Goal: Task Accomplishment & Management: Use online tool/utility

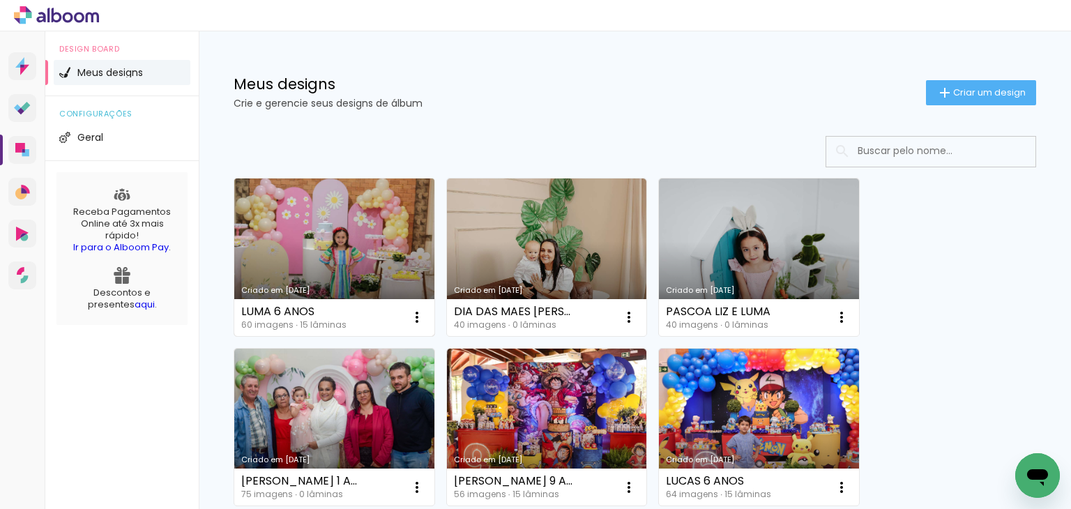
click at [387, 249] on link "Criado em [DATE]" at bounding box center [334, 258] width 200 height 158
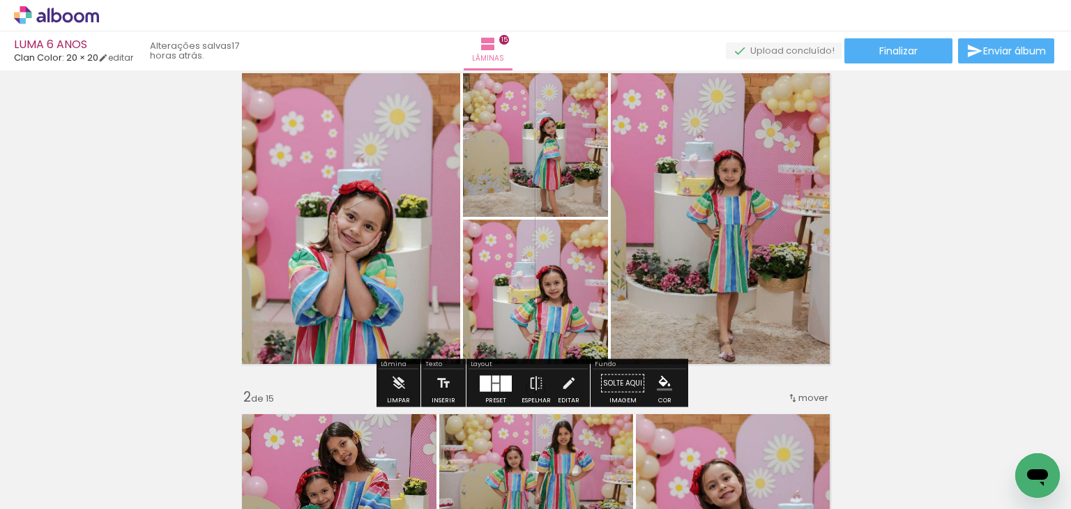
scroll to position [70, 0]
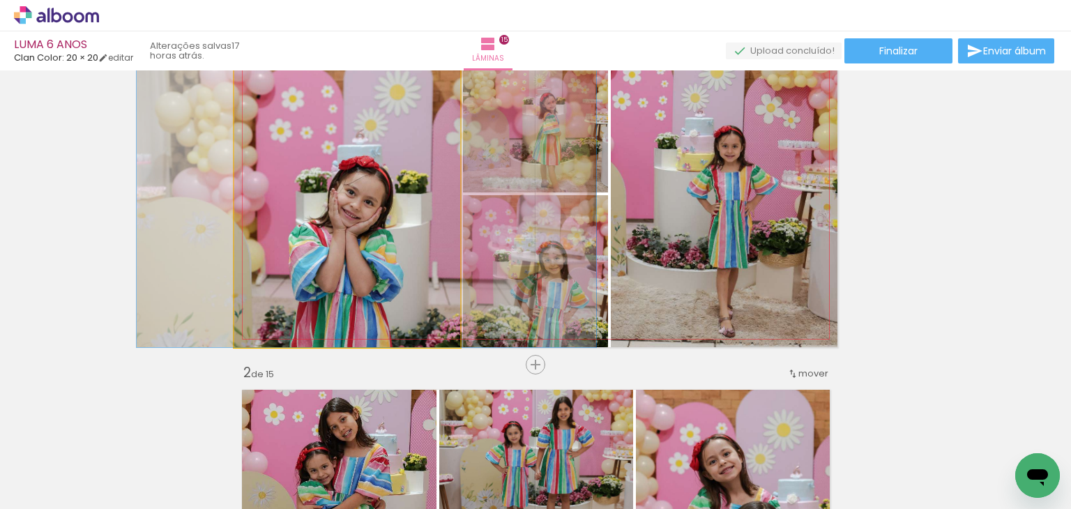
click at [379, 246] on quentale-photo at bounding box center [347, 194] width 226 height 306
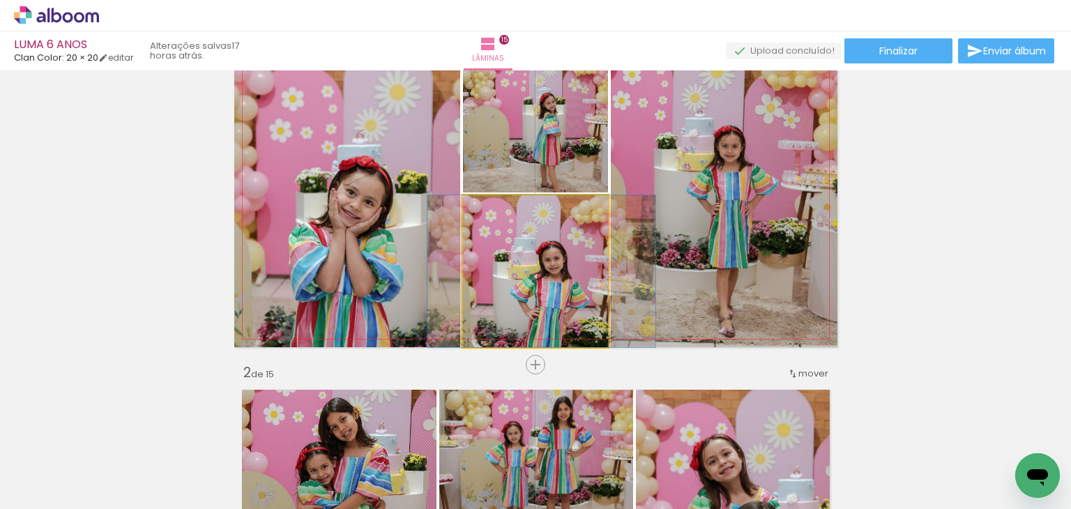
click at [494, 251] on quentale-photo at bounding box center [535, 271] width 145 height 152
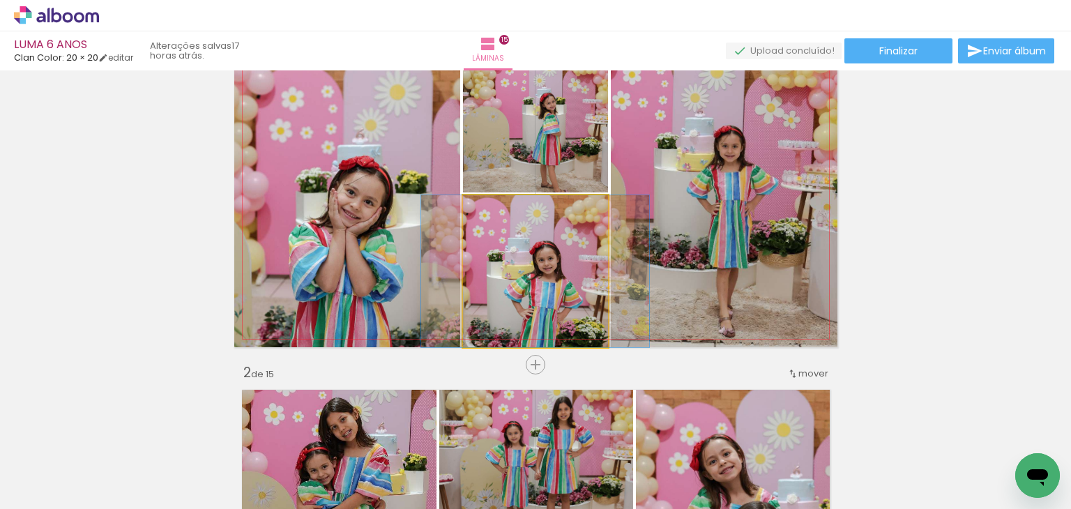
drag, startPoint x: 529, startPoint y: 302, endPoint x: 522, endPoint y: 207, distance: 95.0
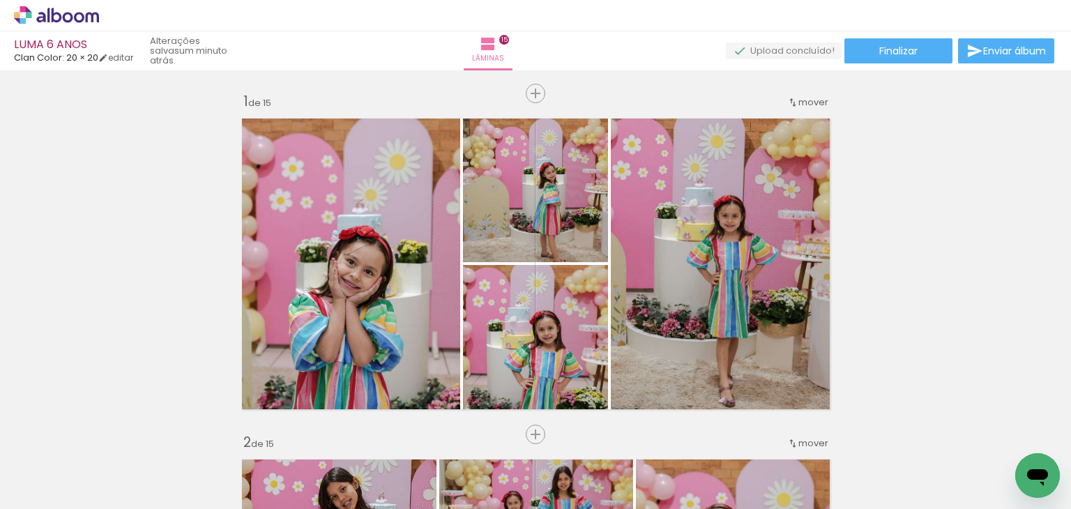
scroll to position [70, 0]
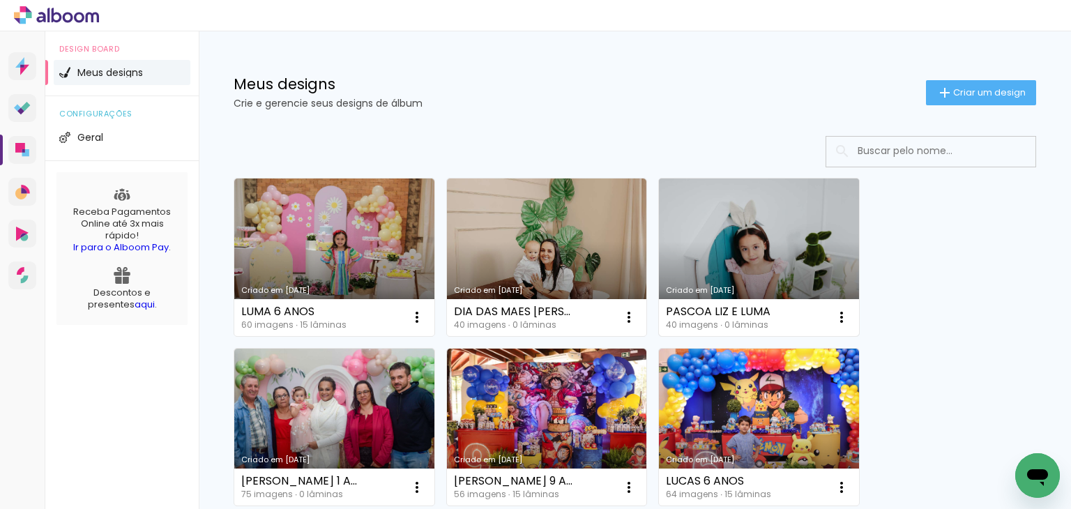
click at [734, 247] on link "Criado em [DATE]" at bounding box center [759, 258] width 200 height 158
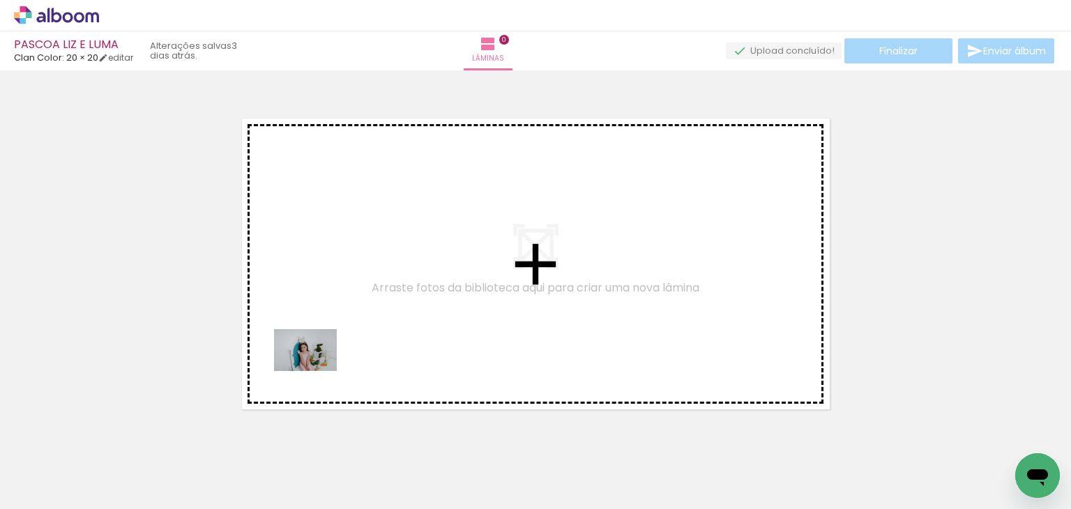
drag, startPoint x: 125, startPoint y: 486, endPoint x: 316, endPoint y: 371, distance: 223.0
click at [316, 371] on quentale-workspace at bounding box center [535, 254] width 1071 height 509
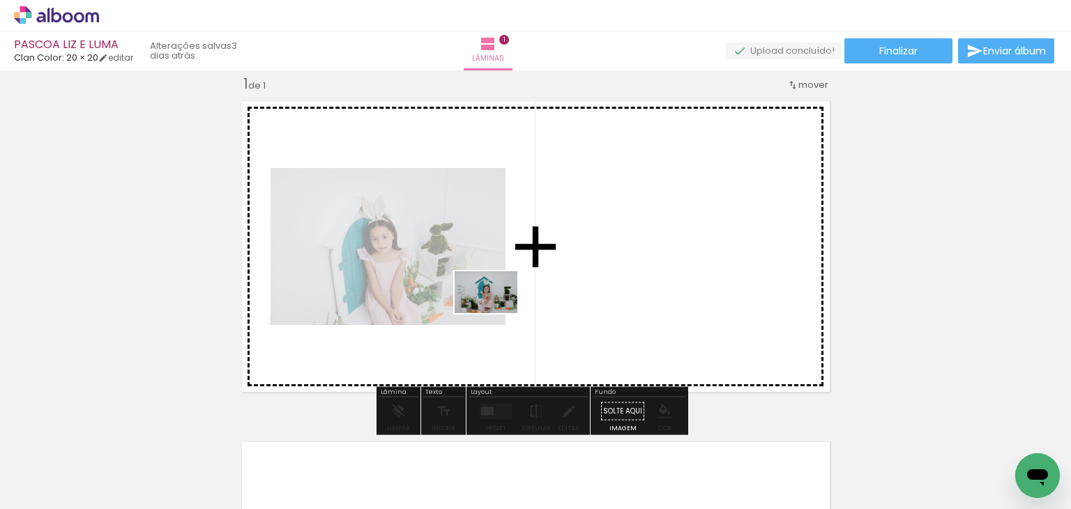
drag, startPoint x: 246, startPoint y: 473, endPoint x: 556, endPoint y: 278, distance: 366.2
click at [556, 278] on quentale-workspace at bounding box center [535, 254] width 1071 height 509
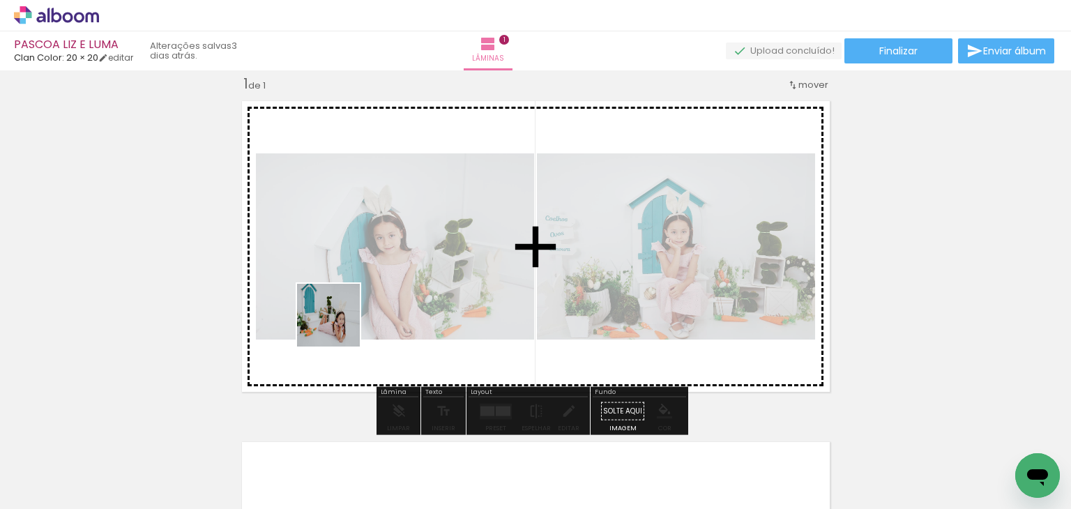
drag, startPoint x: 285, startPoint y: 466, endPoint x: 349, endPoint y: 308, distance: 171.4
click at [349, 308] on quentale-workspace at bounding box center [535, 254] width 1071 height 509
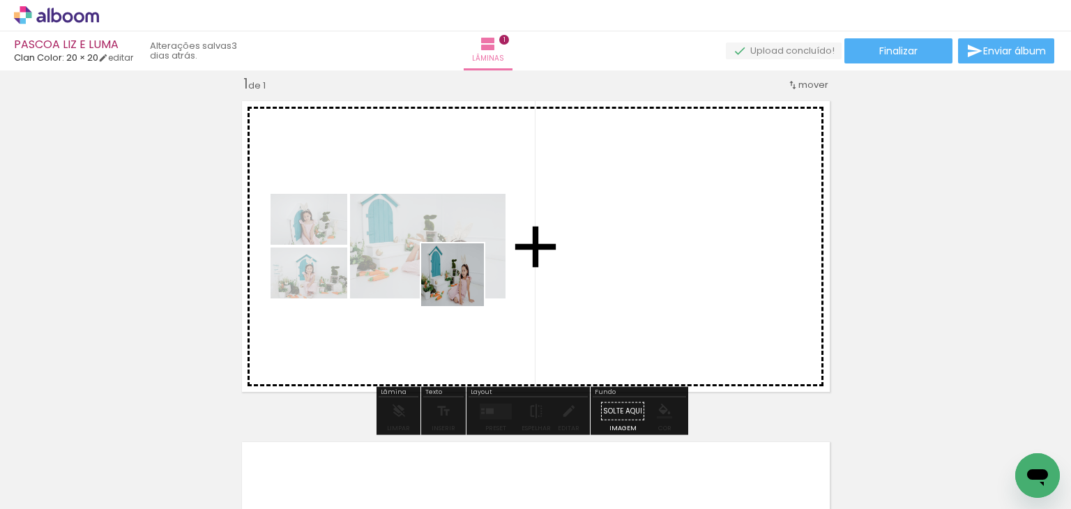
drag, startPoint x: 372, startPoint y: 455, endPoint x: 480, endPoint y: 245, distance: 236.4
click at [480, 241] on quentale-workspace at bounding box center [535, 254] width 1071 height 509
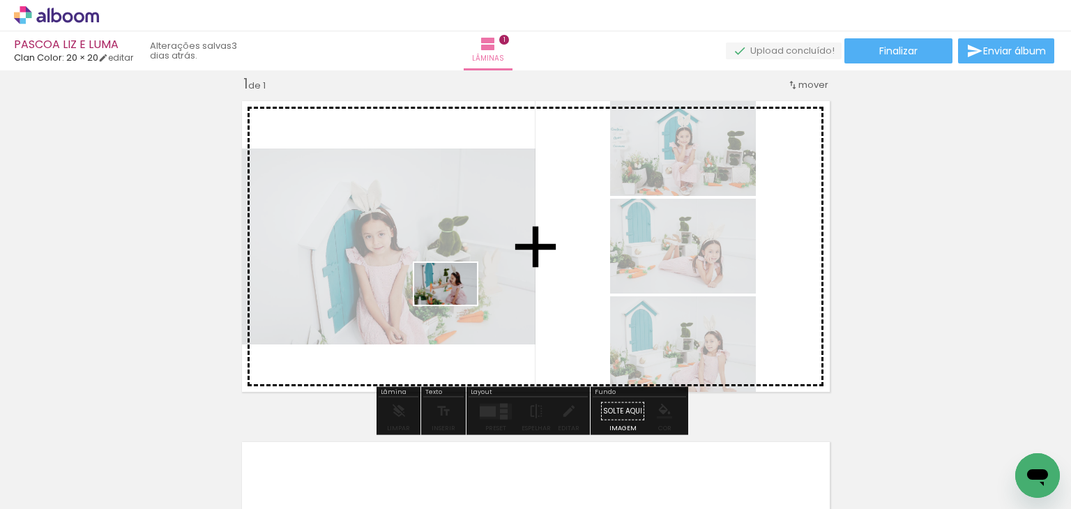
drag, startPoint x: 474, startPoint y: 449, endPoint x: 455, endPoint y: 302, distance: 148.3
click at [455, 302] on quentale-workspace at bounding box center [535, 254] width 1071 height 509
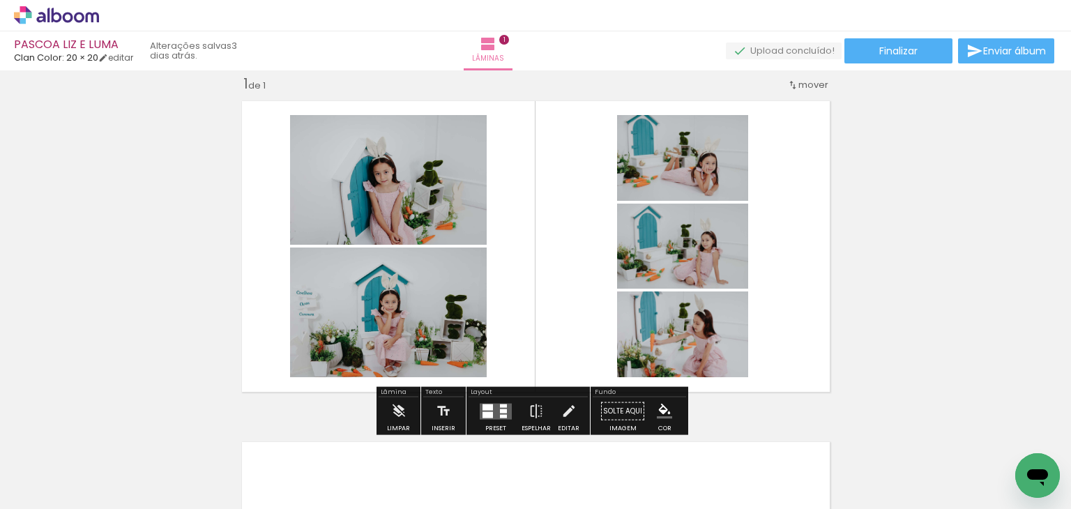
click at [489, 410] on quentale-layouter at bounding box center [496, 411] width 32 height 16
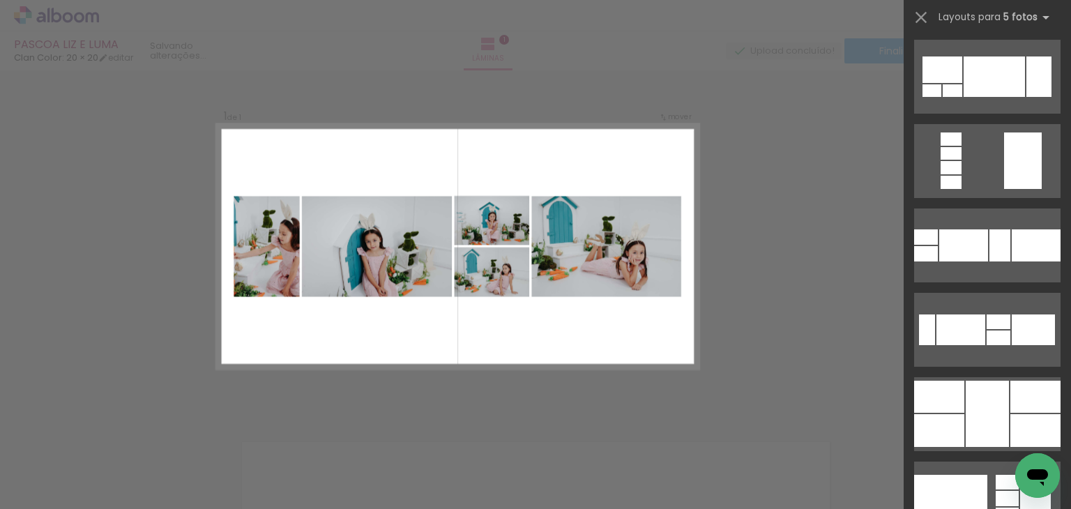
scroll to position [10808, 0]
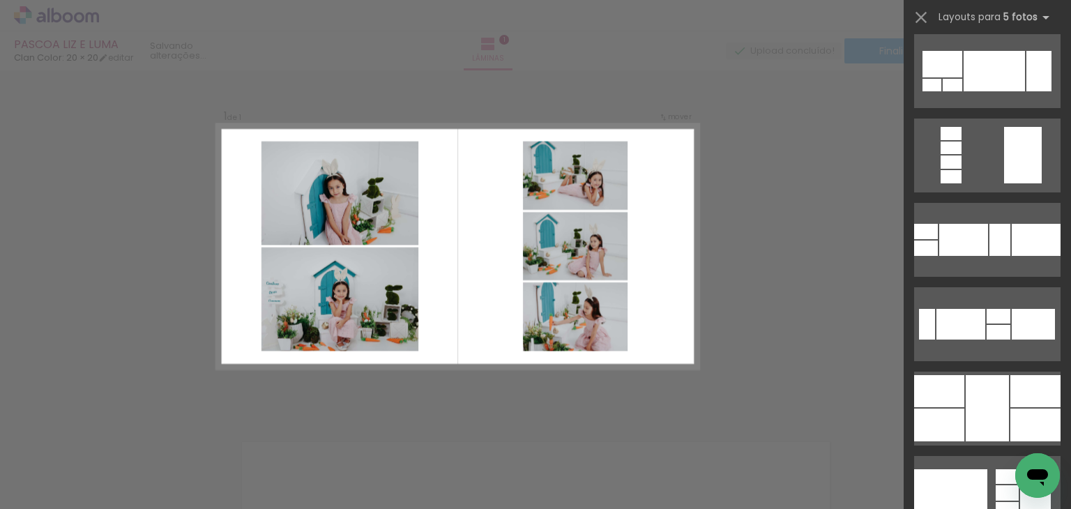
click at [866, 341] on div "Confirmar Cancelar" at bounding box center [535, 410] width 1071 height 715
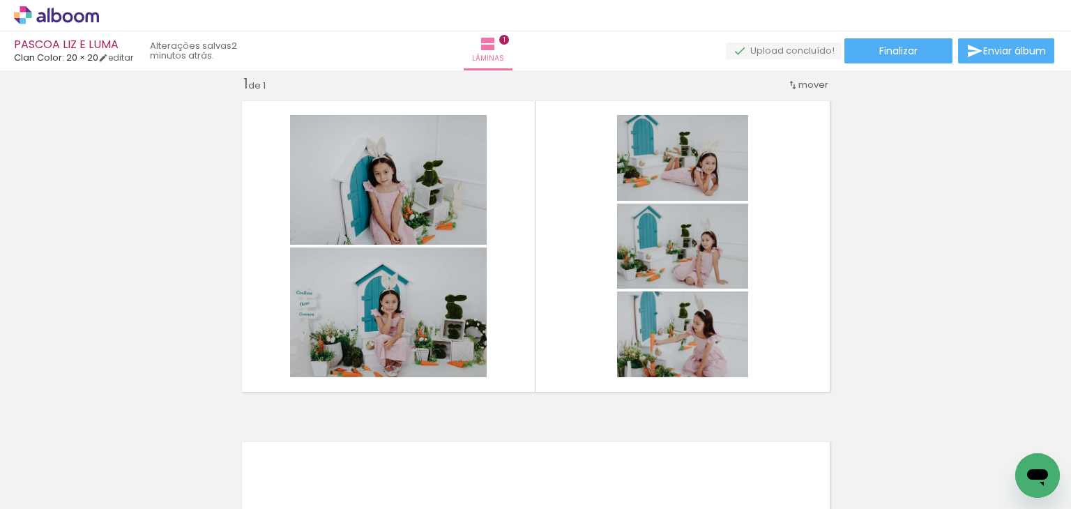
scroll to position [0, 453]
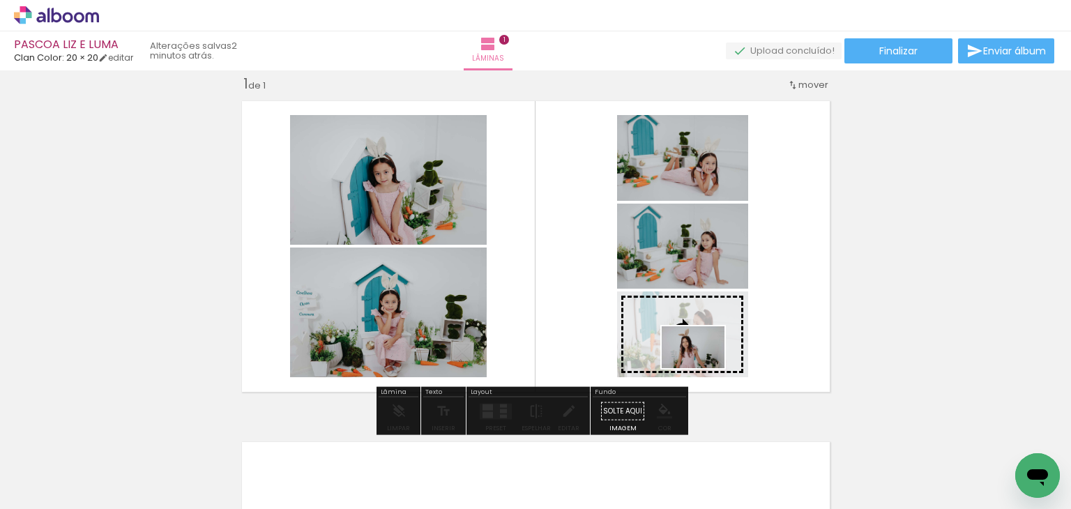
drag, startPoint x: 713, startPoint y: 406, endPoint x: 704, endPoint y: 368, distance: 38.7
click at [704, 368] on quentale-workspace at bounding box center [535, 254] width 1071 height 509
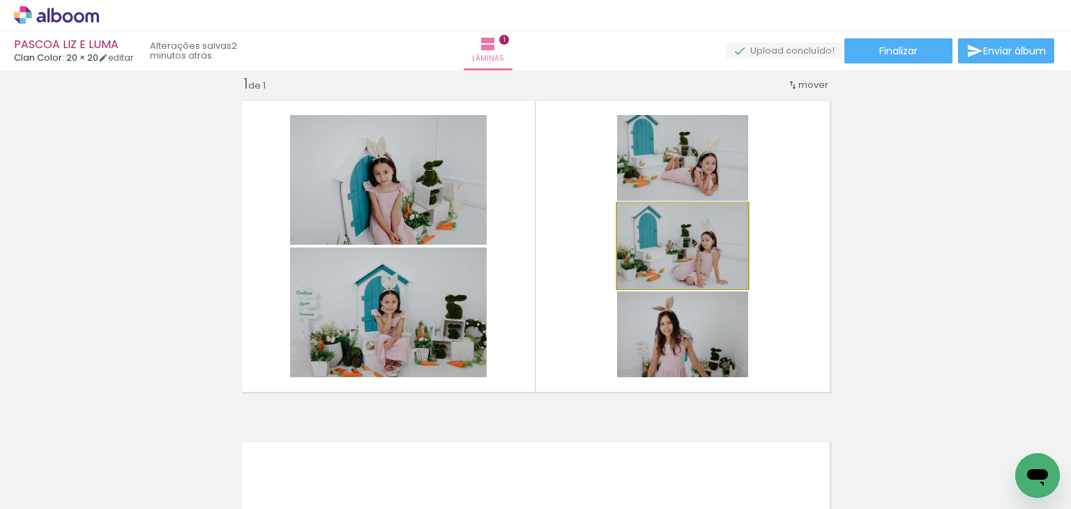
click at [697, 269] on quentale-photo at bounding box center [682, 246] width 131 height 85
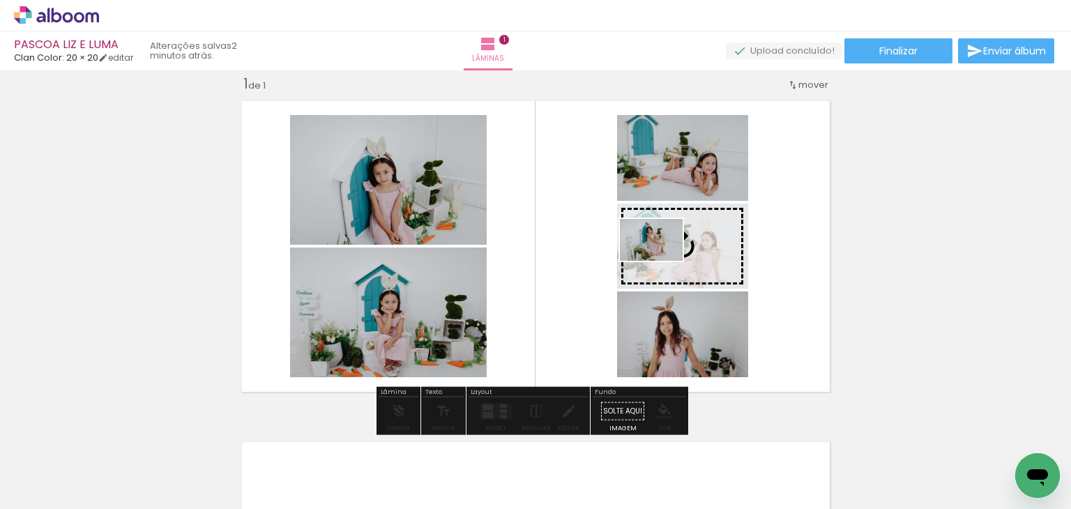
drag, startPoint x: 553, startPoint y: 475, endPoint x: 662, endPoint y: 261, distance: 240.1
click at [662, 261] on quentale-workspace at bounding box center [535, 254] width 1071 height 509
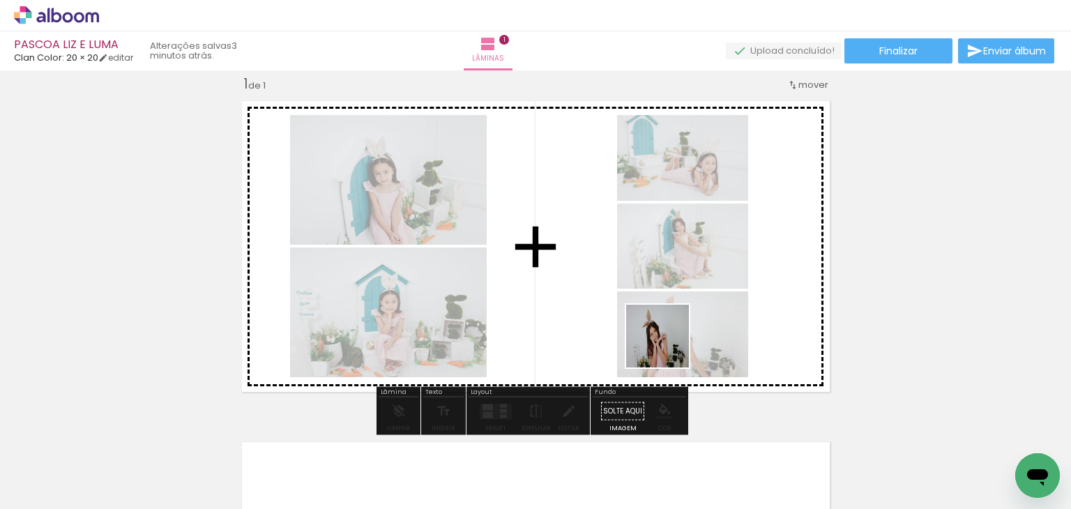
drag, startPoint x: 770, startPoint y: 466, endPoint x: 616, endPoint y: 318, distance: 214.0
click at [616, 318] on quentale-workspace at bounding box center [535, 254] width 1071 height 509
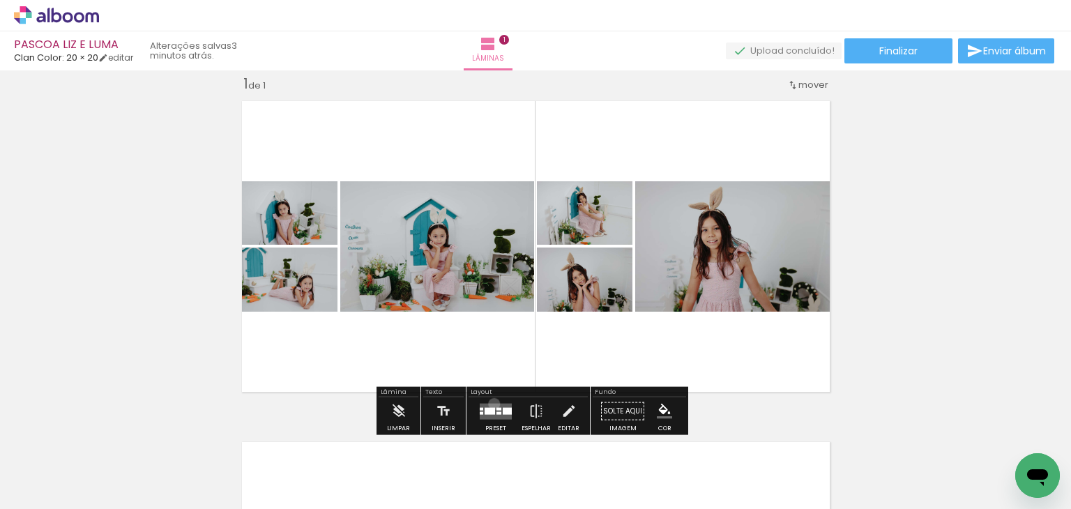
click at [491, 403] on quentale-layouter at bounding box center [496, 411] width 32 height 16
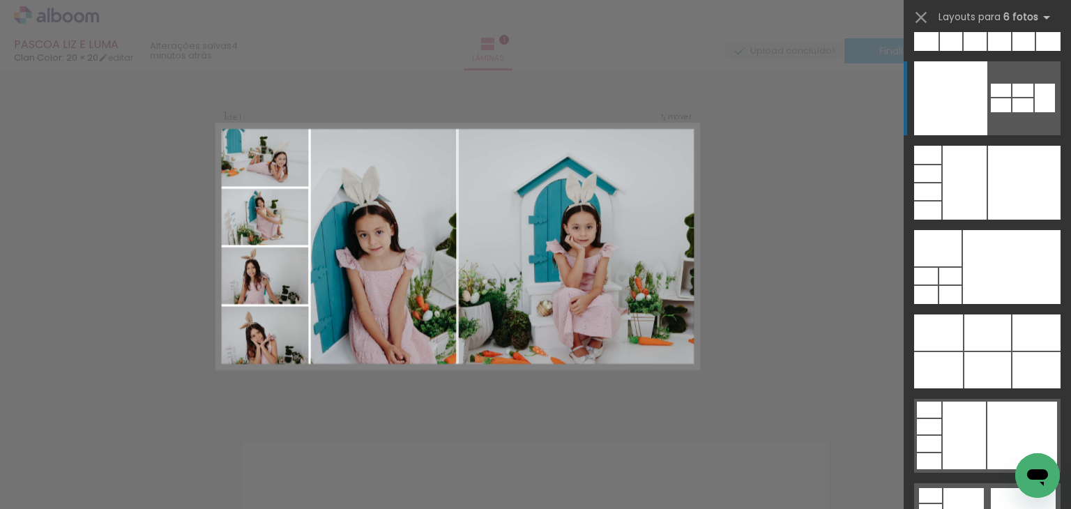
scroll to position [43859, 0]
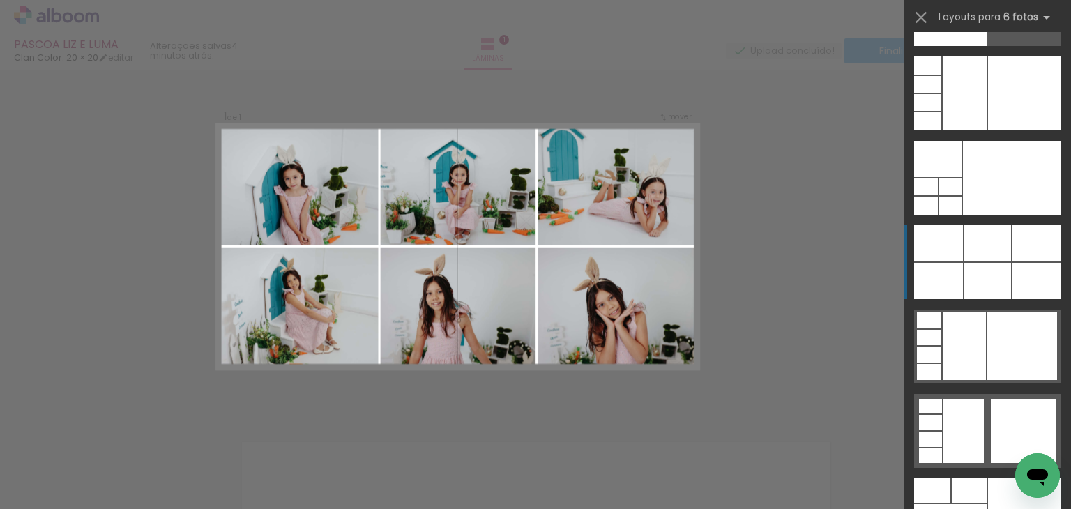
click at [994, 234] on div at bounding box center [987, 243] width 47 height 36
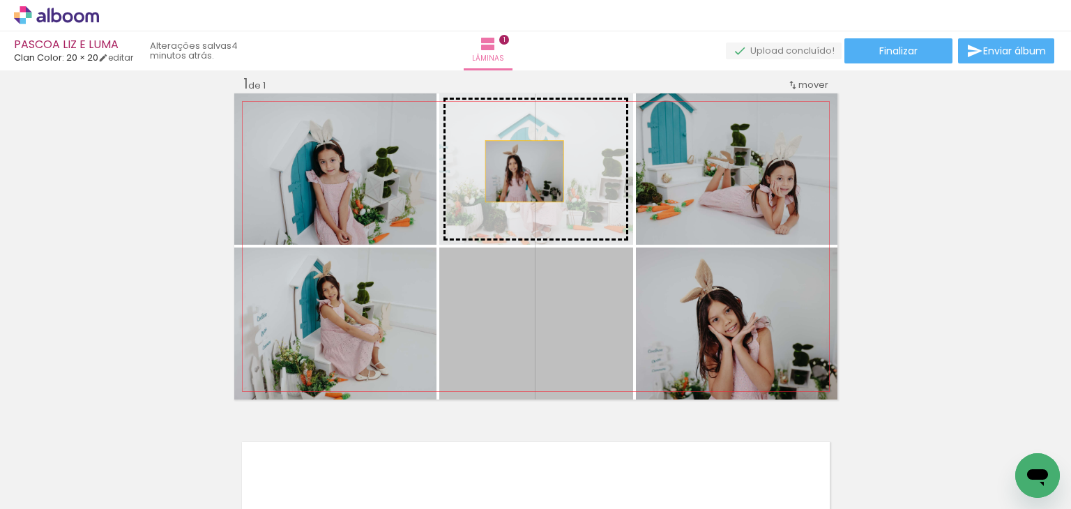
drag, startPoint x: 519, startPoint y: 347, endPoint x: 519, endPoint y: 171, distance: 176.4
click at [0, 0] on slot at bounding box center [0, 0] width 0 height 0
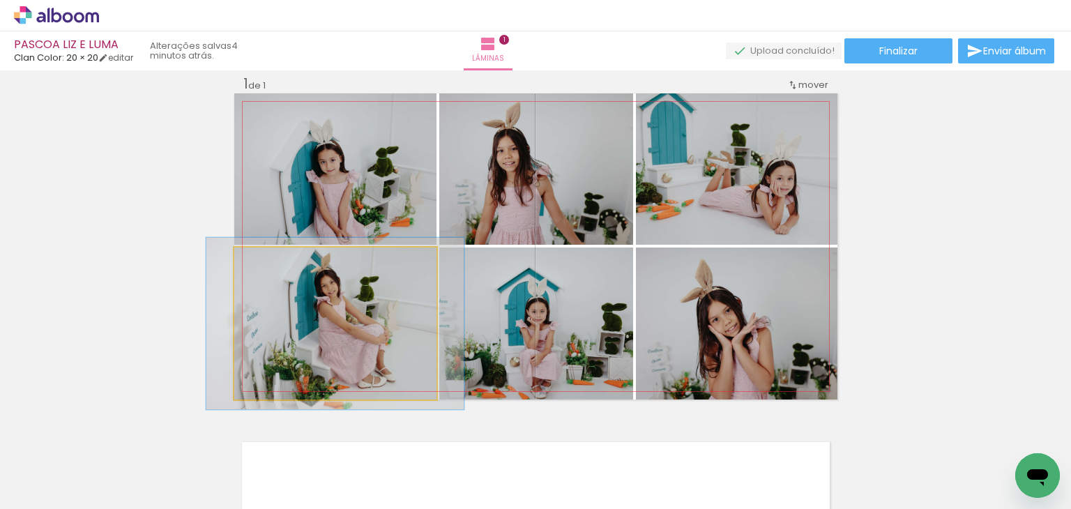
type paper-slider "113"
click at [266, 261] on div at bounding box center [272, 262] width 13 height 13
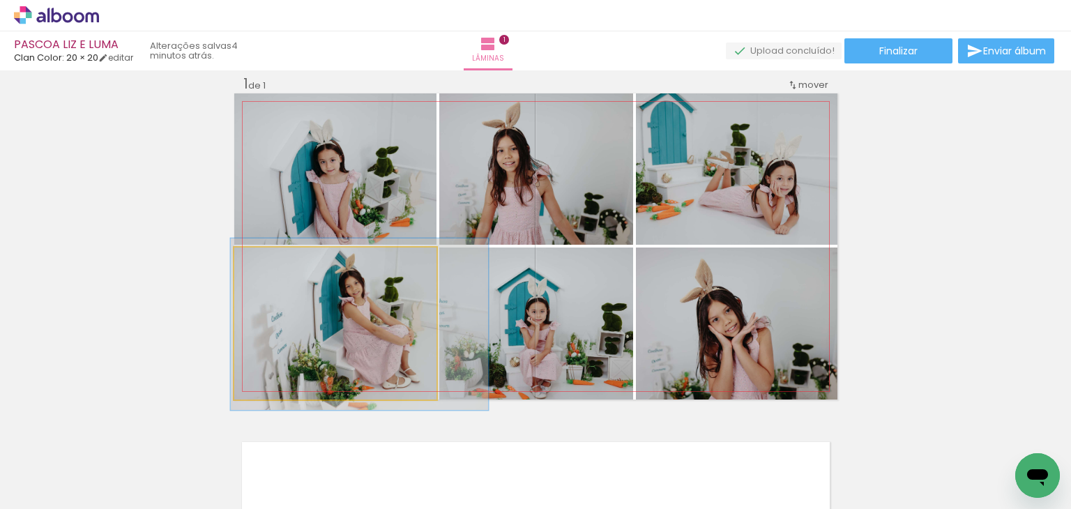
drag, startPoint x: 285, startPoint y: 291, endPoint x: 309, endPoint y: 291, distance: 23.7
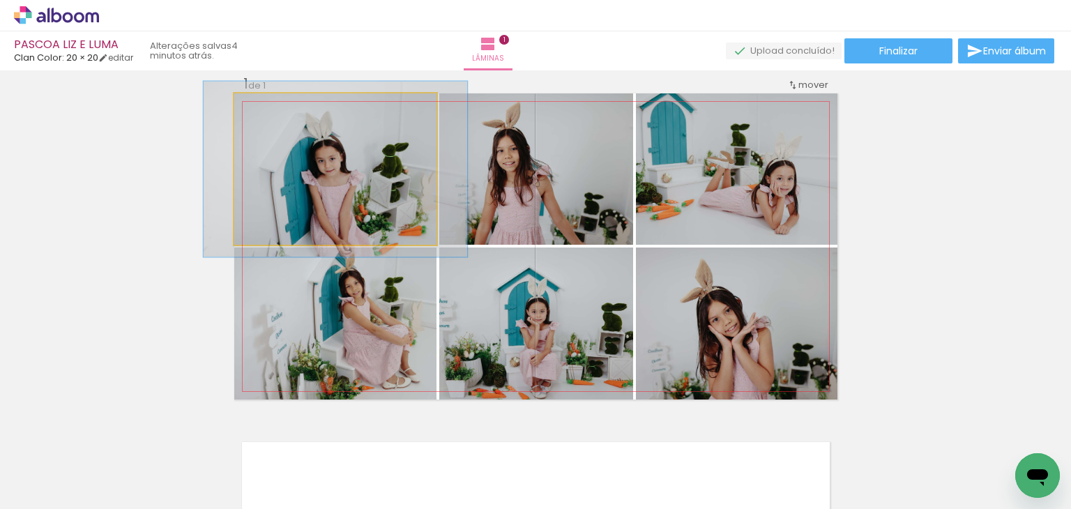
drag, startPoint x: 266, startPoint y: 106, endPoint x: 290, endPoint y: 130, distance: 34.5
type paper-slider "121"
click at [276, 104] on div at bounding box center [275, 108] width 22 height 22
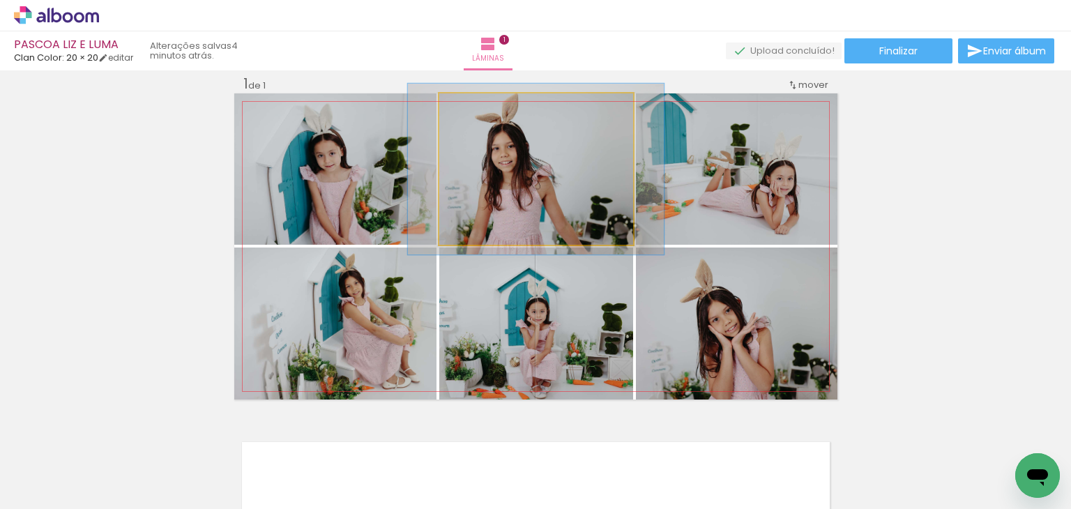
type paper-slider "113"
click at [477, 105] on div at bounding box center [478, 108] width 22 height 22
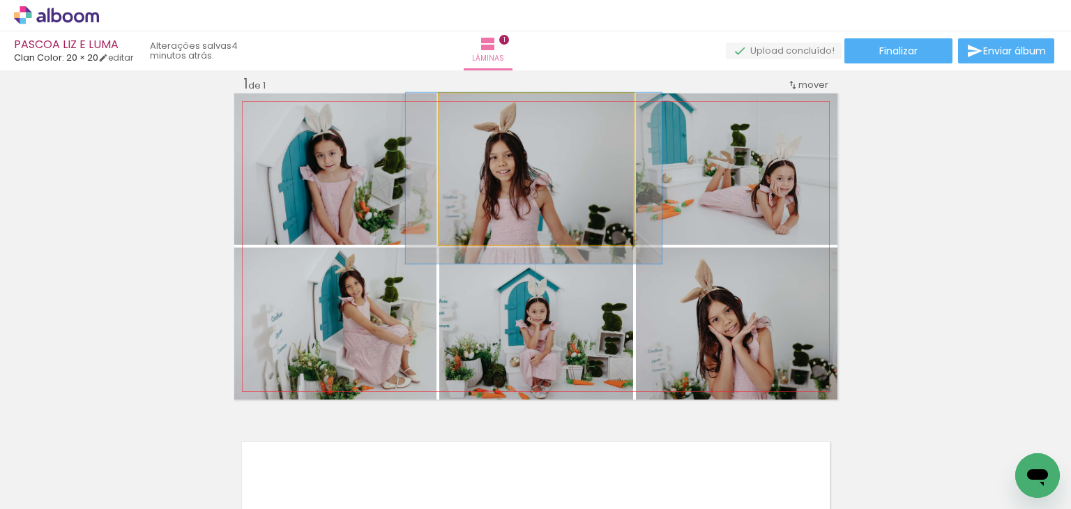
drag, startPoint x: 488, startPoint y: 142, endPoint x: 486, endPoint y: 151, distance: 9.3
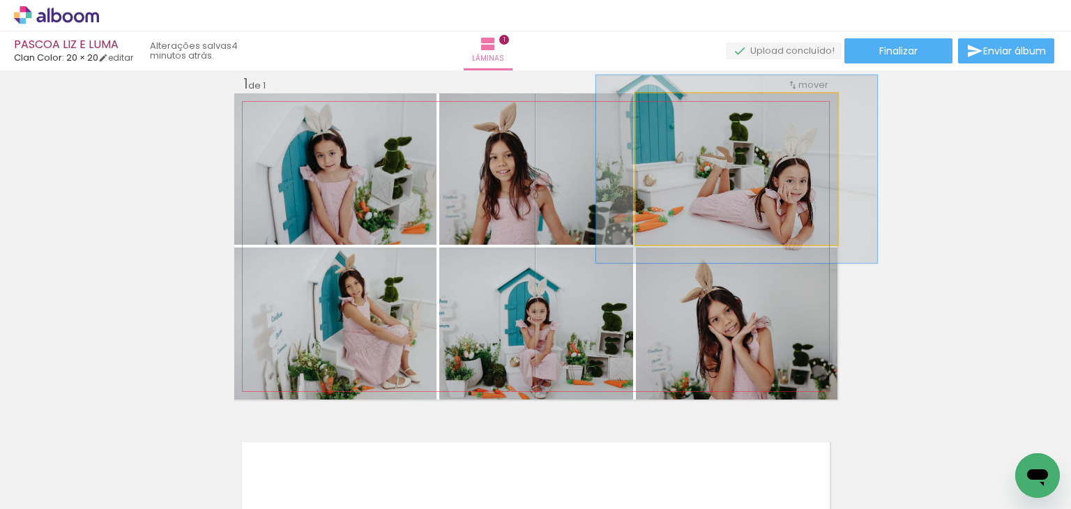
click at [683, 109] on div at bounding box center [696, 108] width 54 height 22
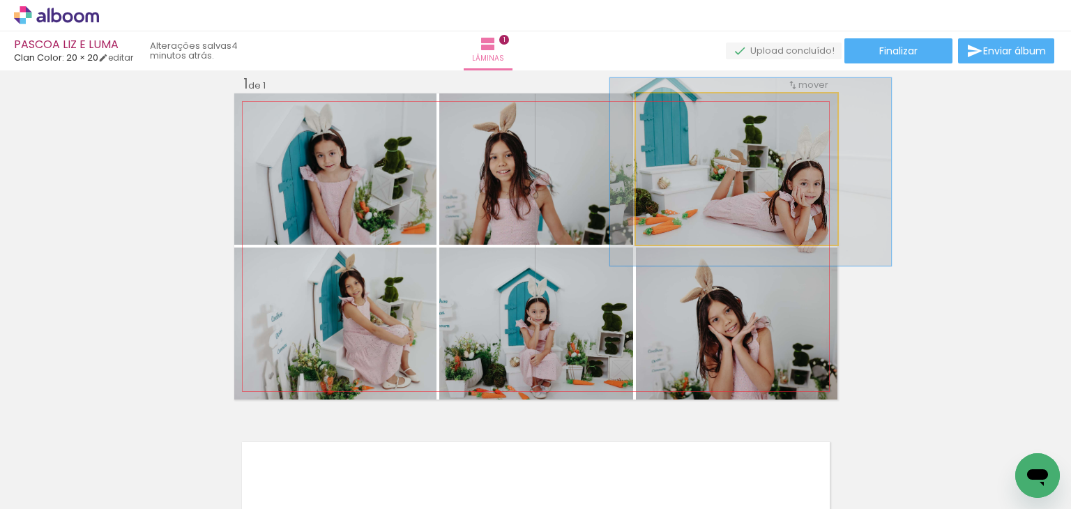
drag, startPoint x: 706, startPoint y: 159, endPoint x: 715, endPoint y: 160, distance: 9.9
click at [700, 153] on quentale-photo at bounding box center [737, 168] width 202 height 151
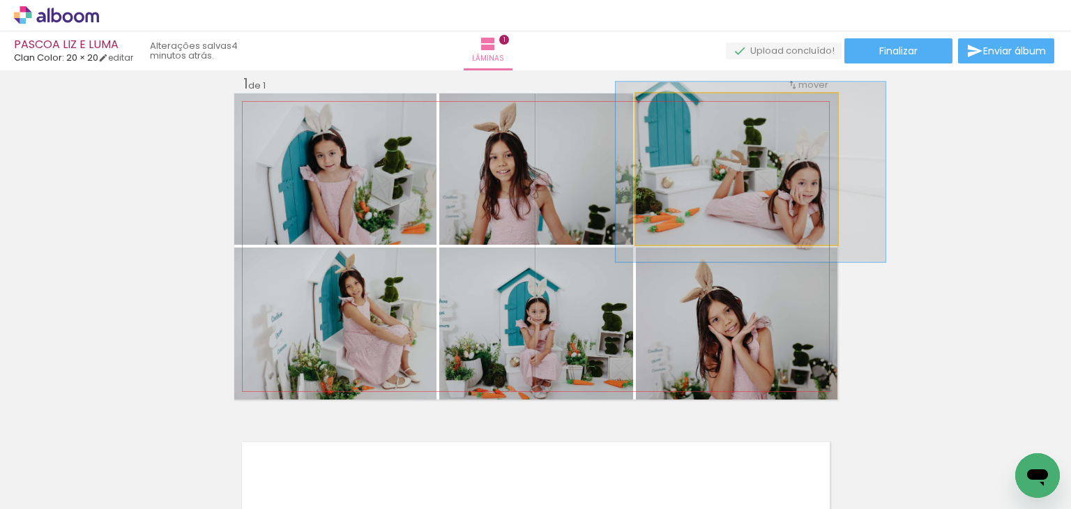
drag, startPoint x: 674, startPoint y: 111, endPoint x: 669, endPoint y: 121, distance: 10.6
type paper-slider "116"
click at [669, 121] on quentale-photo at bounding box center [737, 168] width 202 height 151
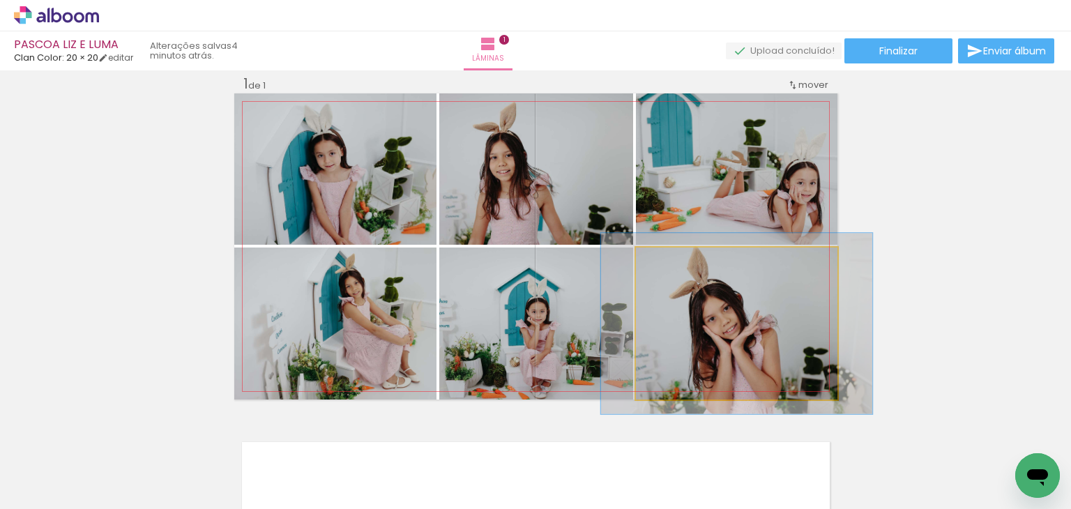
type paper-slider "119"
click at [674, 259] on div at bounding box center [677, 262] width 13 height 13
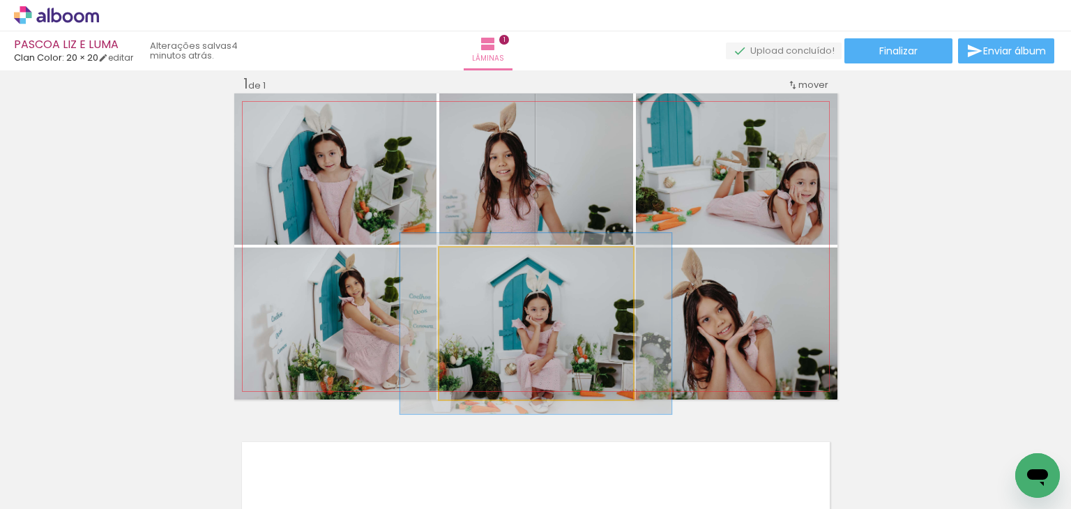
drag, startPoint x: 474, startPoint y: 263, endPoint x: 506, endPoint y: 290, distance: 42.1
click at [483, 268] on div at bounding box center [481, 262] width 22 height 22
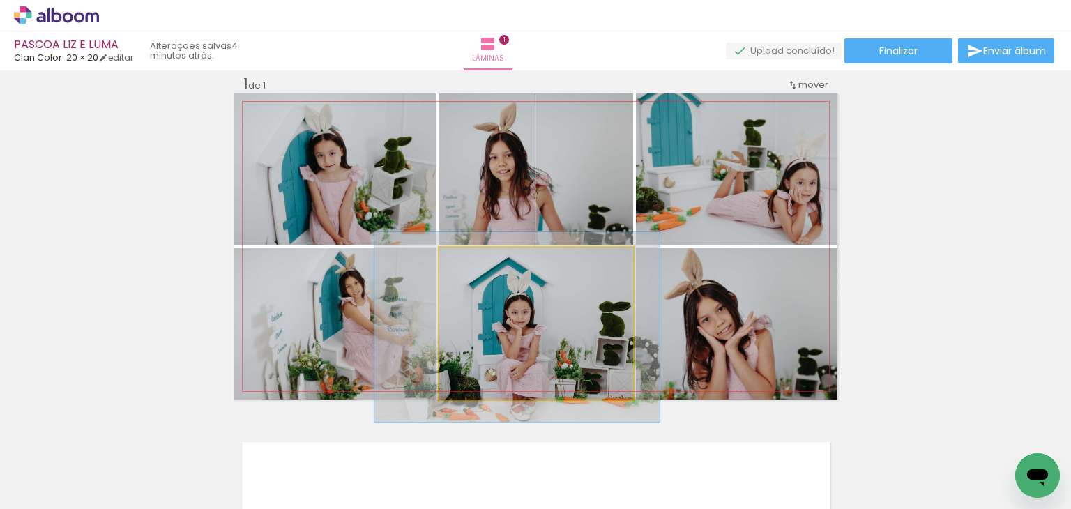
drag, startPoint x: 545, startPoint y: 308, endPoint x: 526, endPoint y: 310, distance: 19.7
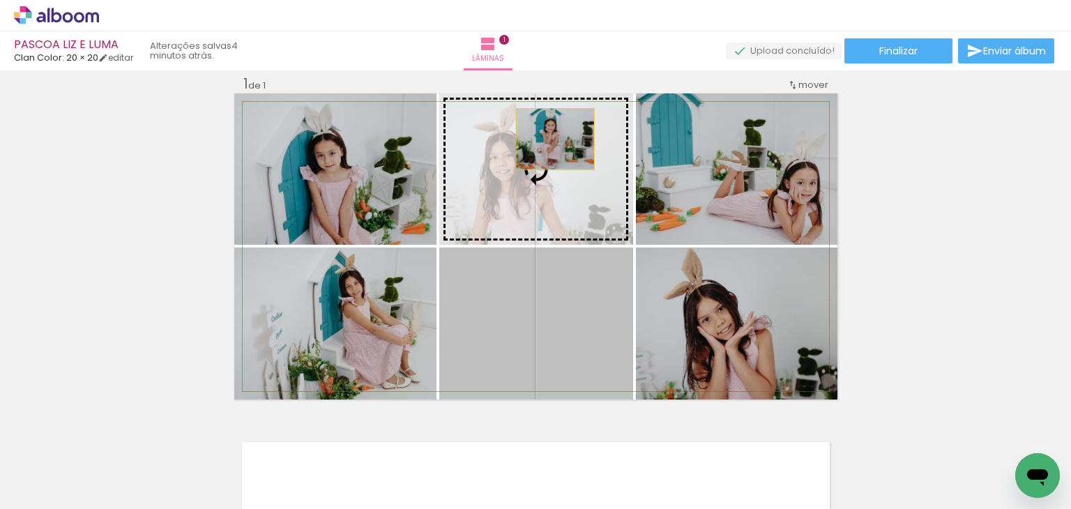
drag, startPoint x: 547, startPoint y: 358, endPoint x: 549, endPoint y: 139, distance: 219.0
click at [0, 0] on slot at bounding box center [0, 0] width 0 height 0
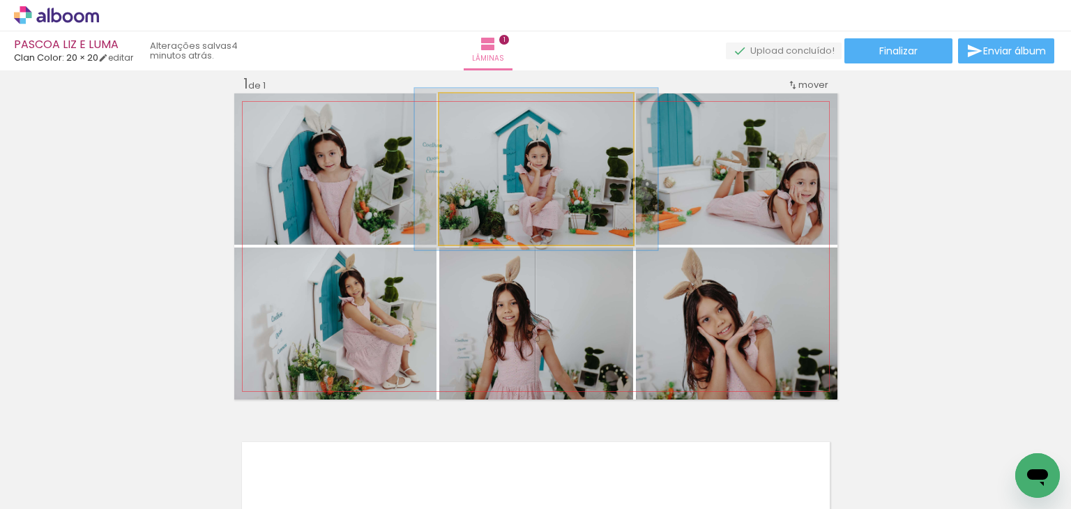
click at [474, 104] on div at bounding box center [475, 108] width 22 height 22
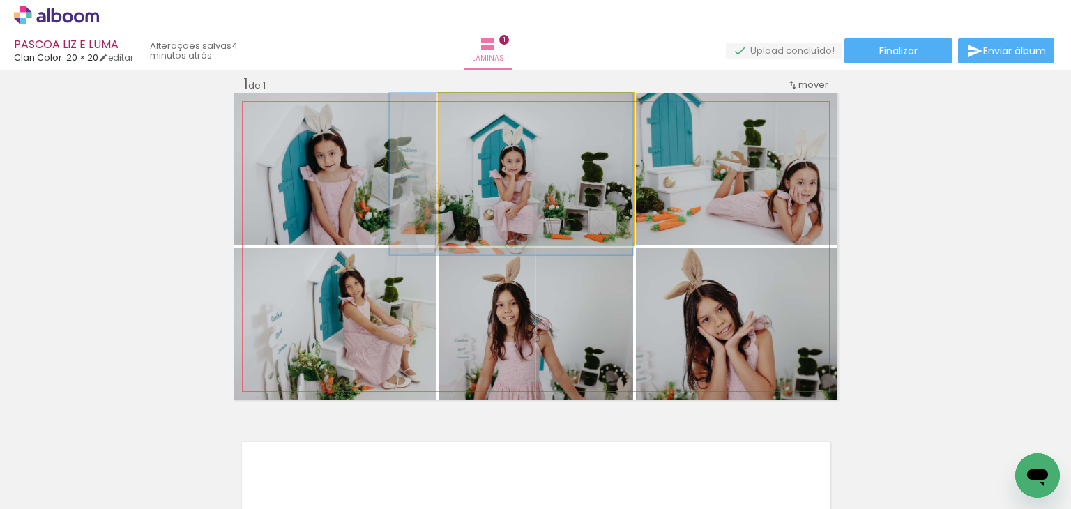
drag, startPoint x: 524, startPoint y: 151, endPoint x: 484, endPoint y: 165, distance: 42.1
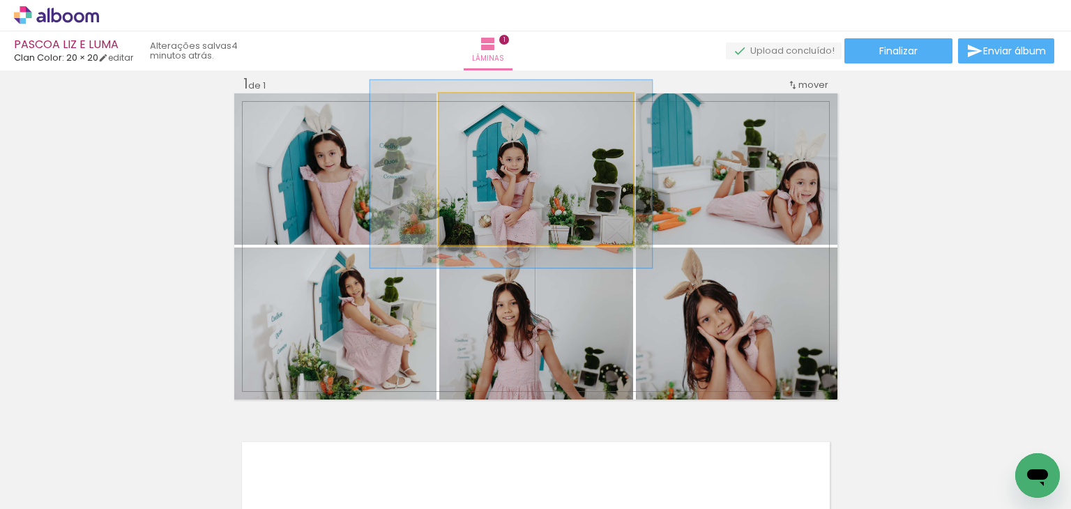
drag, startPoint x: 469, startPoint y: 105, endPoint x: 478, endPoint y: 105, distance: 9.1
type paper-slider "124"
click at [478, 105] on div at bounding box center [484, 108] width 13 height 13
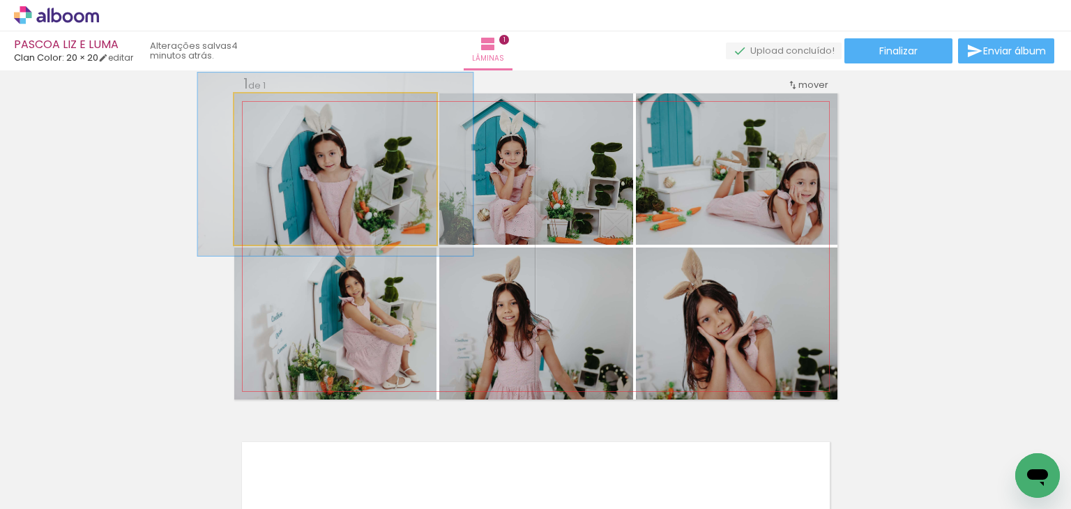
click at [351, 197] on quentale-photo at bounding box center [335, 168] width 202 height 151
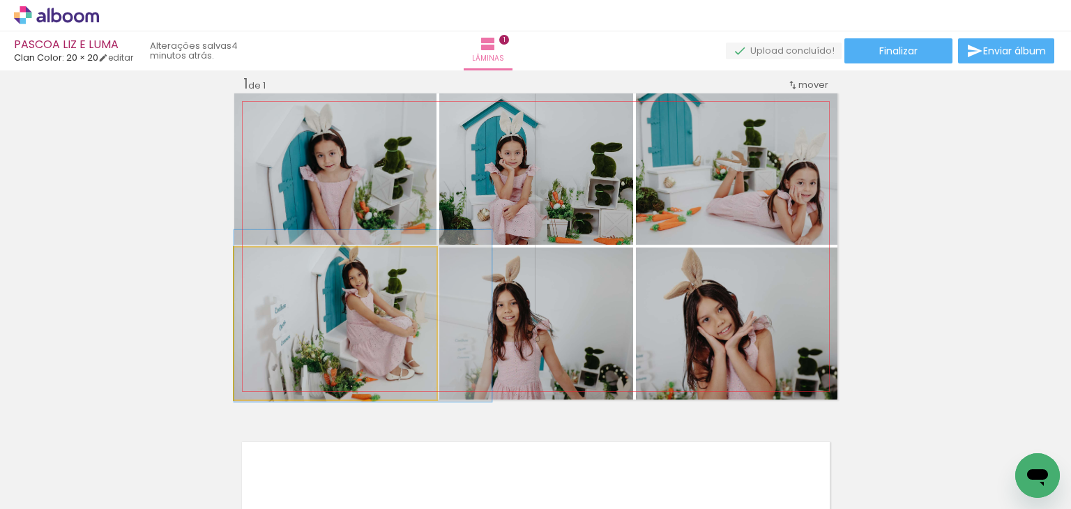
drag, startPoint x: 328, startPoint y: 324, endPoint x: 344, endPoint y: 319, distance: 16.1
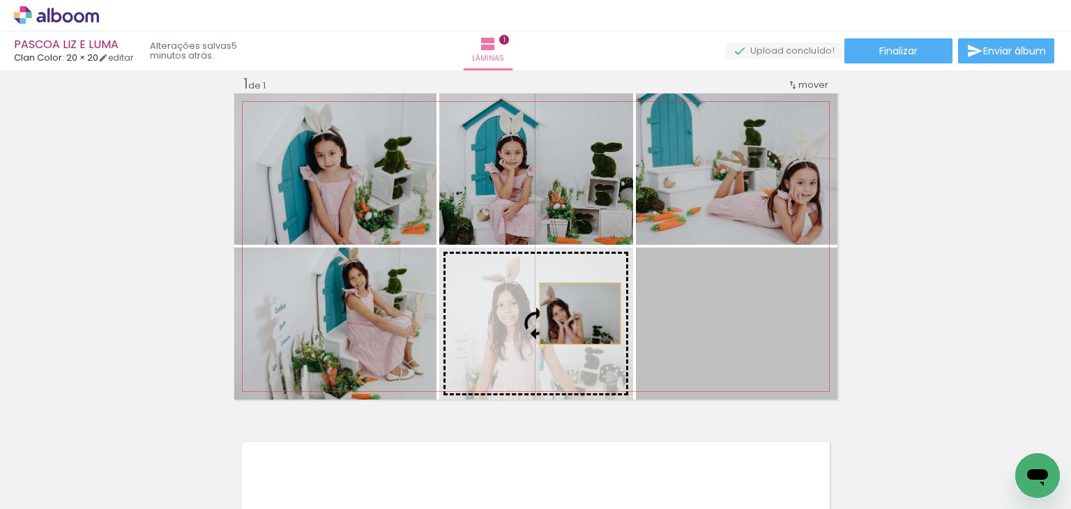
drag, startPoint x: 692, startPoint y: 308, endPoint x: 573, endPoint y: 312, distance: 118.6
click at [0, 0] on slot at bounding box center [0, 0] width 0 height 0
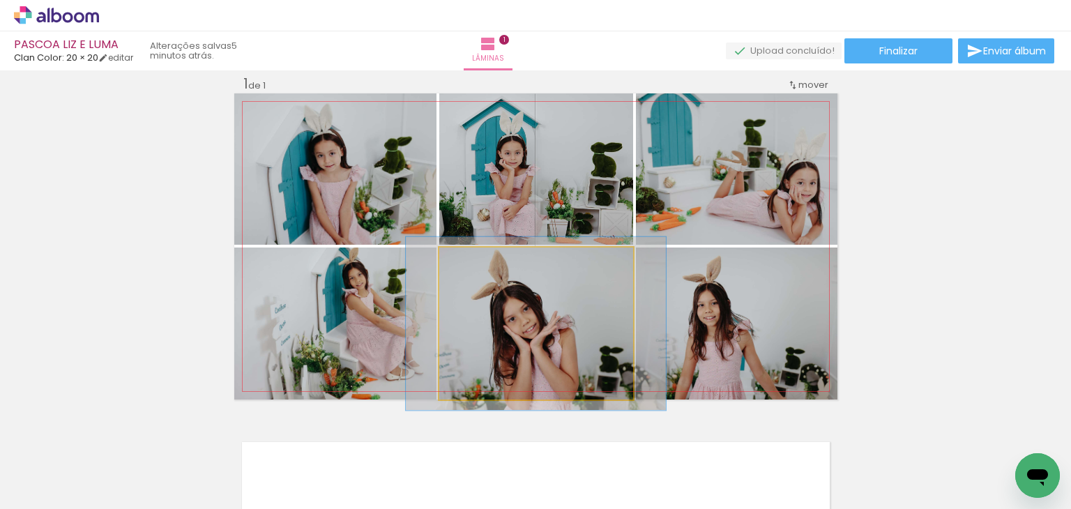
drag, startPoint x: 474, startPoint y: 264, endPoint x: 481, endPoint y: 263, distance: 7.0
type paper-slider "114"
click at [481, 263] on div at bounding box center [478, 262] width 22 height 22
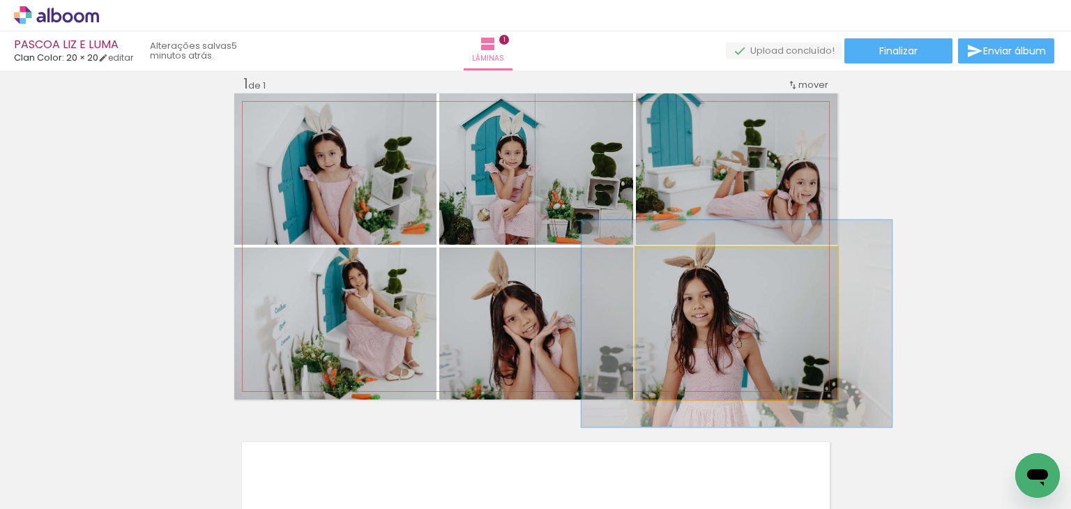
drag, startPoint x: 669, startPoint y: 267, endPoint x: 692, endPoint y: 285, distance: 28.7
click at [686, 271] on div at bounding box center [686, 262] width 22 height 22
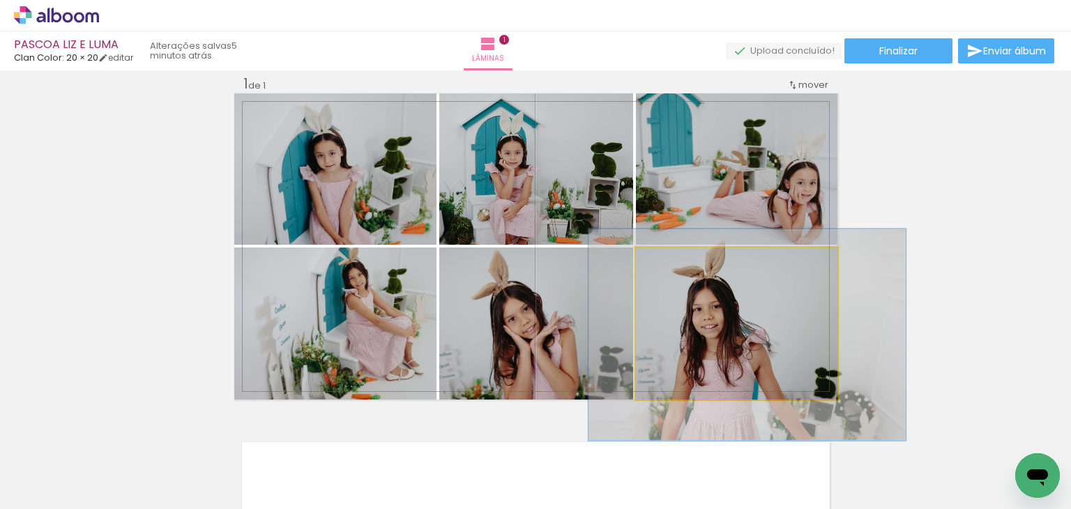
drag, startPoint x: 719, startPoint y: 303, endPoint x: 727, endPoint y: 313, distance: 13.4
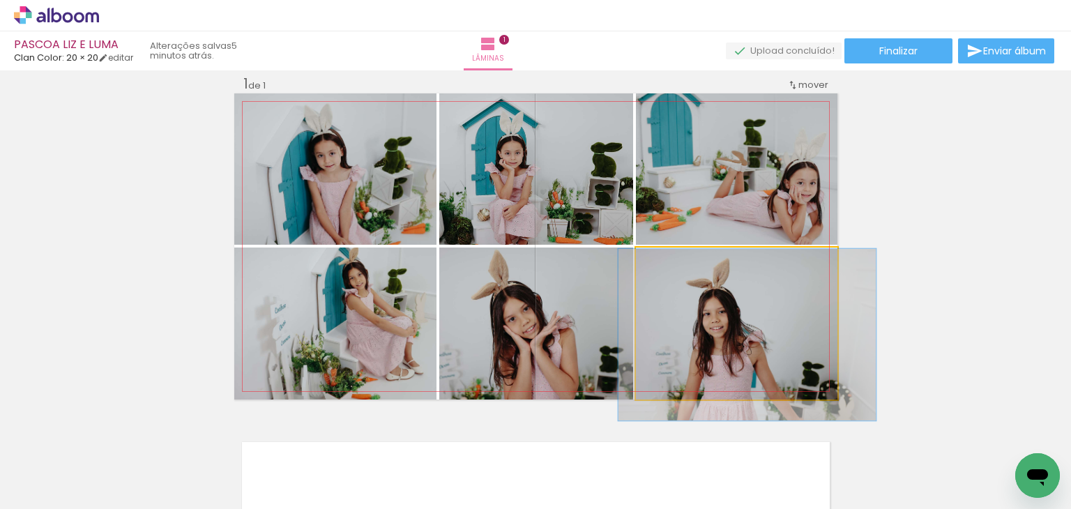
drag, startPoint x: 683, startPoint y: 266, endPoint x: 669, endPoint y: 272, distance: 15.3
type paper-slider "113"
click at [669, 272] on div at bounding box center [676, 262] width 22 height 22
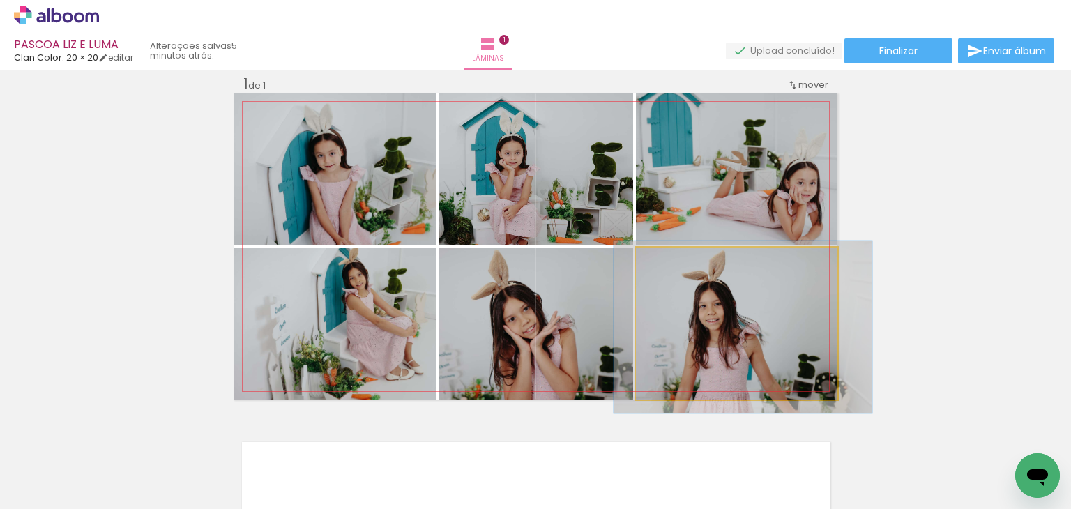
drag, startPoint x: 700, startPoint y: 312, endPoint x: 696, endPoint y: 305, distance: 8.1
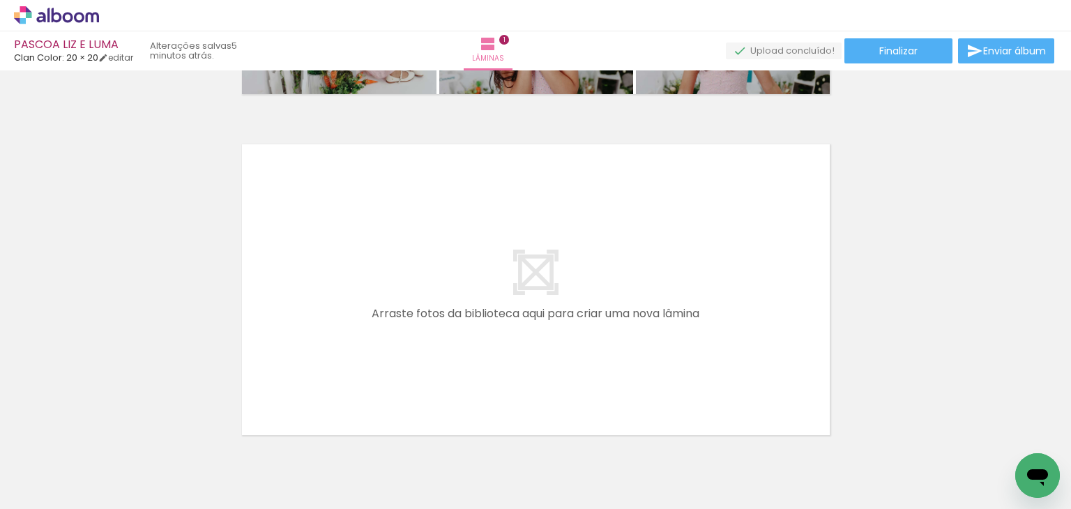
scroll to position [0, 44]
drag, startPoint x: 342, startPoint y: 347, endPoint x: 352, endPoint y: 377, distance: 30.9
click at [346, 342] on quentale-layouter at bounding box center [535, 290] width 603 height 306
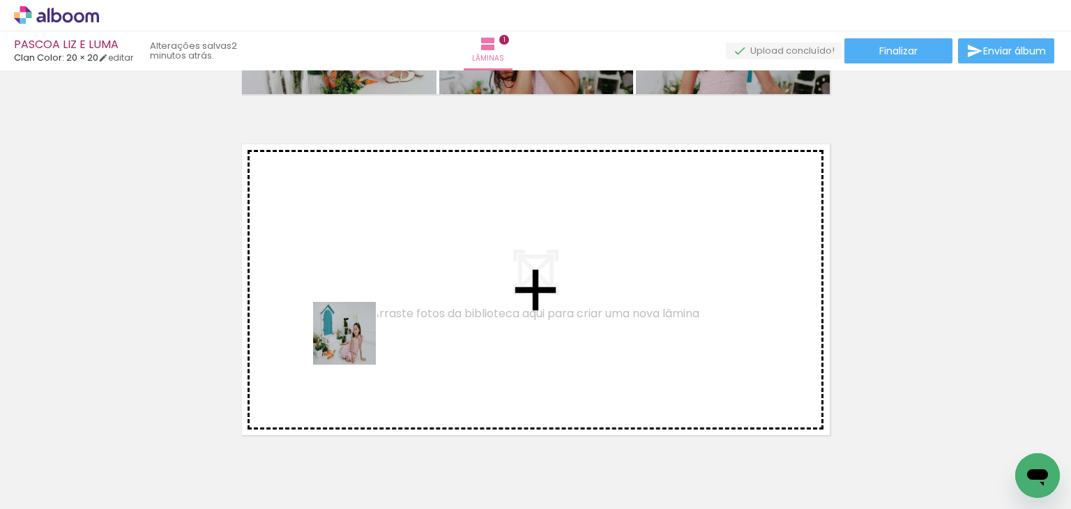
drag, startPoint x: 335, startPoint y: 450, endPoint x: 382, endPoint y: 481, distance: 56.9
click at [354, 354] on quentale-workspace at bounding box center [535, 254] width 1071 height 509
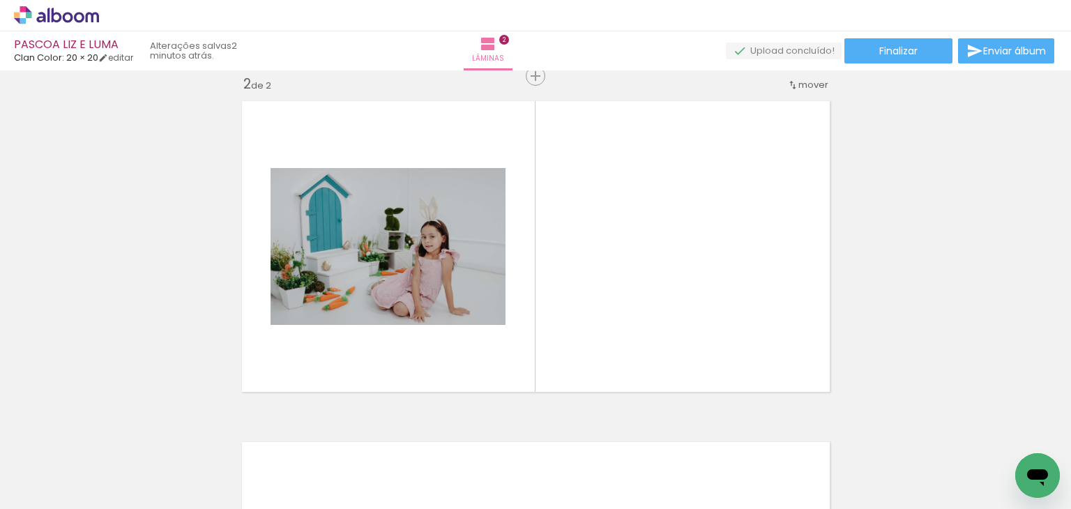
scroll to position [0, 621]
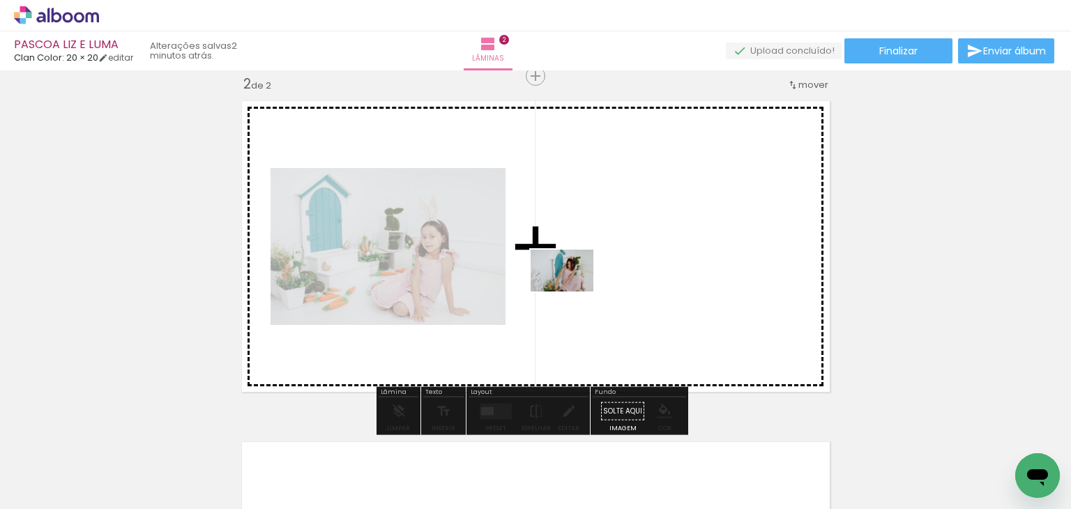
drag, startPoint x: 451, startPoint y: 458, endPoint x: 572, endPoint y: 291, distance: 206.1
click at [572, 291] on quentale-workspace at bounding box center [535, 254] width 1071 height 509
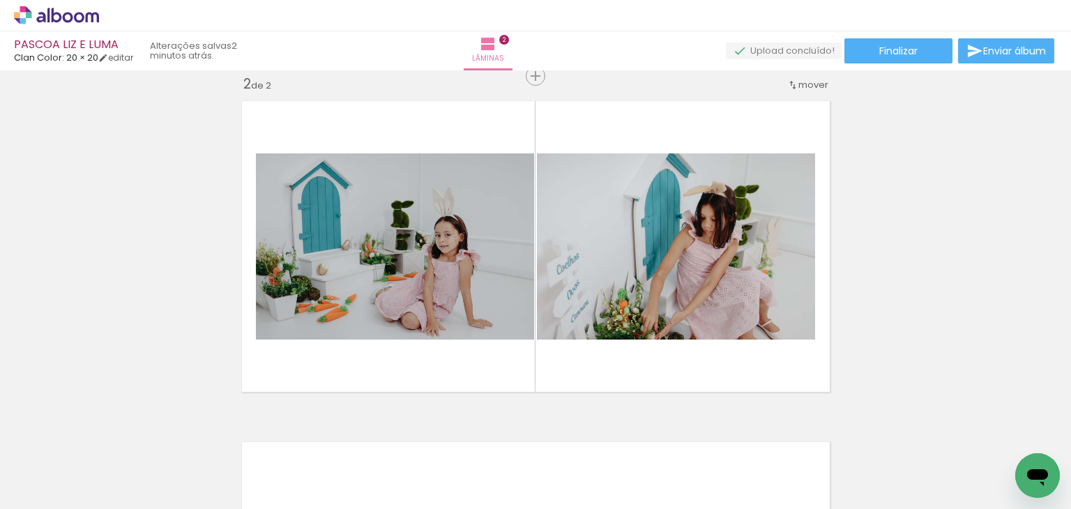
scroll to position [0, 2072]
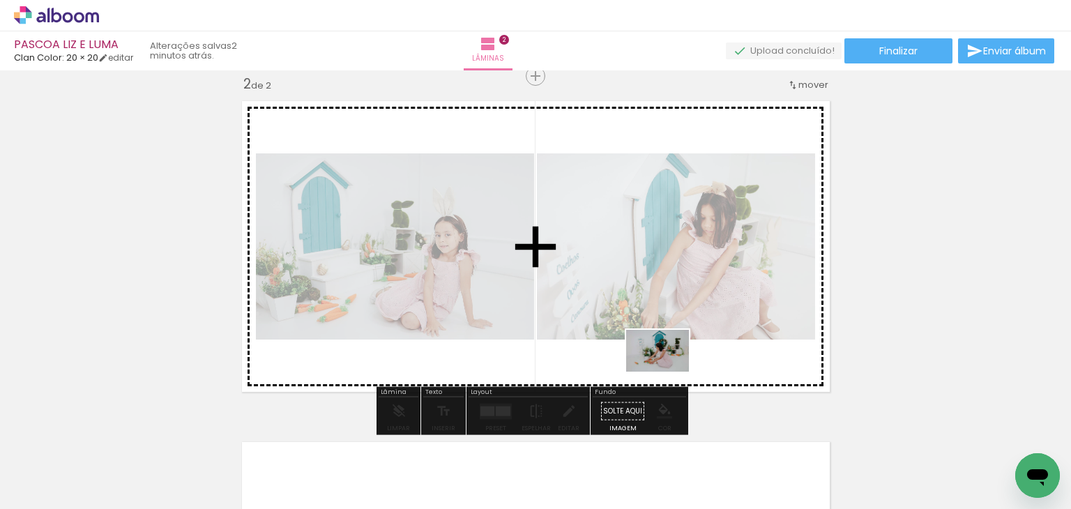
drag, startPoint x: 515, startPoint y: 466, endPoint x: 668, endPoint y: 372, distance: 180.3
click at [668, 372] on quentale-workspace at bounding box center [535, 254] width 1071 height 509
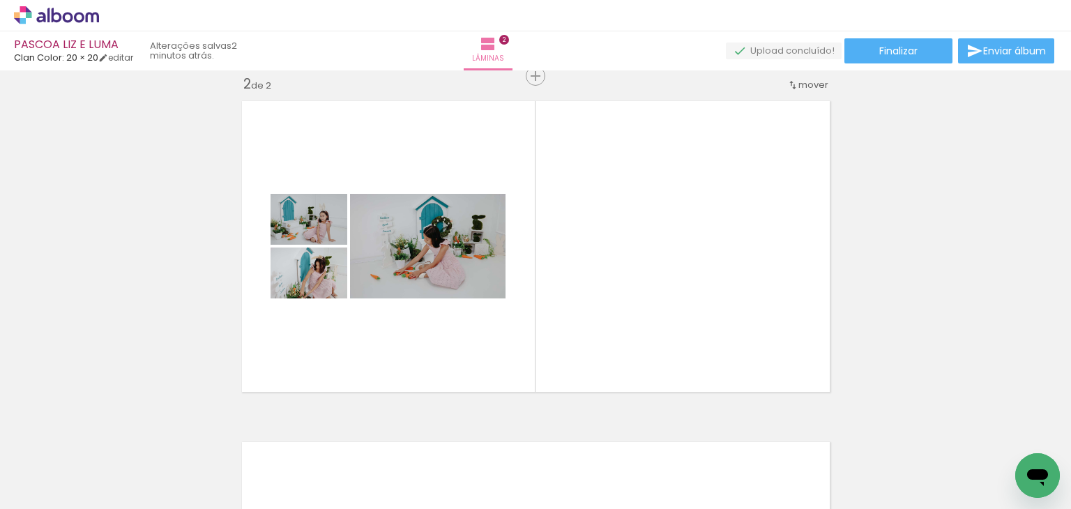
scroll to position [0, 1840]
drag, startPoint x: 644, startPoint y: 461, endPoint x: 671, endPoint y: 338, distance: 125.5
click at [671, 338] on quentale-workspace at bounding box center [535, 254] width 1071 height 509
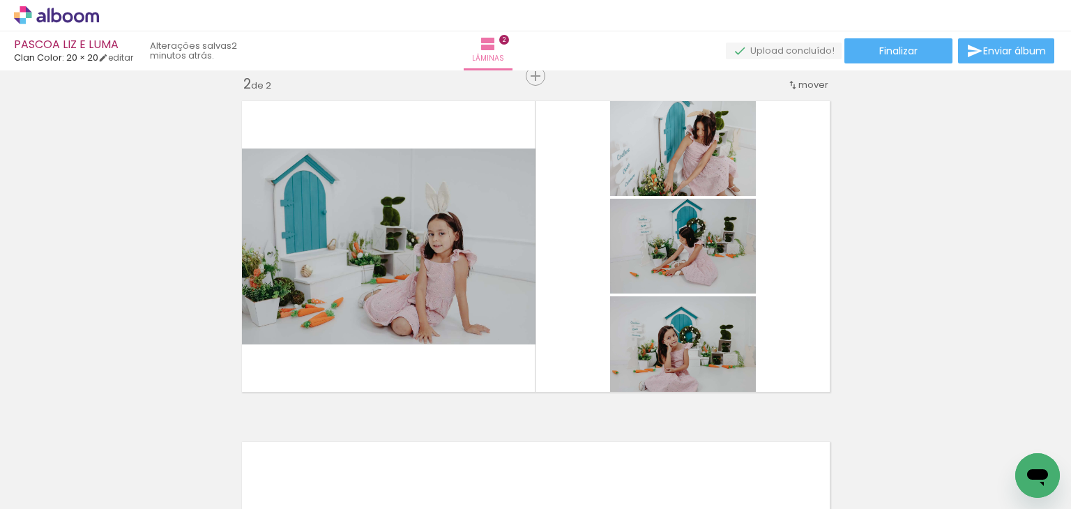
scroll to position [0, 1228]
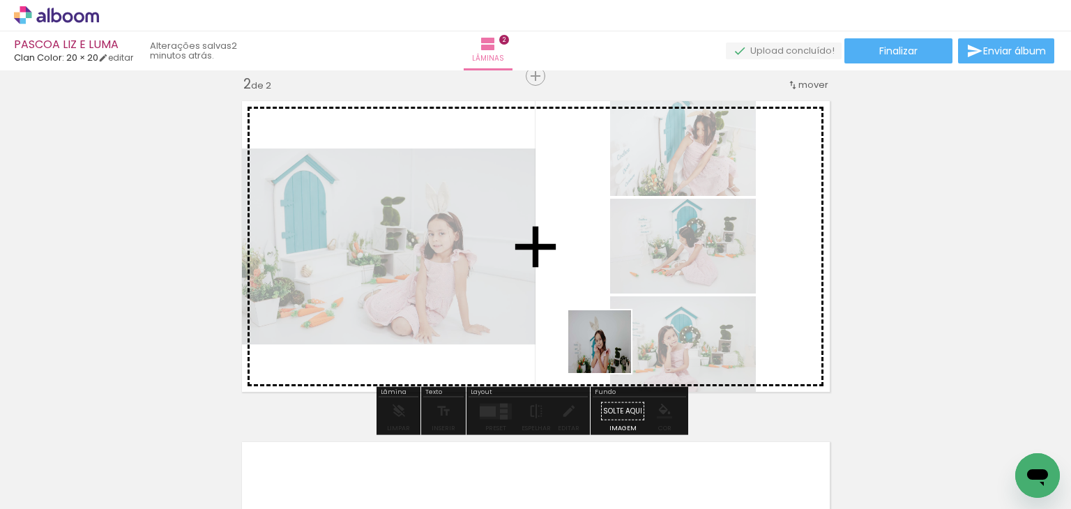
drag, startPoint x: 648, startPoint y: 466, endPoint x: 610, endPoint y: 352, distance: 120.6
click at [610, 352] on quentale-workspace at bounding box center [535, 254] width 1071 height 509
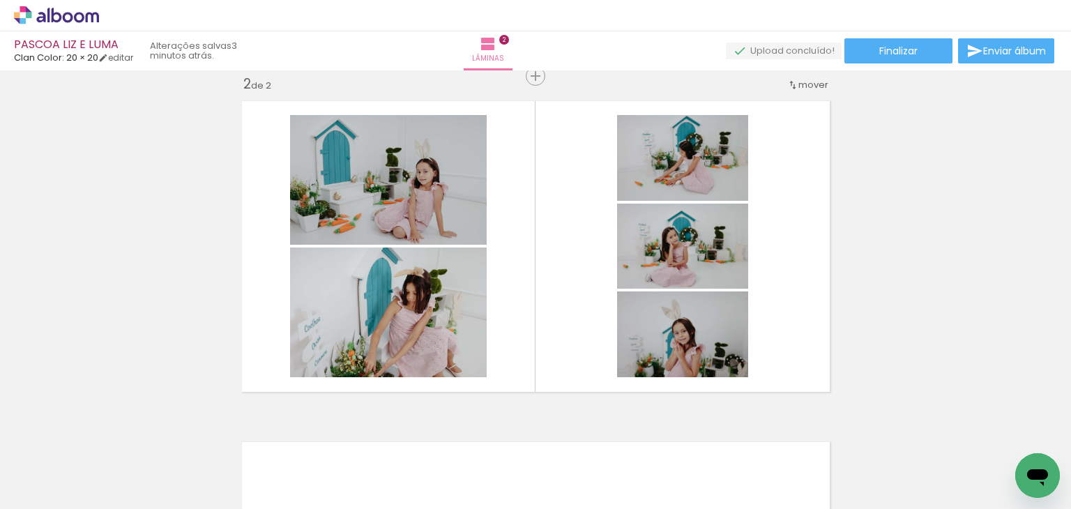
scroll to position [0, 0]
drag, startPoint x: 452, startPoint y: 469, endPoint x: 548, endPoint y: 296, distance: 197.9
click at [548, 296] on quentale-workspace at bounding box center [535, 254] width 1071 height 509
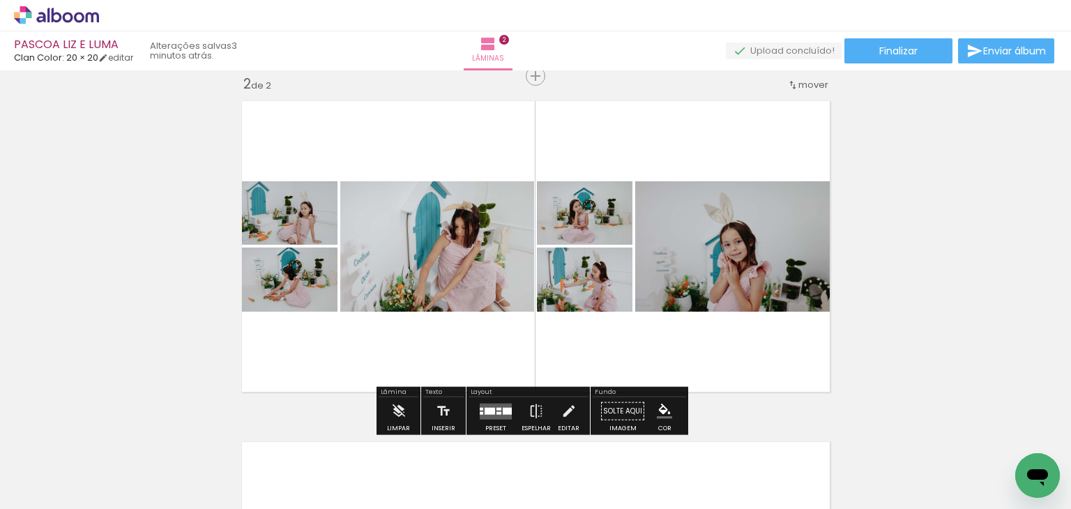
click at [503, 411] on div at bounding box center [507, 410] width 9 height 7
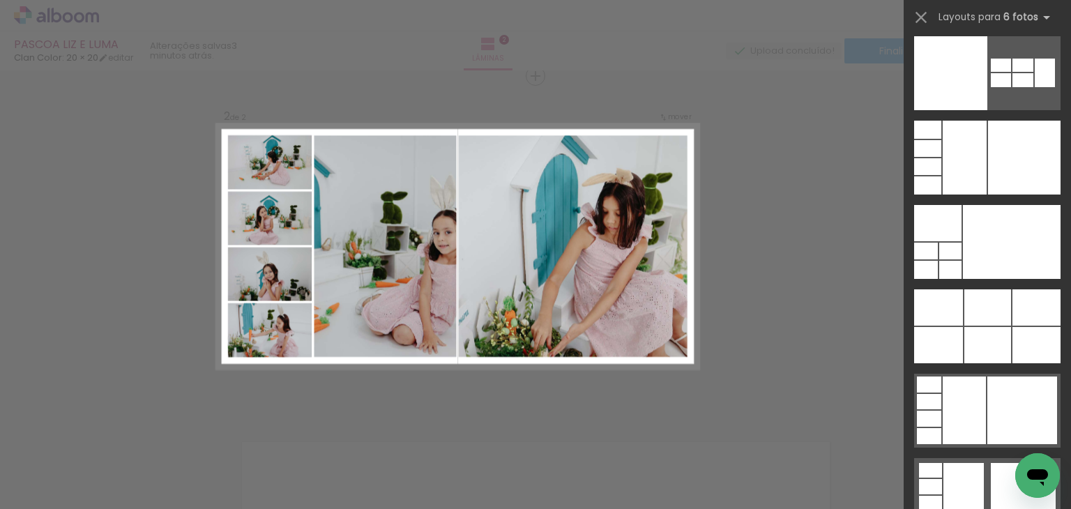
scroll to position [43752, 0]
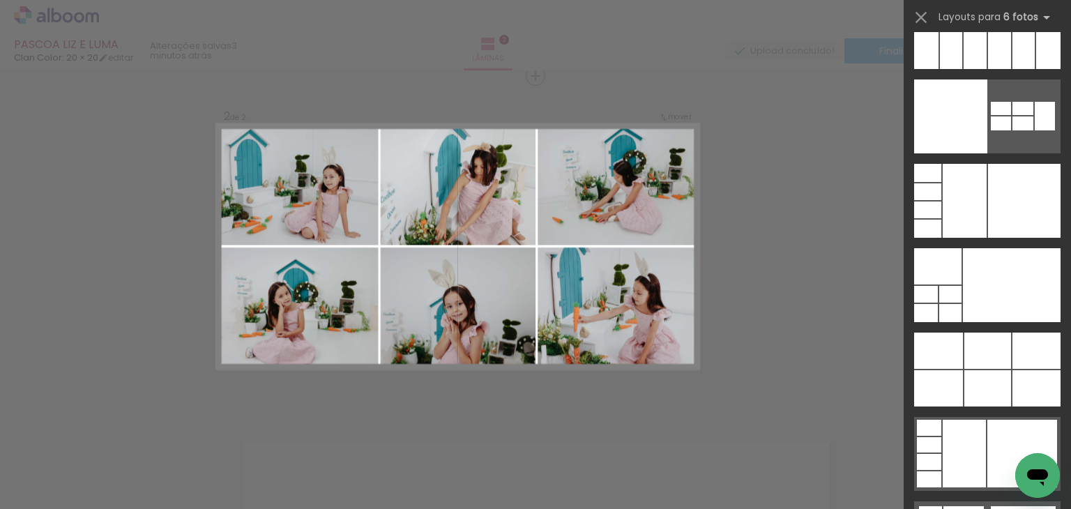
click at [957, 349] on quentale-layouter at bounding box center [987, 370] width 146 height 74
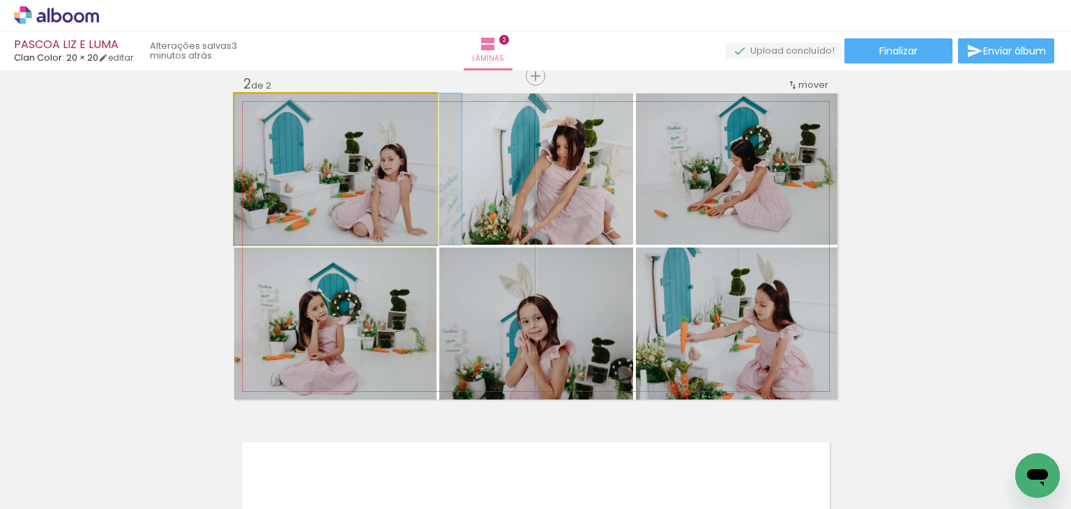
drag, startPoint x: 367, startPoint y: 180, endPoint x: 380, endPoint y: 181, distance: 12.6
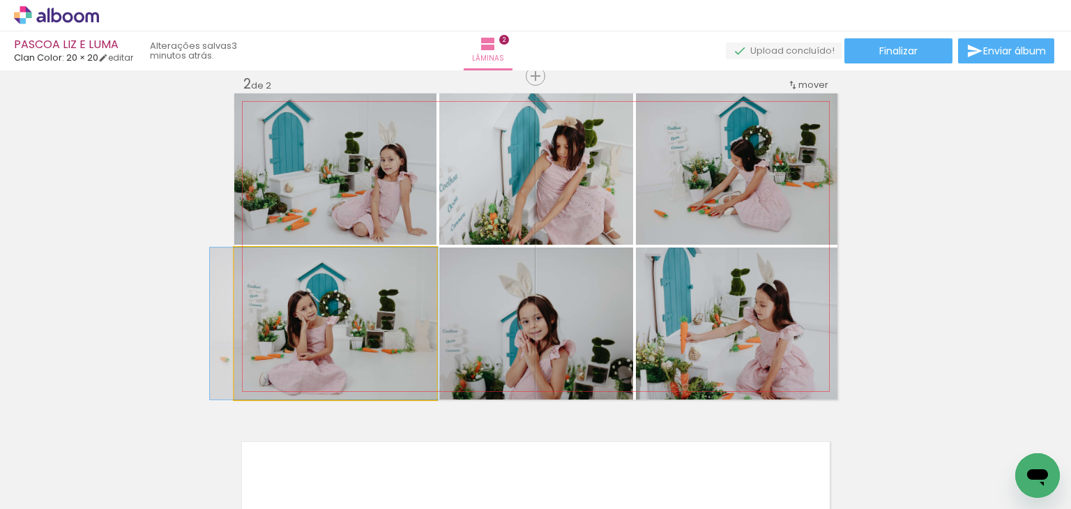
drag, startPoint x: 385, startPoint y: 341, endPoint x: 374, endPoint y: 331, distance: 15.3
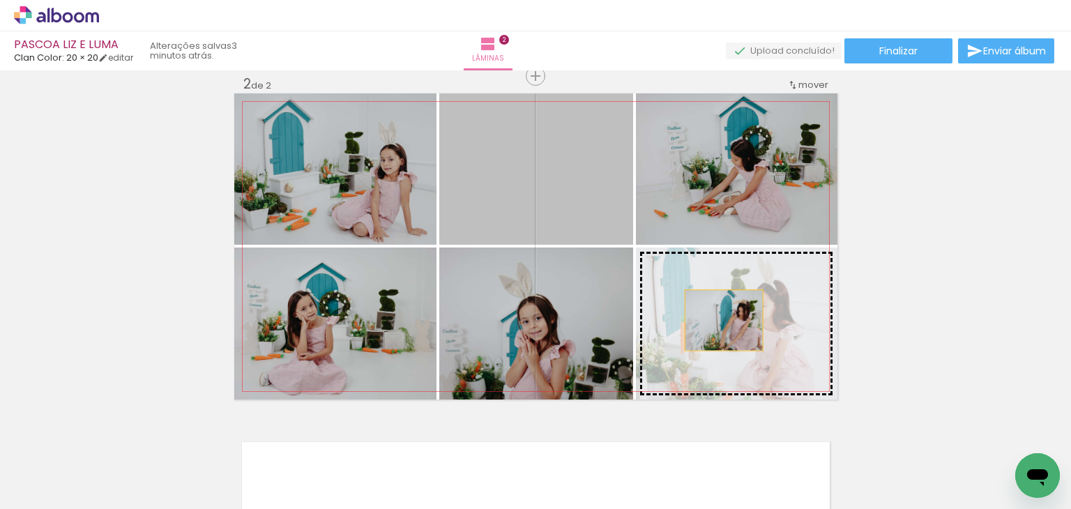
drag, startPoint x: 589, startPoint y: 176, endPoint x: 718, endPoint y: 320, distance: 193.5
click at [0, 0] on slot at bounding box center [0, 0] width 0 height 0
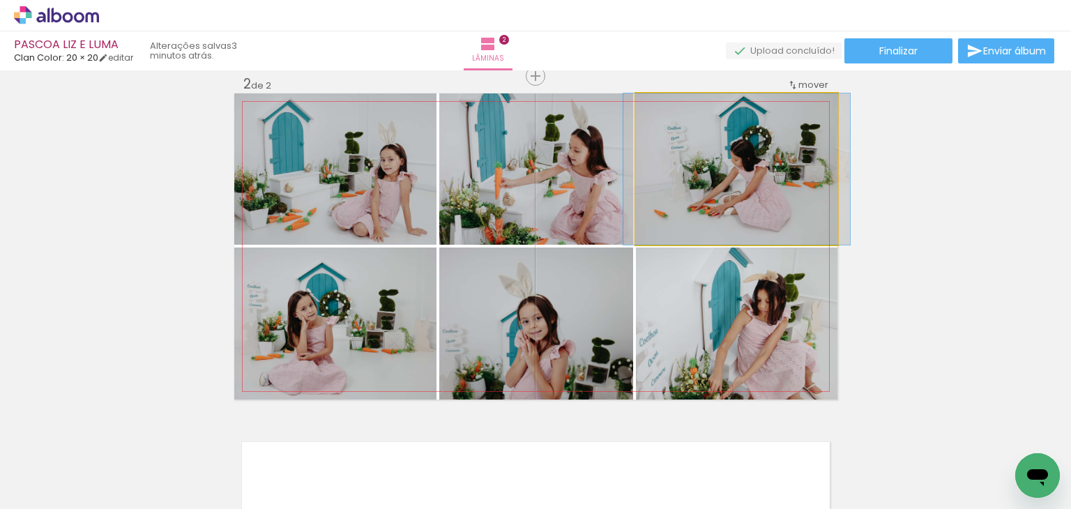
click at [715, 195] on quentale-photo at bounding box center [737, 168] width 202 height 151
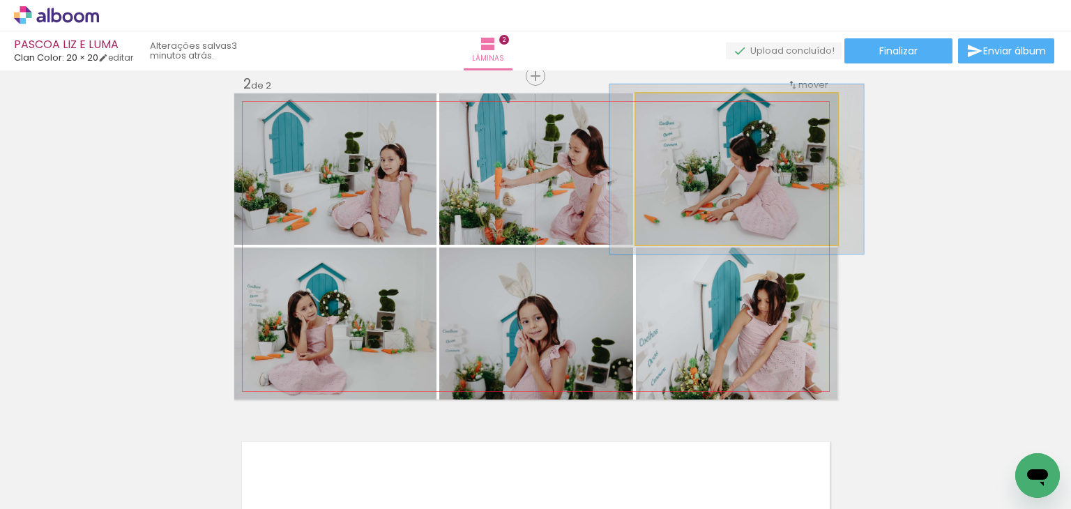
type paper-slider "112"
click at [672, 110] on div at bounding box center [674, 108] width 22 height 22
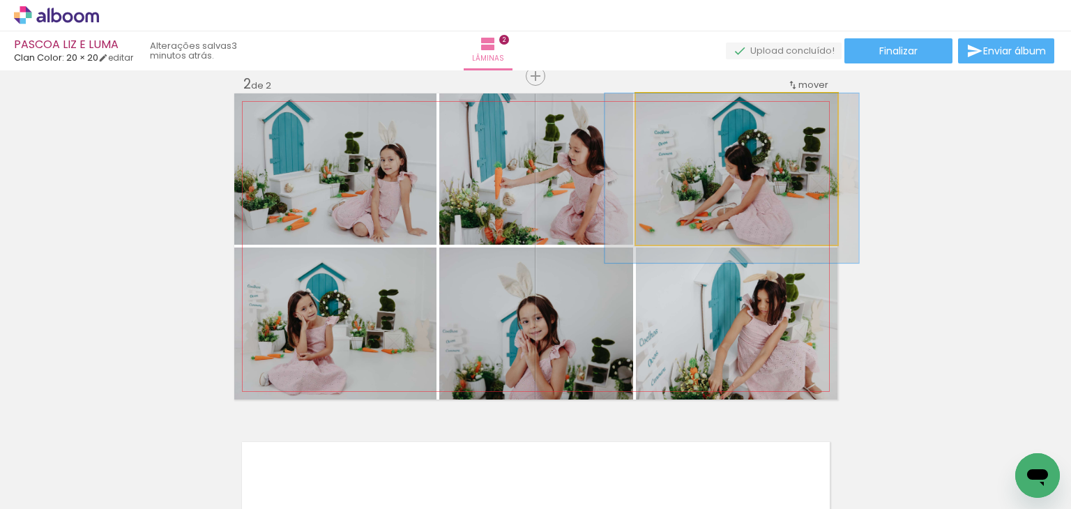
drag, startPoint x: 697, startPoint y: 133, endPoint x: 692, endPoint y: 158, distance: 24.9
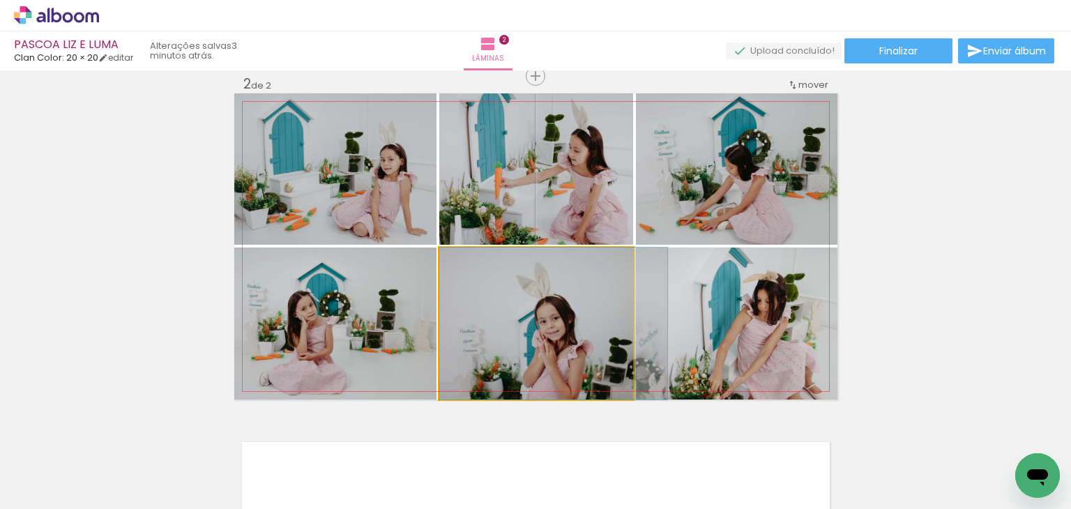
drag, startPoint x: 600, startPoint y: 298, endPoint x: 630, endPoint y: 280, distance: 35.0
click at [0, 0] on slot at bounding box center [0, 0] width 0 height 0
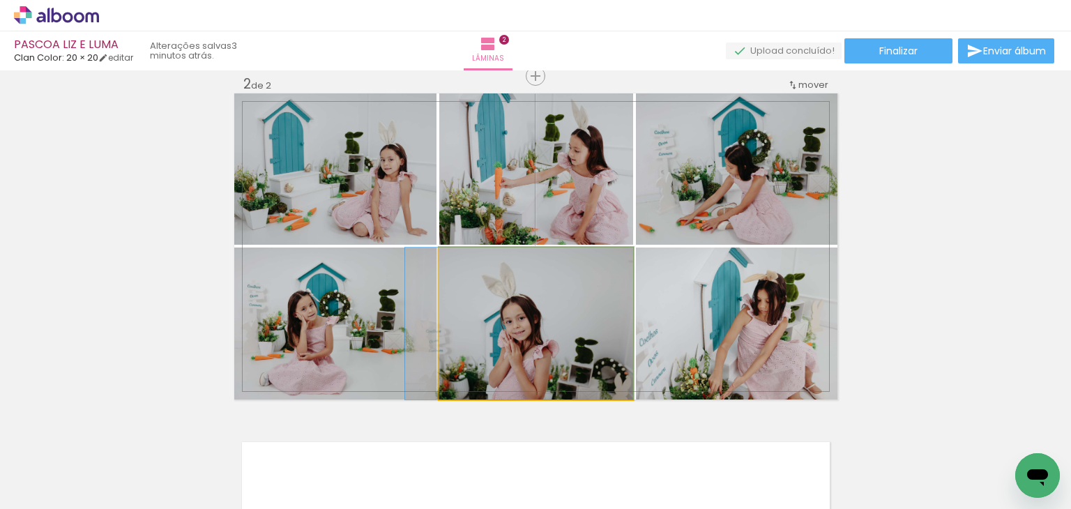
drag, startPoint x: 572, startPoint y: 319, endPoint x: 530, endPoint y: 298, distance: 46.8
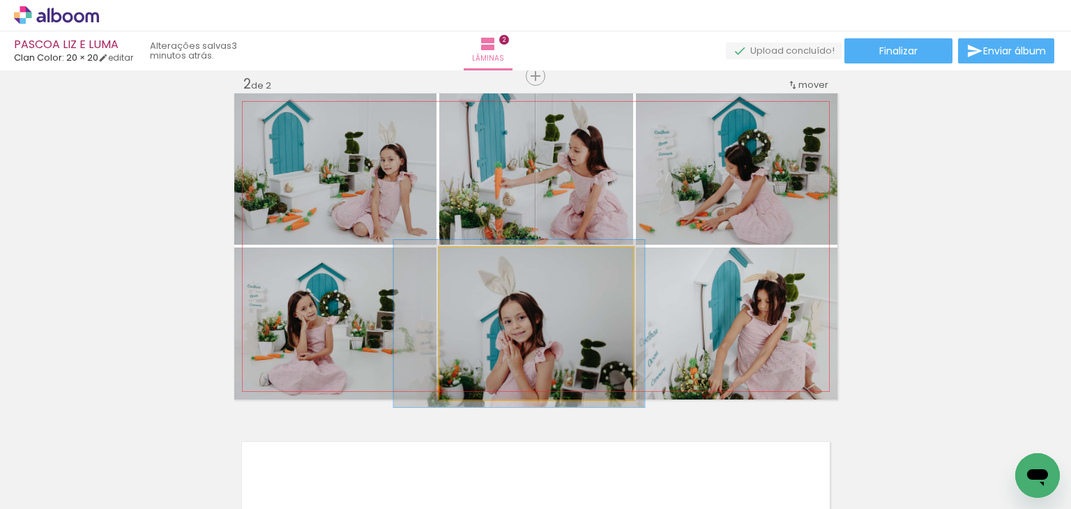
drag, startPoint x: 477, startPoint y: 264, endPoint x: 494, endPoint y: 277, distance: 20.9
type paper-slider "113"
click at [483, 267] on div at bounding box center [476, 262] width 22 height 22
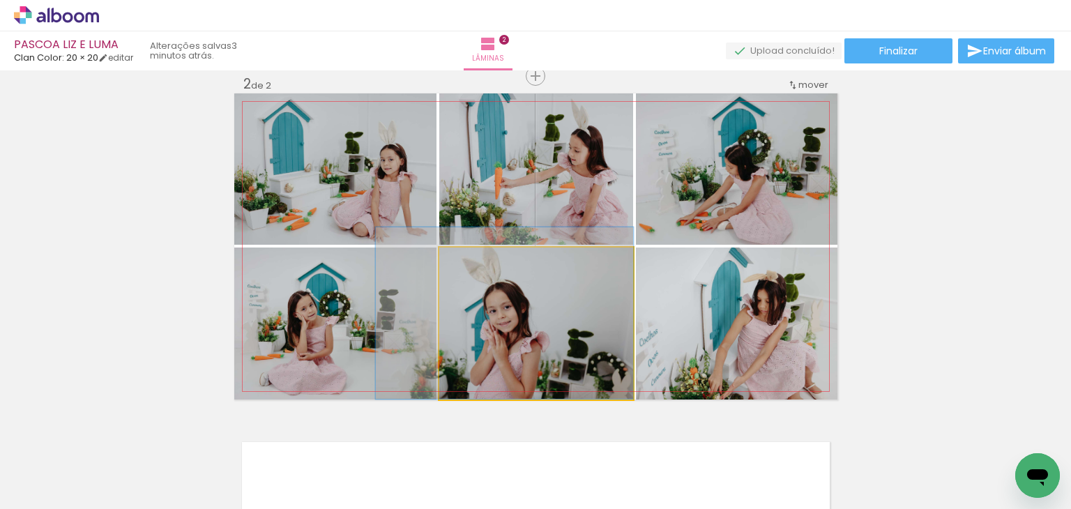
drag, startPoint x: 527, startPoint y: 349, endPoint x: 513, endPoint y: 314, distance: 38.5
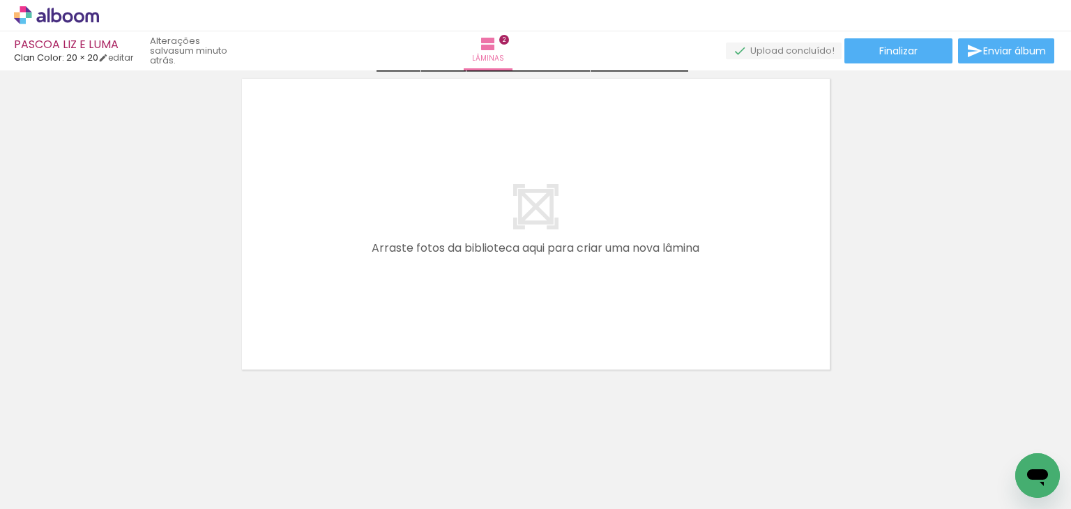
scroll to position [726, 0]
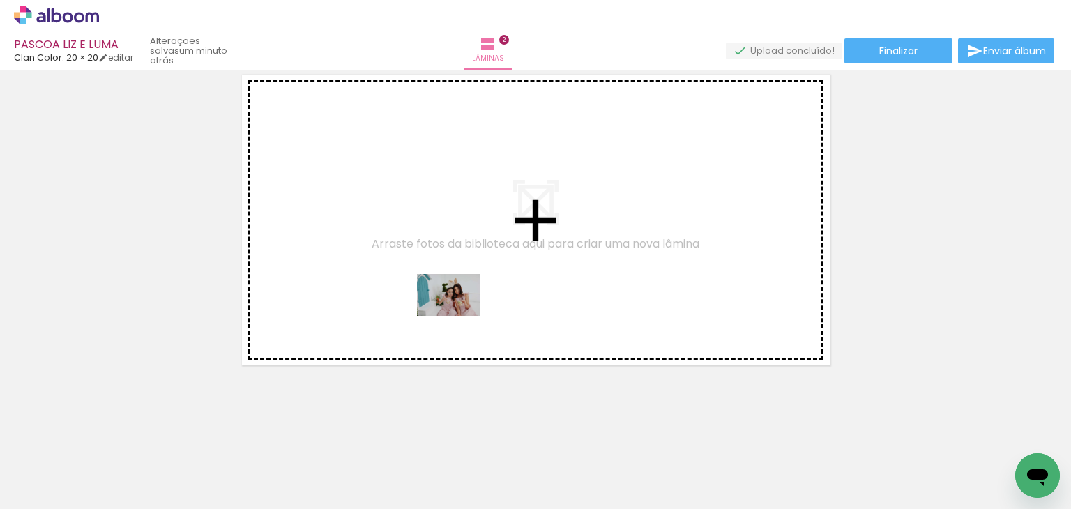
drag, startPoint x: 561, startPoint y: 450, endPoint x: 510, endPoint y: 393, distance: 76.1
click at [456, 312] on quentale-workspace at bounding box center [535, 254] width 1071 height 509
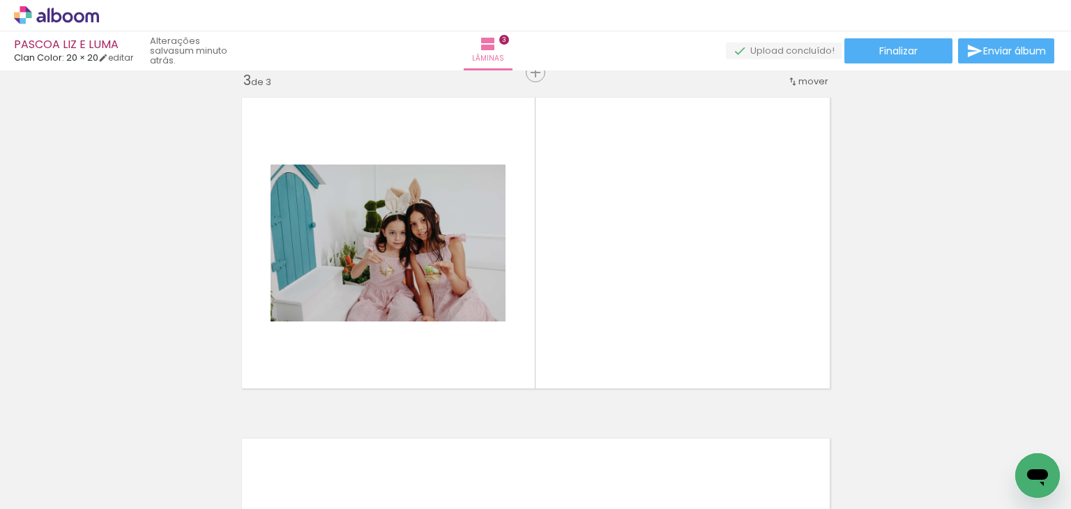
scroll to position [700, 0]
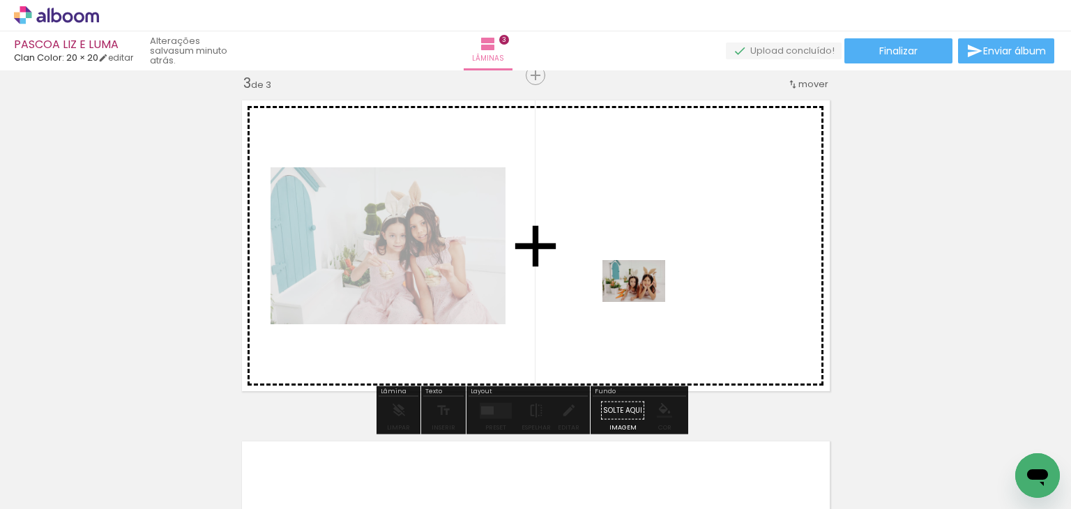
drag, startPoint x: 628, startPoint y: 469, endPoint x: 644, endPoint y: 302, distance: 168.1
click at [644, 302] on quentale-workspace at bounding box center [535, 254] width 1071 height 509
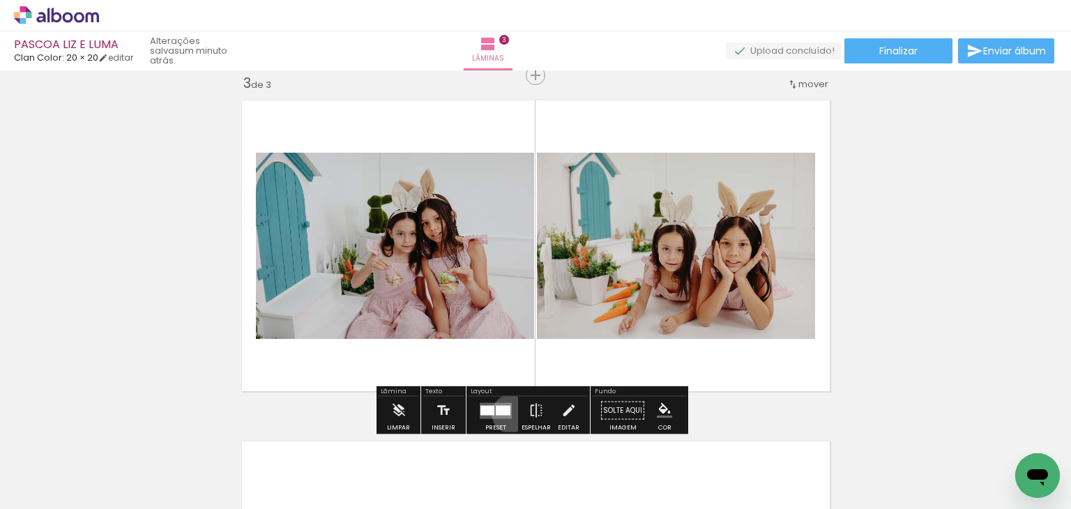
click at [508, 413] on div at bounding box center [496, 411] width 38 height 28
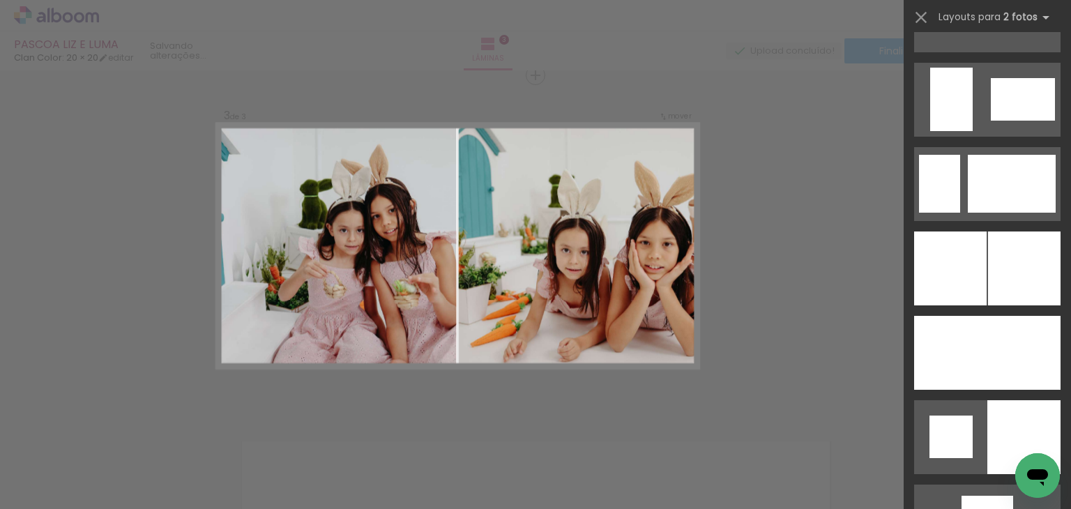
scroll to position [3347, 0]
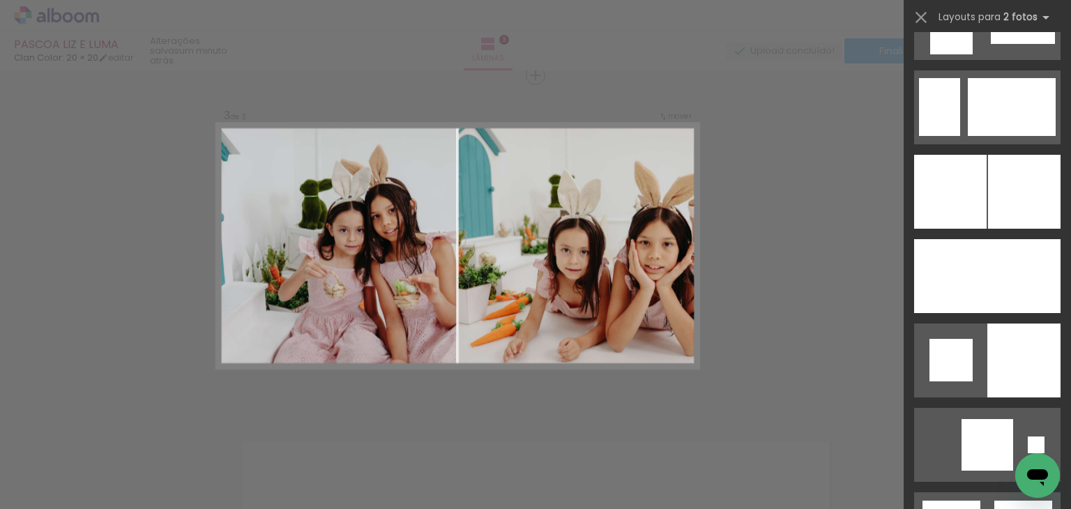
click at [1009, 218] on div at bounding box center [1024, 192] width 73 height 74
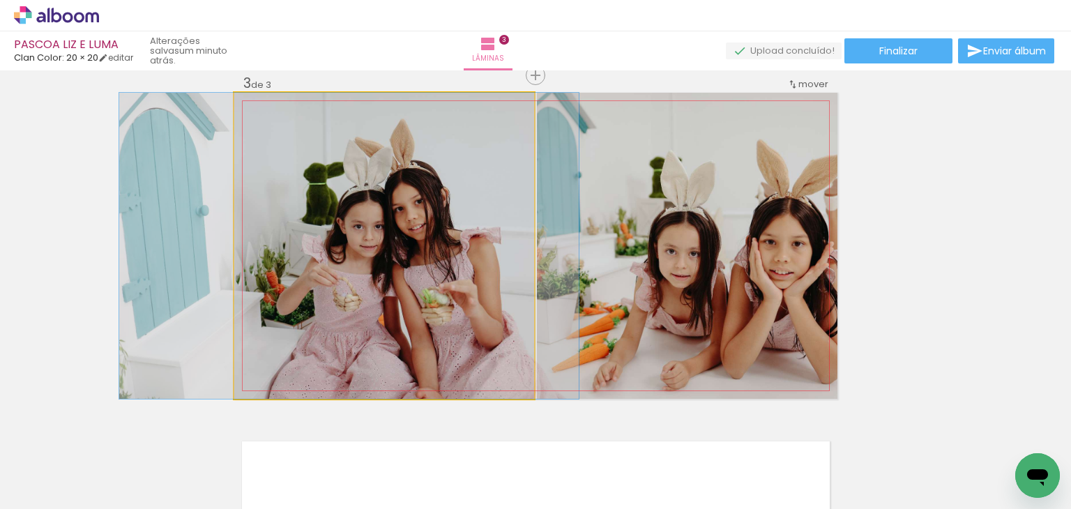
drag, startPoint x: 491, startPoint y: 277, endPoint x: 456, endPoint y: 268, distance: 35.9
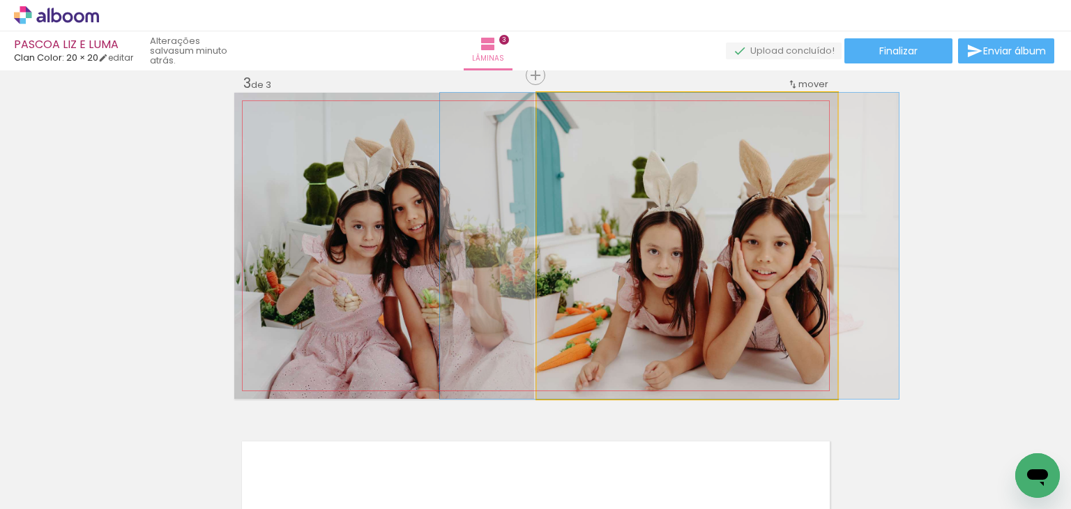
drag, startPoint x: 697, startPoint y: 226, endPoint x: 679, endPoint y: 235, distance: 19.6
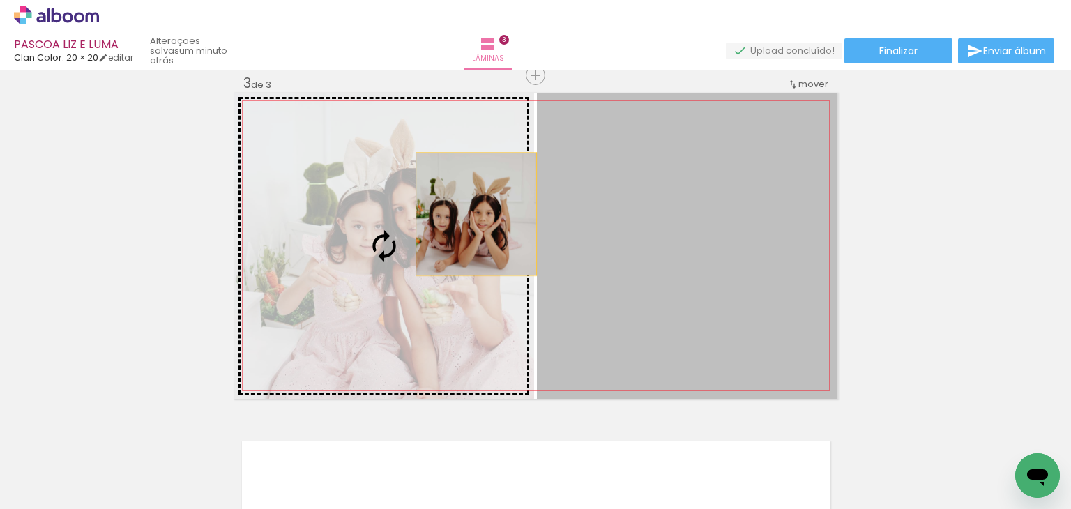
drag, startPoint x: 679, startPoint y: 235, endPoint x: 471, endPoint y: 214, distance: 209.5
click at [0, 0] on slot at bounding box center [0, 0] width 0 height 0
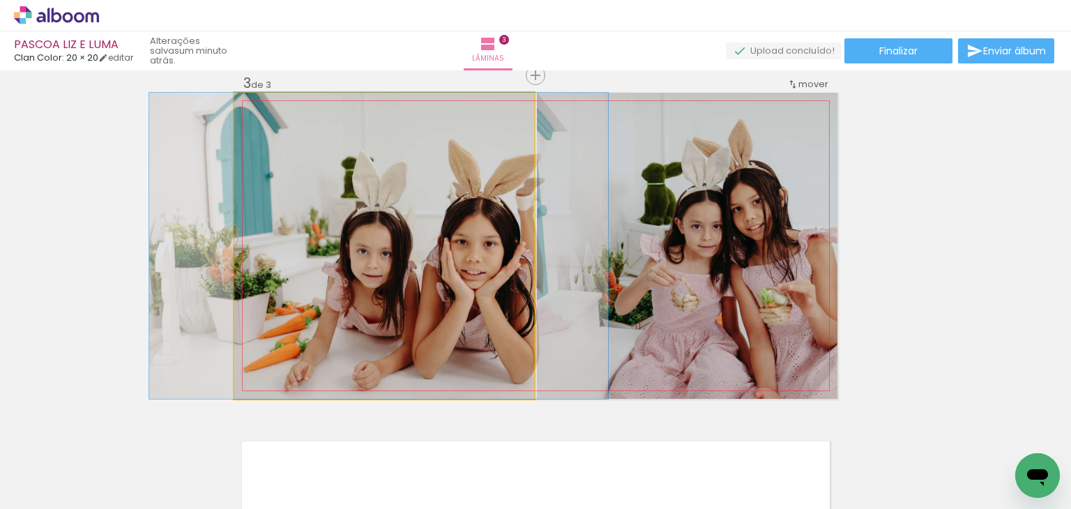
drag, startPoint x: 430, startPoint y: 243, endPoint x: 425, endPoint y: 229, distance: 15.0
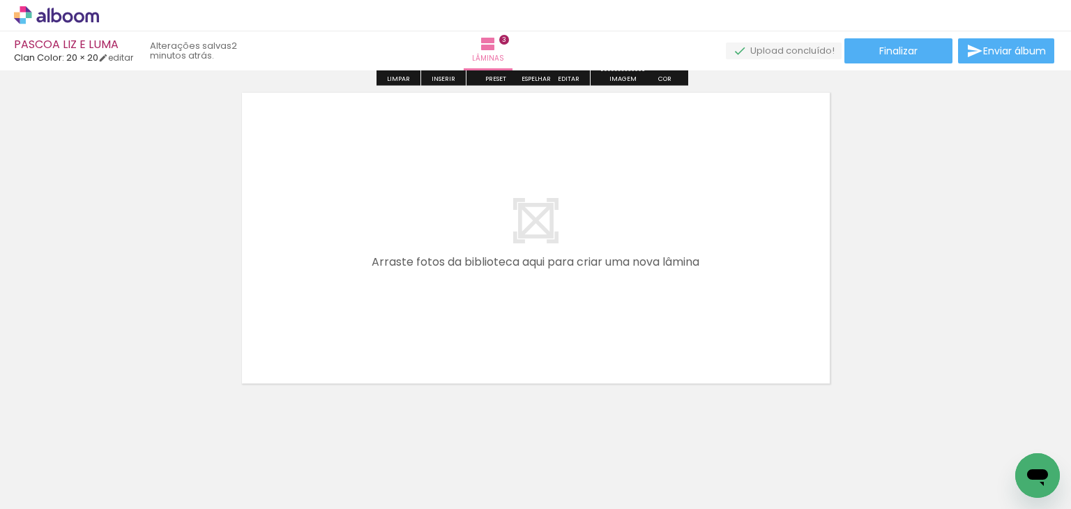
scroll to position [1067, 0]
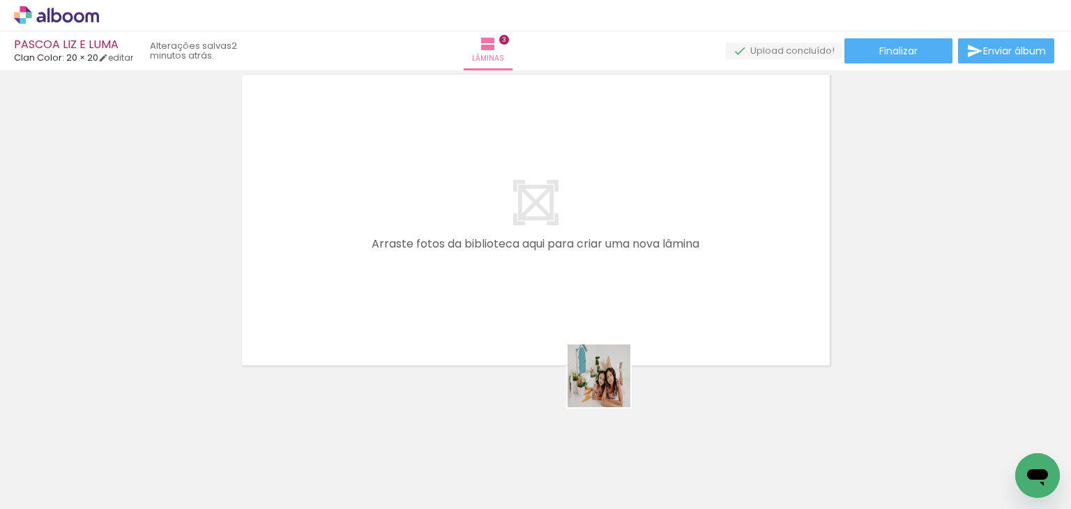
drag, startPoint x: 653, startPoint y: 442, endPoint x: 561, endPoint y: 343, distance: 135.2
click at [556, 340] on quentale-workspace at bounding box center [535, 254] width 1071 height 509
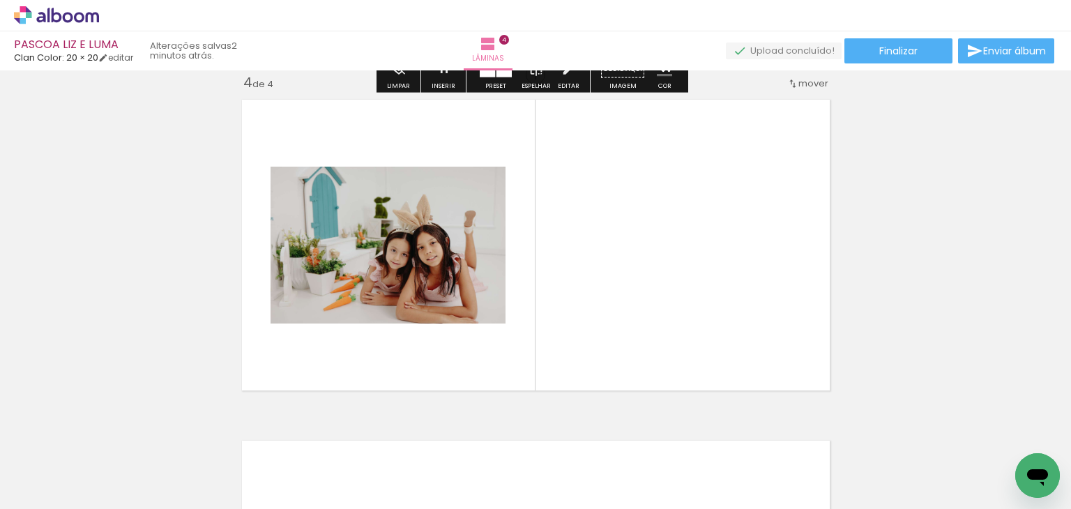
scroll to position [1040, 0]
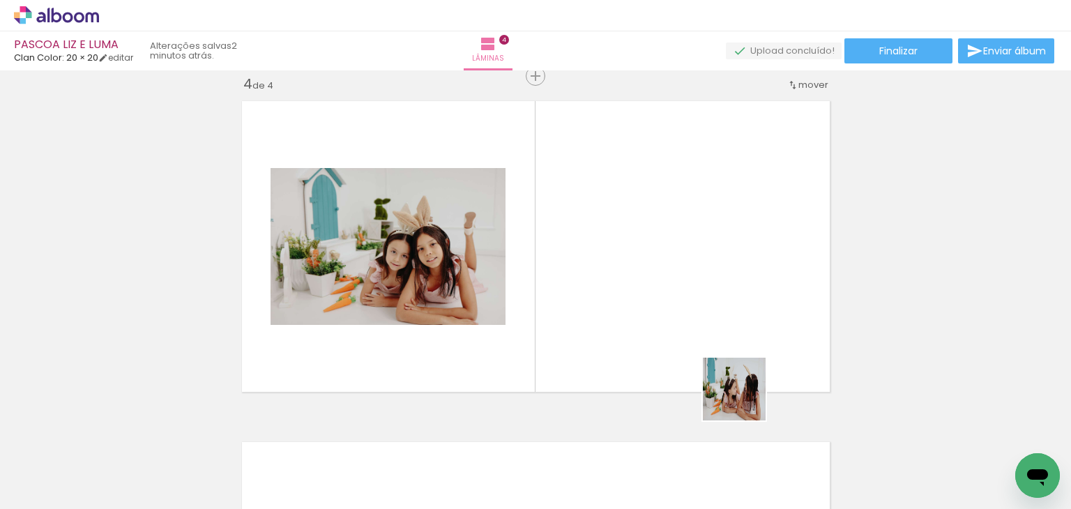
drag, startPoint x: 770, startPoint y: 464, endPoint x: 676, endPoint y: 299, distance: 189.8
click at [676, 299] on quentale-workspace at bounding box center [535, 254] width 1071 height 509
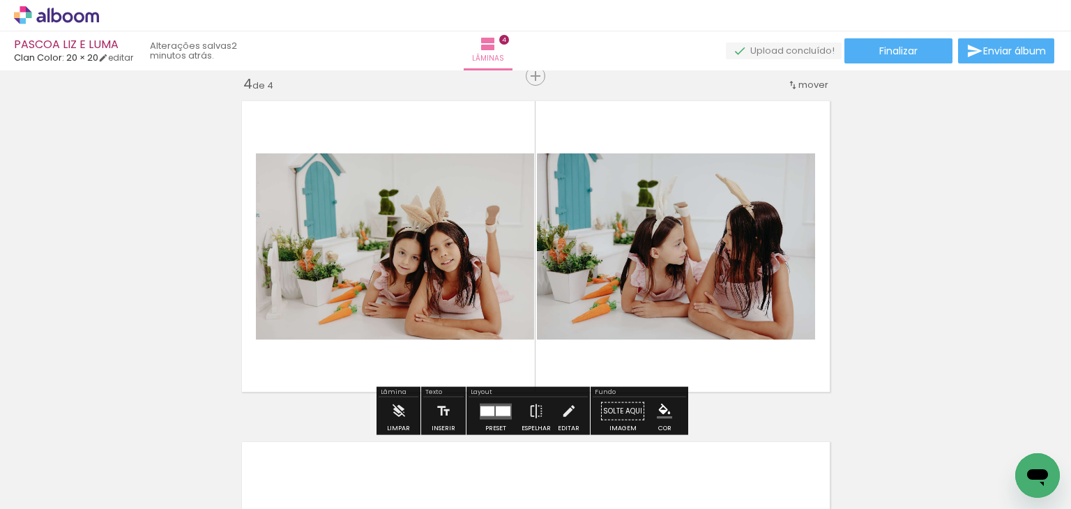
click at [489, 410] on div at bounding box center [487, 411] width 14 height 10
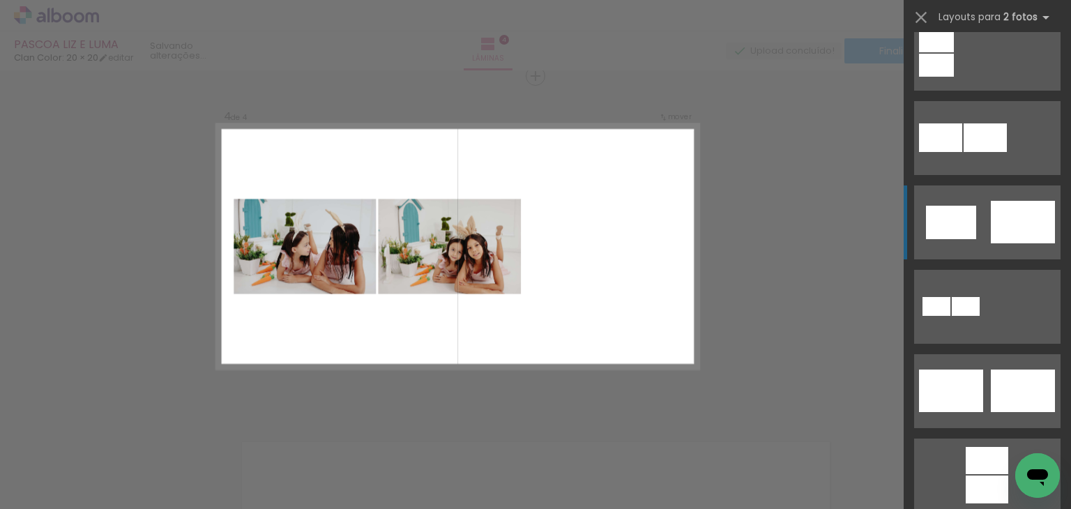
scroll to position [560, 0]
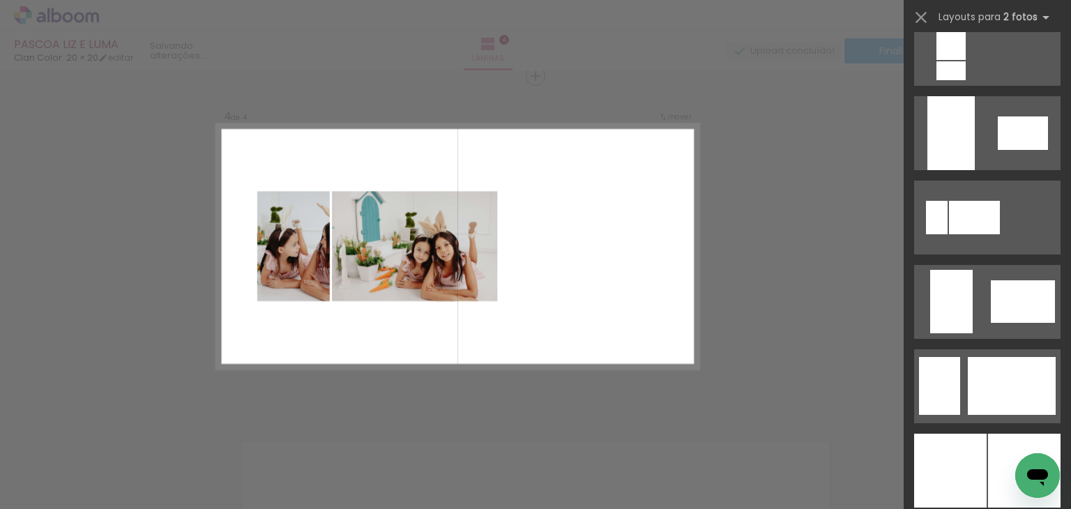
scroll to position [3347, 0]
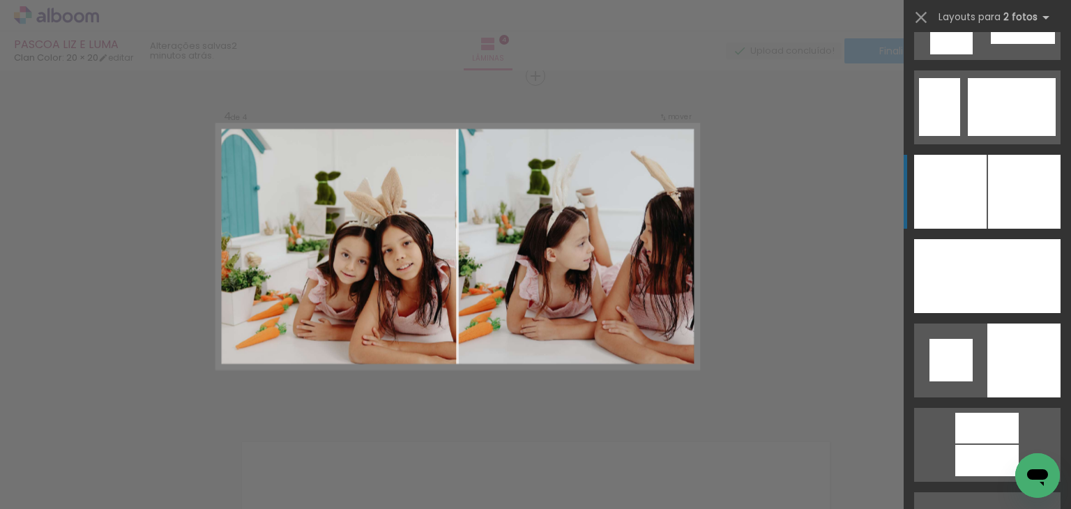
click at [1010, 190] on div at bounding box center [1024, 192] width 73 height 74
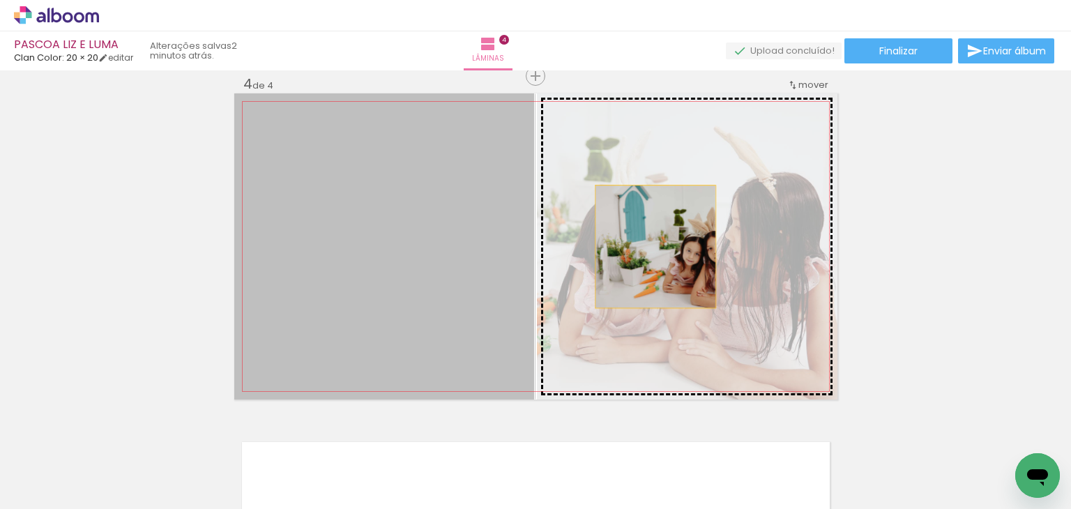
drag, startPoint x: 439, startPoint y: 251, endPoint x: 697, endPoint y: 253, distance: 258.7
click at [0, 0] on slot at bounding box center [0, 0] width 0 height 0
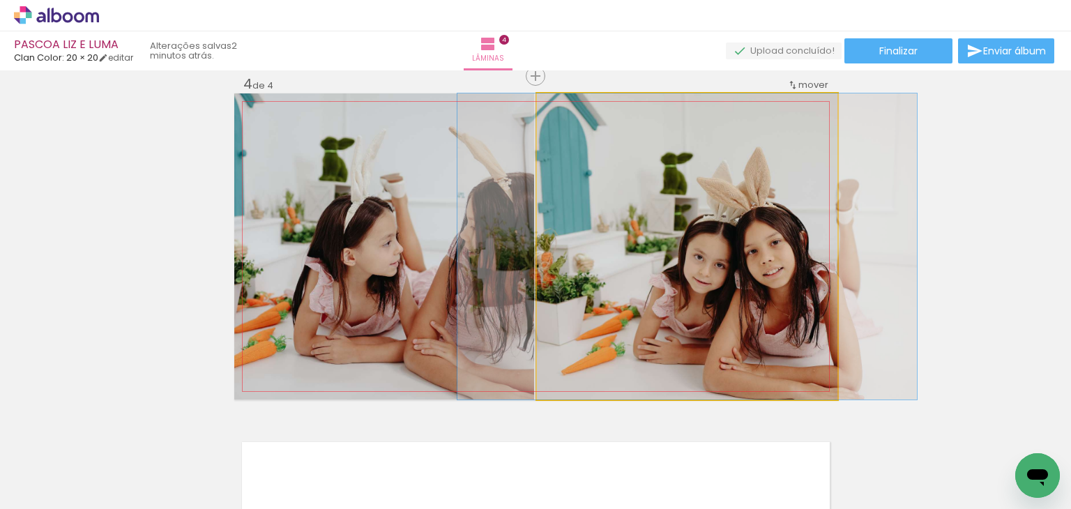
click at [671, 255] on quentale-photo at bounding box center [687, 246] width 301 height 306
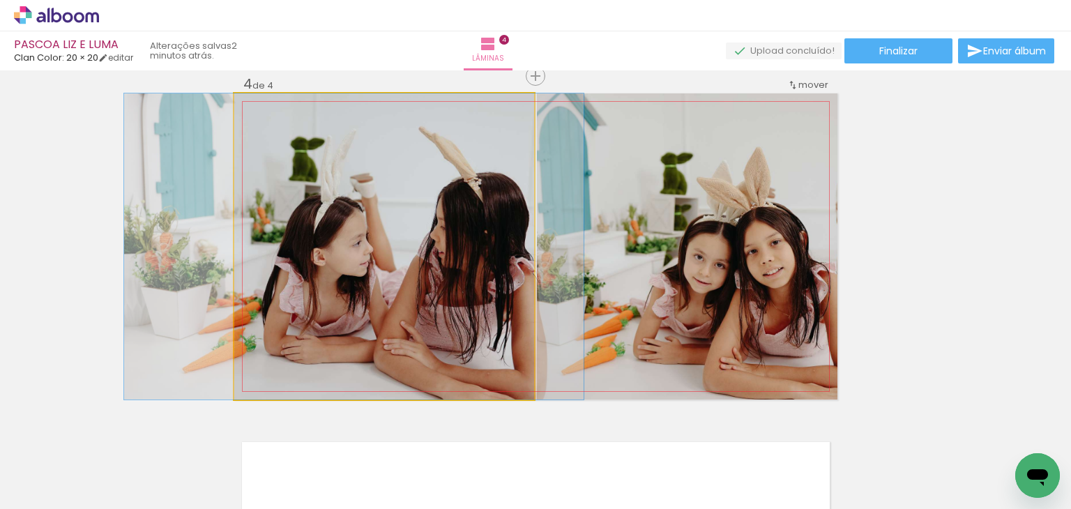
drag, startPoint x: 469, startPoint y: 255, endPoint x: 442, endPoint y: 257, distance: 26.6
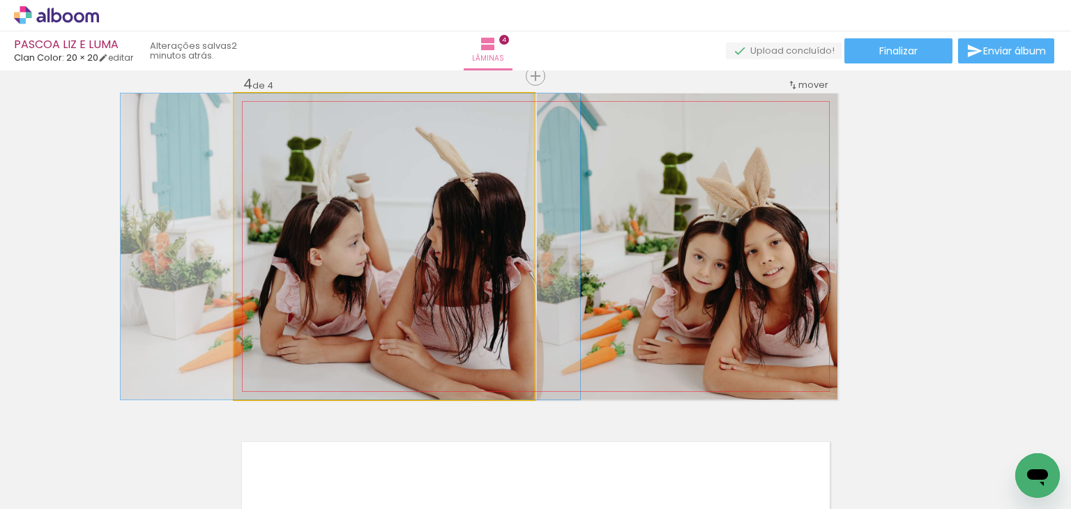
drag, startPoint x: 473, startPoint y: 241, endPoint x: 471, endPoint y: 232, distance: 8.5
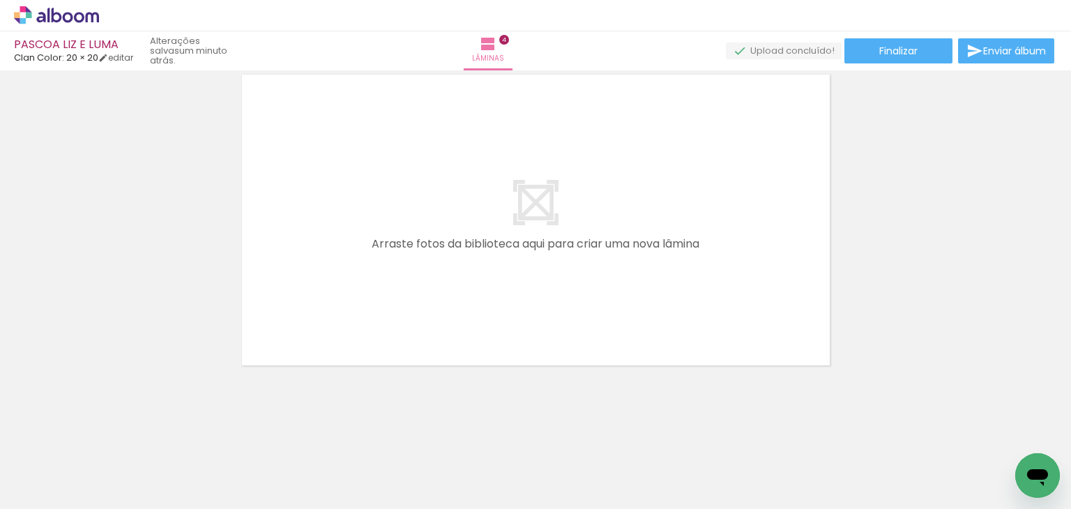
scroll to position [0, 447]
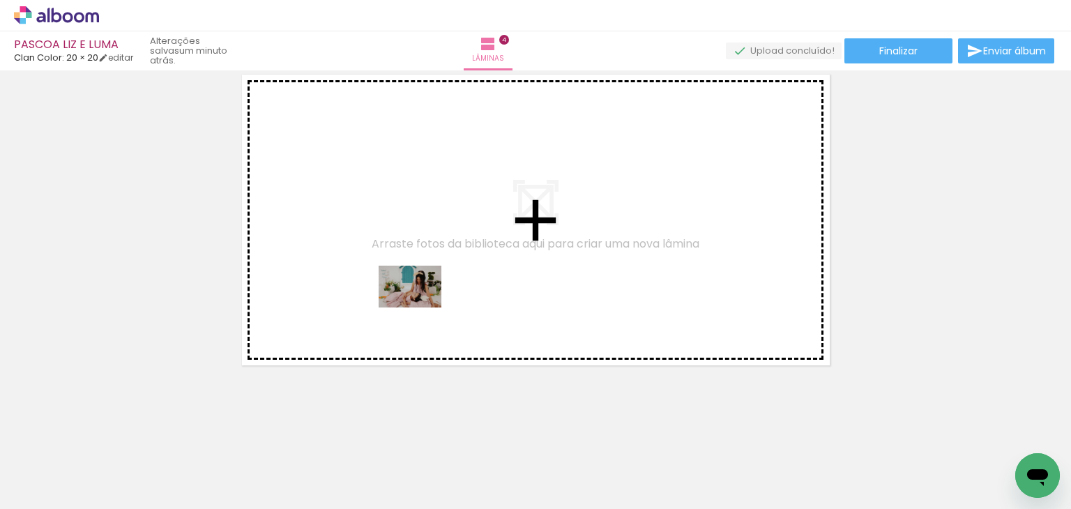
drag, startPoint x: 423, startPoint y: 476, endPoint x: 420, endPoint y: 308, distance: 168.1
click at [420, 308] on quentale-workspace at bounding box center [535, 254] width 1071 height 509
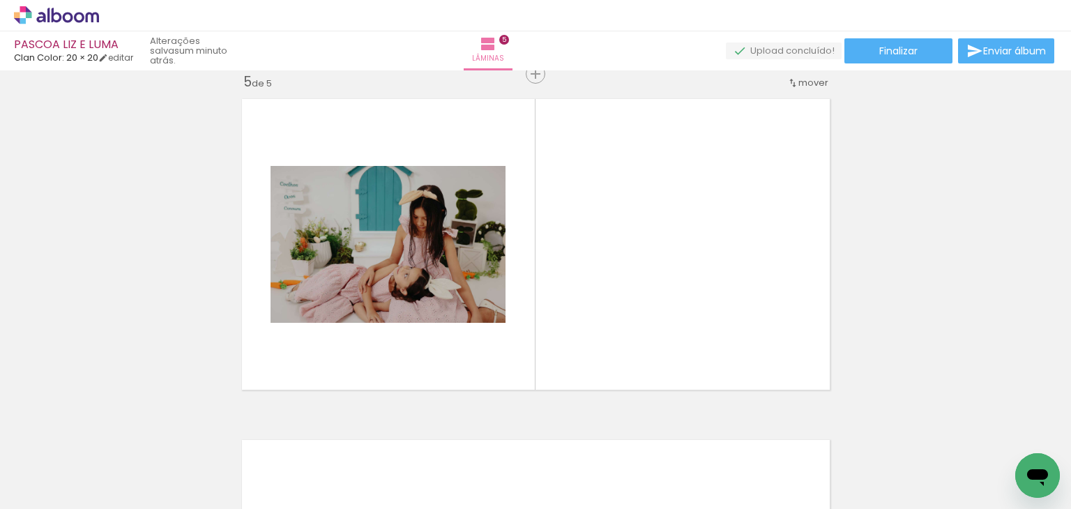
scroll to position [1381, 0]
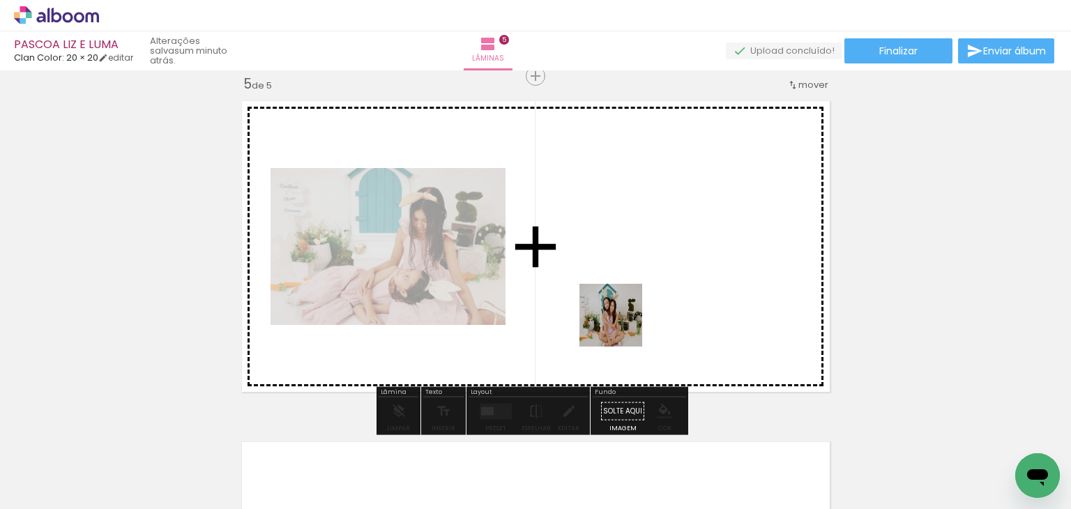
drag, startPoint x: 496, startPoint y: 455, endPoint x: 671, endPoint y: 262, distance: 260.1
click at [671, 262] on quentale-workspace at bounding box center [535, 254] width 1071 height 509
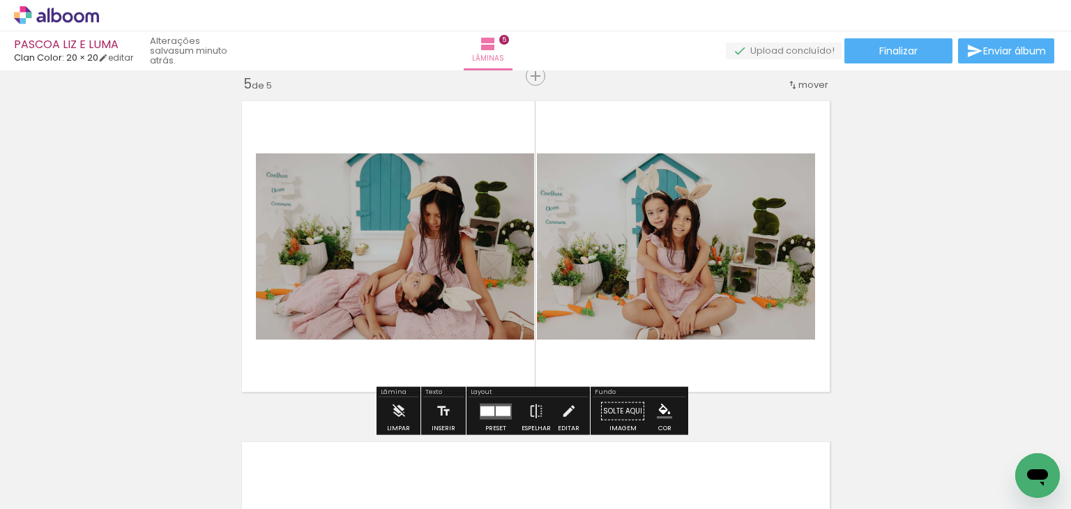
drag, startPoint x: 492, startPoint y: 408, endPoint x: 516, endPoint y: 383, distance: 35.0
click at [496, 406] on div at bounding box center [503, 411] width 15 height 10
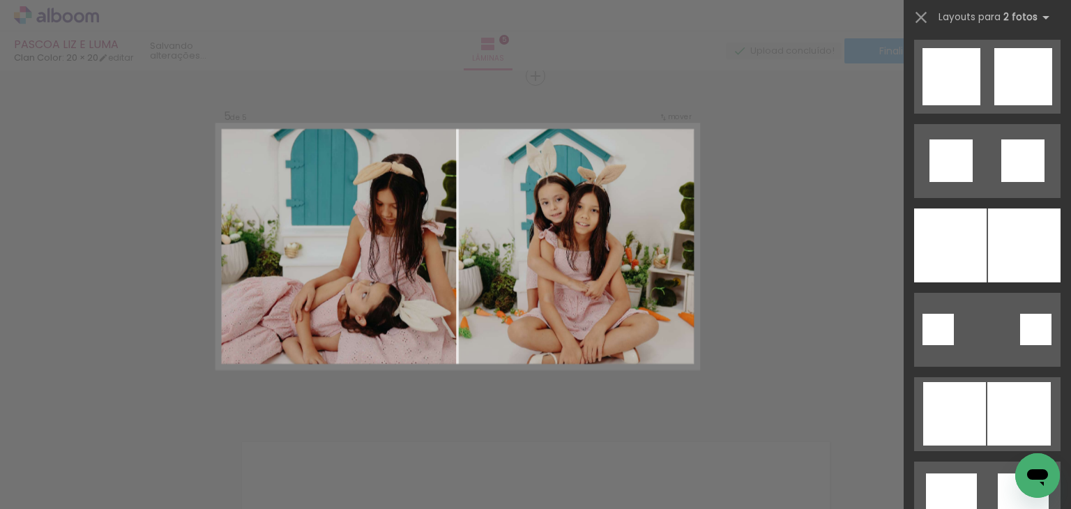
scroll to position [3975, 0]
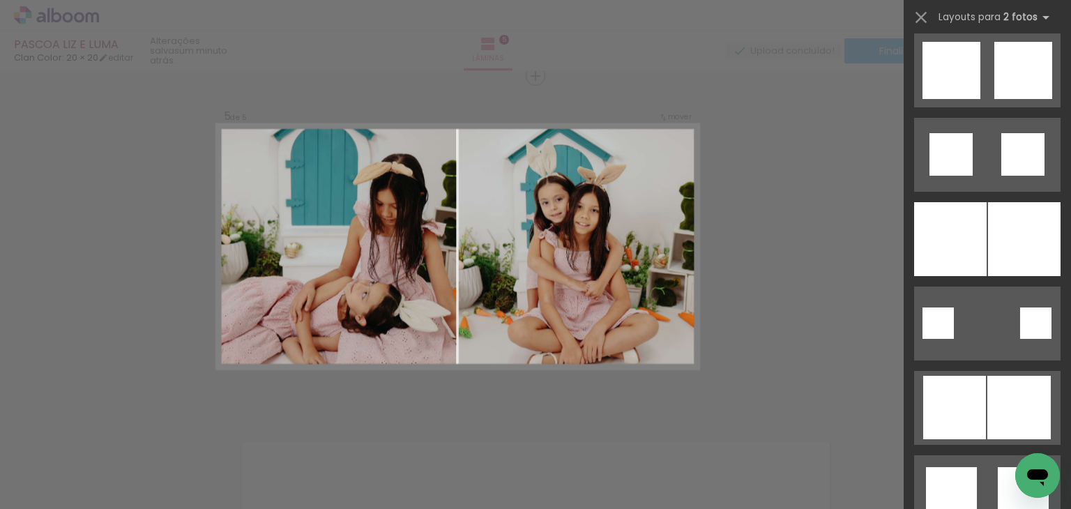
click at [1014, 240] on div at bounding box center [1024, 239] width 73 height 74
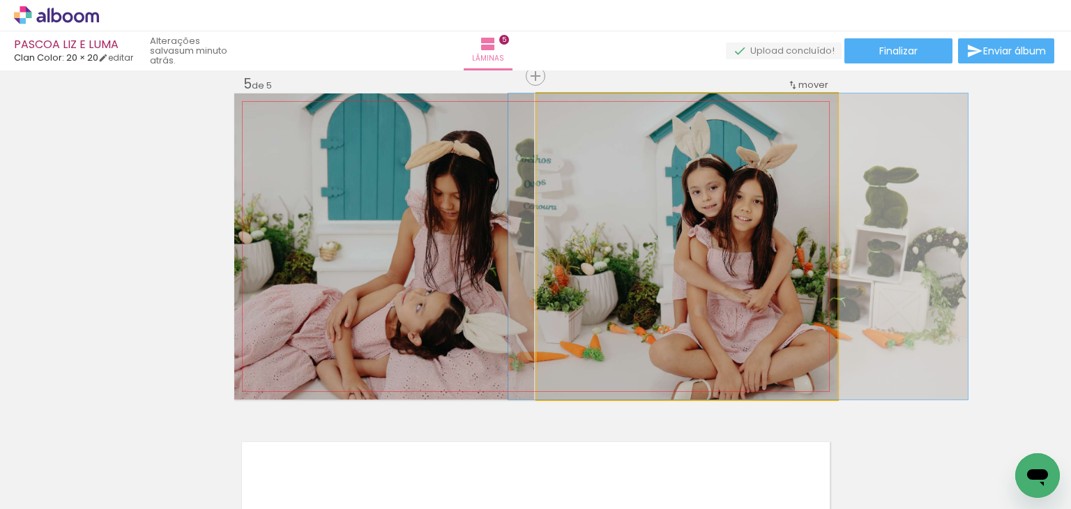
drag, startPoint x: 713, startPoint y: 291, endPoint x: 764, endPoint y: 288, distance: 51.0
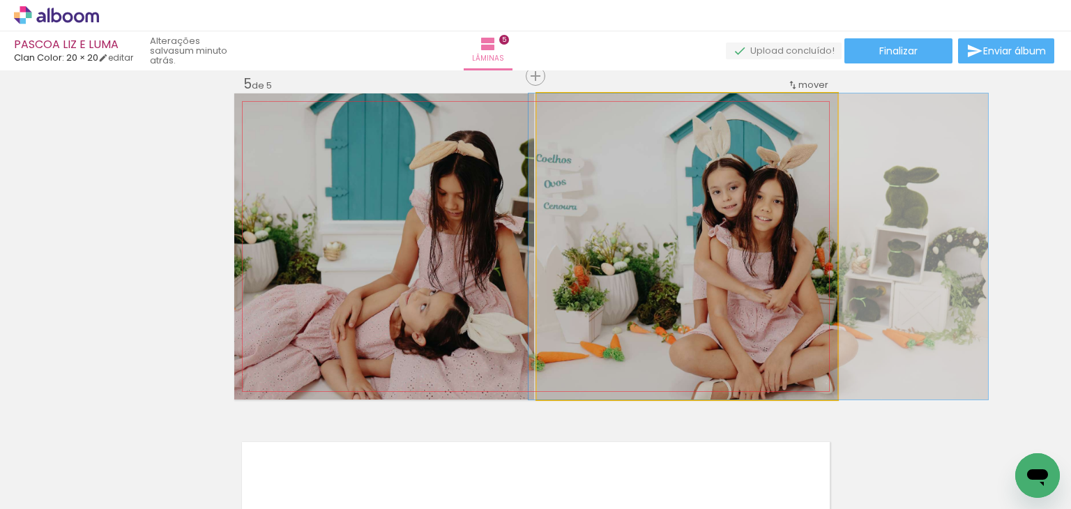
drag, startPoint x: 665, startPoint y: 215, endPoint x: 681, endPoint y: 214, distance: 16.8
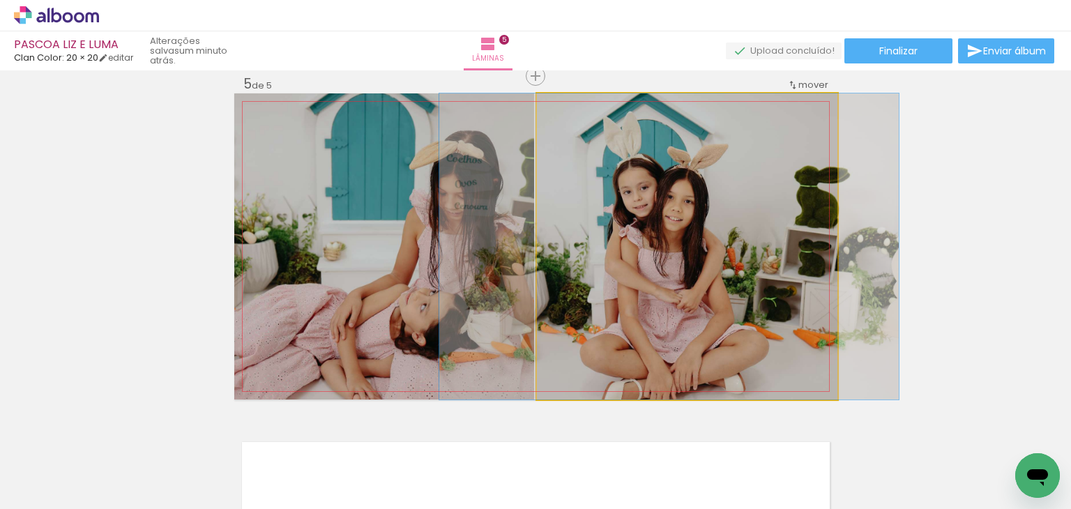
drag, startPoint x: 728, startPoint y: 296, endPoint x: 639, endPoint y: 259, distance: 96.9
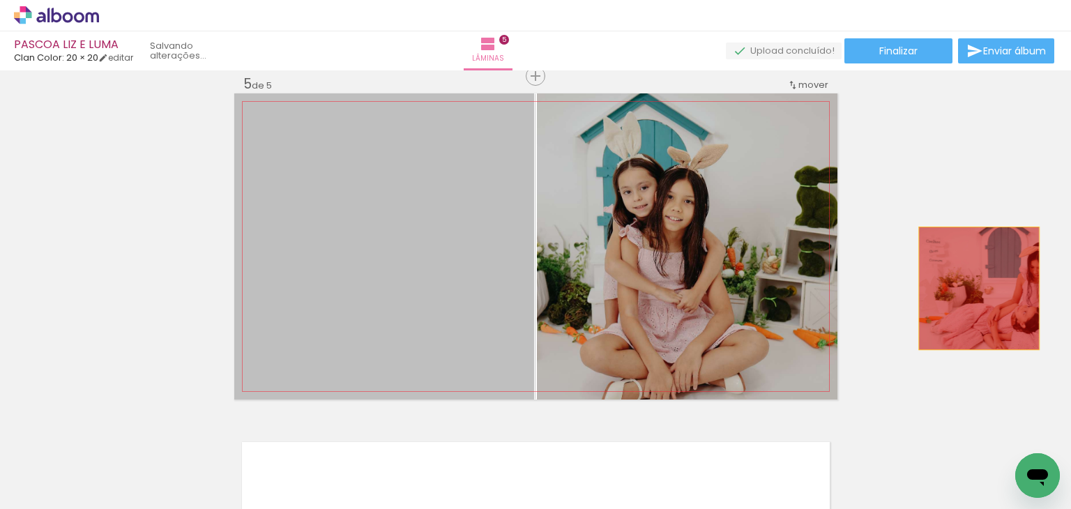
drag, startPoint x: 425, startPoint y: 258, endPoint x: 973, endPoint y: 288, distance: 549.6
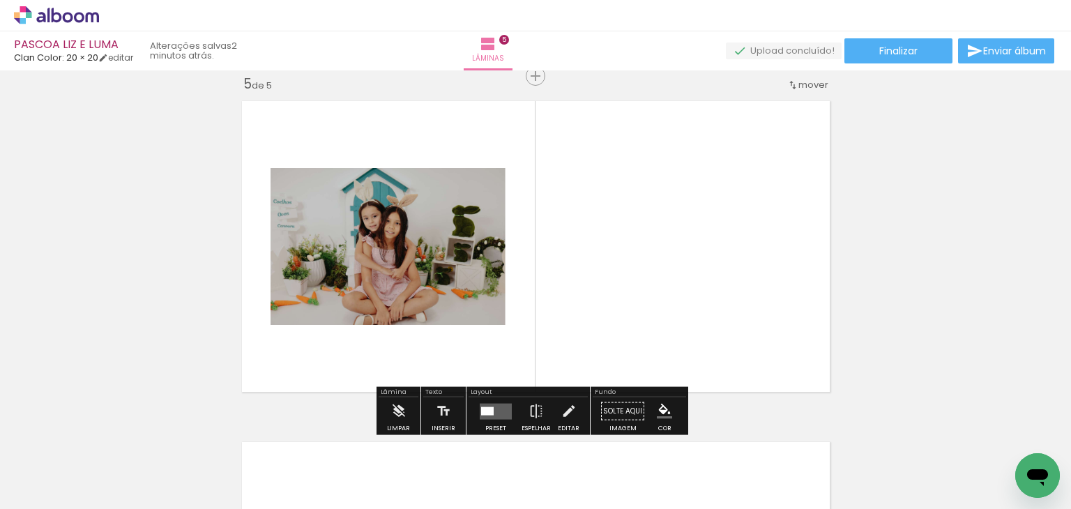
click at [485, 408] on div at bounding box center [487, 411] width 13 height 8
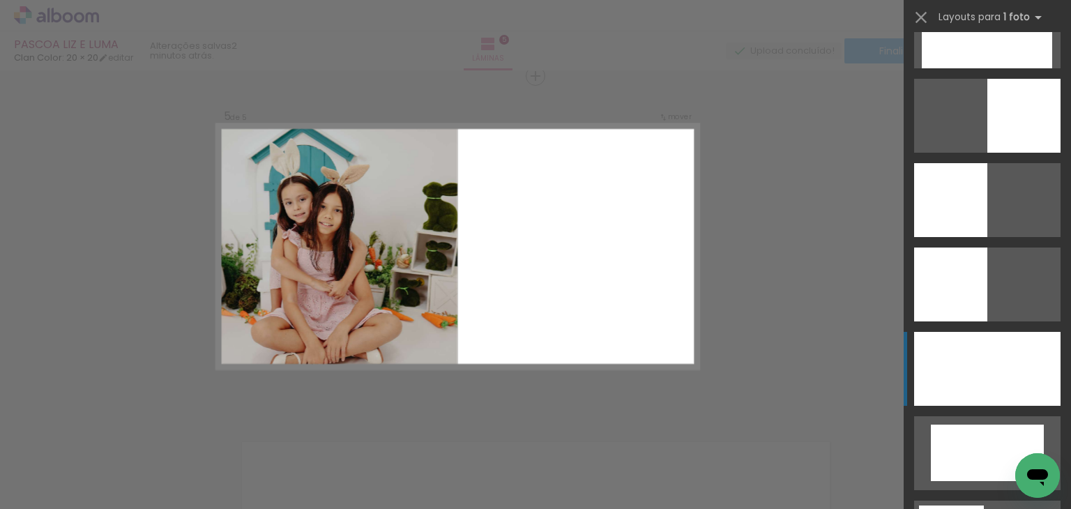
scroll to position [1116, 0]
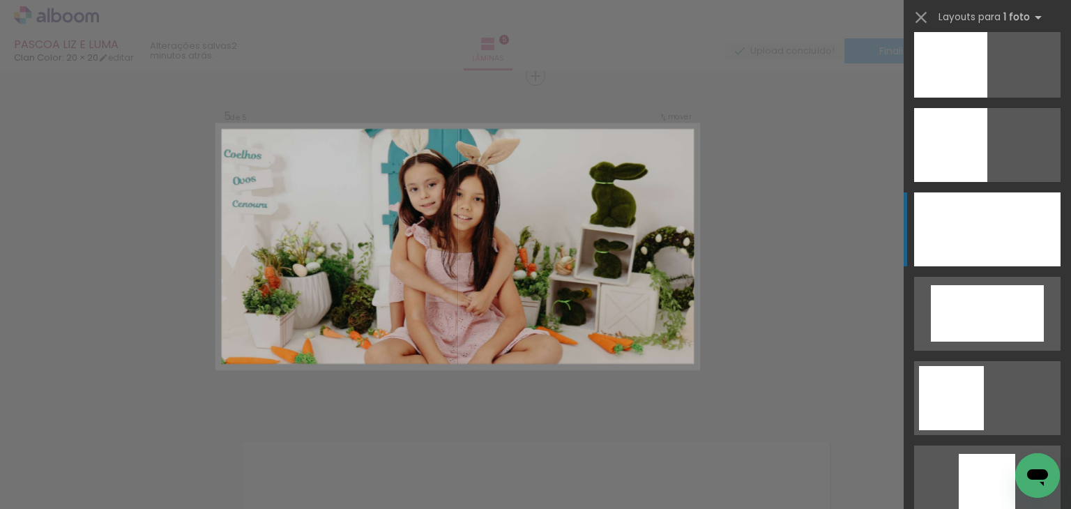
click at [978, 238] on div at bounding box center [987, 229] width 146 height 74
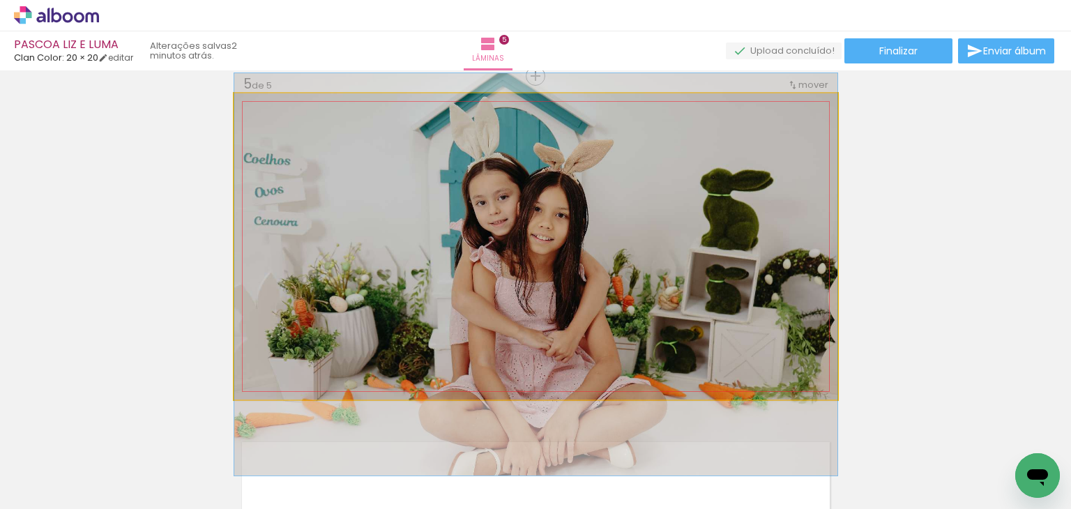
drag, startPoint x: 693, startPoint y: 221, endPoint x: 692, endPoint y: 249, distance: 27.9
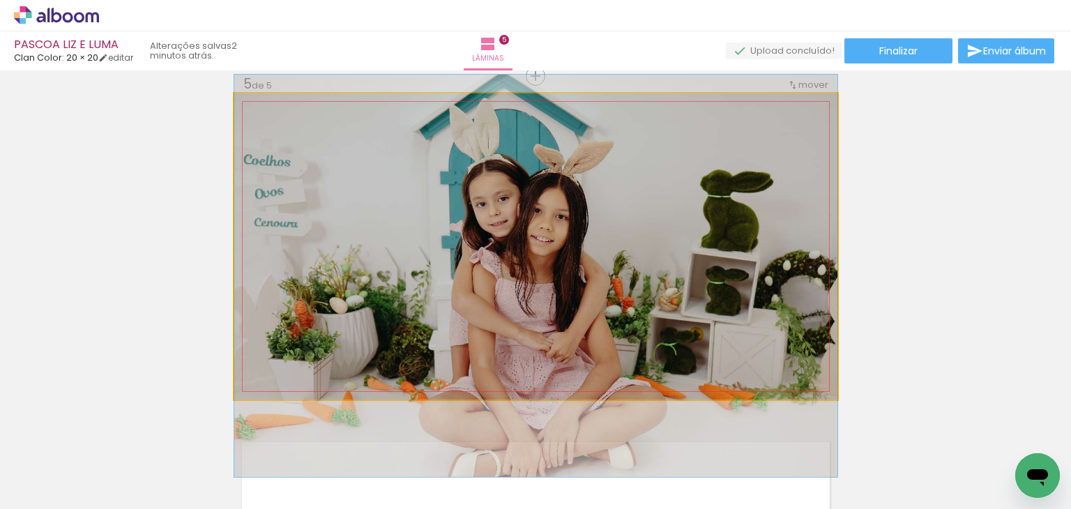
drag, startPoint x: 695, startPoint y: 249, endPoint x: 678, endPoint y: 244, distance: 18.1
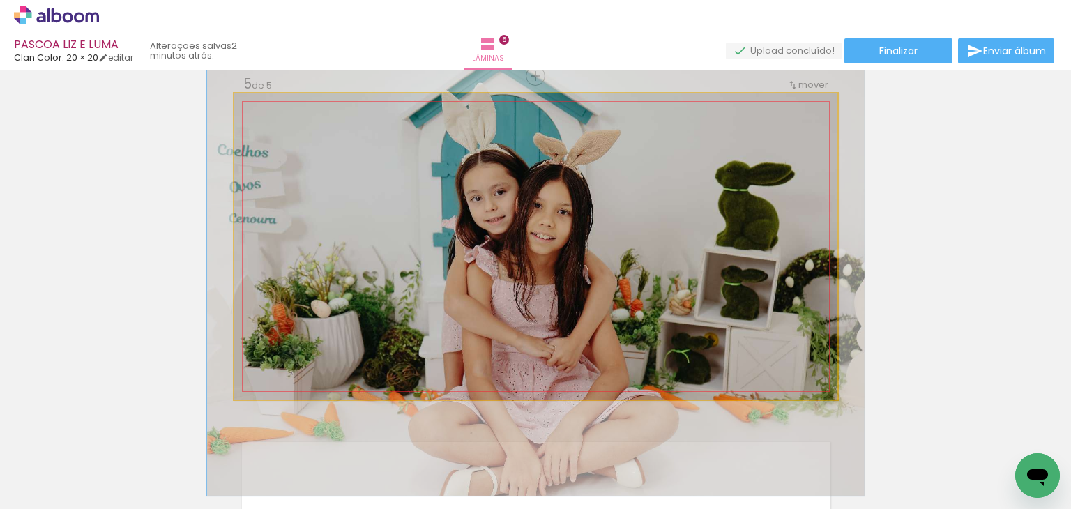
type paper-slider "109"
click at [265, 109] on div at bounding box center [271, 108] width 13 height 13
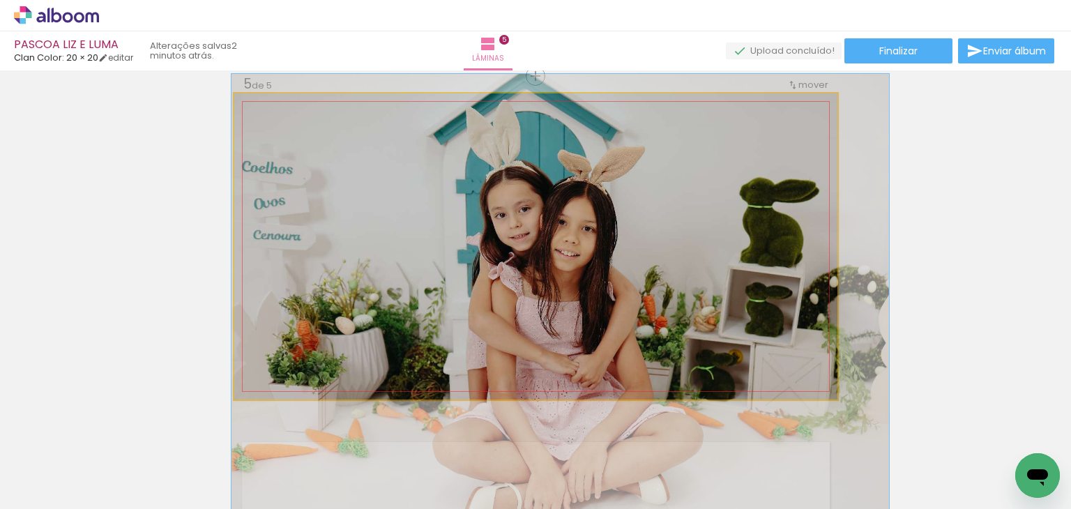
drag, startPoint x: 371, startPoint y: 168, endPoint x: 395, endPoint y: 185, distance: 29.6
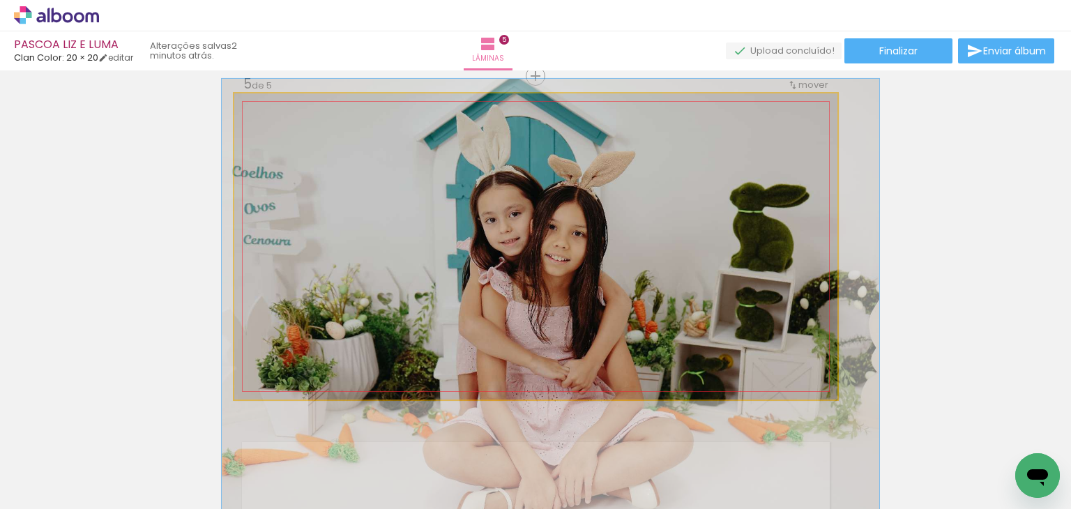
drag, startPoint x: 395, startPoint y: 185, endPoint x: 386, endPoint y: 190, distance: 10.9
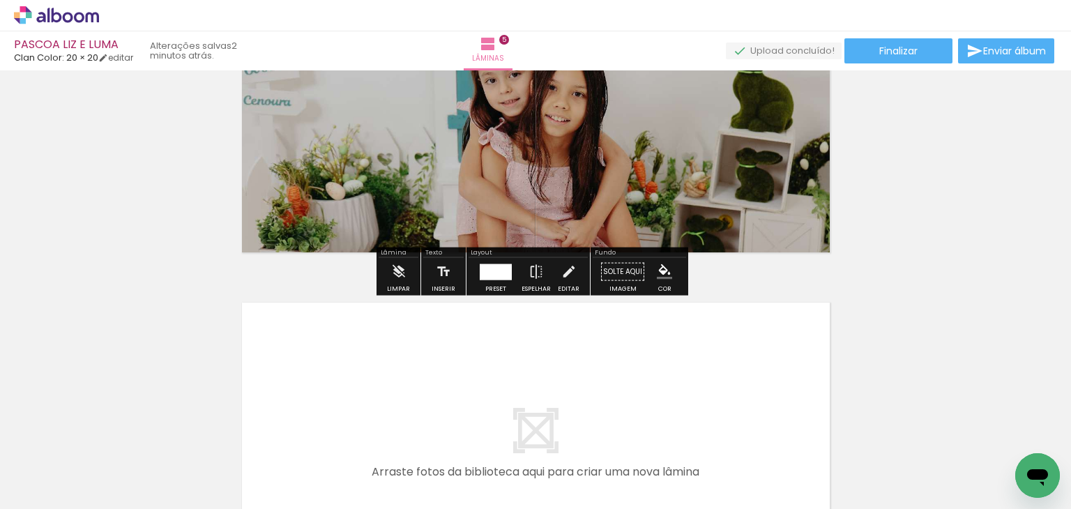
scroll to position [1451, 0]
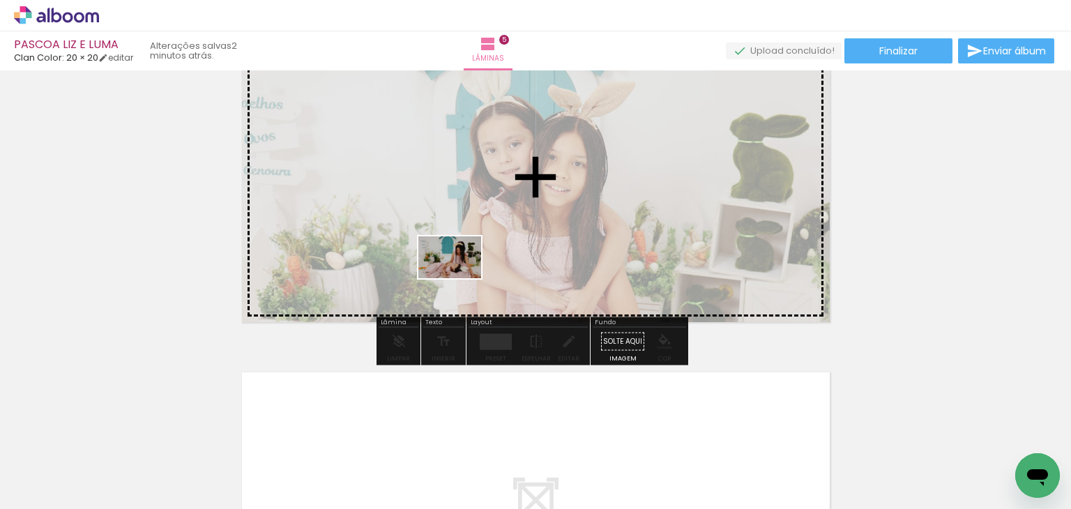
drag, startPoint x: 404, startPoint y: 448, endPoint x: 460, endPoint y: 278, distance: 178.6
click at [460, 278] on quentale-workspace at bounding box center [535, 254] width 1071 height 509
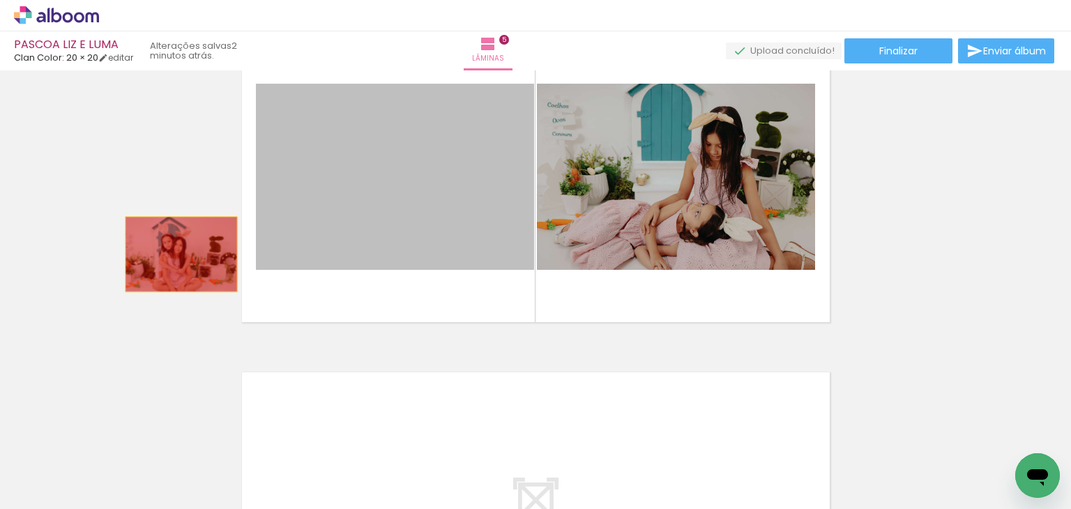
drag, startPoint x: 432, startPoint y: 174, endPoint x: 103, endPoint y: 276, distance: 344.7
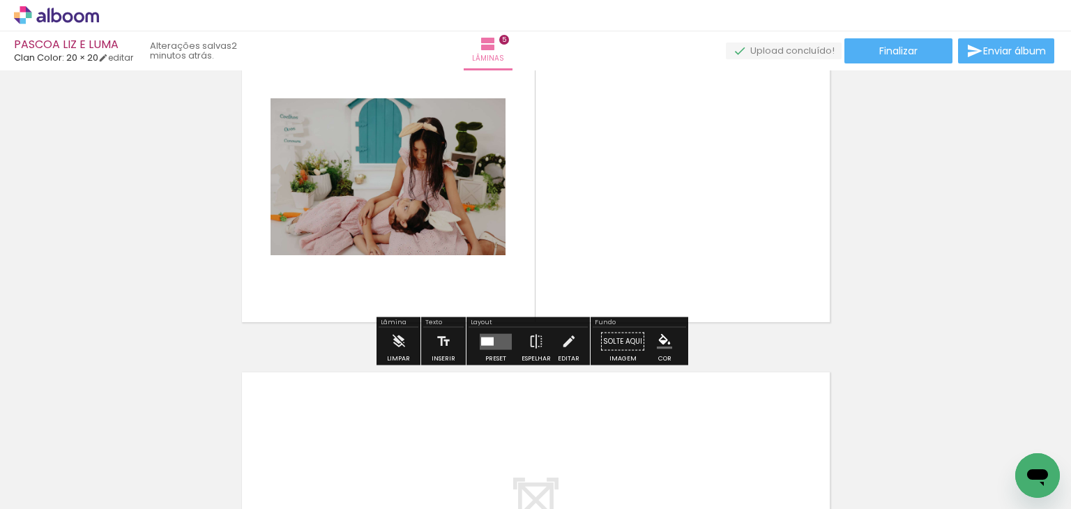
click at [485, 341] on div at bounding box center [487, 341] width 13 height 8
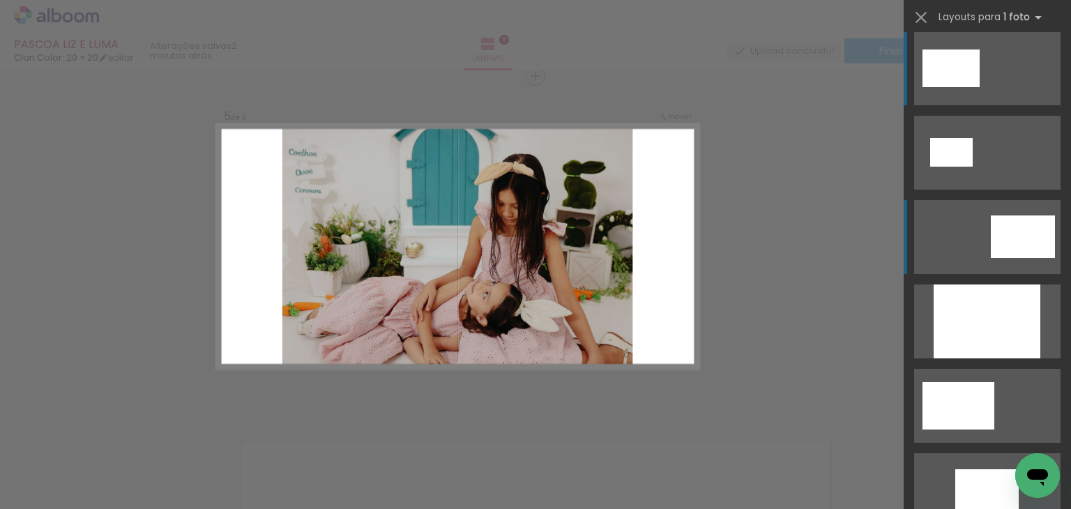
scroll to position [0, 0]
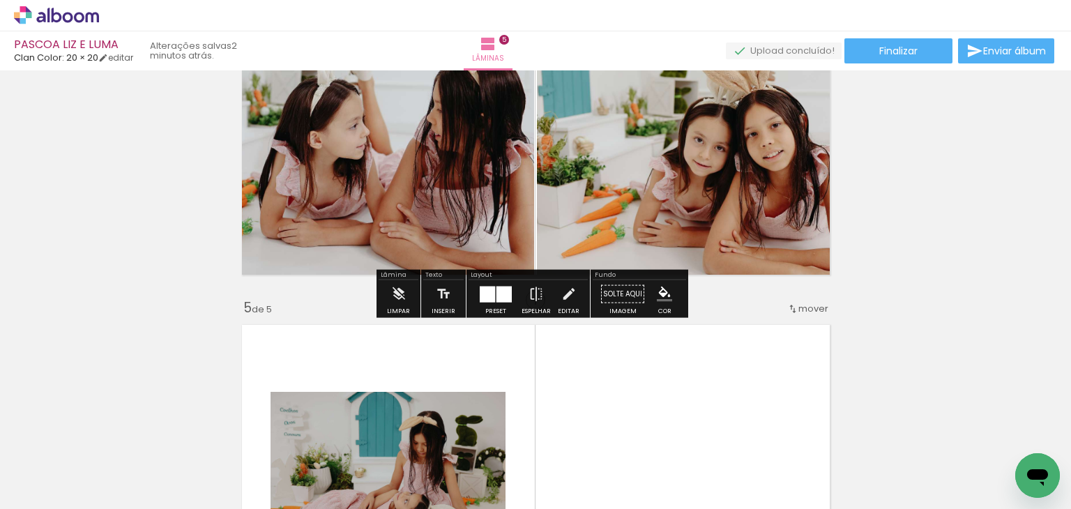
scroll to position [1172, 0]
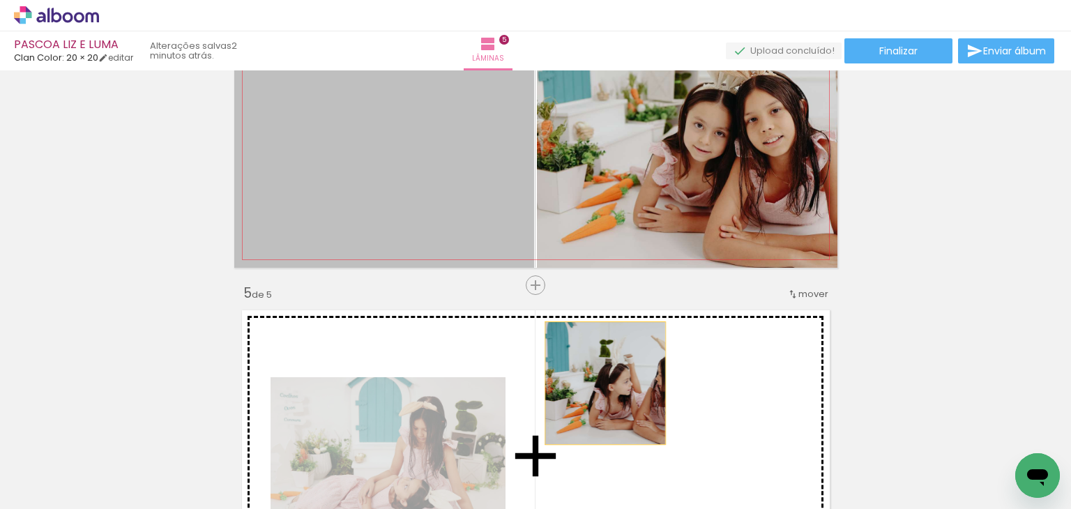
drag, startPoint x: 428, startPoint y: 164, endPoint x: 600, endPoint y: 383, distance: 278.1
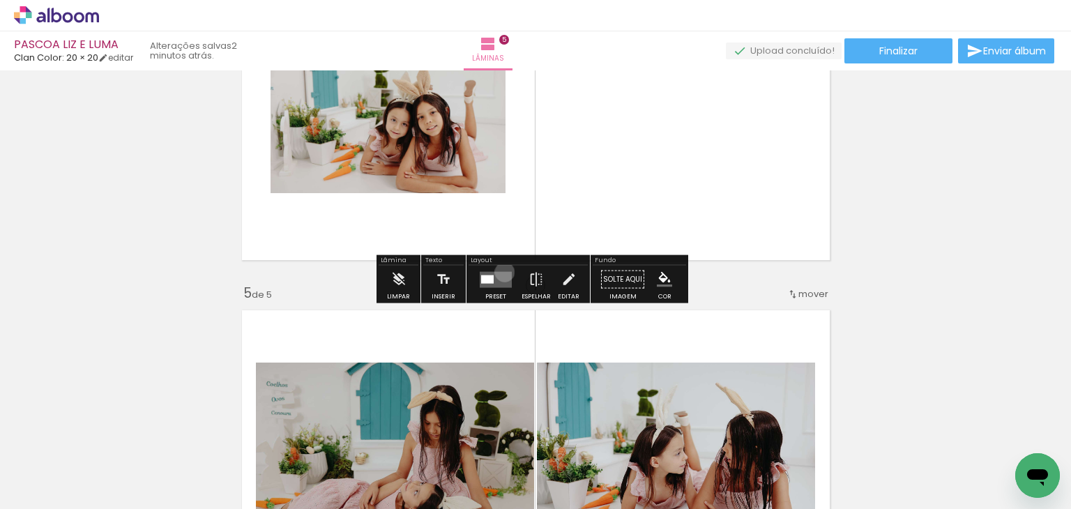
click at [501, 271] on quentale-layouter at bounding box center [496, 279] width 32 height 16
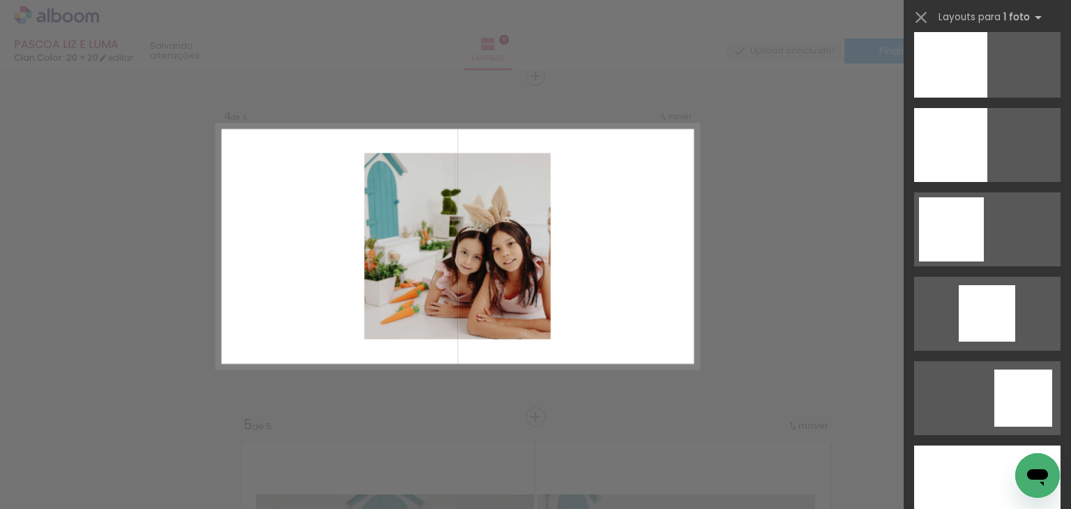
scroll to position [1395, 0]
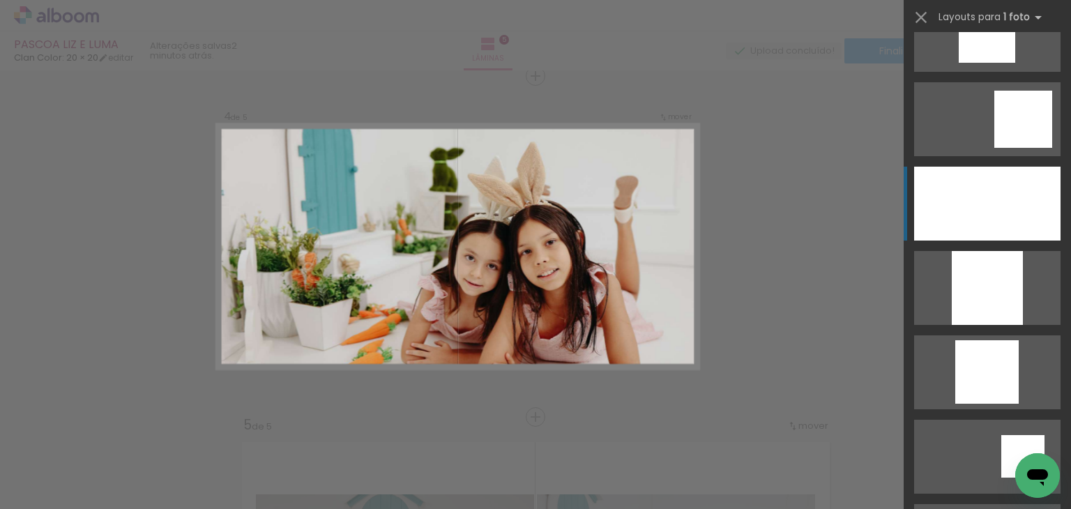
click at [982, 208] on div at bounding box center [987, 204] width 146 height 74
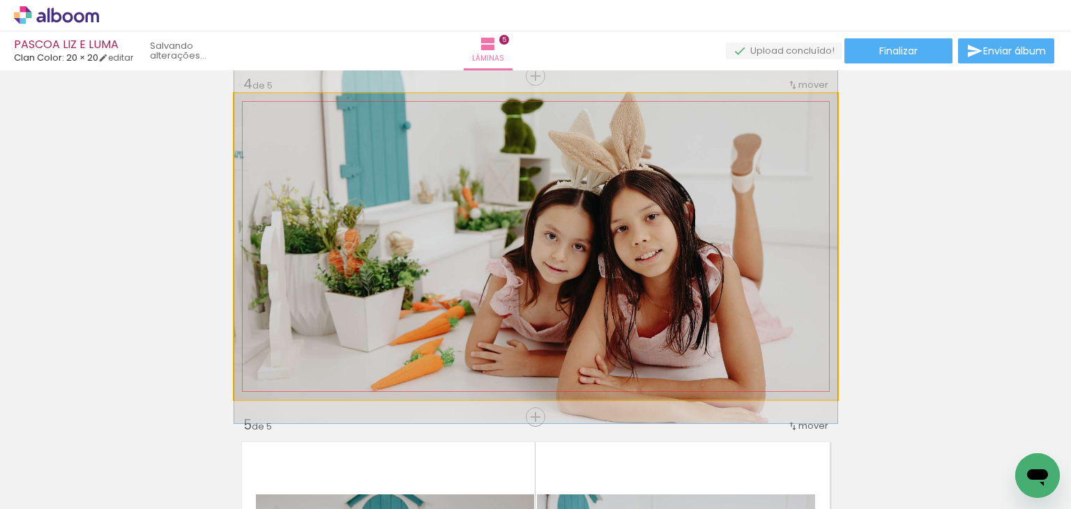
drag, startPoint x: 729, startPoint y: 326, endPoint x: 738, endPoint y: 305, distance: 23.4
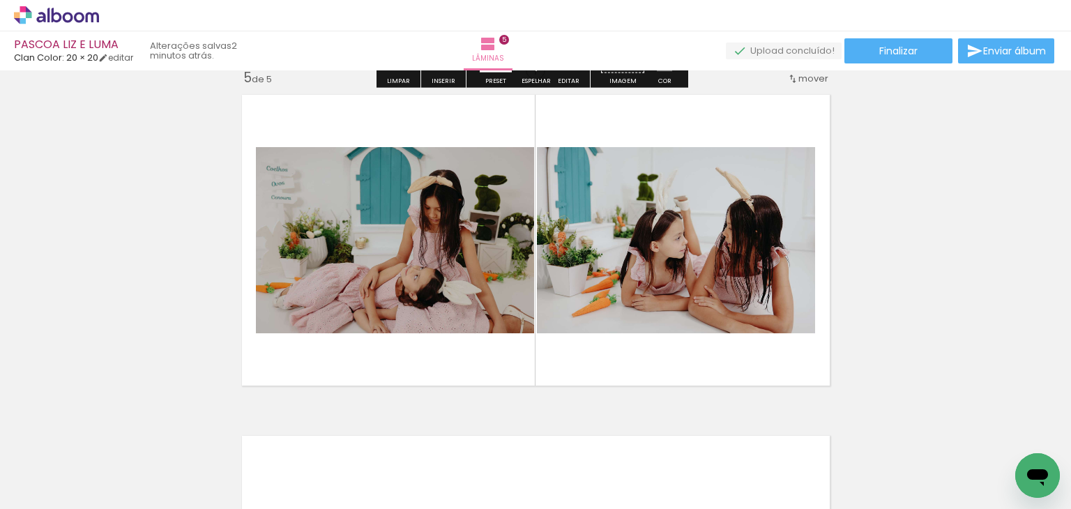
scroll to position [1459, 0]
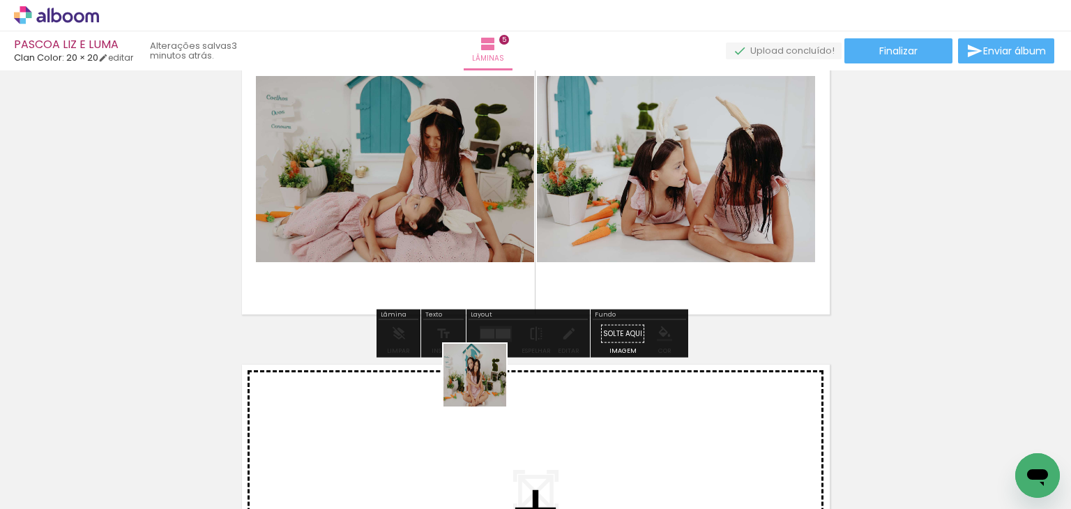
drag, startPoint x: 476, startPoint y: 469, endPoint x: 486, endPoint y: 269, distance: 200.4
click at [486, 269] on quentale-workspace at bounding box center [535, 254] width 1071 height 509
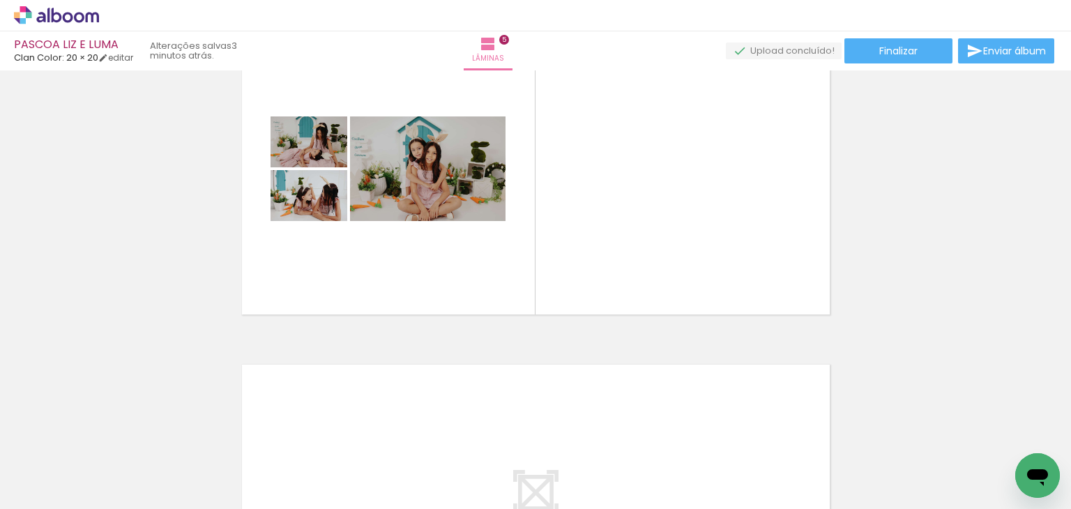
scroll to position [0, 2022]
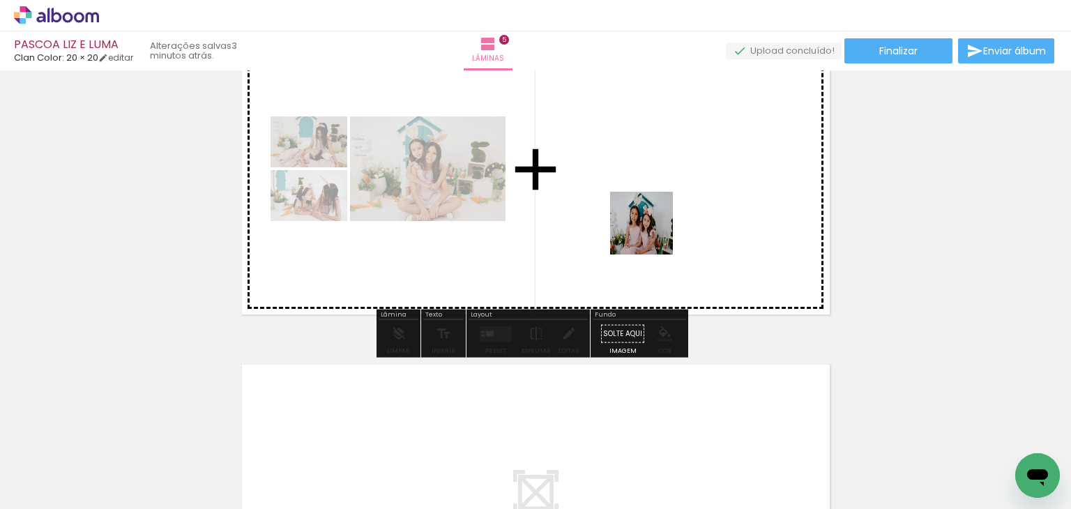
drag, startPoint x: 692, startPoint y: 466, endPoint x: 651, endPoint y: 233, distance: 236.4
click at [651, 233] on quentale-workspace at bounding box center [535, 254] width 1071 height 509
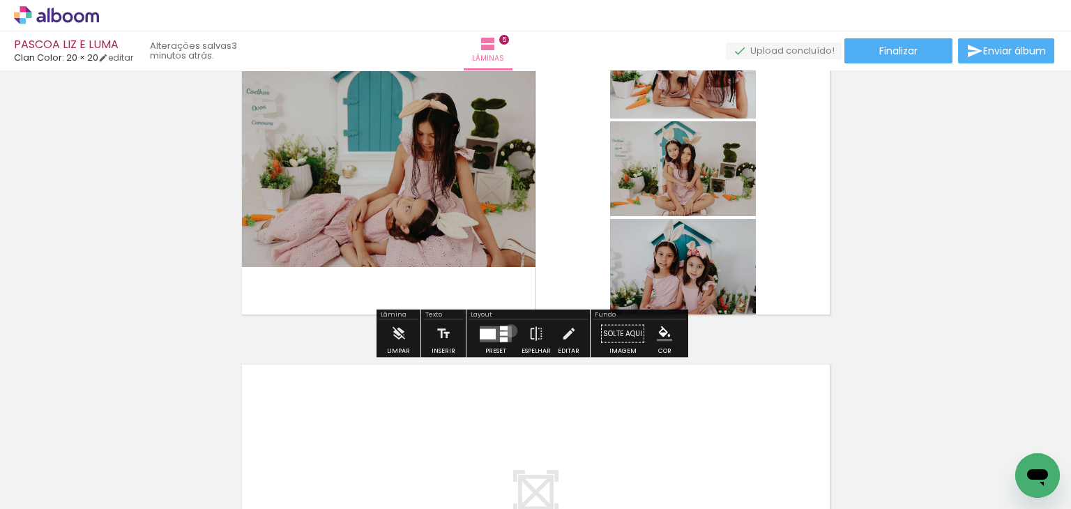
click at [508, 330] on quentale-layouter at bounding box center [496, 334] width 32 height 16
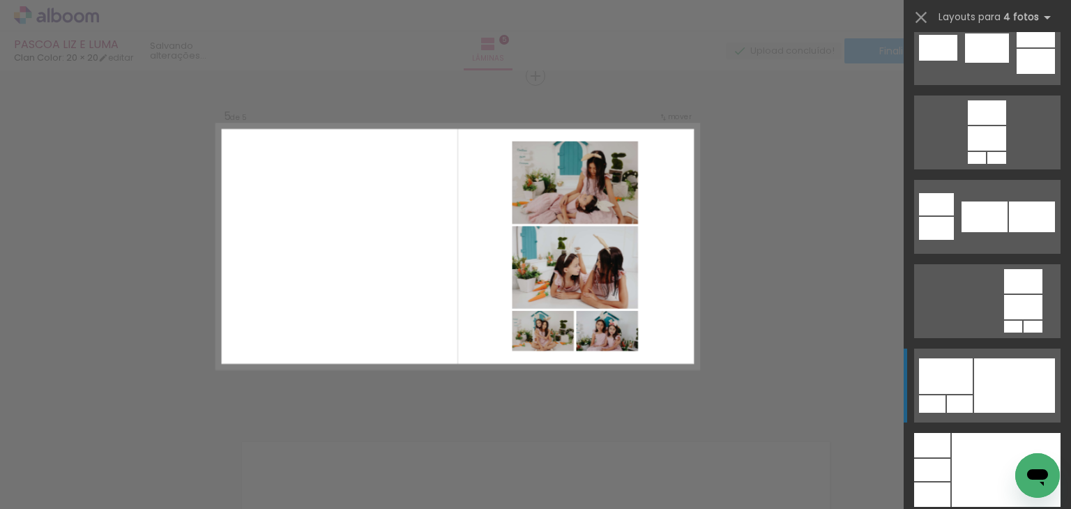
scroll to position [4783, 0]
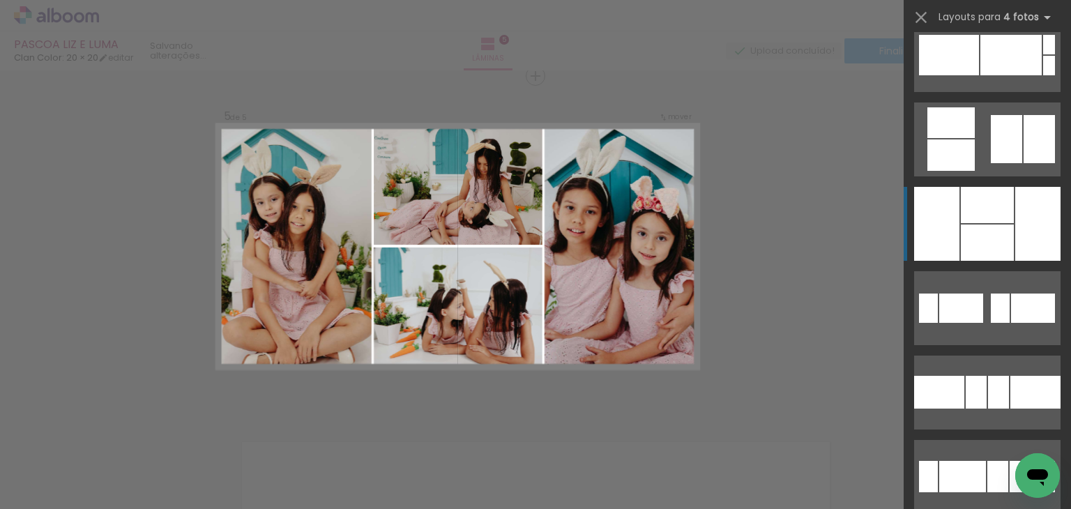
scroll to position [15968, 0]
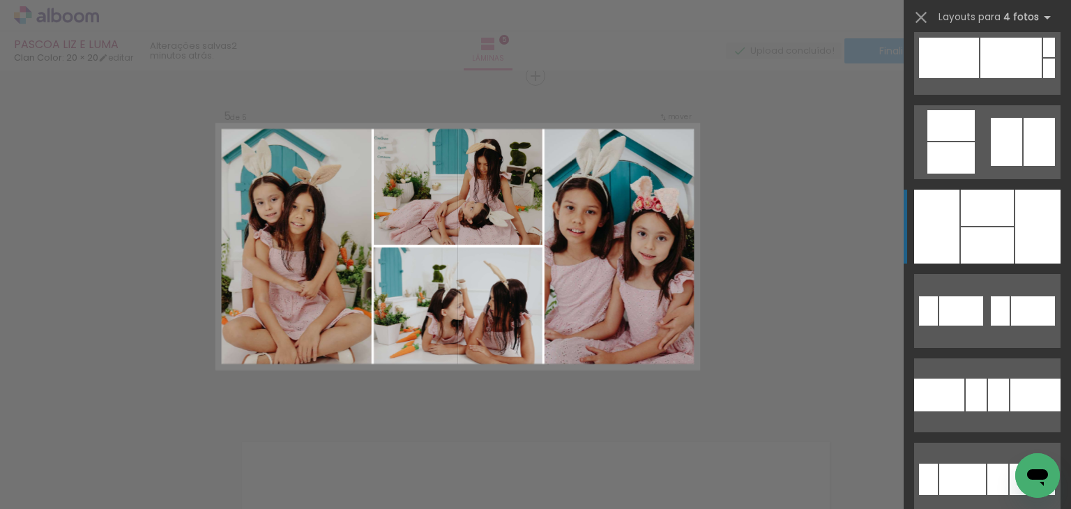
click at [1004, 230] on div at bounding box center [987, 245] width 53 height 36
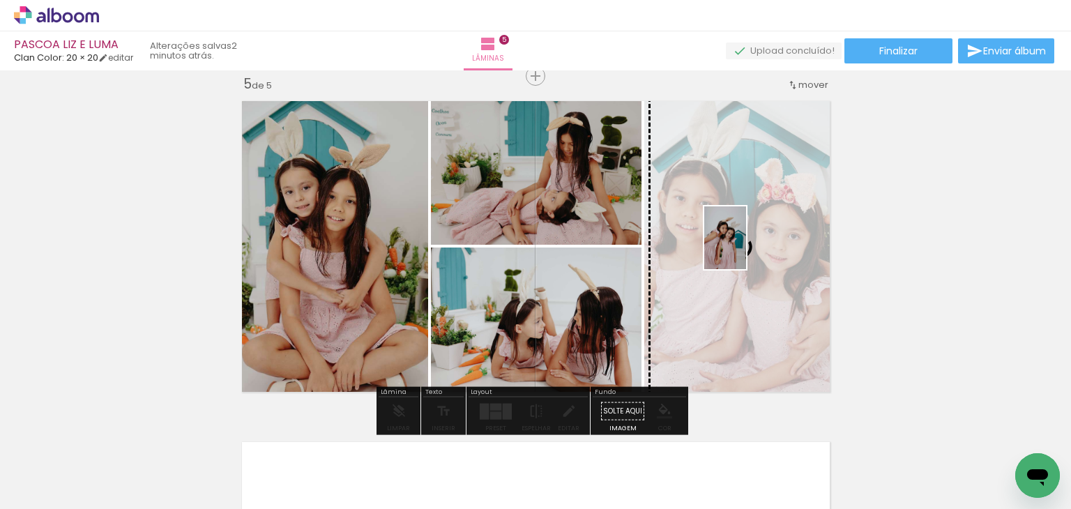
drag, startPoint x: 156, startPoint y: 467, endPoint x: 746, endPoint y: 248, distance: 629.2
click at [746, 248] on quentale-workspace at bounding box center [535, 254] width 1071 height 509
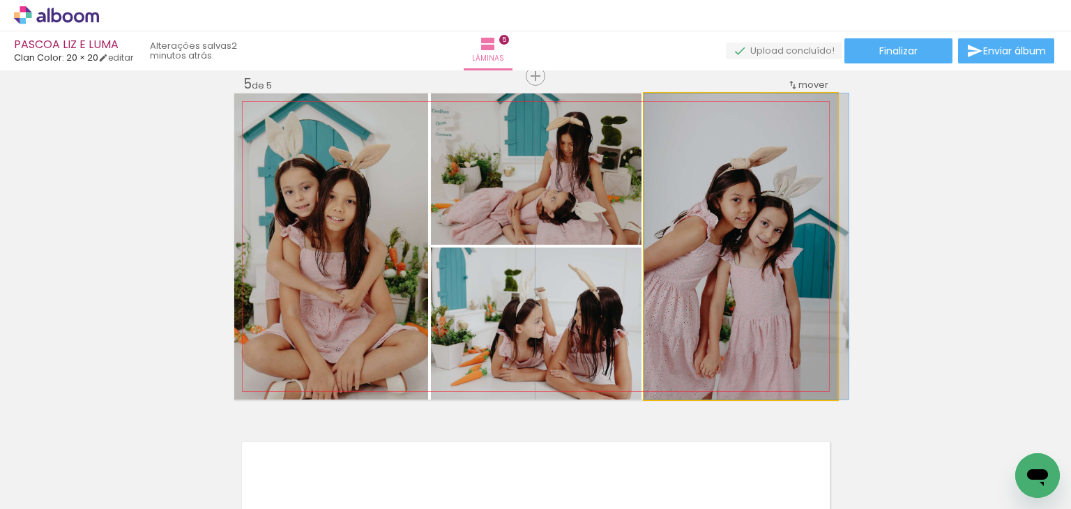
drag, startPoint x: 746, startPoint y: 248, endPoint x: 769, endPoint y: 251, distance: 23.2
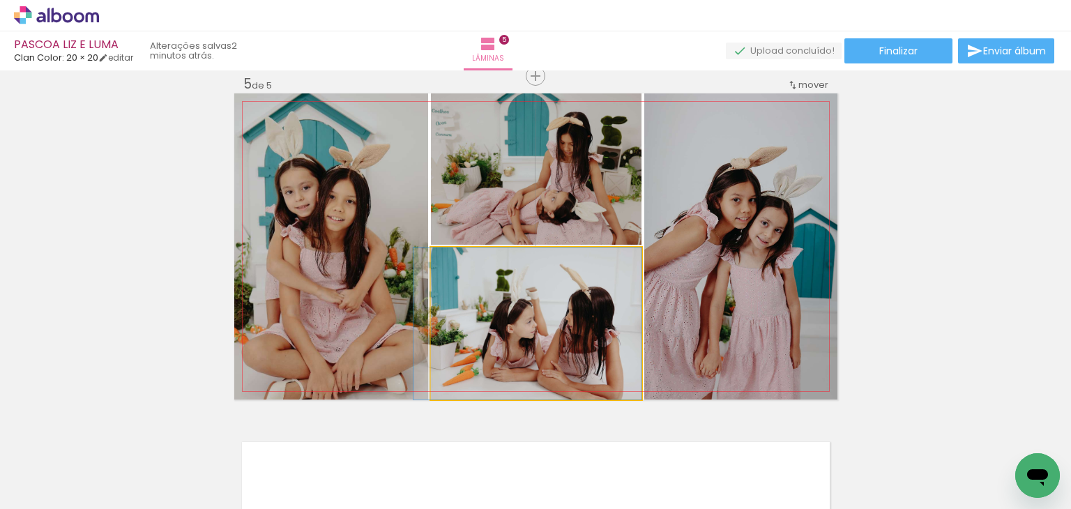
drag, startPoint x: 598, startPoint y: 315, endPoint x: 586, endPoint y: 316, distance: 12.6
drag, startPoint x: 586, startPoint y: 316, endPoint x: 577, endPoint y: 316, distance: 8.4
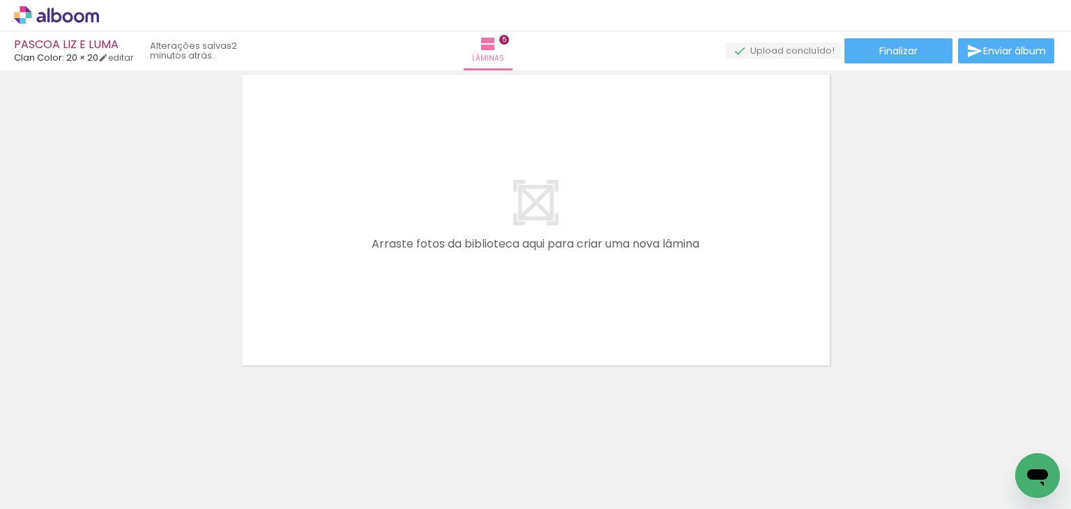
scroll to position [0, 1052]
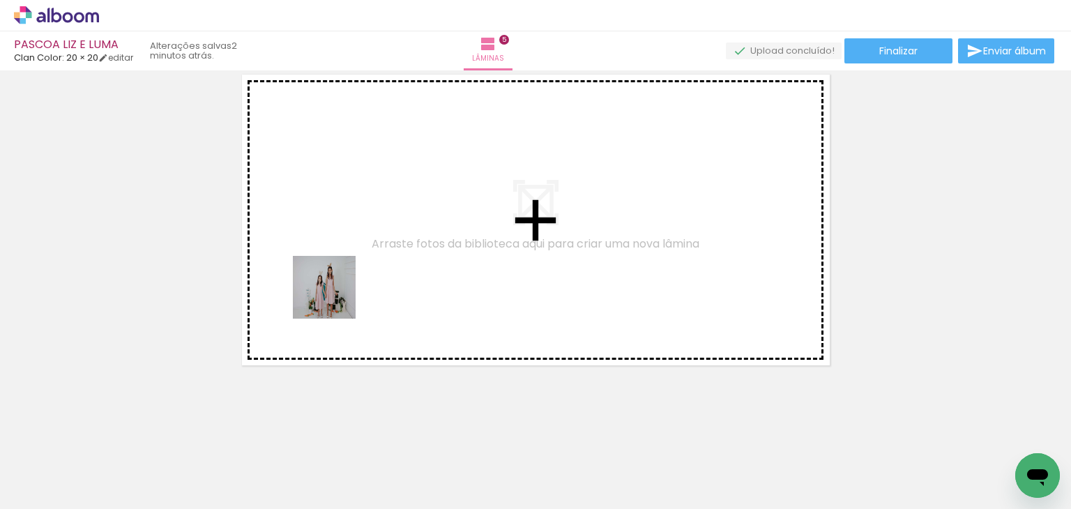
drag, startPoint x: 329, startPoint y: 319, endPoint x: 349, endPoint y: 225, distance: 96.3
click at [349, 225] on quentale-workspace at bounding box center [535, 254] width 1071 height 509
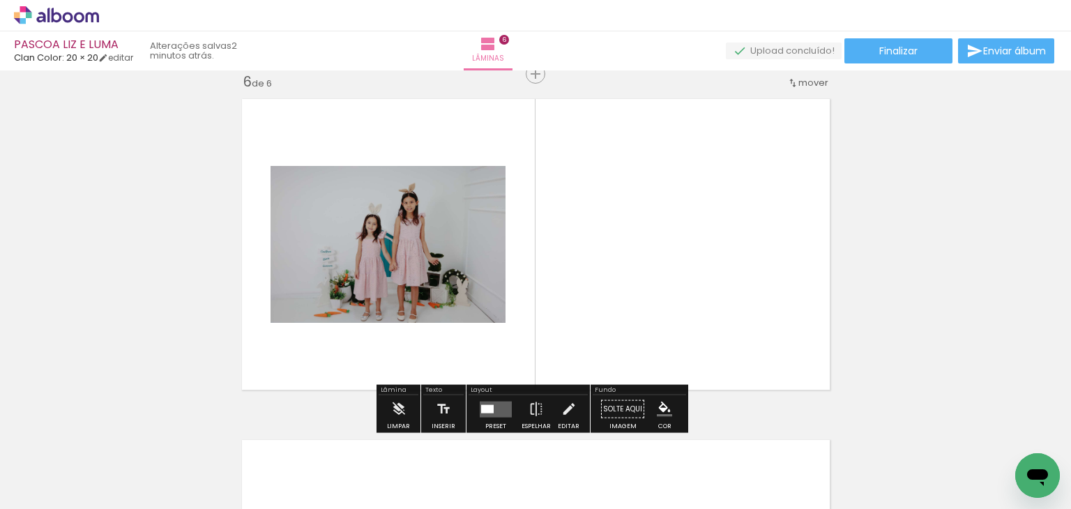
scroll to position [1722, 0]
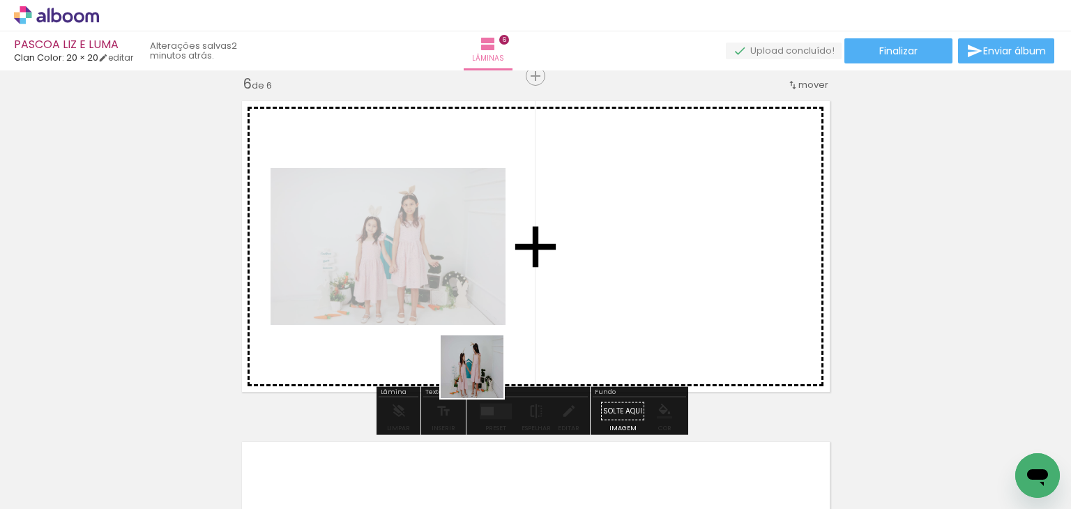
drag, startPoint x: 389, startPoint y: 431, endPoint x: 577, endPoint y: 291, distance: 234.1
click at [577, 291] on quentale-workspace at bounding box center [535, 254] width 1071 height 509
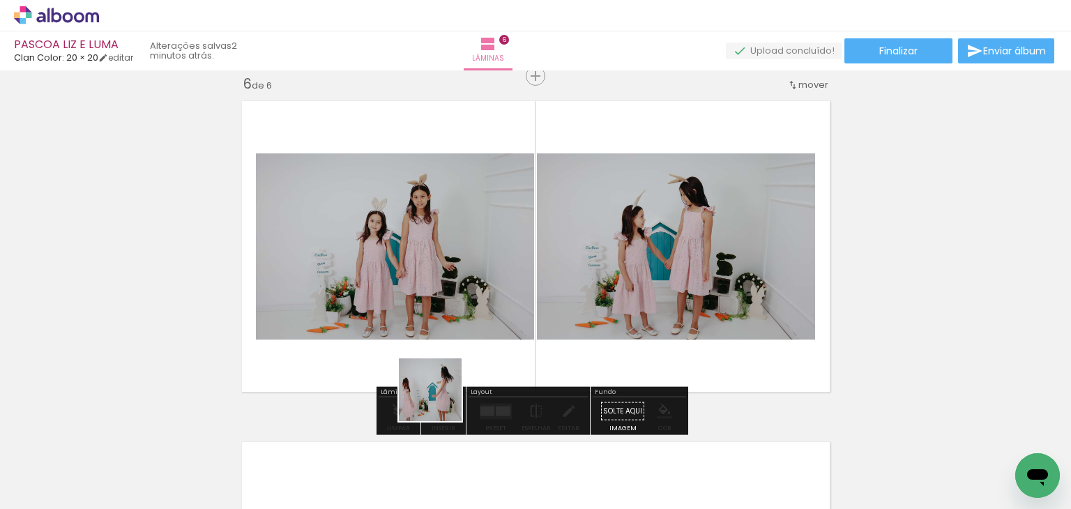
drag, startPoint x: 441, startPoint y: 400, endPoint x: 441, endPoint y: 258, distance: 142.2
click at [441, 258] on quentale-workspace at bounding box center [535, 254] width 1071 height 509
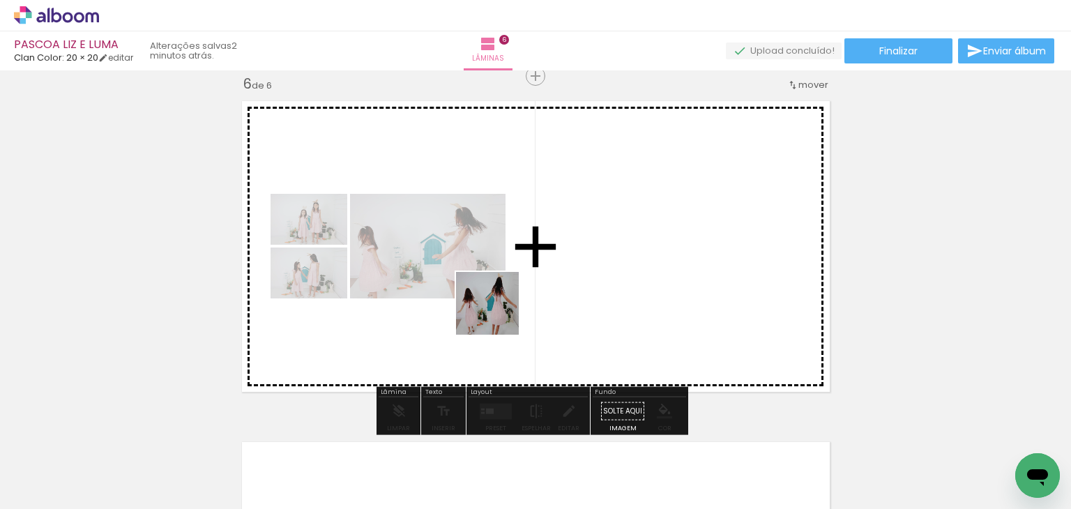
drag, startPoint x: 498, startPoint y: 366, endPoint x: 498, endPoint y: 314, distance: 52.3
click at [498, 314] on quentale-workspace at bounding box center [535, 254] width 1071 height 509
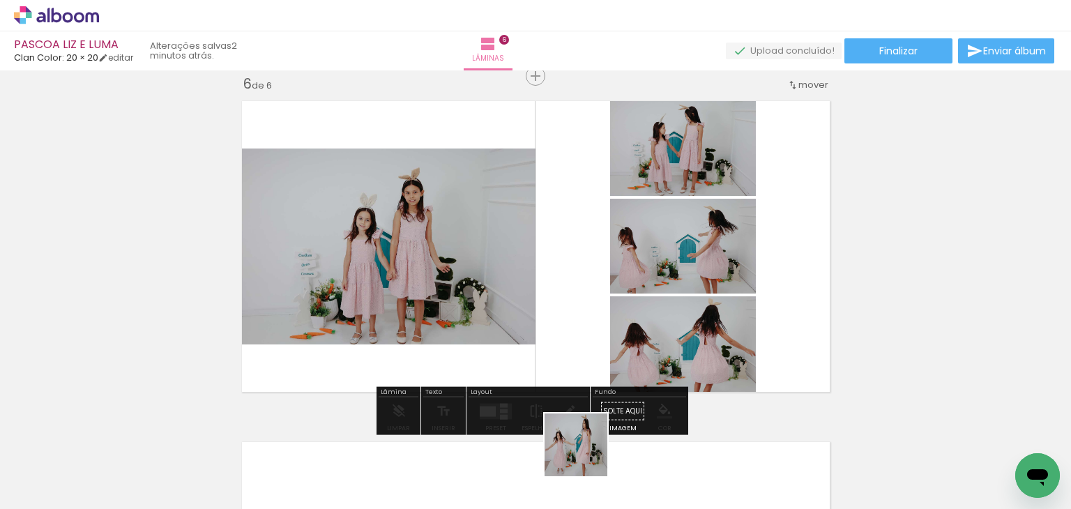
drag, startPoint x: 586, startPoint y: 455, endPoint x: 559, endPoint y: 321, distance: 137.4
click at [559, 321] on quentale-workspace at bounding box center [535, 254] width 1071 height 509
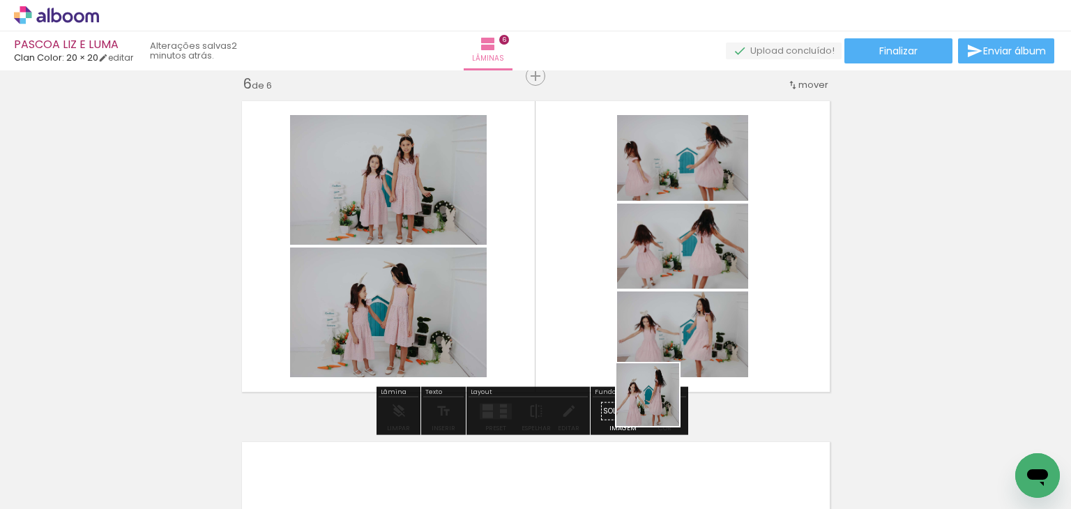
drag, startPoint x: 658, startPoint y: 405, endPoint x: 642, endPoint y: 360, distance: 47.4
click at [642, 360] on quentale-workspace at bounding box center [535, 254] width 1071 height 509
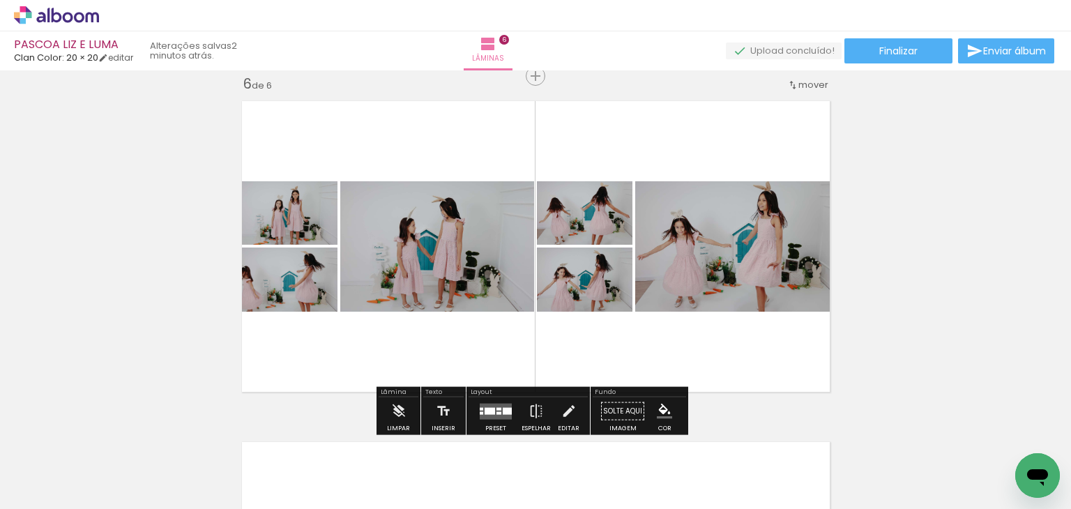
click at [502, 404] on quentale-layouter at bounding box center [496, 411] width 32 height 16
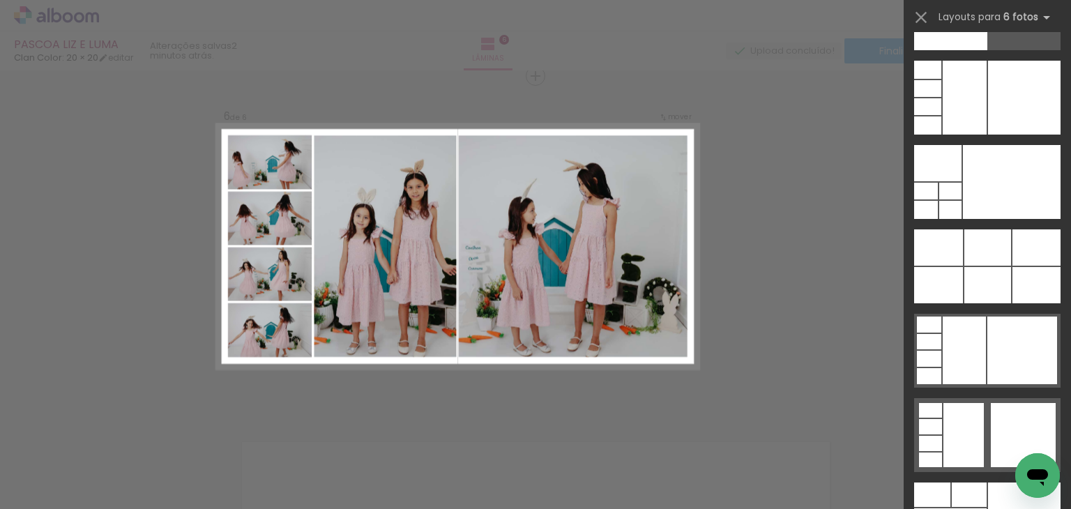
scroll to position [43821, 0]
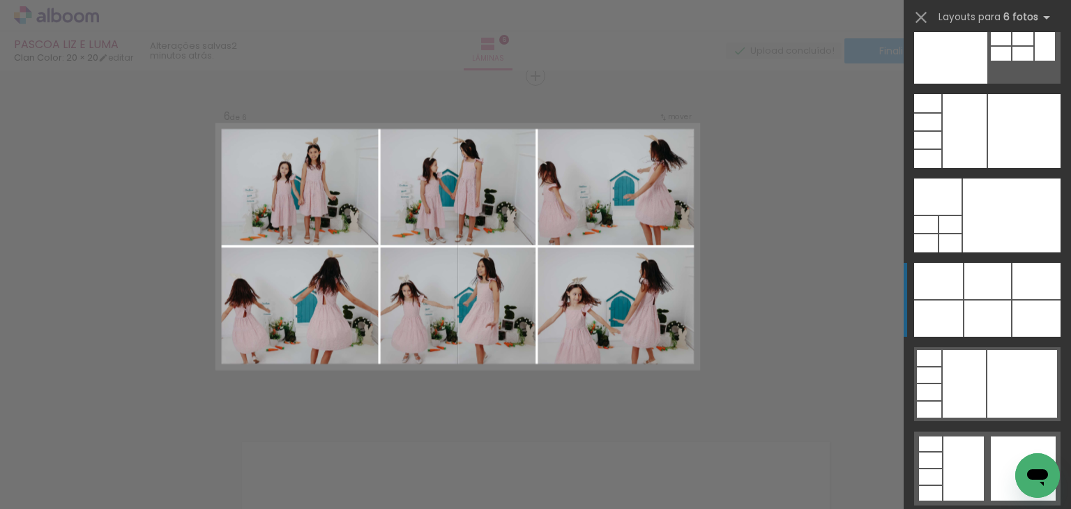
click at [974, 291] on div at bounding box center [987, 281] width 47 height 36
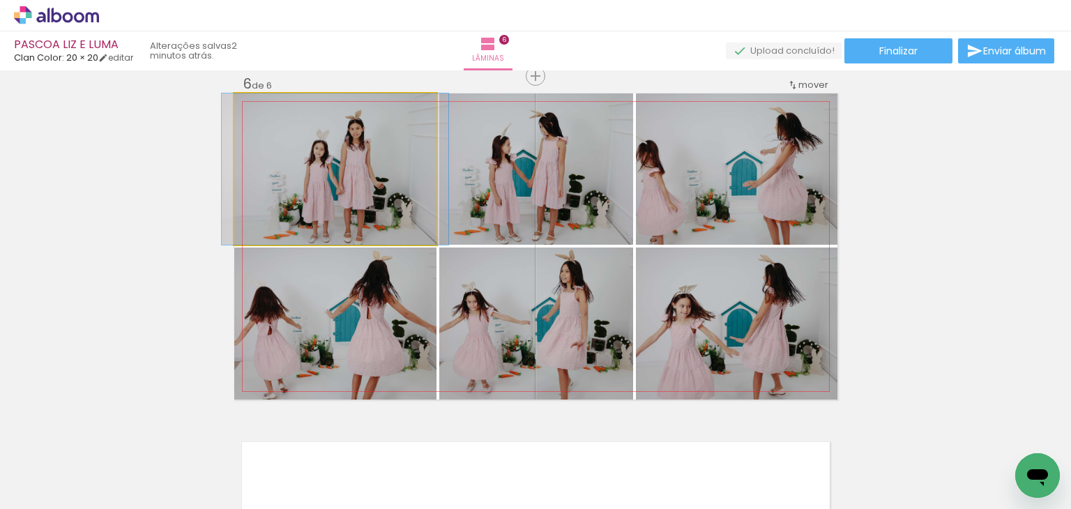
click at [263, 104] on div at bounding box center [267, 108] width 13 height 13
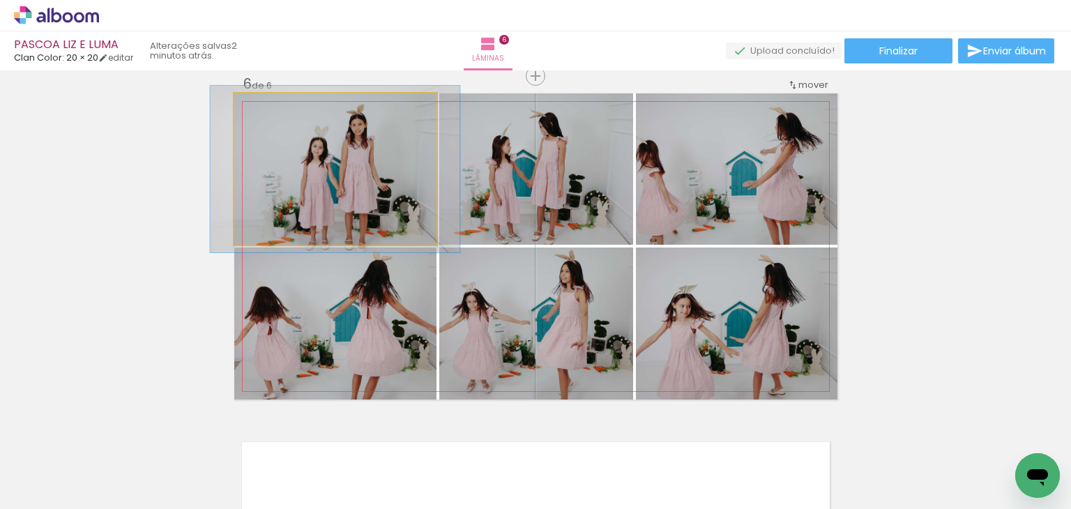
type paper-slider "110"
click at [273, 110] on div at bounding box center [271, 108] width 22 height 22
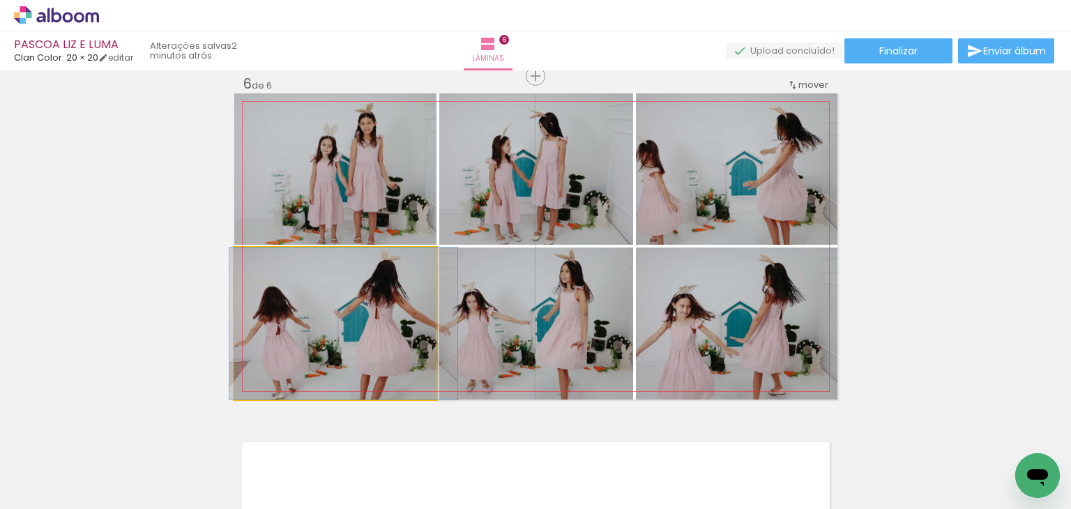
drag, startPoint x: 331, startPoint y: 304, endPoint x: 339, endPoint y: 305, distance: 8.4
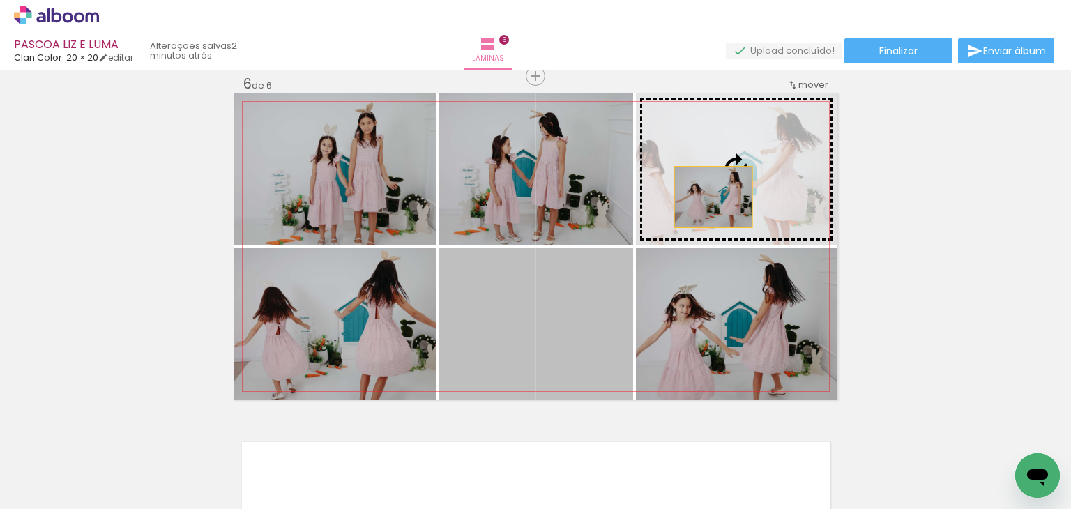
drag, startPoint x: 547, startPoint y: 316, endPoint x: 708, endPoint y: 197, distance: 199.8
click at [0, 0] on slot at bounding box center [0, 0] width 0 height 0
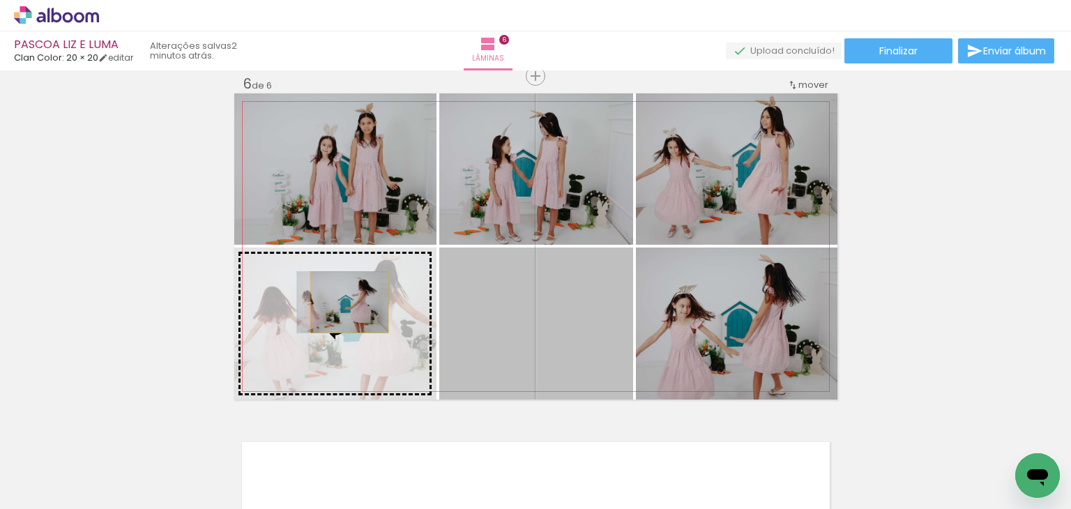
drag, startPoint x: 418, startPoint y: 298, endPoint x: 344, endPoint y: 302, distance: 74.7
click at [0, 0] on slot at bounding box center [0, 0] width 0 height 0
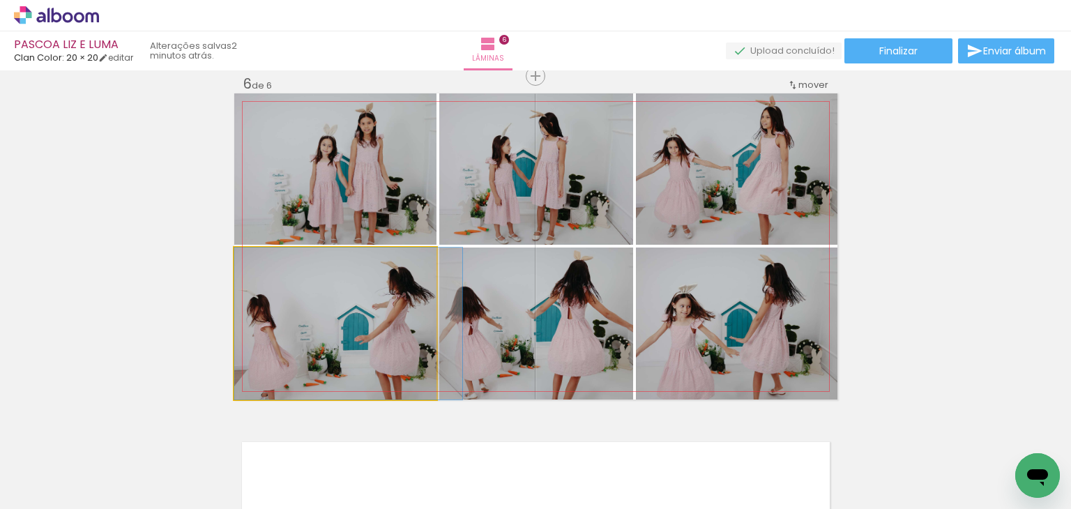
drag, startPoint x: 343, startPoint y: 335, endPoint x: 356, endPoint y: 332, distance: 13.0
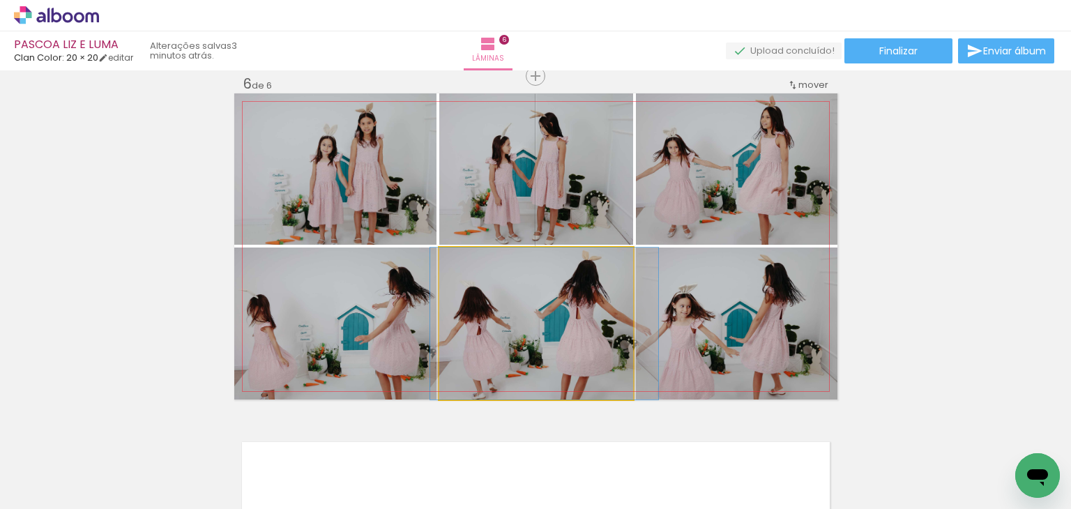
drag, startPoint x: 547, startPoint y: 337, endPoint x: 555, endPoint y: 337, distance: 8.4
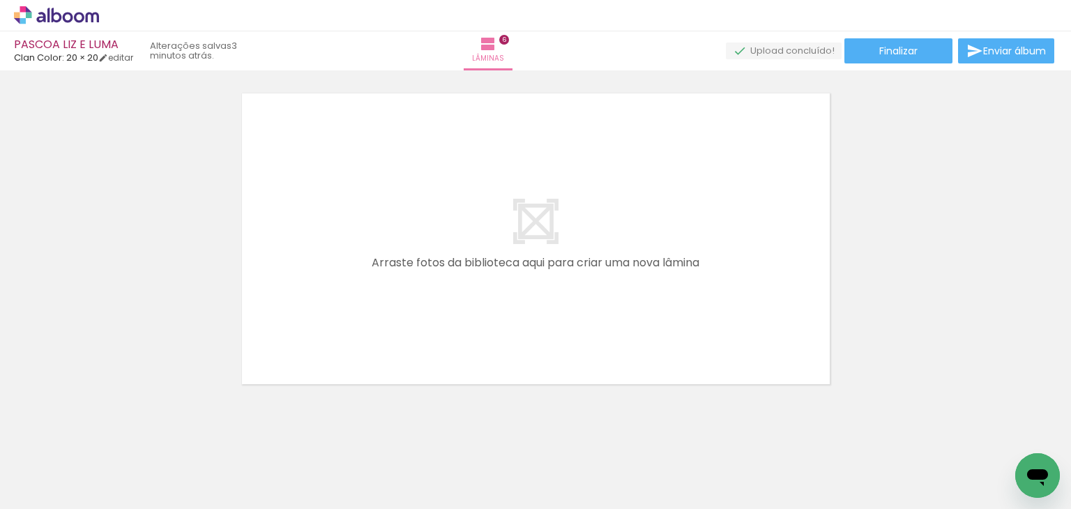
scroll to position [0, 1580]
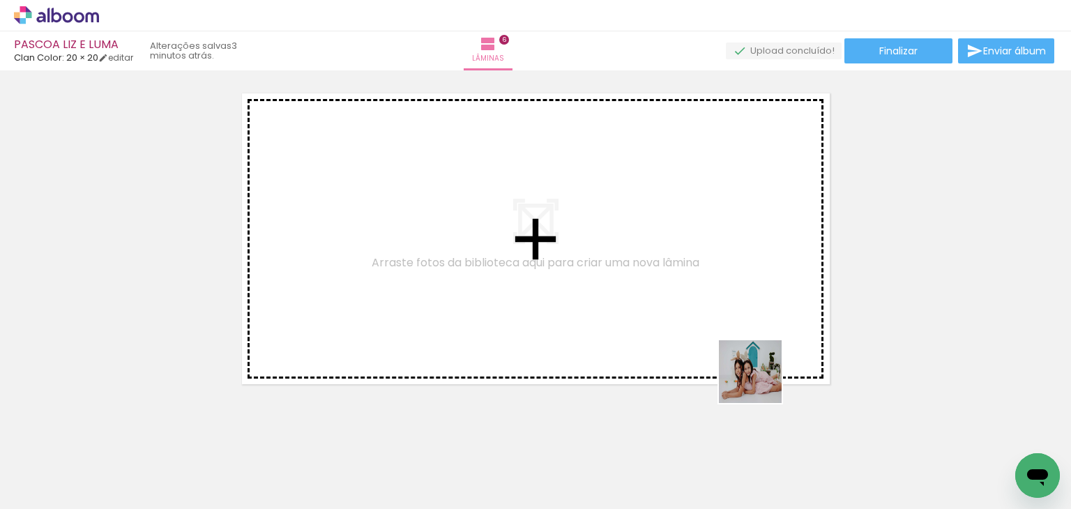
scroll to position [0, 1624]
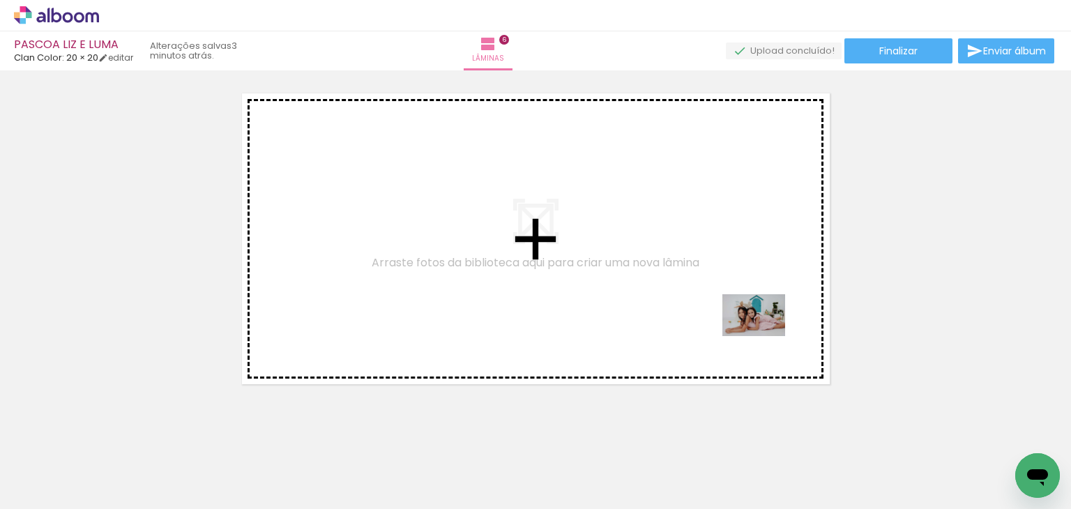
drag, startPoint x: 774, startPoint y: 443, endPoint x: 761, endPoint y: 374, distance: 69.5
click at [764, 327] on quentale-workspace at bounding box center [535, 254] width 1071 height 509
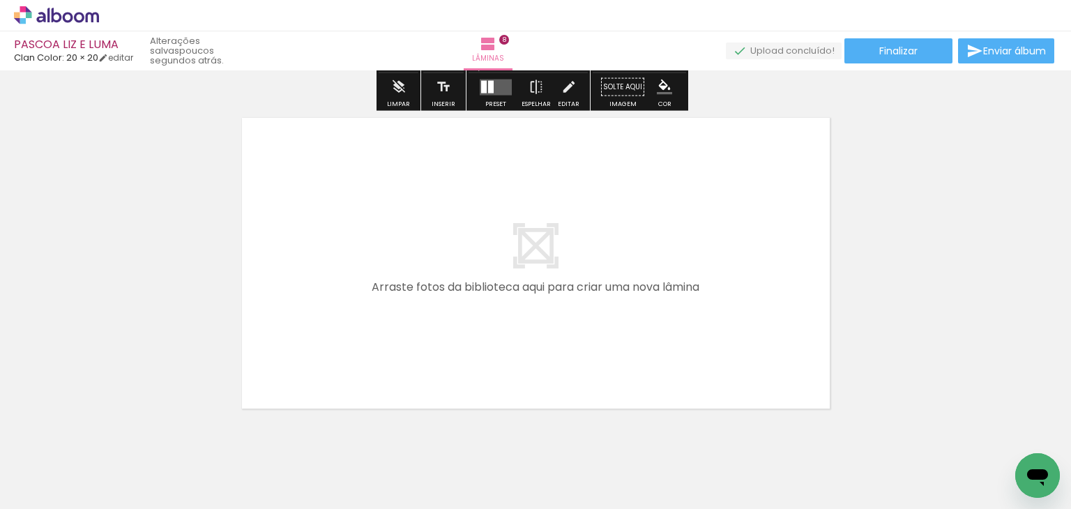
scroll to position [2753, 0]
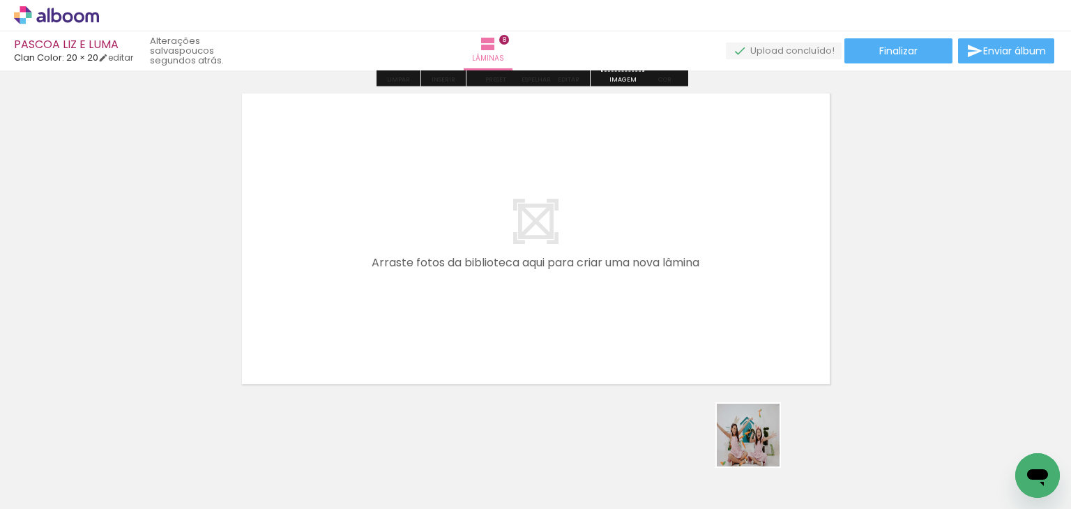
drag, startPoint x: 768, startPoint y: 464, endPoint x: 519, endPoint y: 185, distance: 373.8
click at [519, 185] on quentale-workspace at bounding box center [535, 254] width 1071 height 509
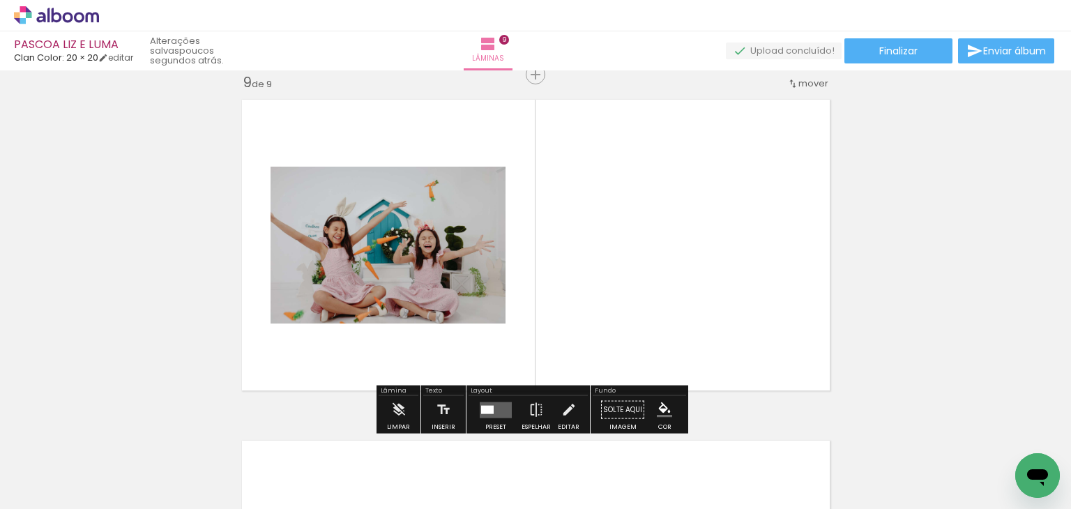
scroll to position [2745, 0]
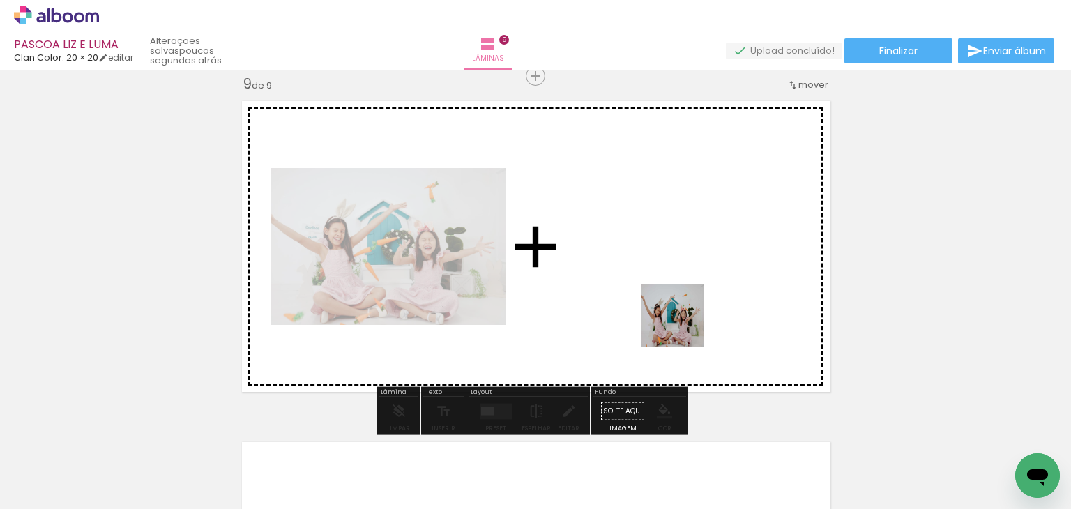
drag, startPoint x: 856, startPoint y: 457, endPoint x: 675, endPoint y: 317, distance: 229.2
click at [675, 317] on quentale-workspace at bounding box center [535, 254] width 1071 height 509
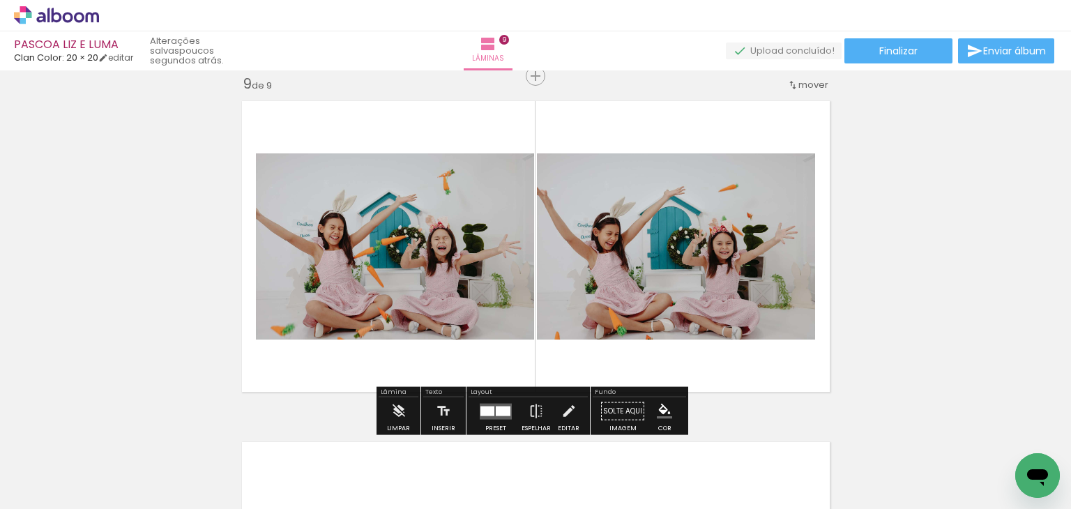
click at [496, 408] on div at bounding box center [503, 411] width 15 height 10
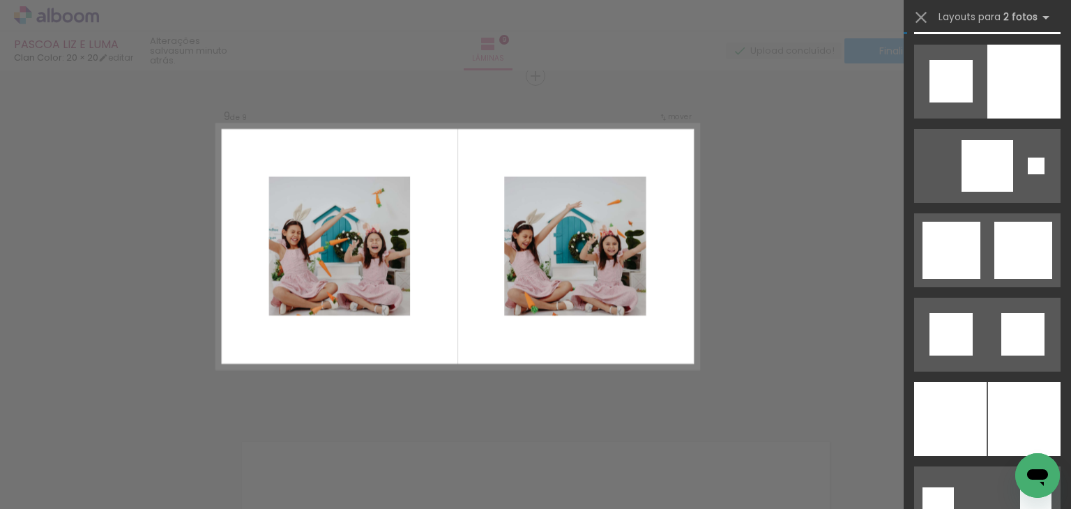
scroll to position [3696, 0]
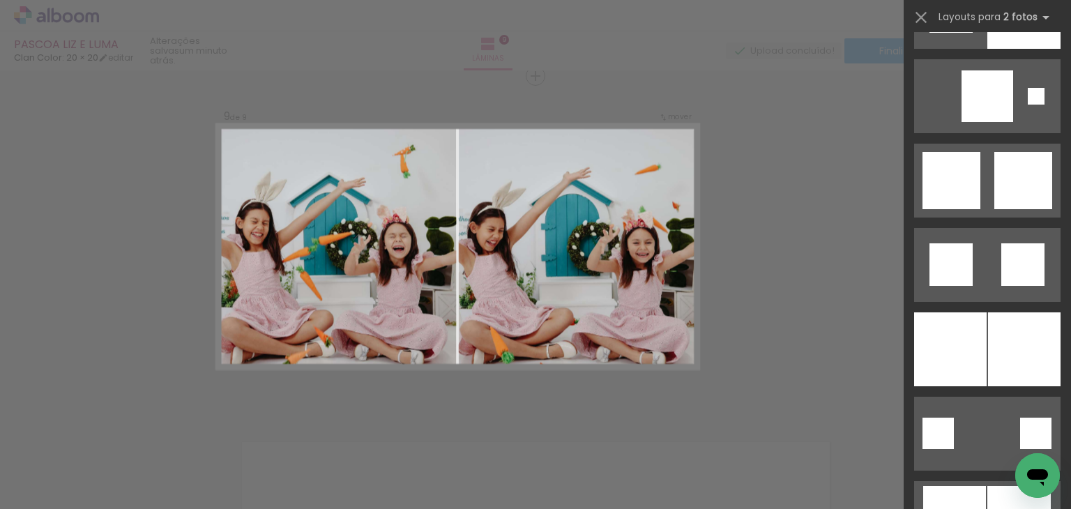
click at [1000, 333] on div at bounding box center [1024, 349] width 73 height 74
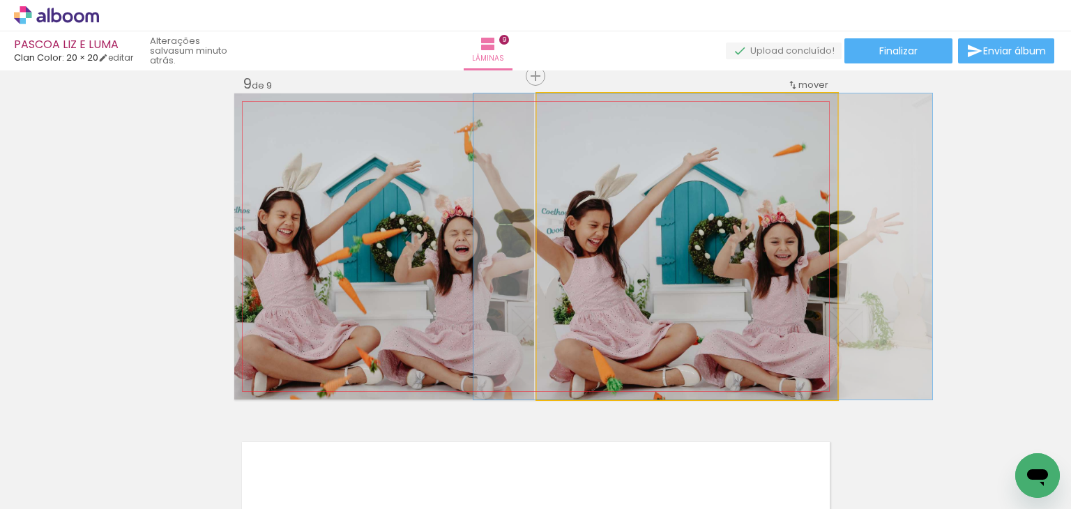
drag, startPoint x: 693, startPoint y: 263, endPoint x: 709, endPoint y: 264, distance: 16.1
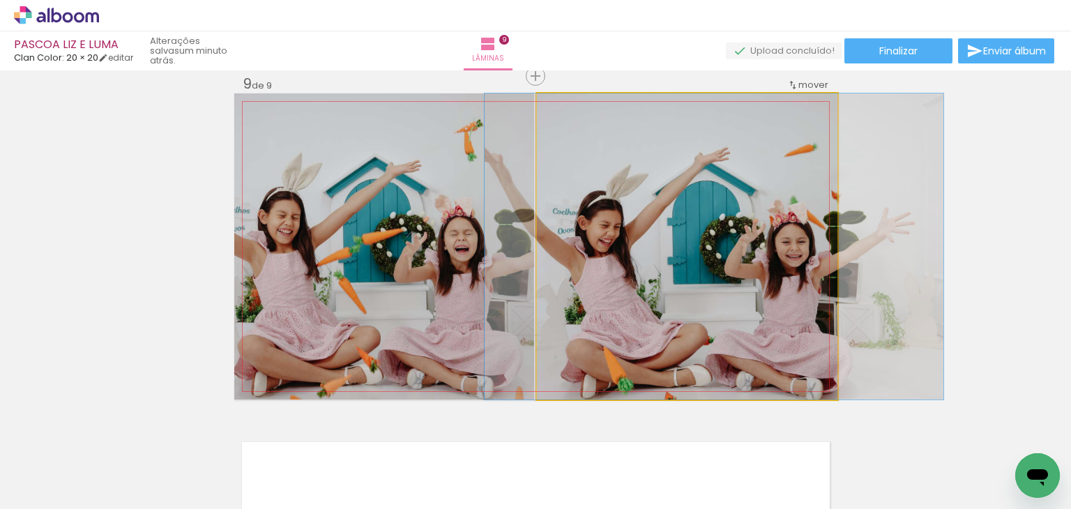
drag, startPoint x: 706, startPoint y: 267, endPoint x: 718, endPoint y: 261, distance: 12.8
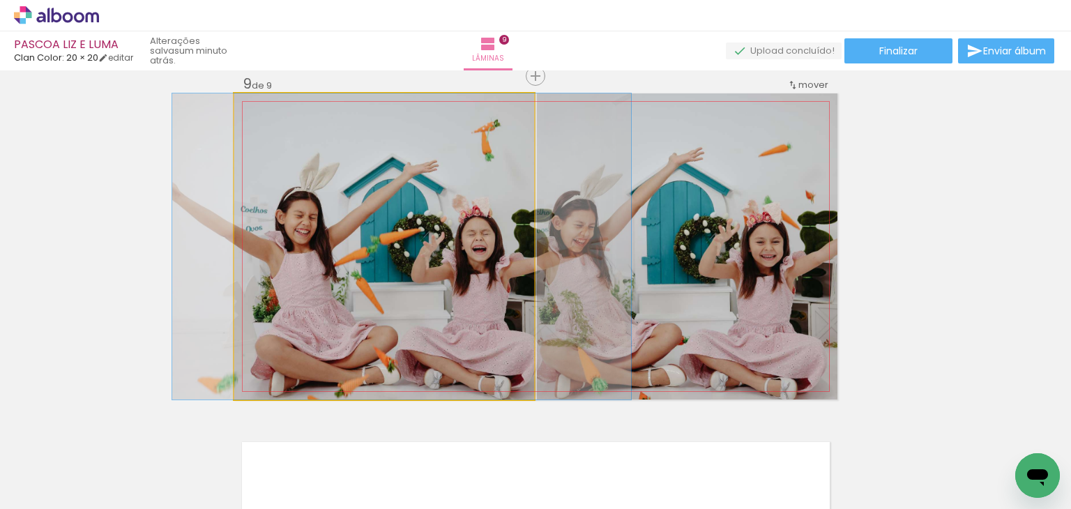
drag, startPoint x: 402, startPoint y: 294, endPoint x: 420, endPoint y: 291, distance: 17.6
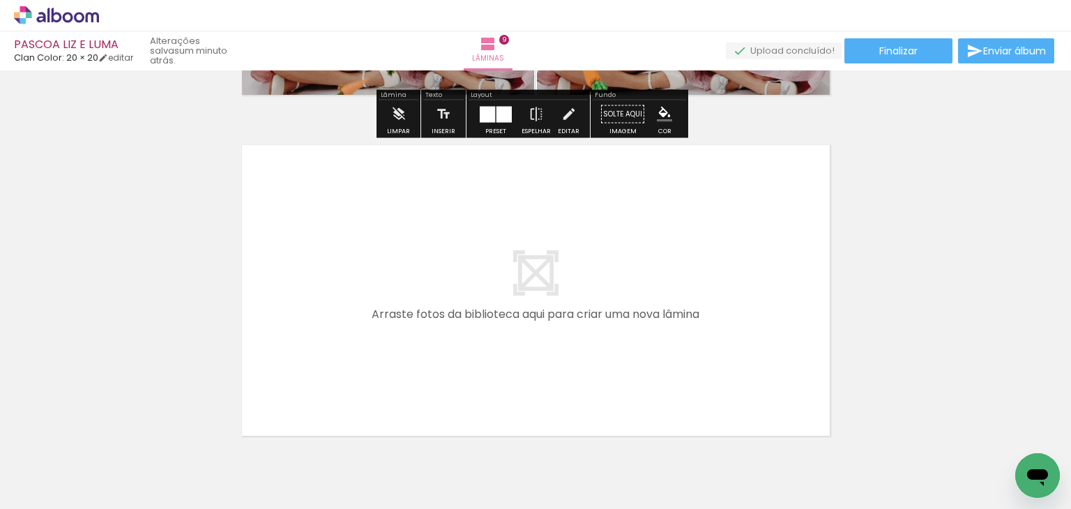
scroll to position [3113, 0]
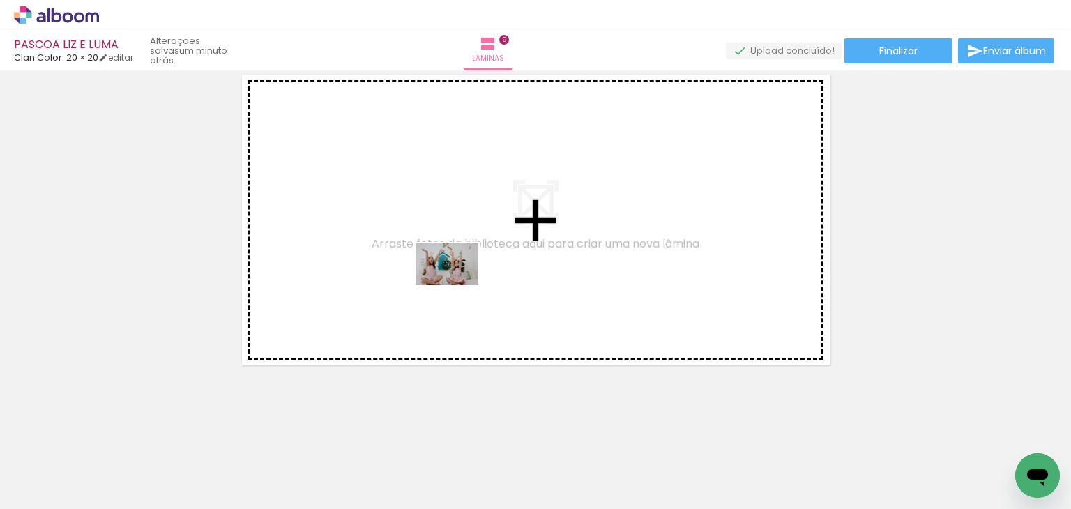
drag, startPoint x: 926, startPoint y: 462, endPoint x: 608, endPoint y: 327, distance: 345.3
click at [456, 285] on quentale-workspace at bounding box center [535, 254] width 1071 height 509
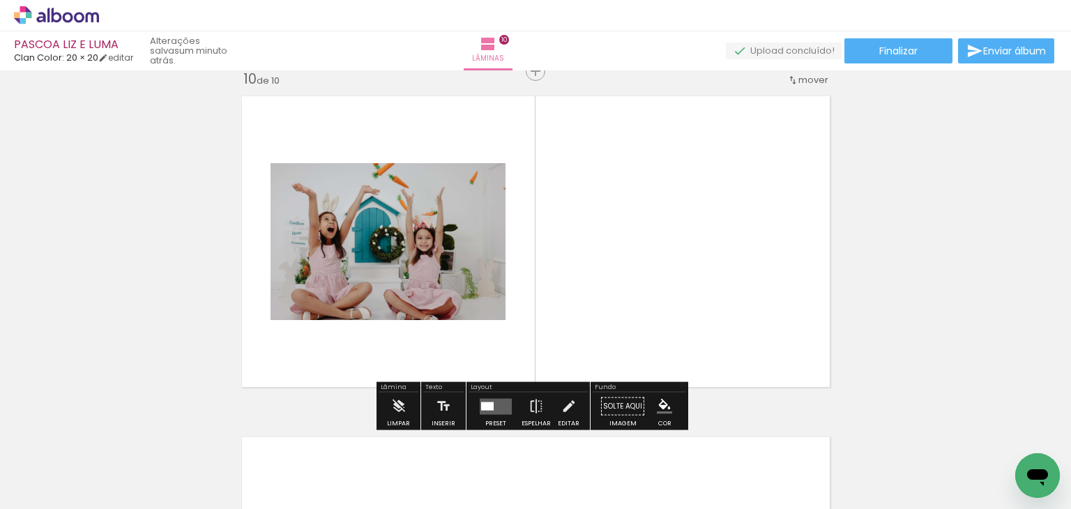
scroll to position [3086, 0]
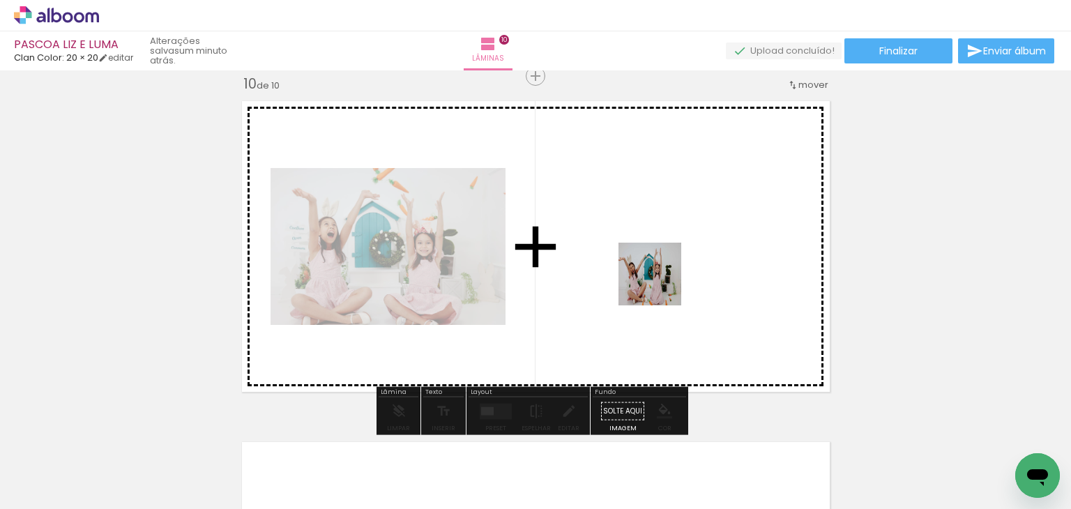
drag, startPoint x: 1007, startPoint y: 453, endPoint x: 658, endPoint y: 284, distance: 387.0
click at [658, 284] on quentale-workspace at bounding box center [535, 254] width 1071 height 509
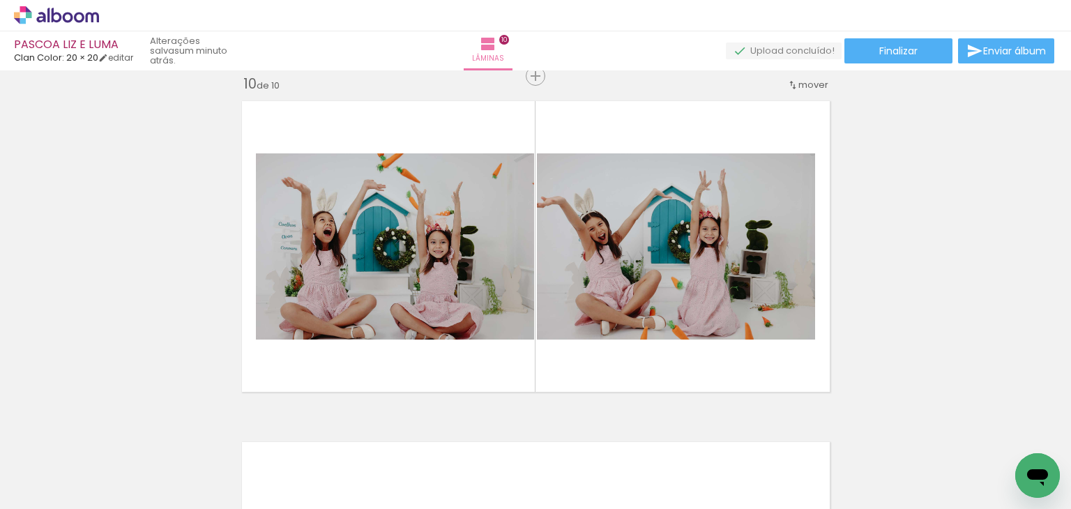
scroll to position [0, 1347]
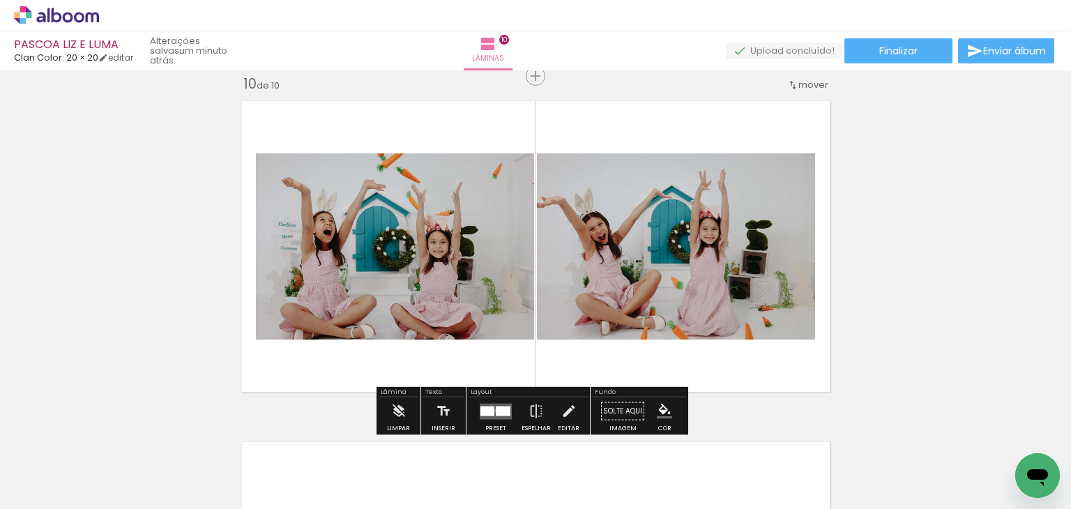
click at [496, 410] on div at bounding box center [503, 411] width 15 height 10
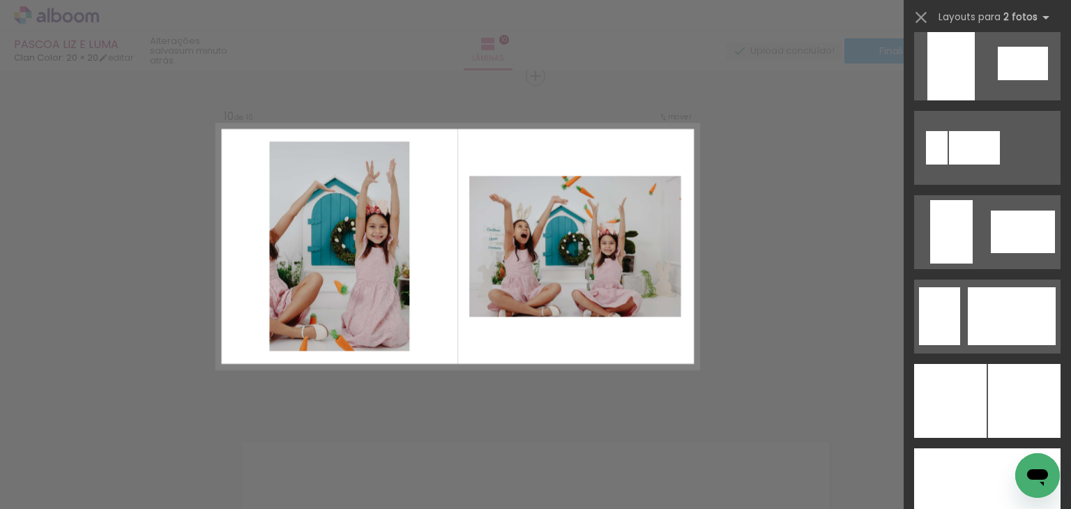
scroll to position [3277, 0]
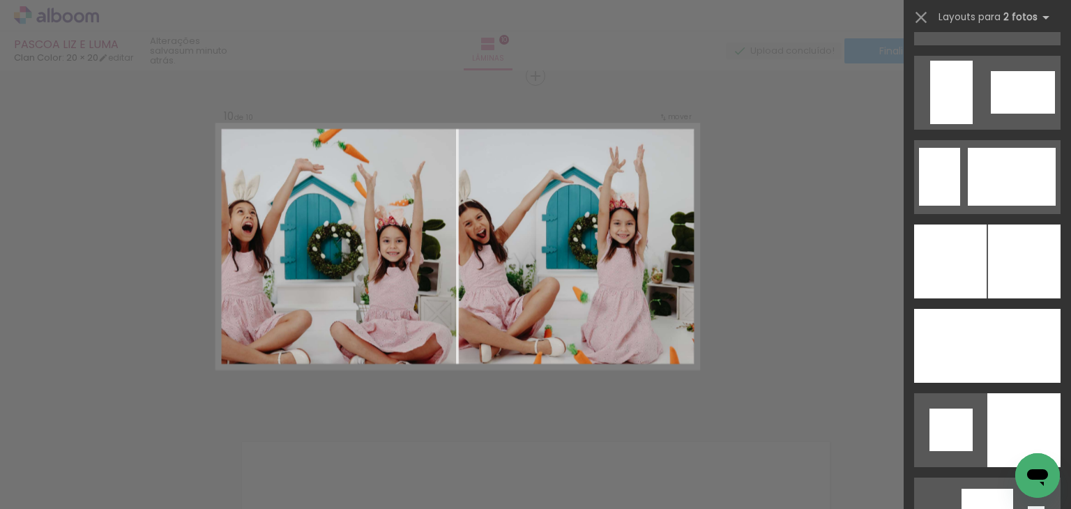
click at [988, 253] on div at bounding box center [1024, 262] width 73 height 74
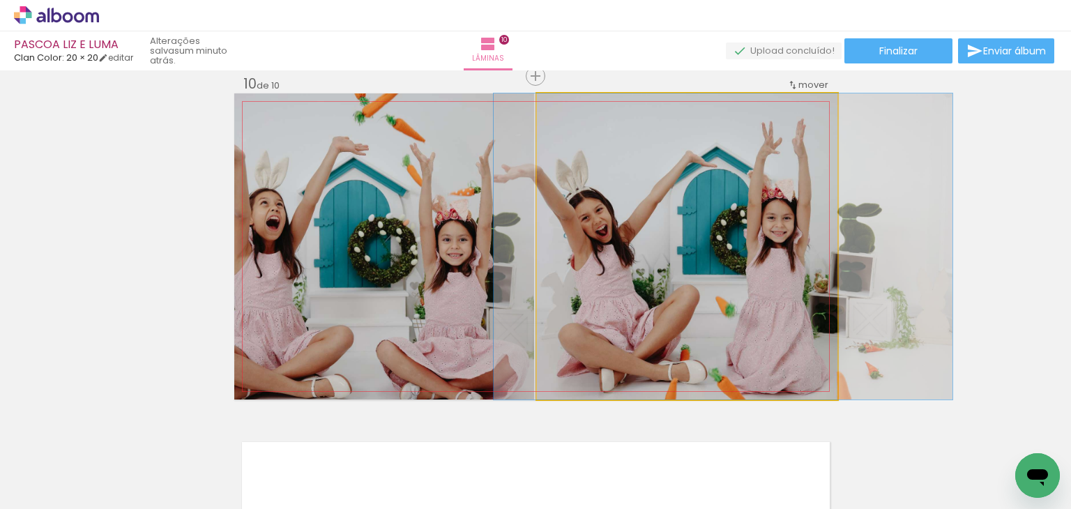
drag, startPoint x: 736, startPoint y: 313, endPoint x: 773, endPoint y: 315, distance: 36.3
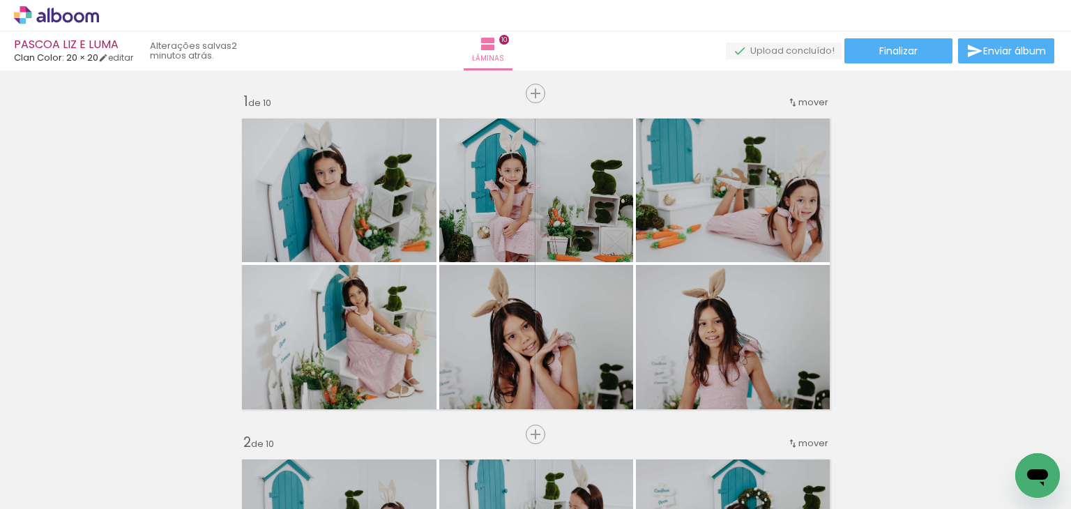
scroll to position [0, 1347]
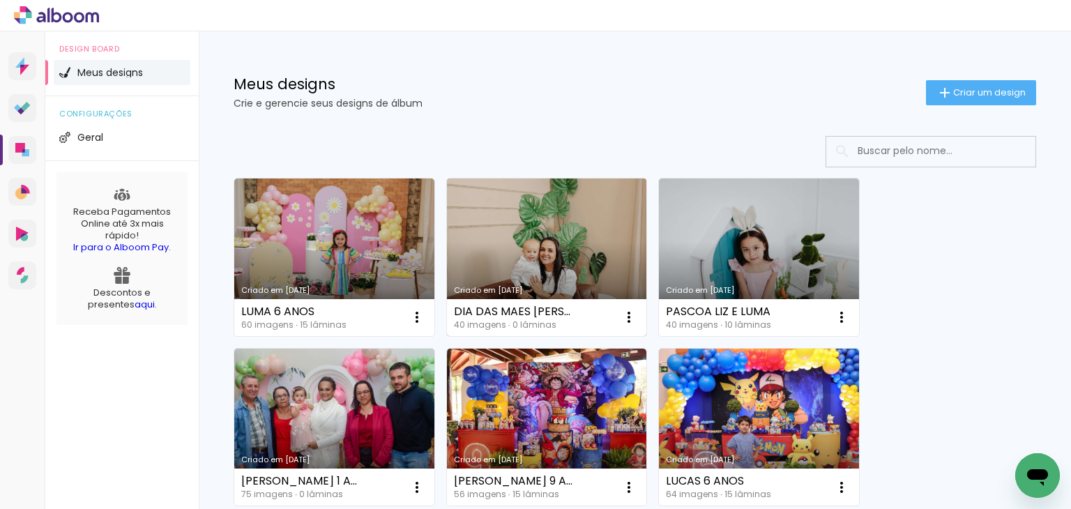
click at [568, 212] on link "Criado em [DATE]" at bounding box center [547, 258] width 200 height 158
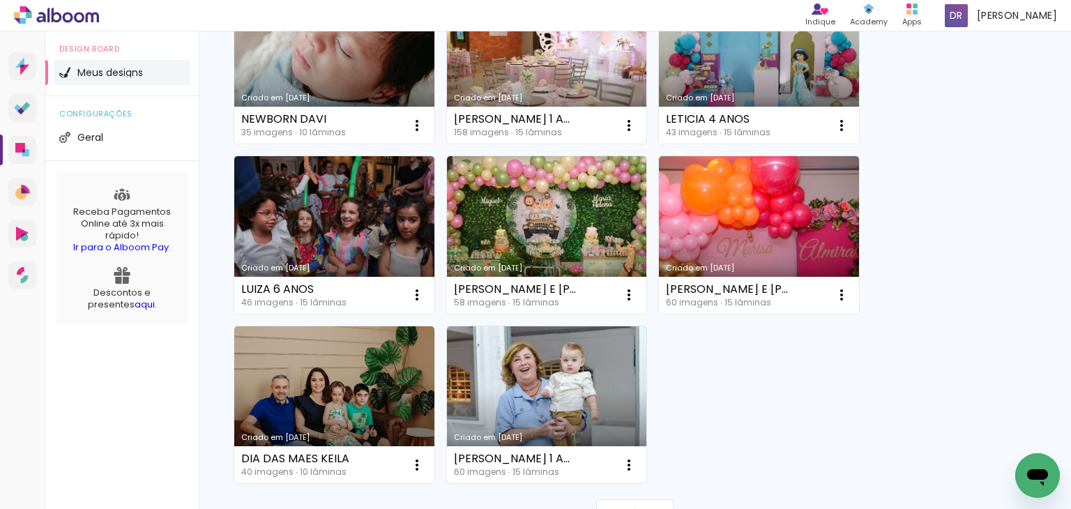
scroll to position [1255, 0]
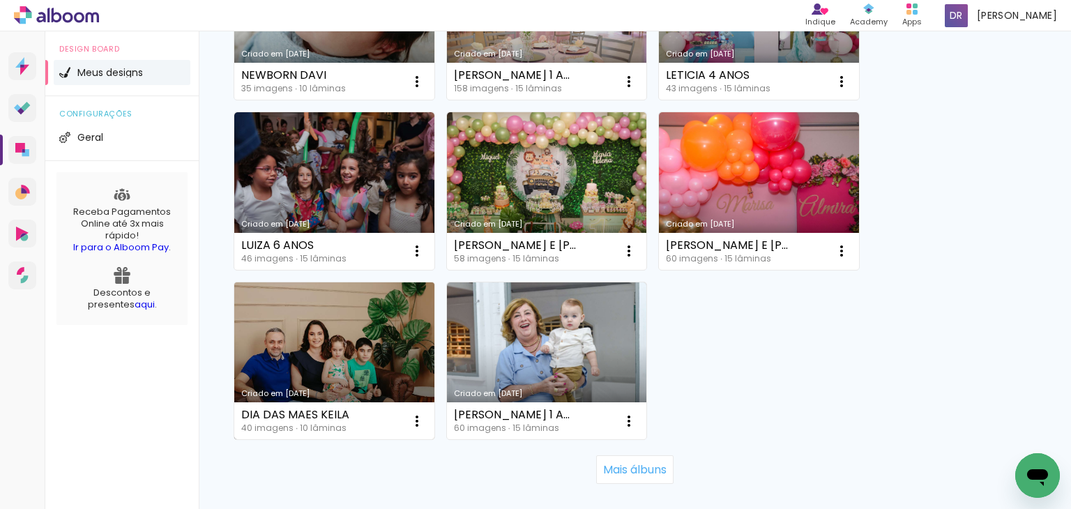
click at [358, 333] on link "Criado em [DATE]" at bounding box center [334, 361] width 200 height 158
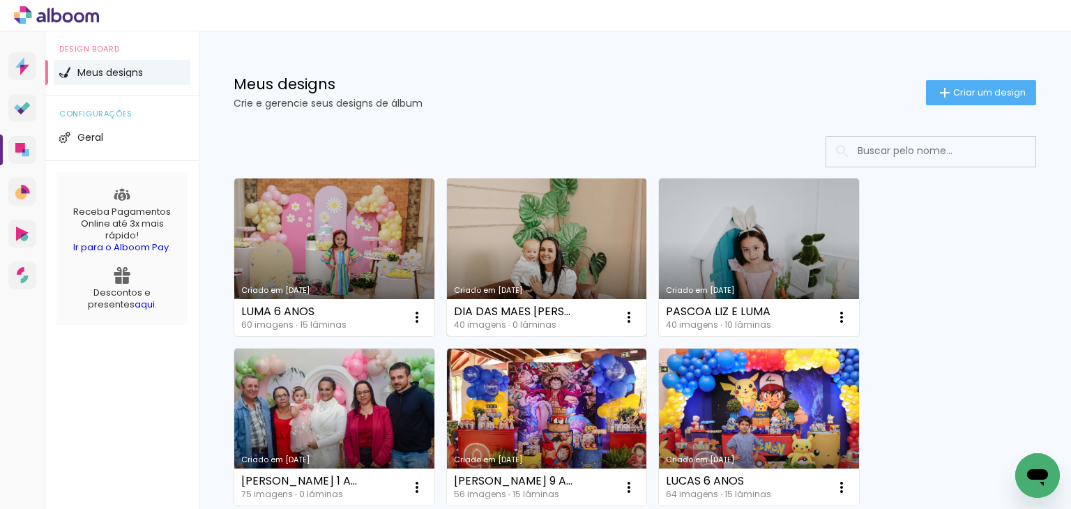
click at [561, 215] on link "Criado em [DATE]" at bounding box center [547, 258] width 200 height 158
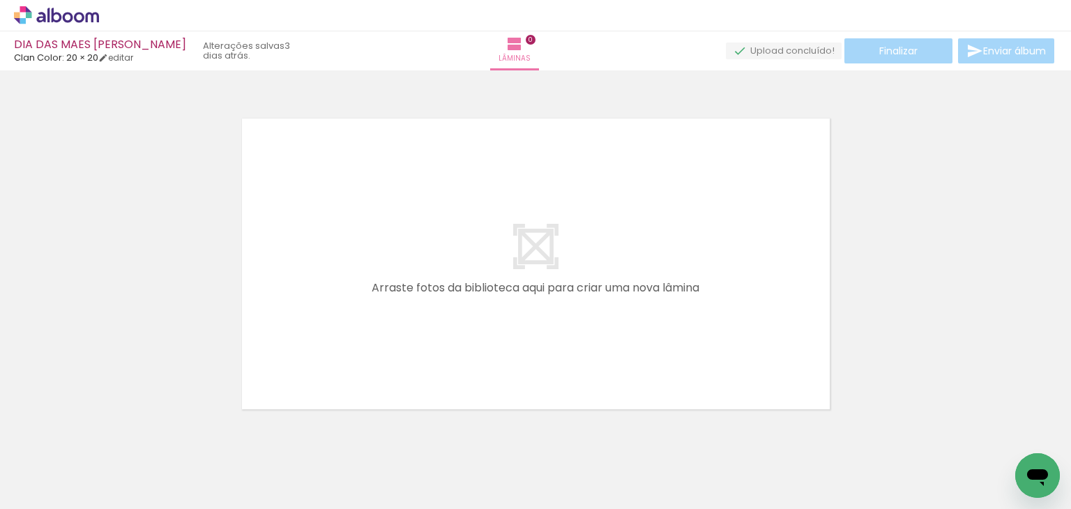
scroll to position [0, 1018]
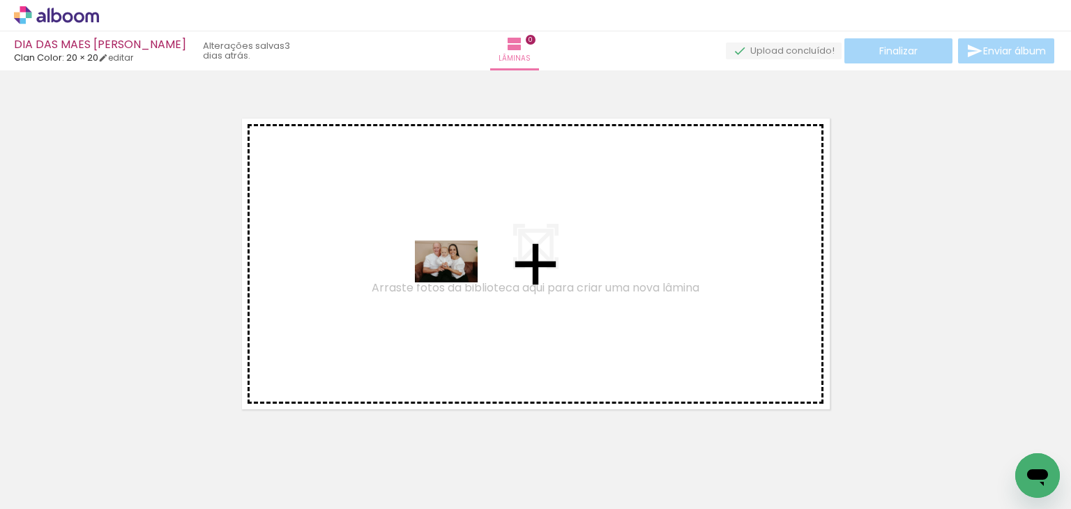
drag, startPoint x: 478, startPoint y: 470, endPoint x: 457, endPoint y: 282, distance: 188.7
click at [457, 282] on quentale-workspace at bounding box center [535, 254] width 1071 height 509
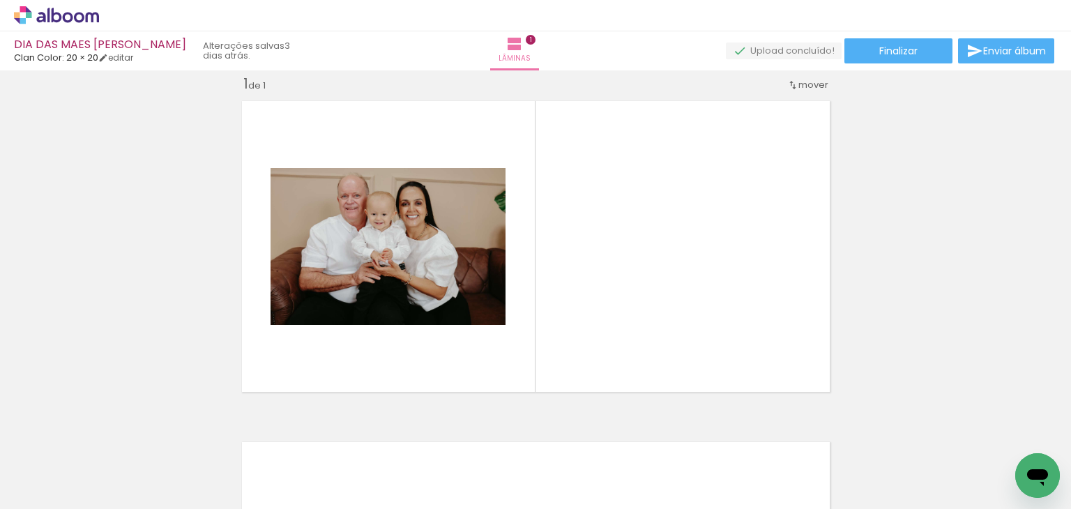
scroll to position [0, 293]
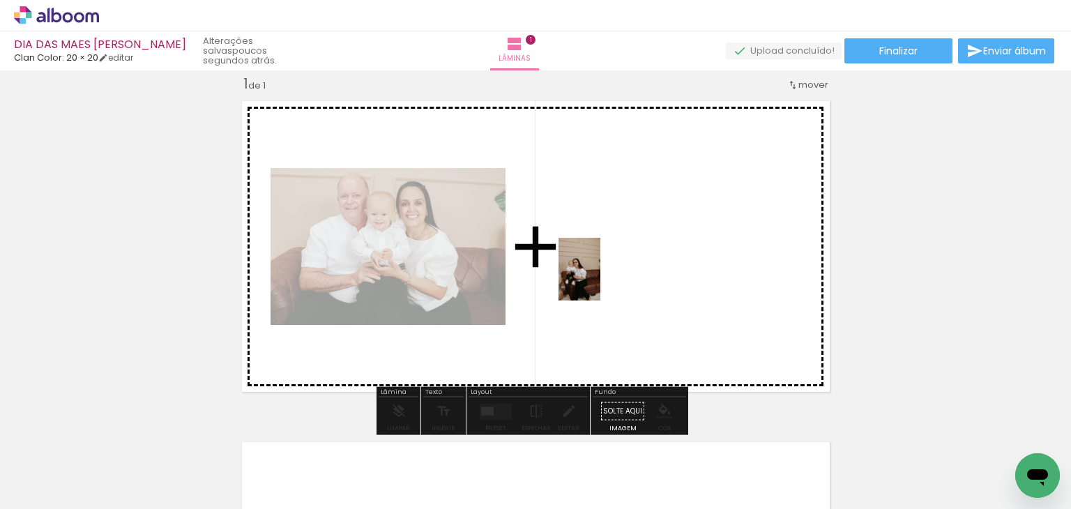
drag, startPoint x: 395, startPoint y: 460, endPoint x: 601, endPoint y: 280, distance: 274.3
click at [601, 280] on quentale-workspace at bounding box center [535, 254] width 1071 height 509
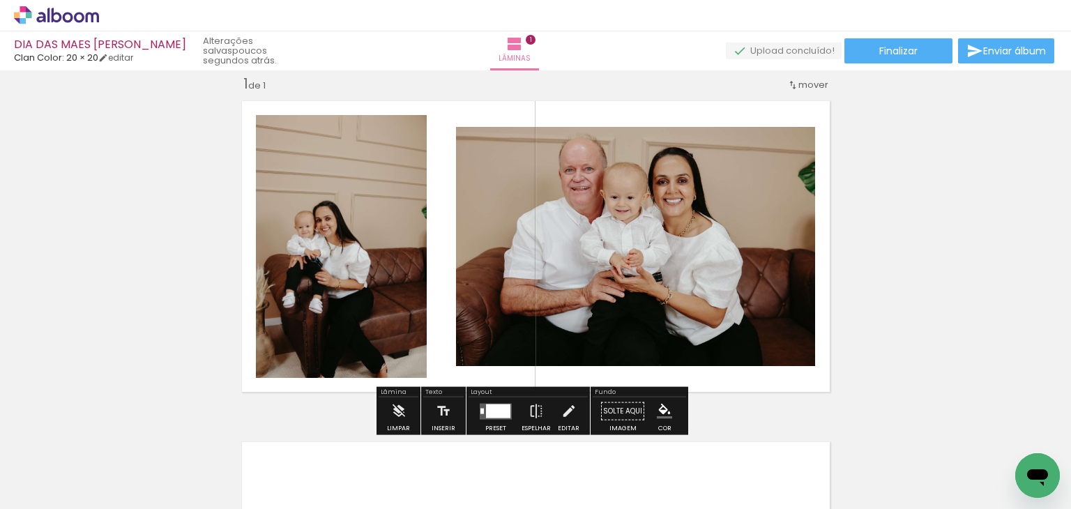
click at [496, 416] on div at bounding box center [498, 411] width 24 height 14
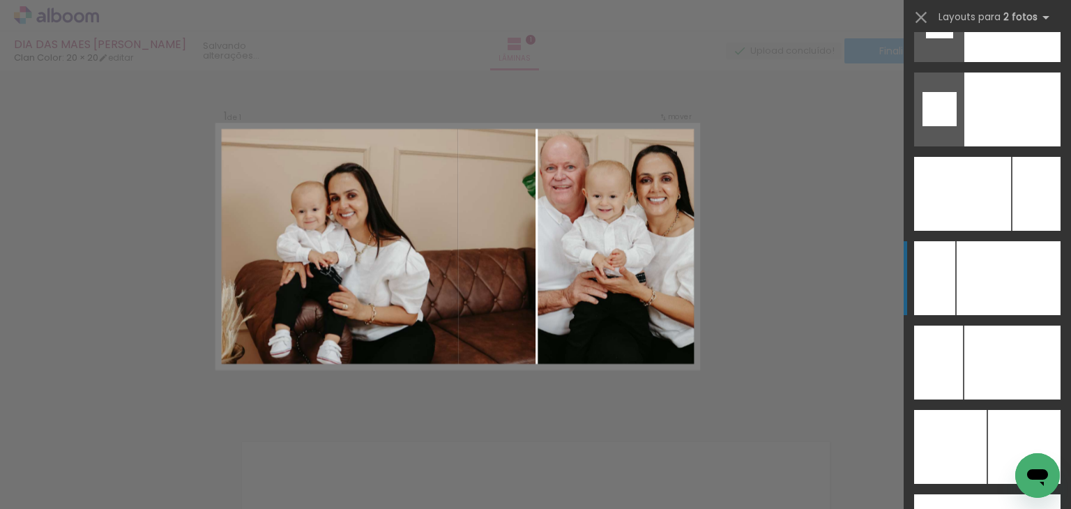
scroll to position [6066, 0]
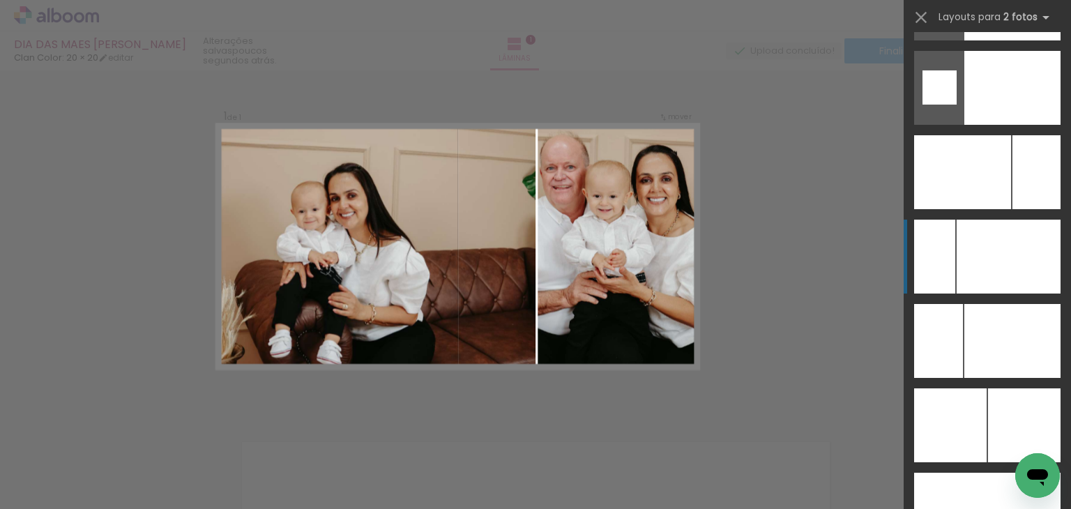
click at [1012, 195] on div at bounding box center [1036, 172] width 48 height 74
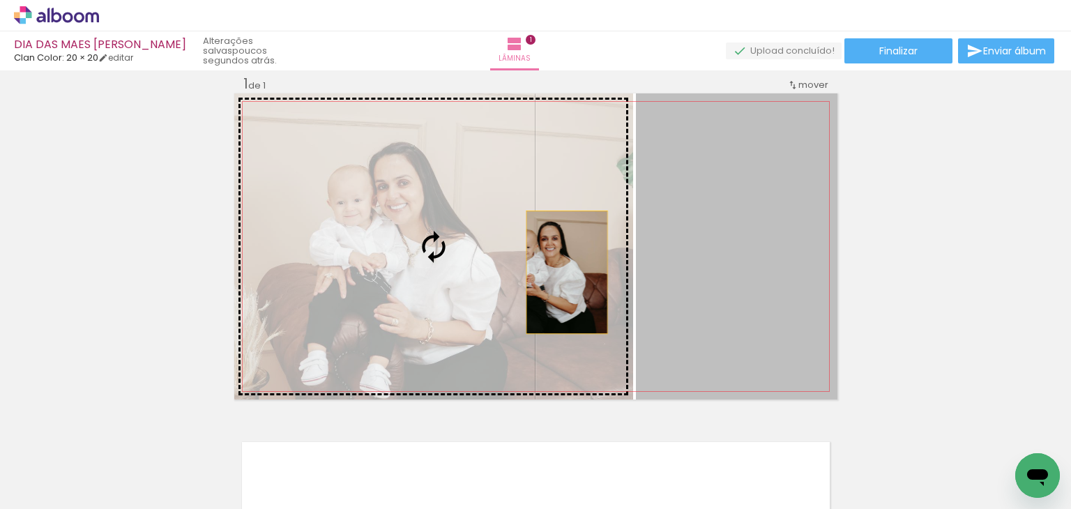
drag, startPoint x: 736, startPoint y: 312, endPoint x: 561, endPoint y: 272, distance: 178.8
click at [0, 0] on slot at bounding box center [0, 0] width 0 height 0
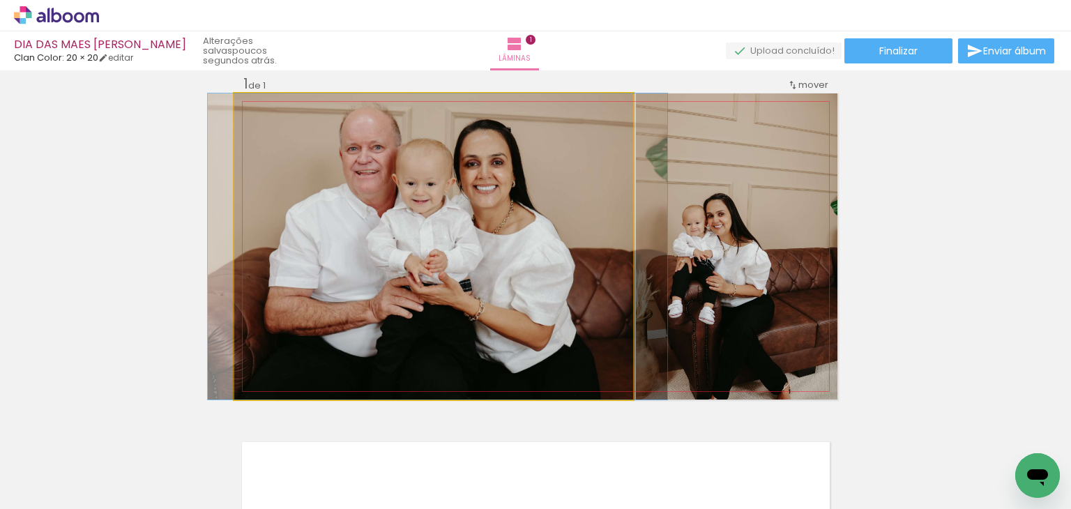
drag, startPoint x: 579, startPoint y: 278, endPoint x: 583, endPoint y: 289, distance: 11.9
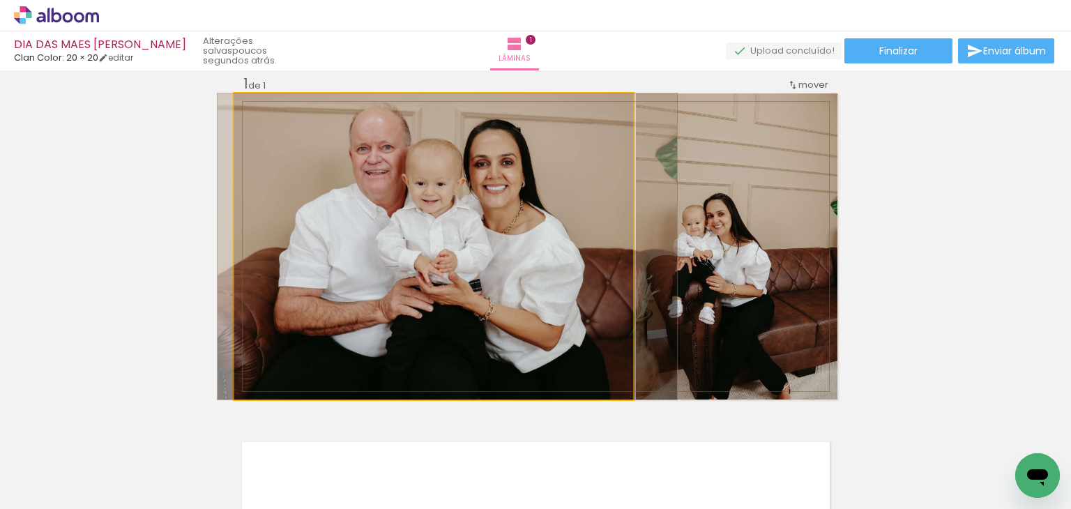
drag, startPoint x: 547, startPoint y: 263, endPoint x: 557, endPoint y: 264, distance: 9.9
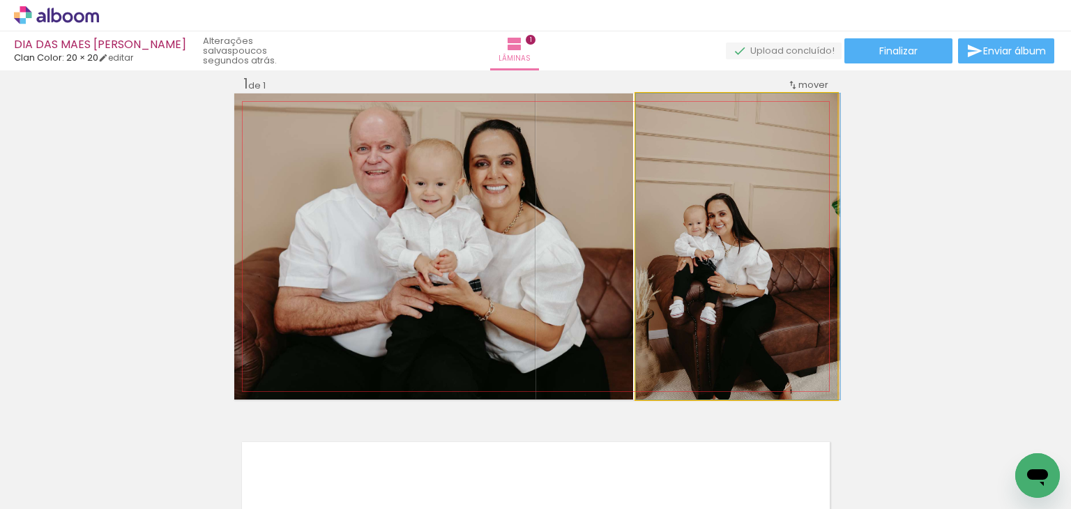
drag, startPoint x: 671, startPoint y: 225, endPoint x: 697, endPoint y: 224, distance: 25.8
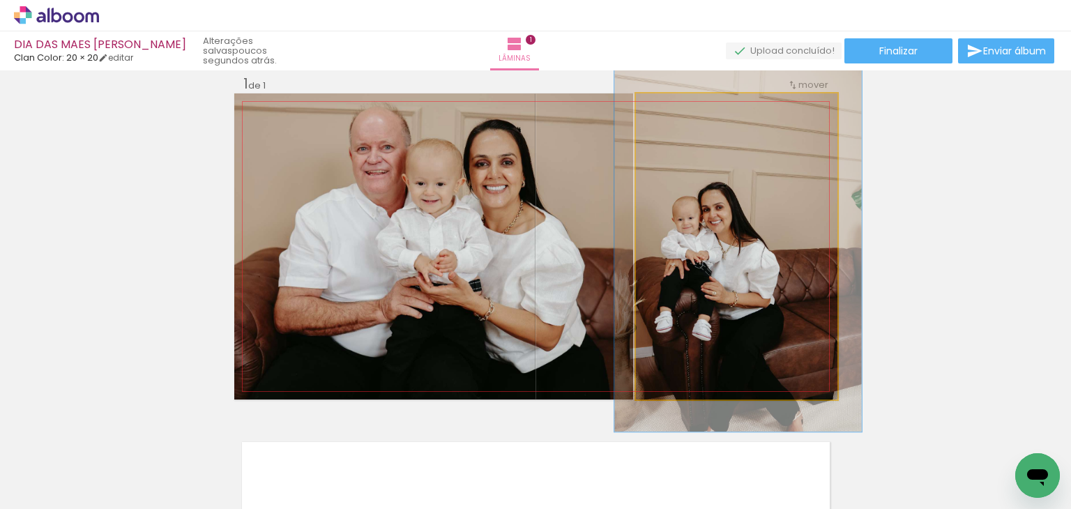
drag, startPoint x: 667, startPoint y: 110, endPoint x: 680, endPoint y: 110, distance: 13.2
type paper-slider "127"
click at [680, 110] on div at bounding box center [678, 108] width 22 height 22
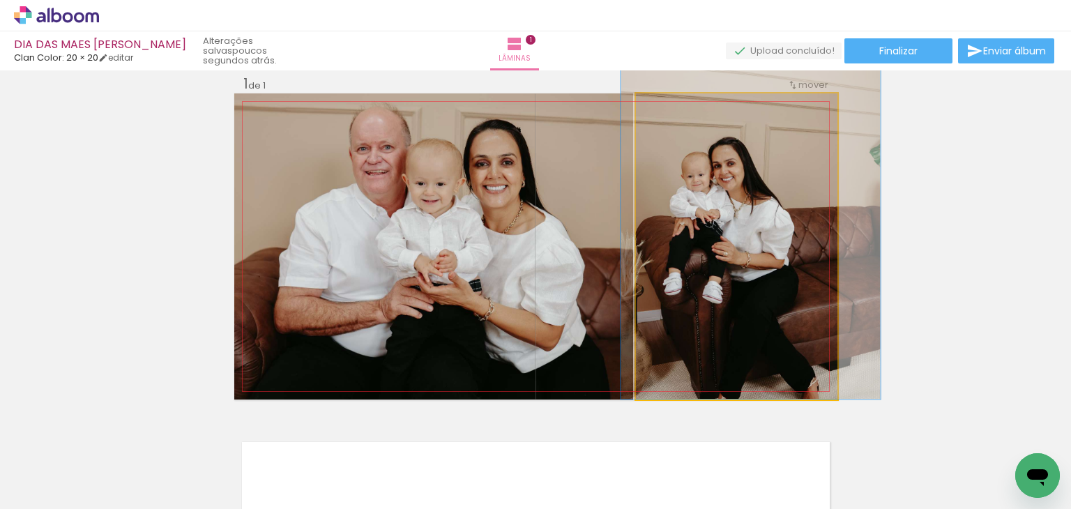
drag, startPoint x: 728, startPoint y: 261, endPoint x: 738, endPoint y: 211, distance: 51.1
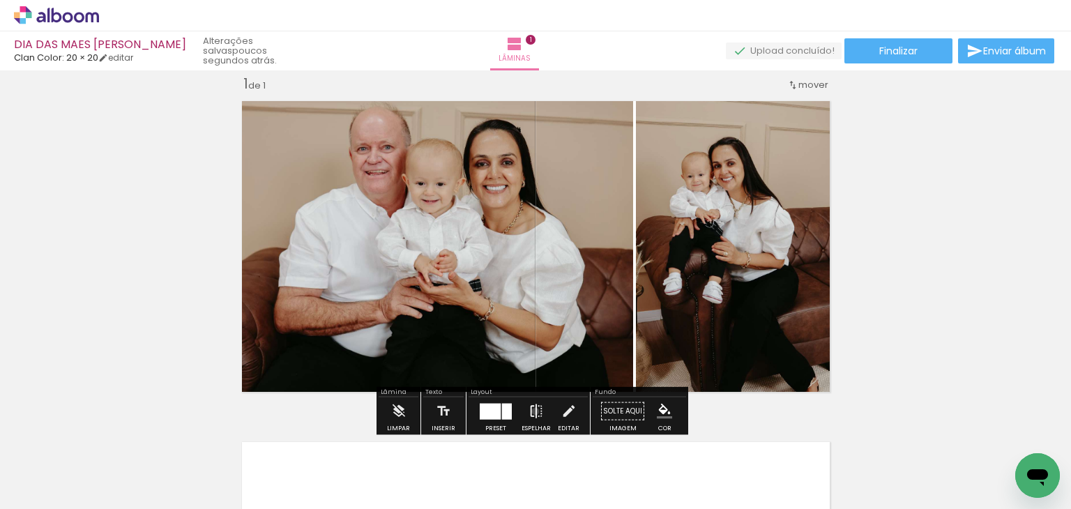
click at [532, 411] on iron-icon at bounding box center [536, 411] width 15 height 28
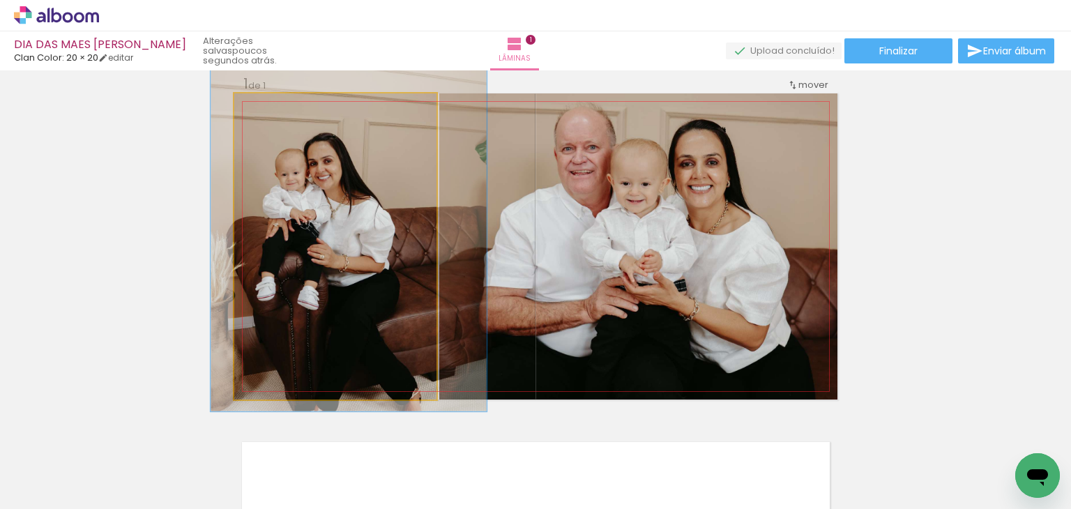
type paper-slider "135"
click at [280, 110] on div at bounding box center [286, 108] width 13 height 13
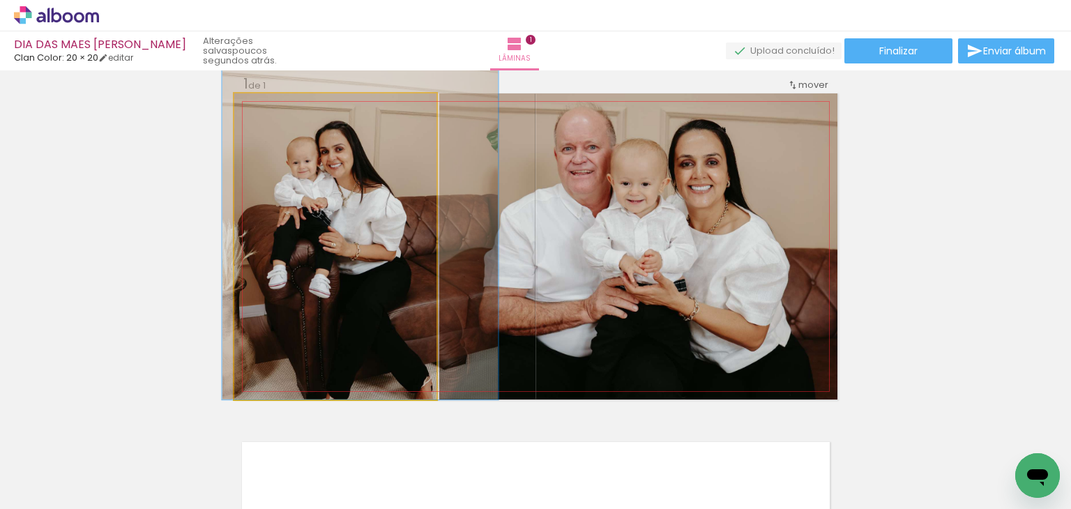
drag, startPoint x: 329, startPoint y: 202, endPoint x: 335, endPoint y: 169, distance: 33.2
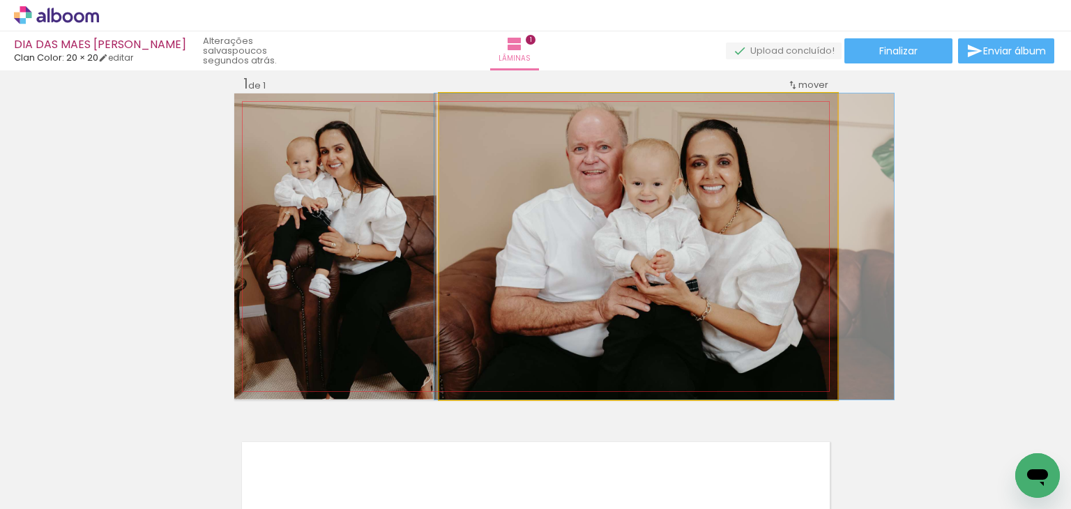
drag, startPoint x: 575, startPoint y: 230, endPoint x: 587, endPoint y: 241, distance: 15.8
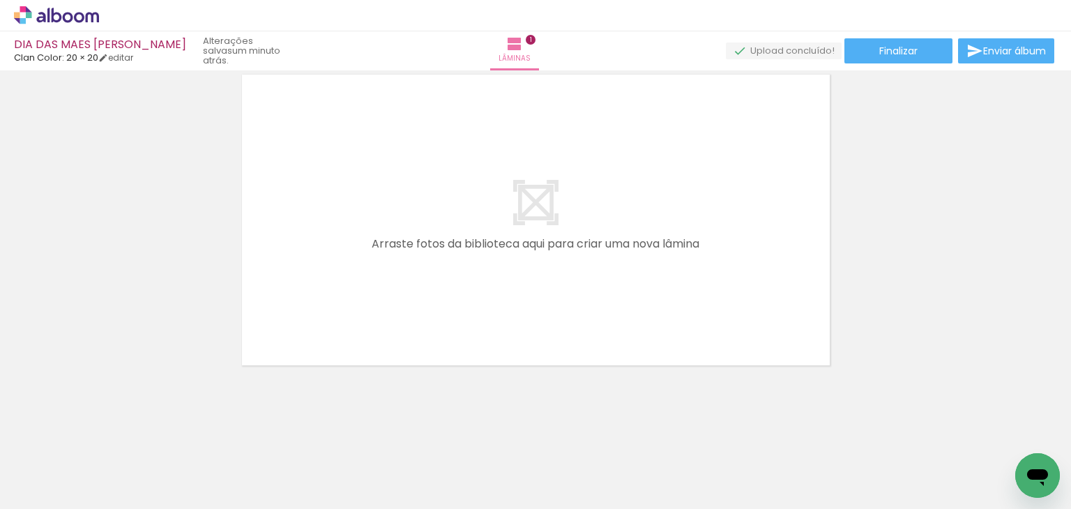
scroll to position [0, 1895]
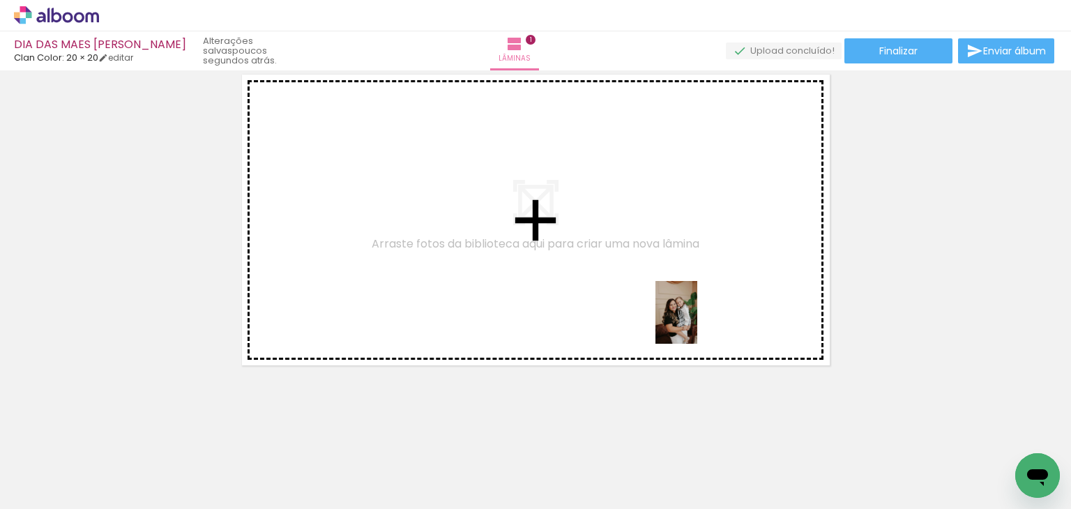
drag, startPoint x: 808, startPoint y: 469, endPoint x: 697, endPoint y: 323, distance: 183.7
click at [697, 323] on quentale-workspace at bounding box center [535, 254] width 1071 height 509
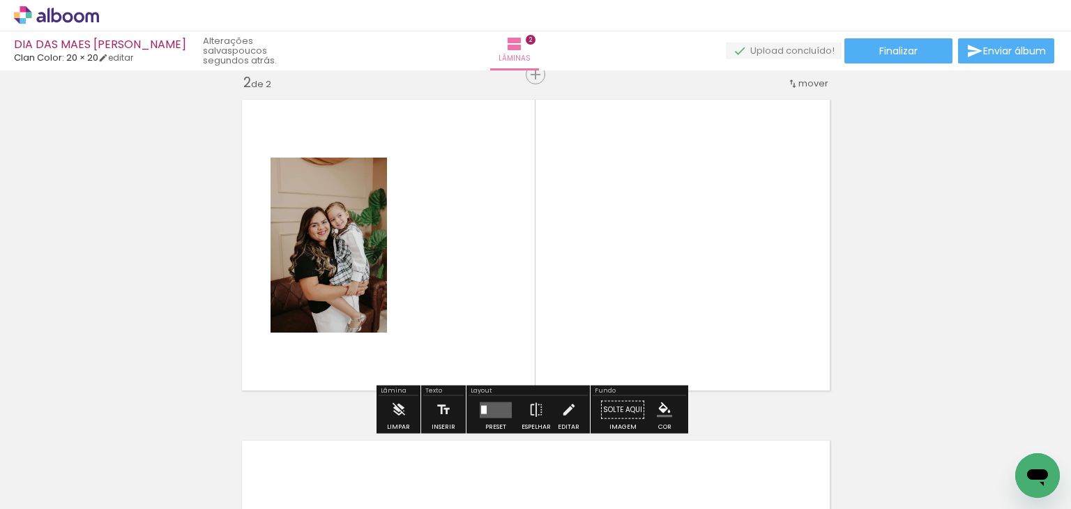
scroll to position [358, 0]
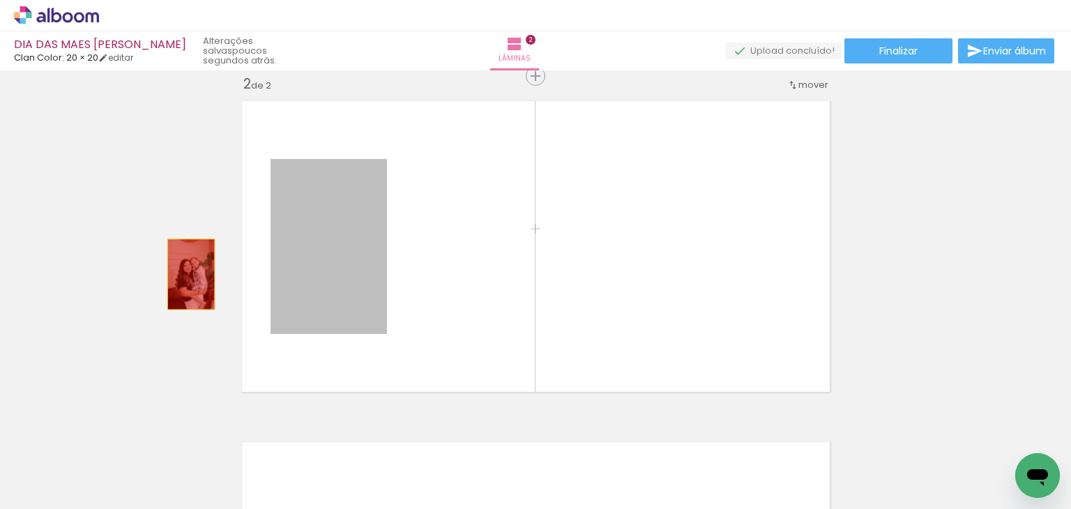
drag, startPoint x: 332, startPoint y: 280, endPoint x: 181, endPoint y: 274, distance: 150.7
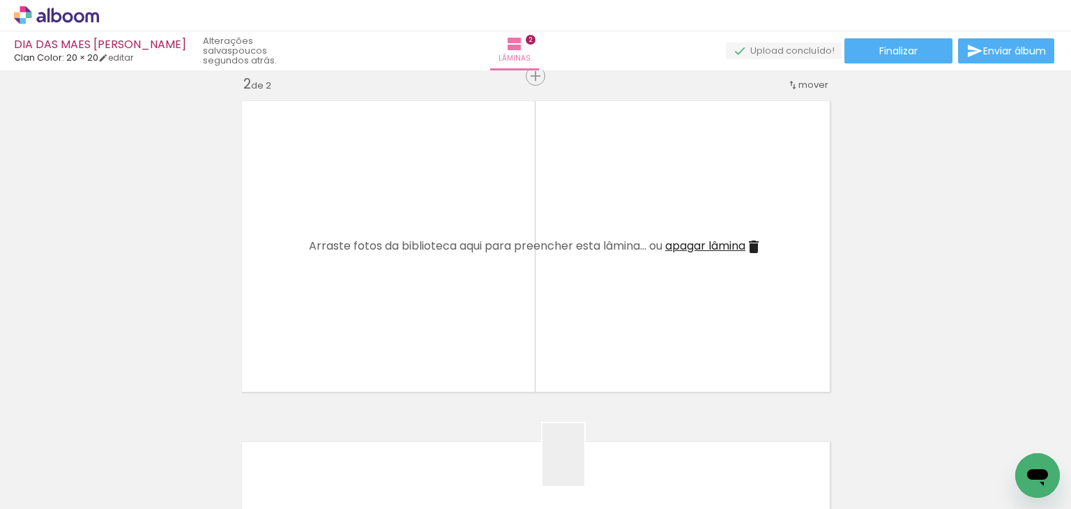
drag, startPoint x: 585, startPoint y: 472, endPoint x: 547, endPoint y: 324, distance: 152.5
click at [547, 324] on quentale-workspace at bounding box center [535, 254] width 1071 height 509
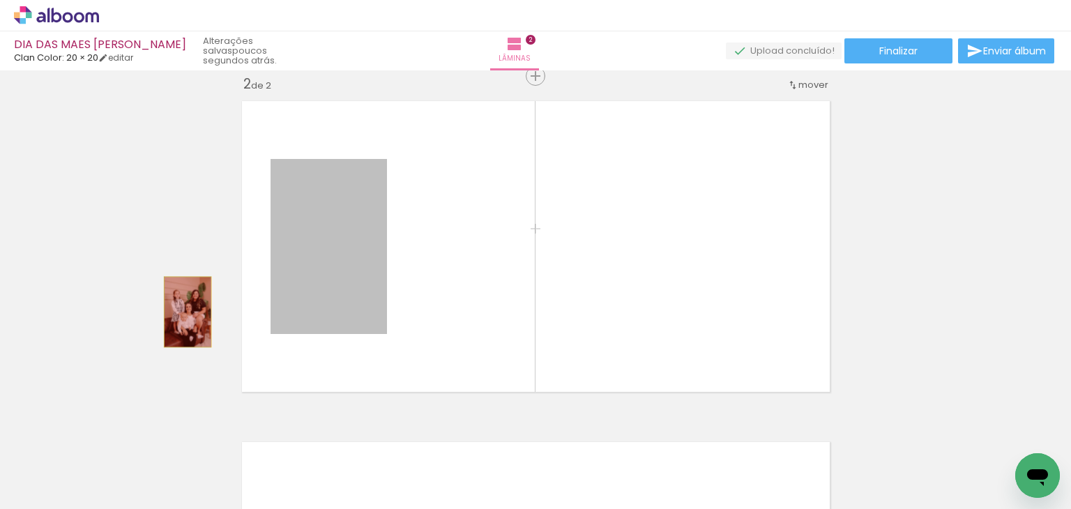
drag, startPoint x: 350, startPoint y: 289, endPoint x: 182, endPoint y: 312, distance: 169.5
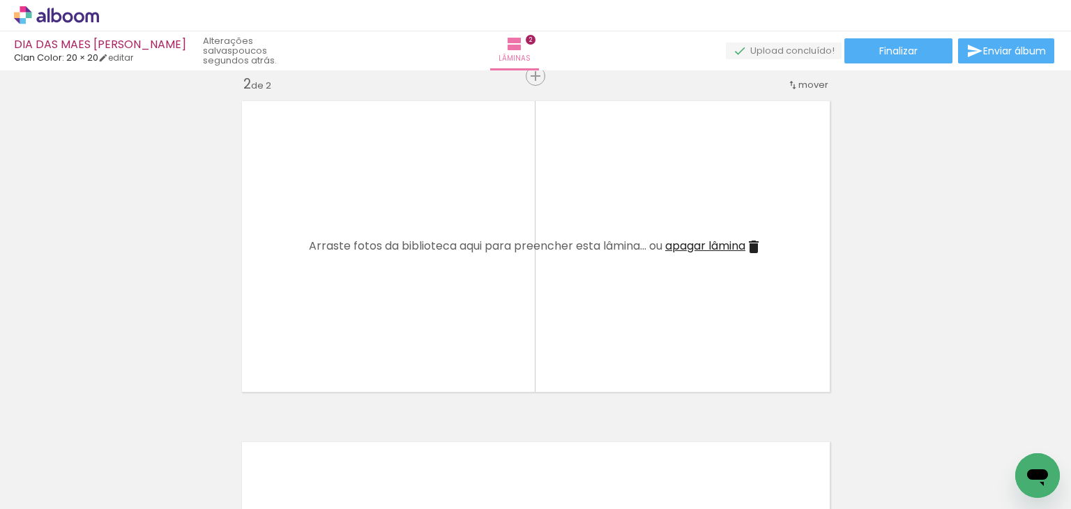
scroll to position [0, 0]
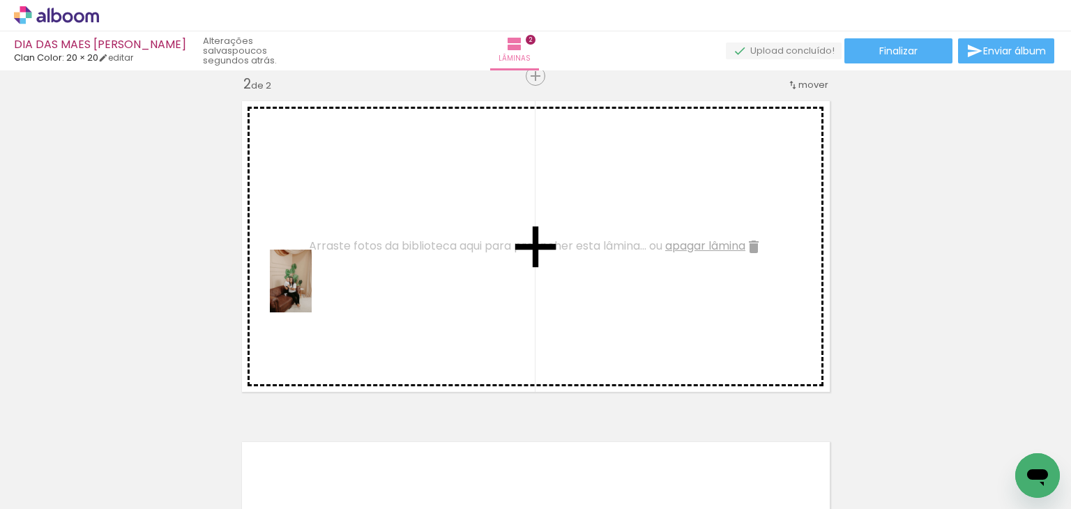
drag, startPoint x: 138, startPoint y: 464, endPoint x: 312, endPoint y: 290, distance: 246.0
click at [312, 290] on quentale-workspace at bounding box center [535, 254] width 1071 height 509
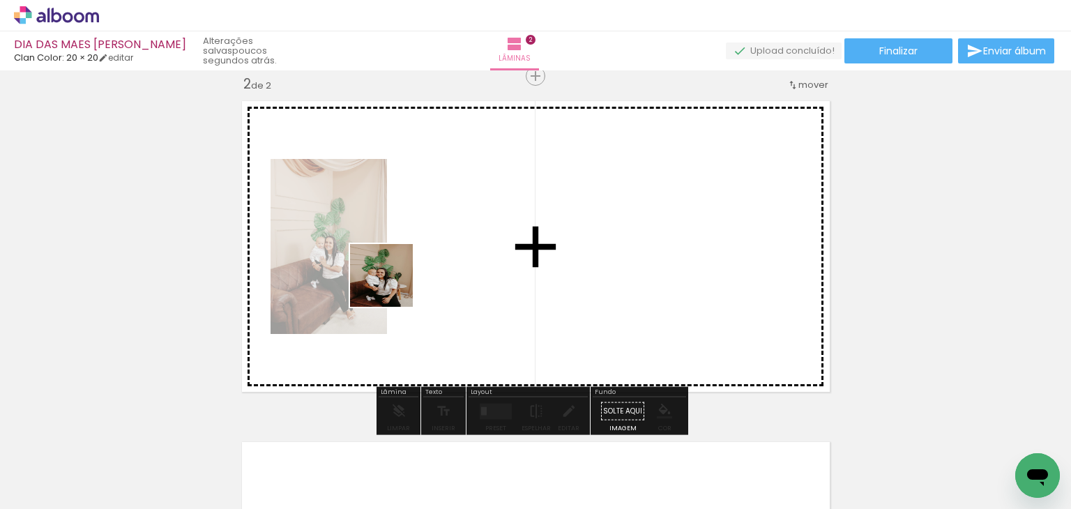
drag, startPoint x: 228, startPoint y: 451, endPoint x: 411, endPoint y: 255, distance: 268.4
click at [411, 255] on quentale-workspace at bounding box center [535, 254] width 1071 height 509
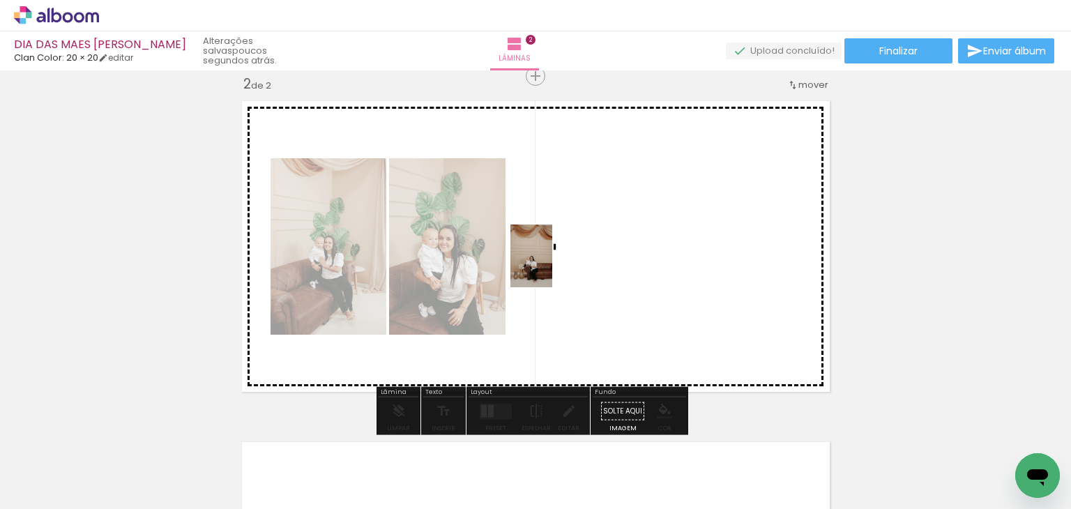
drag, startPoint x: 313, startPoint y: 465, endPoint x: 552, endPoint y: 266, distance: 311.0
click at [552, 266] on quentale-workspace at bounding box center [535, 254] width 1071 height 509
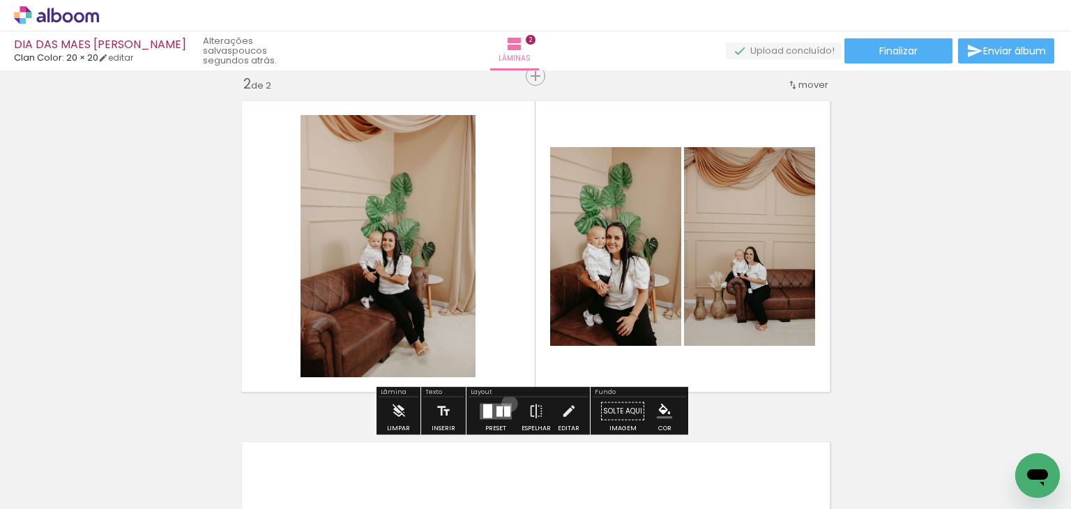
click at [506, 403] on quentale-layouter at bounding box center [496, 411] width 32 height 16
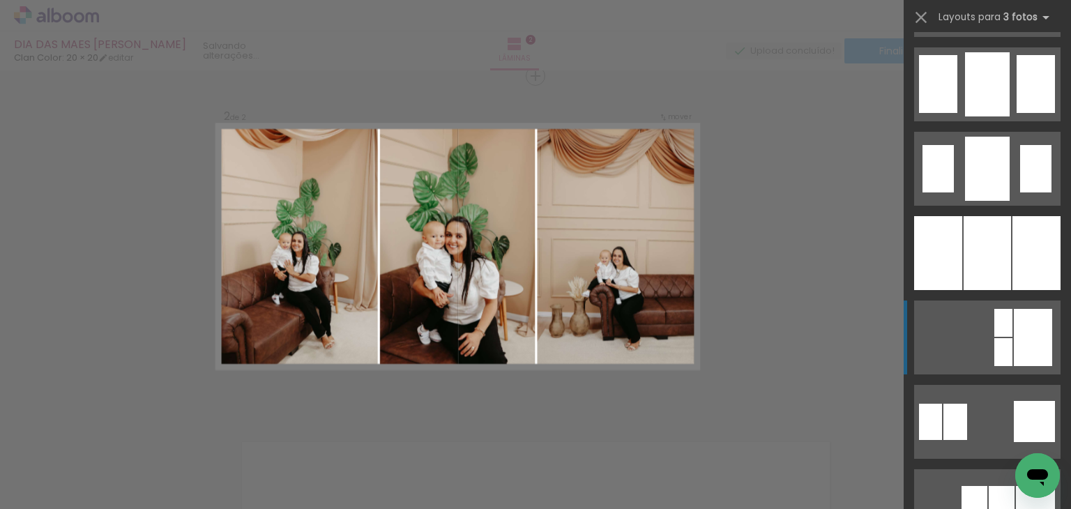
scroll to position [1185, 0]
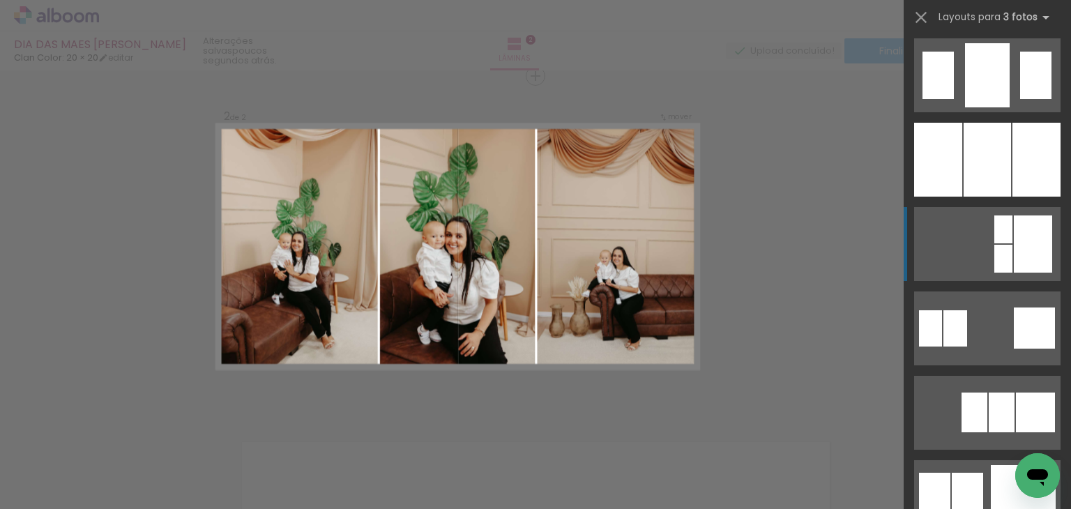
click at [1001, 151] on div at bounding box center [987, 160] width 47 height 74
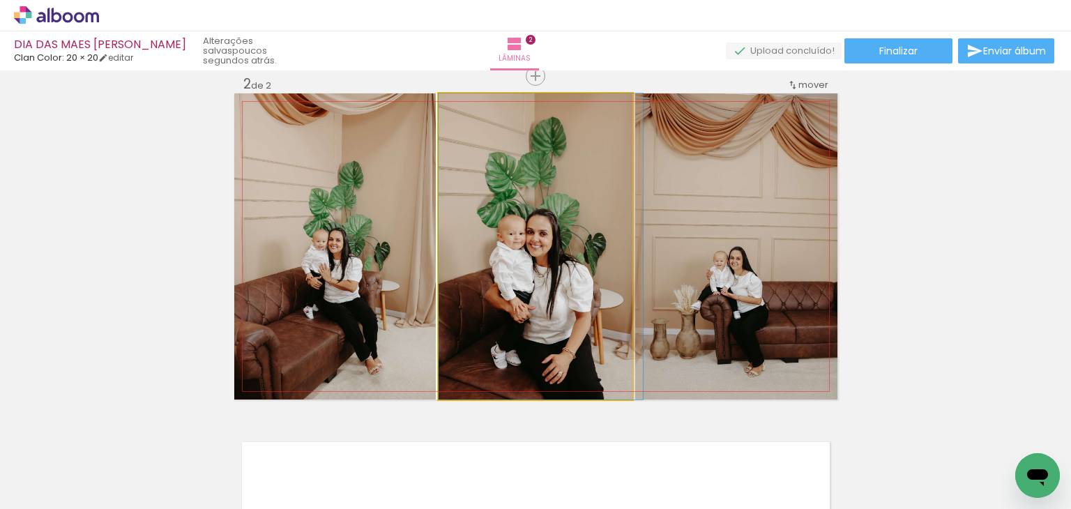
drag, startPoint x: 563, startPoint y: 260, endPoint x: 576, endPoint y: 257, distance: 12.9
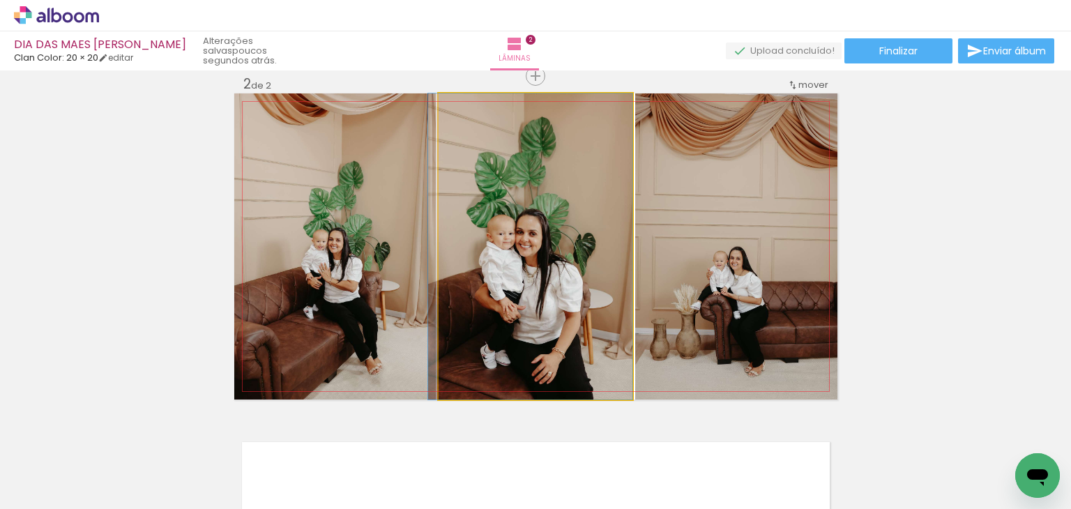
drag, startPoint x: 549, startPoint y: 257, endPoint x: 526, endPoint y: 254, distance: 24.0
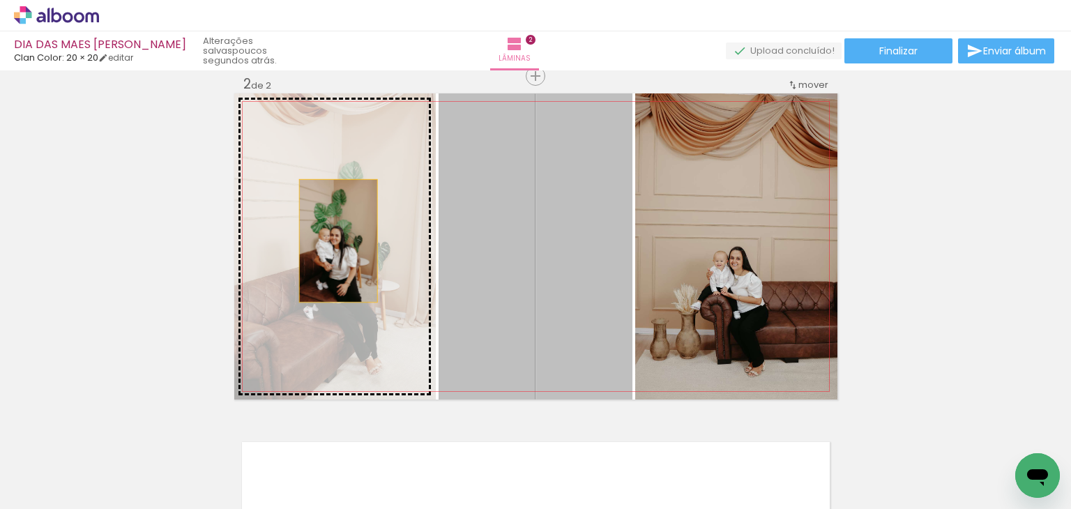
drag, startPoint x: 469, startPoint y: 248, endPoint x: 333, endPoint y: 241, distance: 136.2
click at [0, 0] on slot at bounding box center [0, 0] width 0 height 0
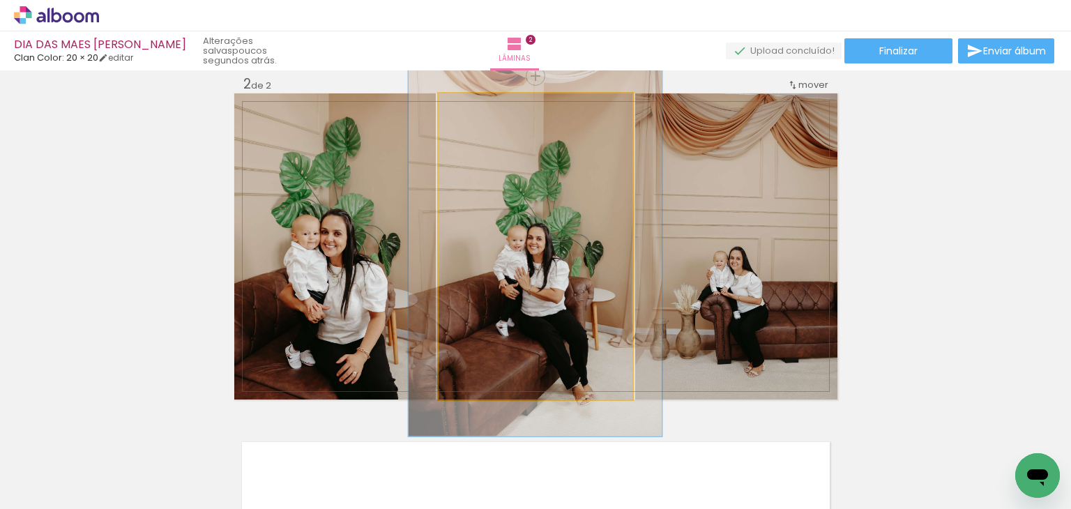
drag, startPoint x: 469, startPoint y: 107, endPoint x: 485, endPoint y: 109, distance: 16.8
type paper-slider "134"
click at [485, 109] on div at bounding box center [482, 108] width 13 height 13
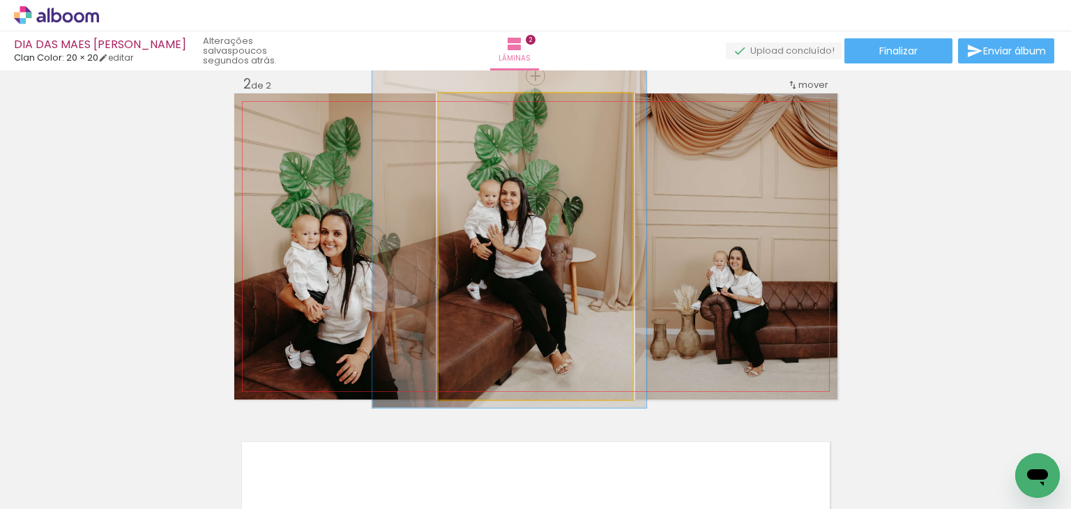
drag, startPoint x: 572, startPoint y: 257, endPoint x: 545, endPoint y: 215, distance: 49.3
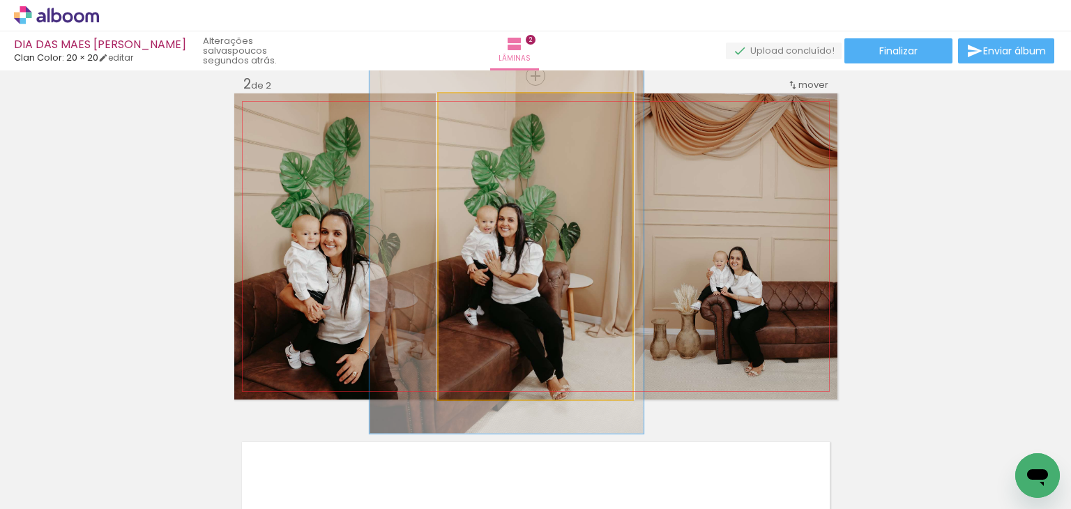
drag, startPoint x: 549, startPoint y: 213, endPoint x: 545, endPoint y: 238, distance: 24.8
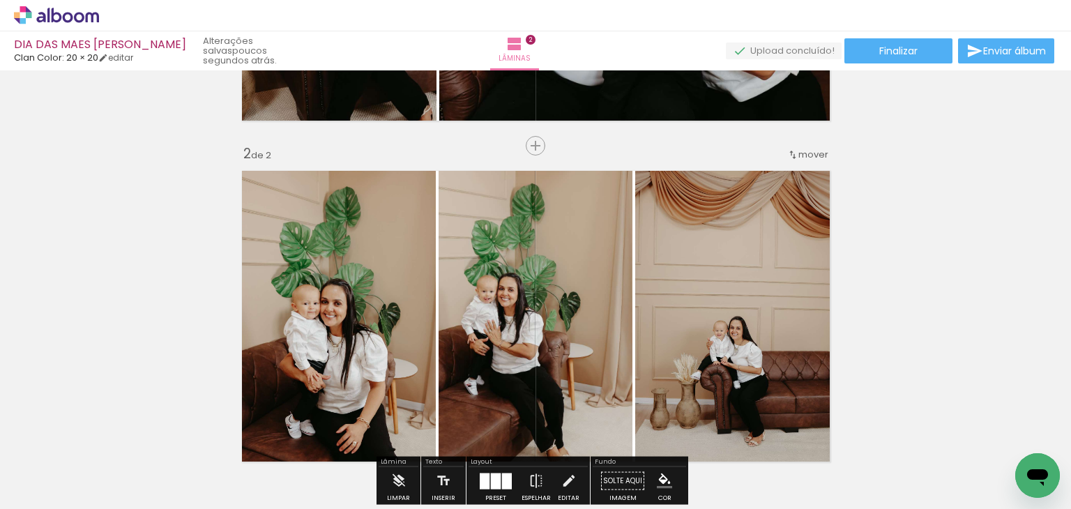
scroll to position [358, 0]
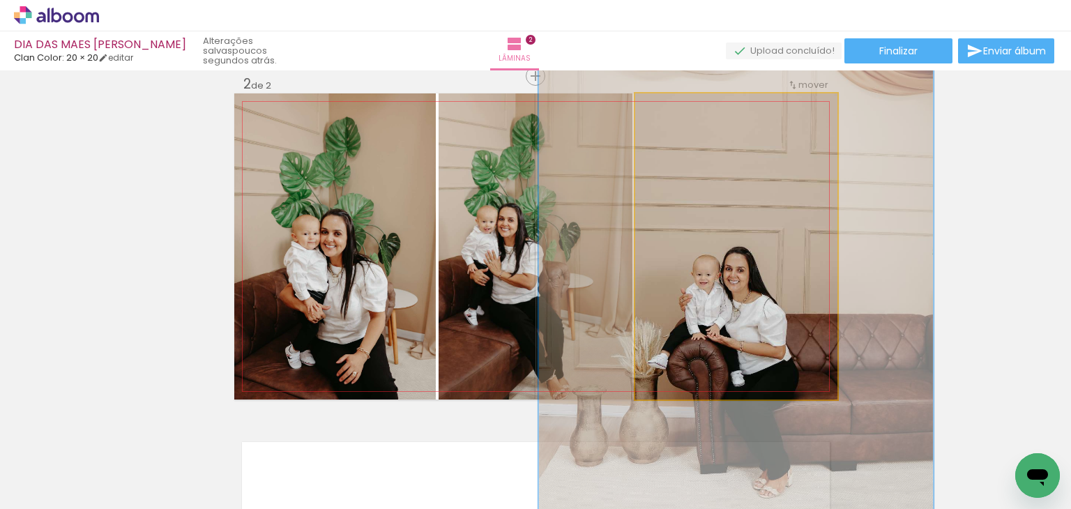
drag, startPoint x: 664, startPoint y: 112, endPoint x: 708, endPoint y: 120, distance: 45.3
click at [708, 120] on quentale-photo at bounding box center [736, 246] width 202 height 306
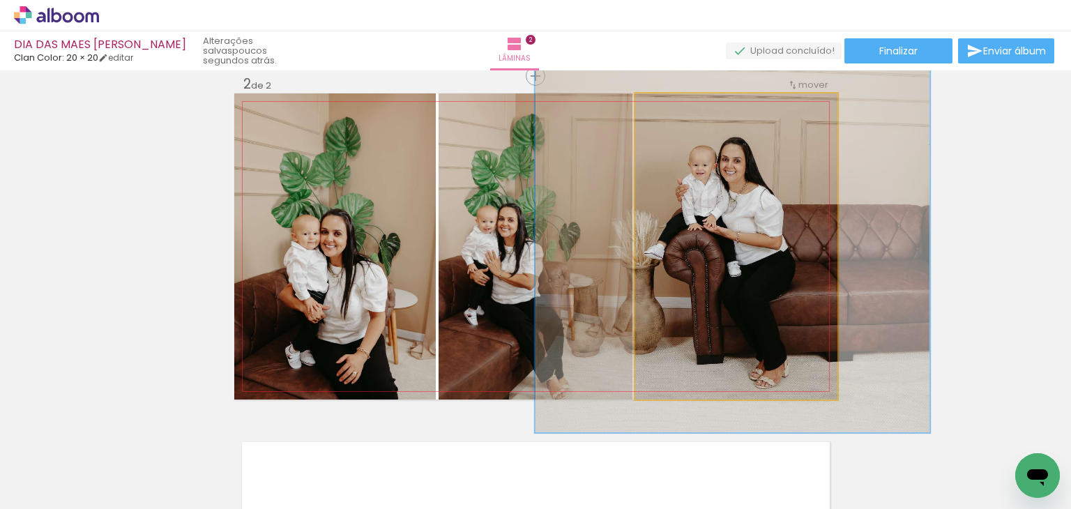
drag, startPoint x: 793, startPoint y: 302, endPoint x: 789, endPoint y: 192, distance: 109.5
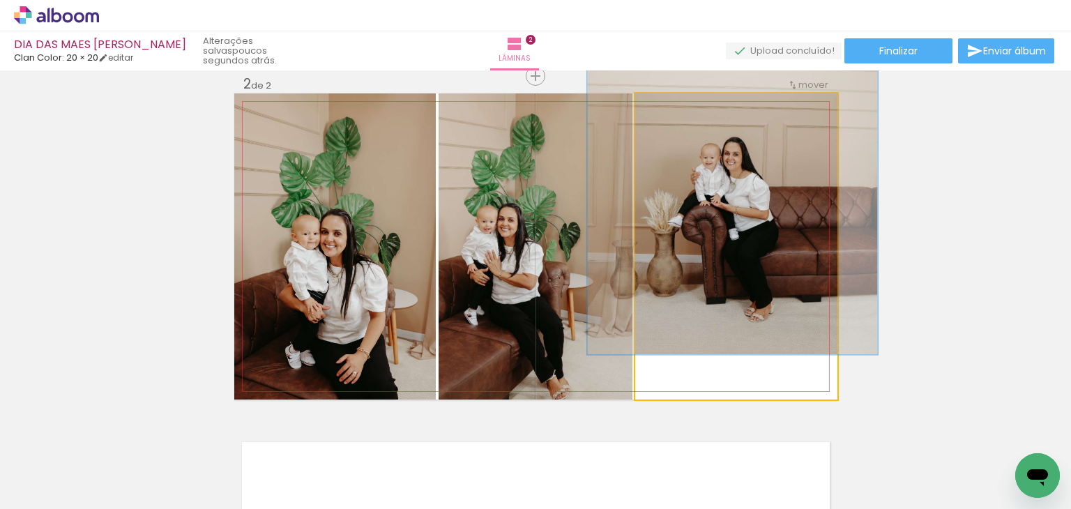
drag, startPoint x: 706, startPoint y: 108, endPoint x: 678, endPoint y: 123, distance: 31.5
type paper-slider "142"
click at [678, 123] on quentale-photo at bounding box center [736, 246] width 202 height 306
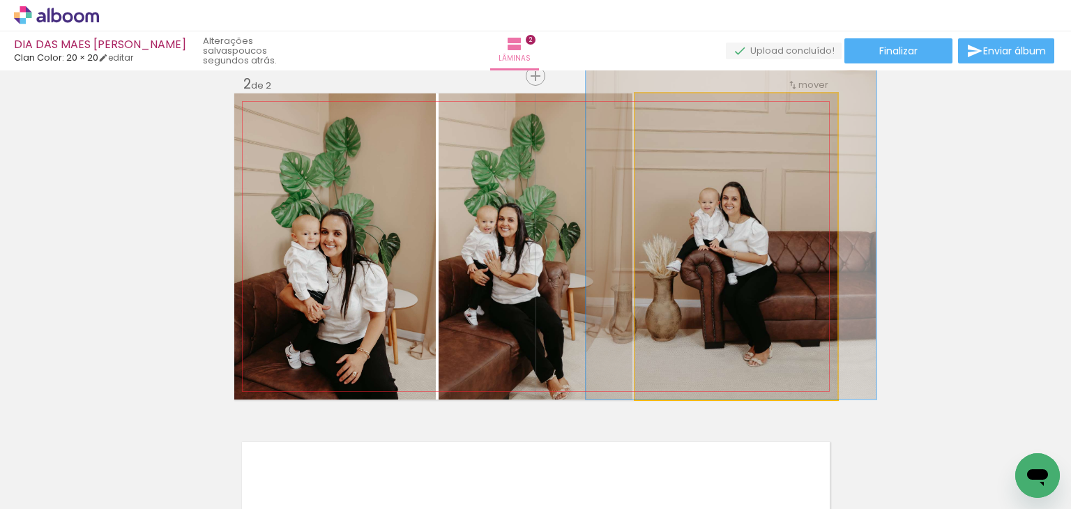
drag, startPoint x: 734, startPoint y: 210, endPoint x: 732, endPoint y: 228, distance: 18.2
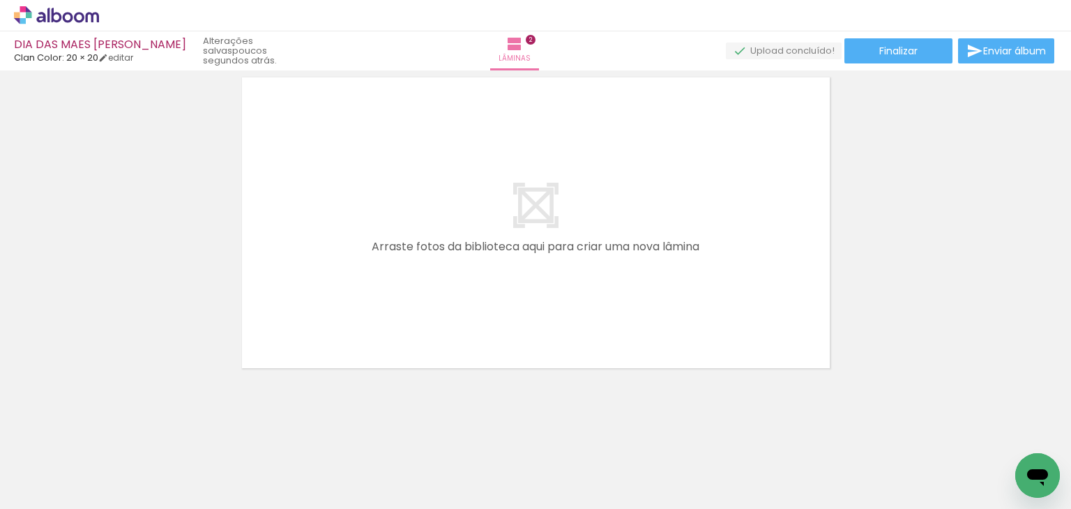
scroll to position [726, 0]
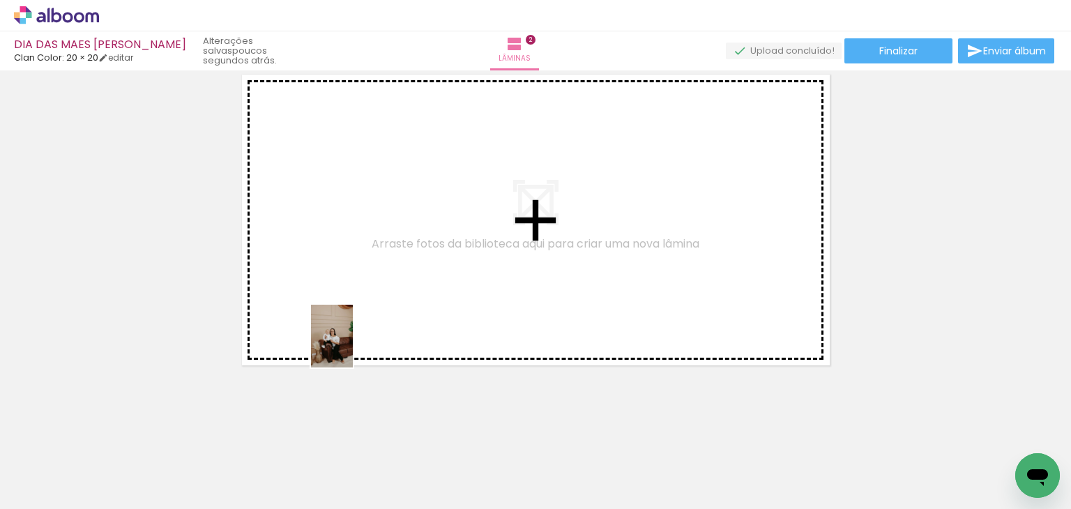
drag, startPoint x: 374, startPoint y: 465, endPoint x: 353, endPoint y: 347, distance: 120.4
click at [353, 347] on quentale-workspace at bounding box center [535, 254] width 1071 height 509
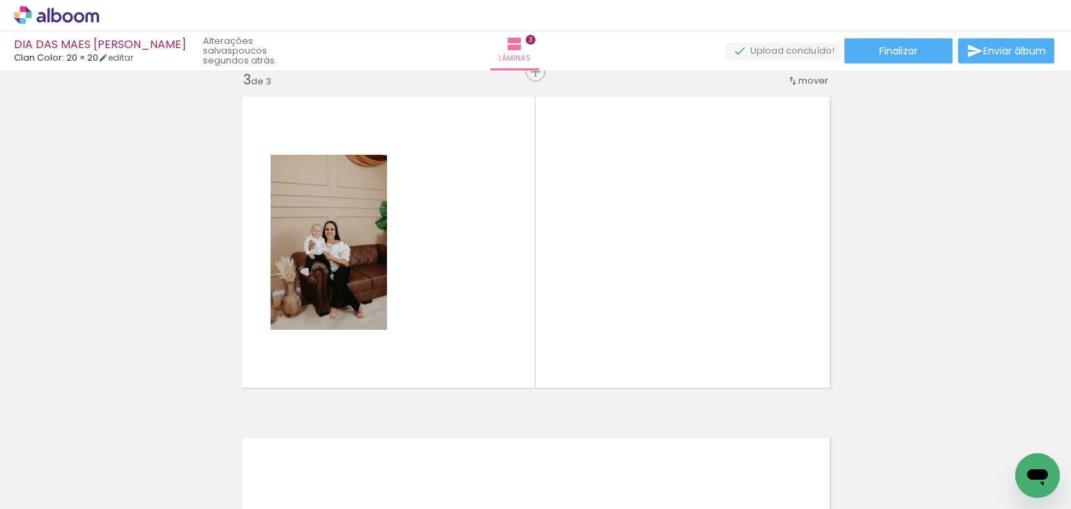
scroll to position [700, 0]
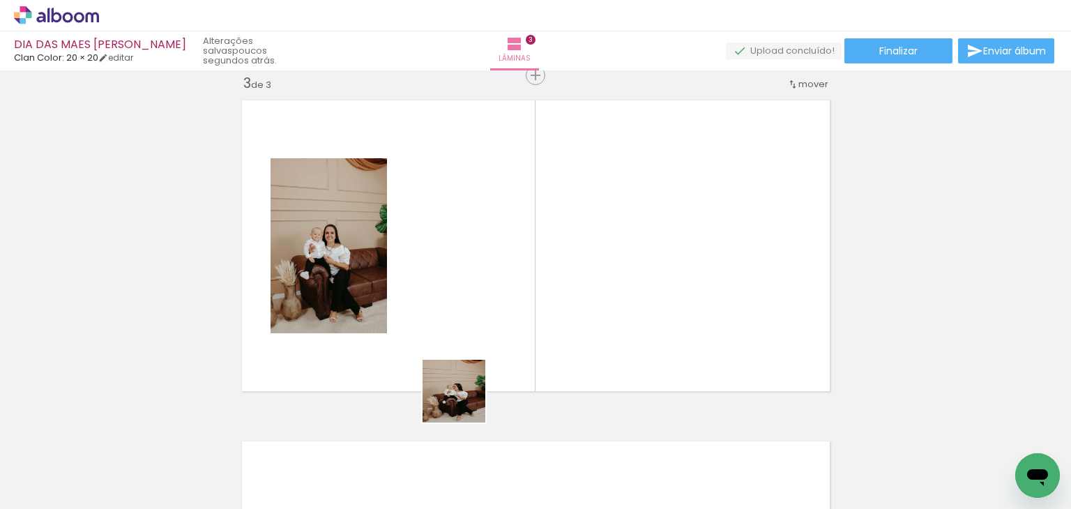
drag, startPoint x: 464, startPoint y: 402, endPoint x: 462, endPoint y: 330, distance: 71.9
click at [462, 330] on quentale-workspace at bounding box center [535, 254] width 1071 height 509
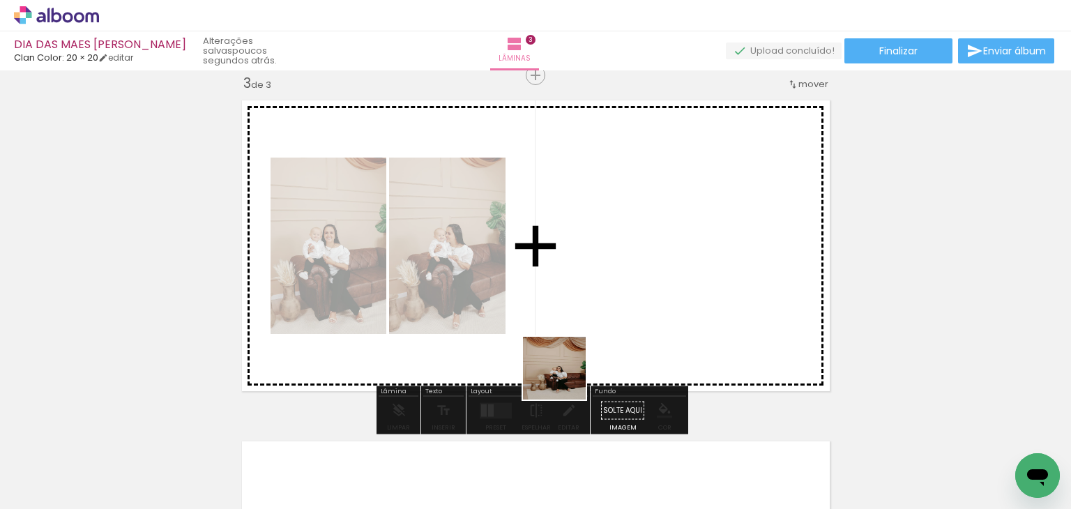
drag, startPoint x: 524, startPoint y: 473, endPoint x: 569, endPoint y: 355, distance: 126.7
click at [569, 355] on quentale-workspace at bounding box center [535, 254] width 1071 height 509
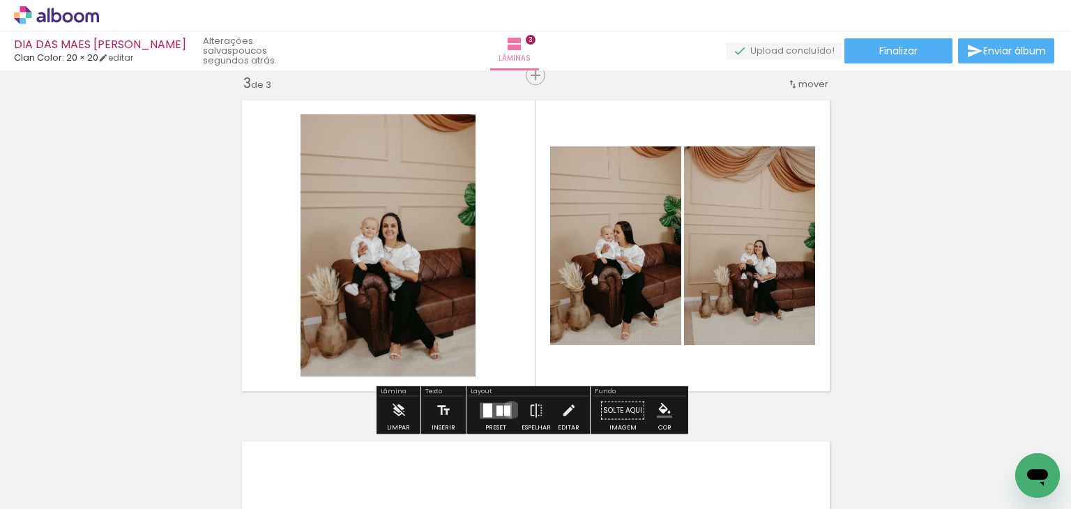
click at [508, 409] on div at bounding box center [496, 411] width 38 height 28
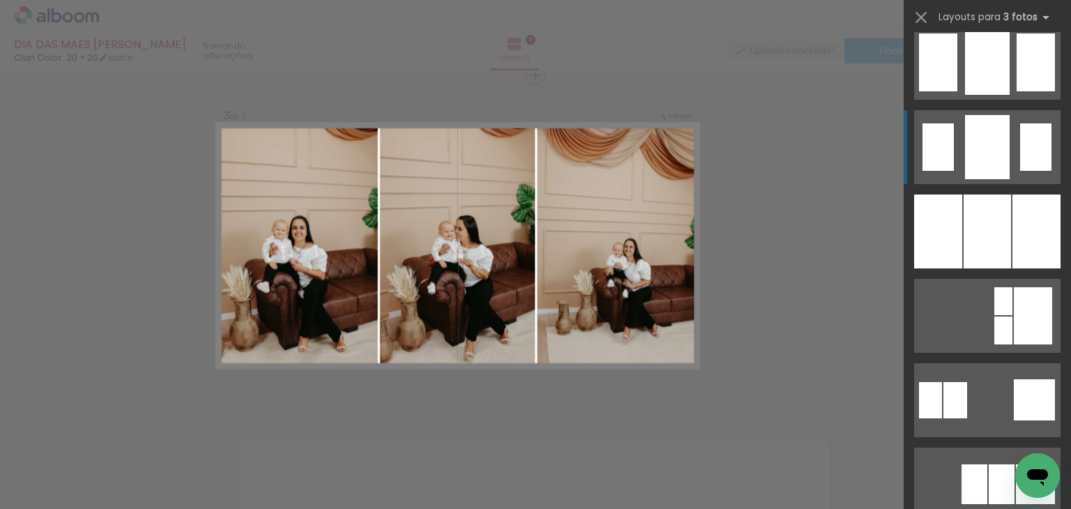
scroll to position [1116, 0]
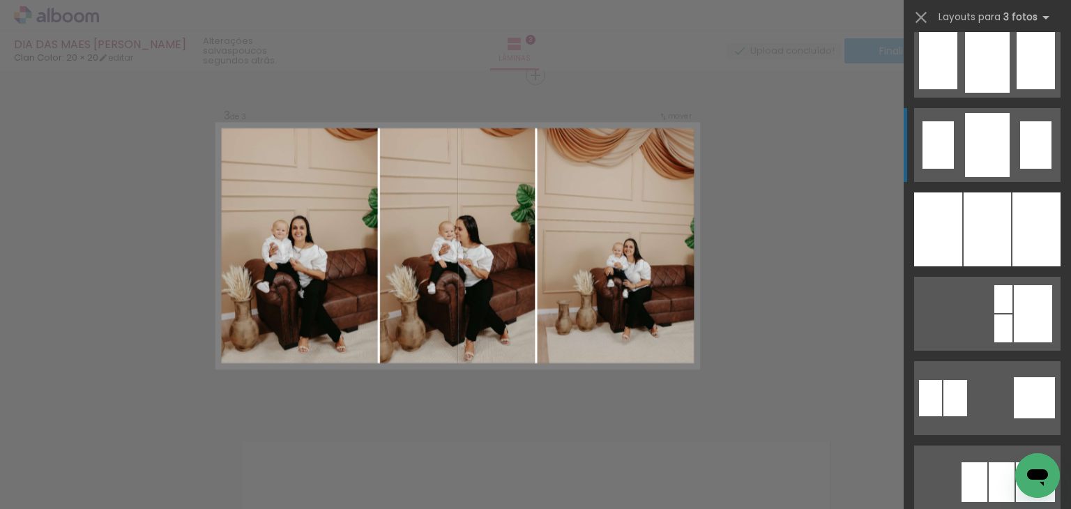
click at [1006, 223] on quentale-layouter at bounding box center [987, 229] width 146 height 74
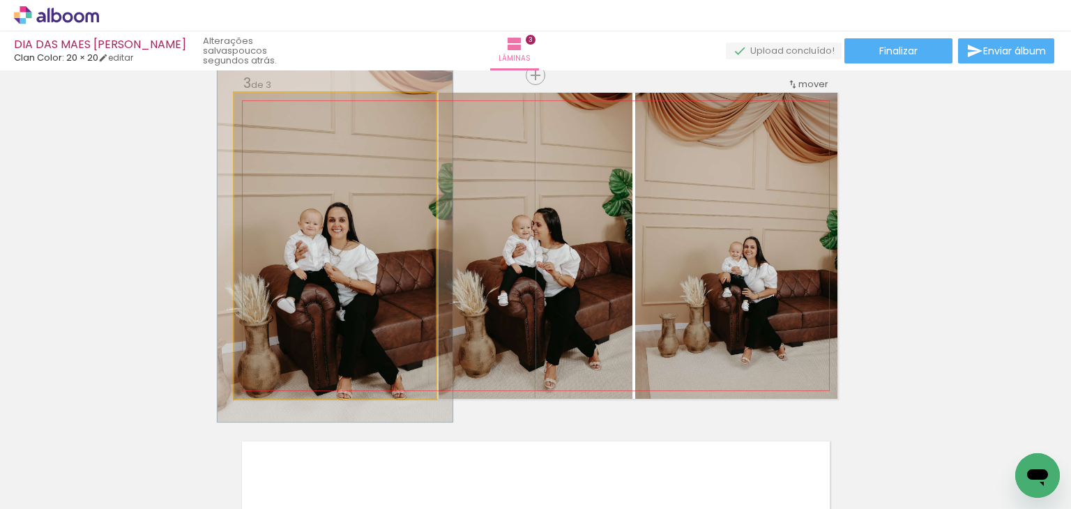
type paper-slider "115"
click at [277, 117] on div at bounding box center [274, 107] width 22 height 22
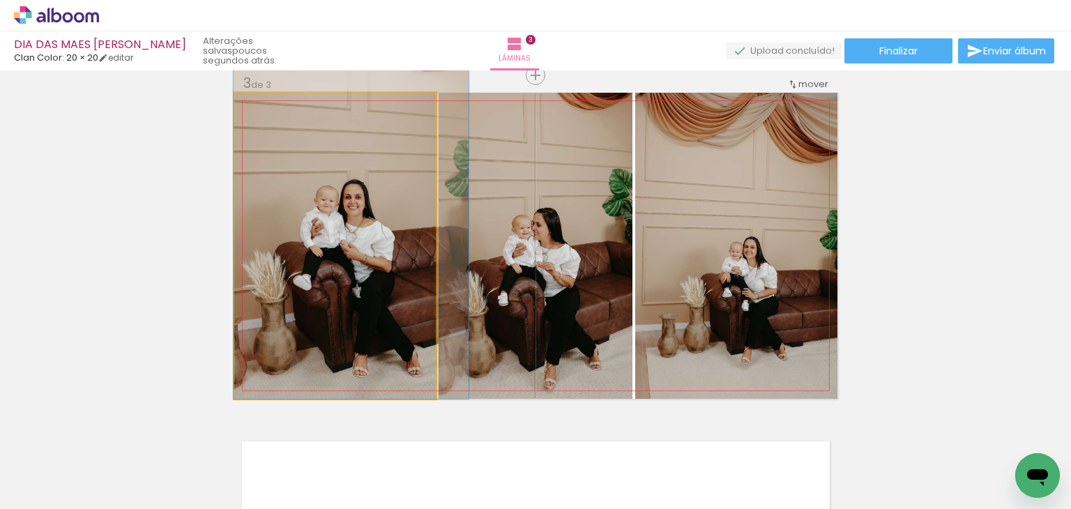
drag, startPoint x: 374, startPoint y: 246, endPoint x: 392, endPoint y: 223, distance: 29.3
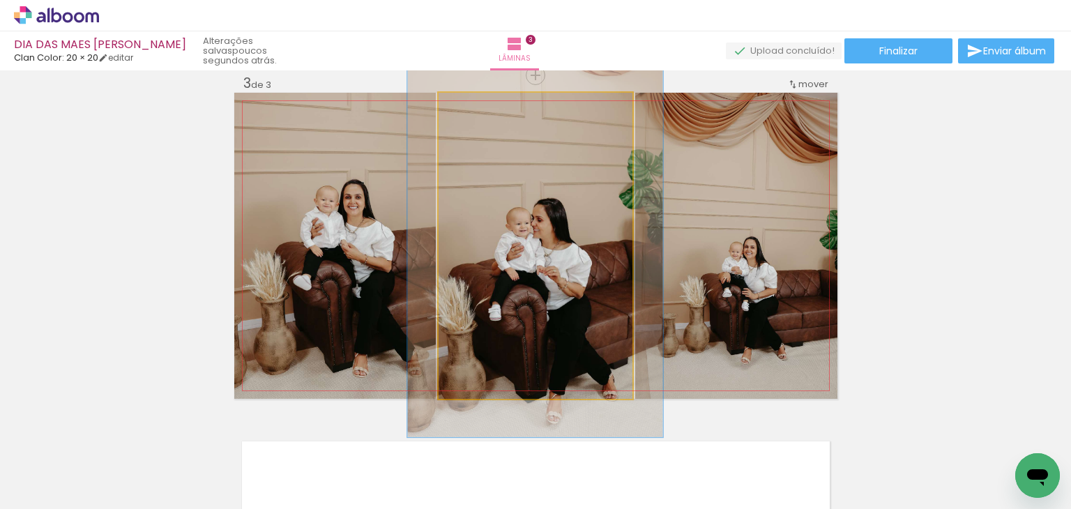
drag, startPoint x: 460, startPoint y: 109, endPoint x: 471, endPoint y: 112, distance: 12.2
type paper-slider "125"
click at [472, 112] on div at bounding box center [483, 107] width 22 height 22
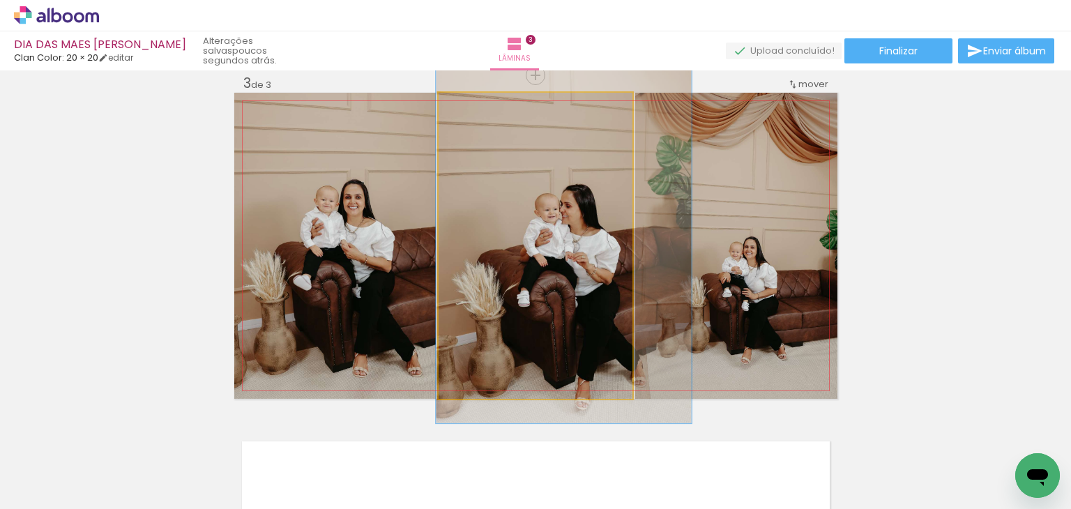
drag, startPoint x: 526, startPoint y: 242, endPoint x: 555, endPoint y: 228, distance: 31.8
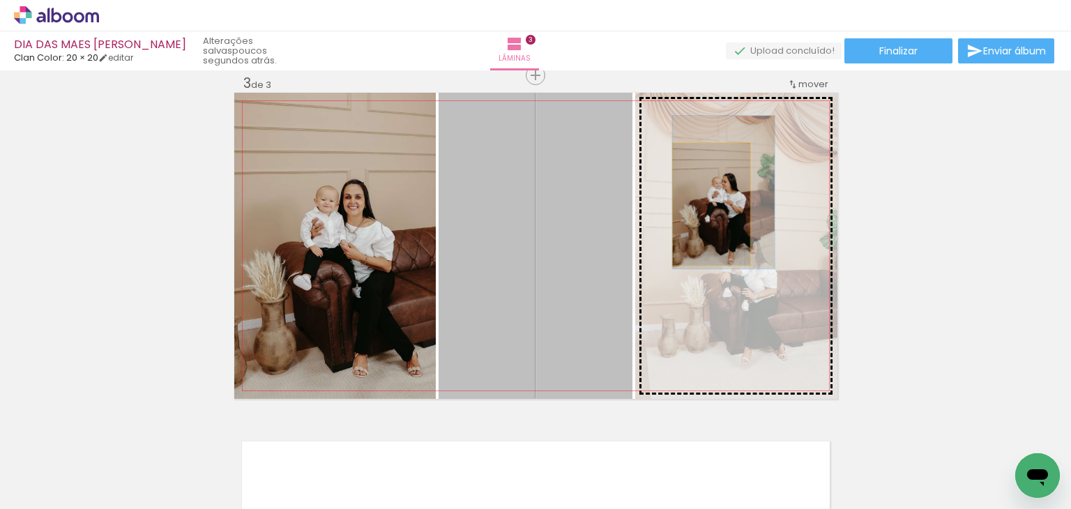
drag, startPoint x: 555, startPoint y: 228, endPoint x: 706, endPoint y: 204, distance: 152.5
click at [0, 0] on slot at bounding box center [0, 0] width 0 height 0
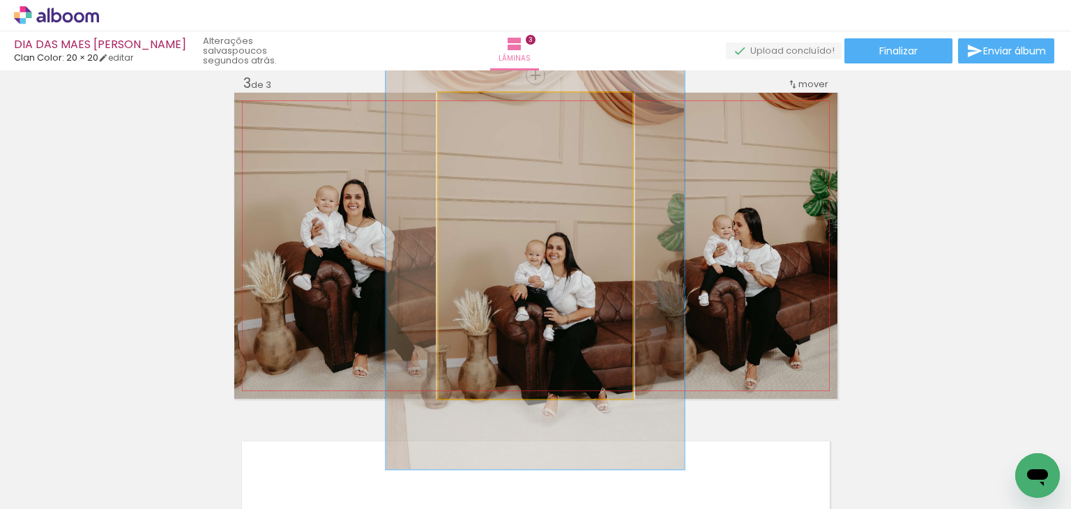
drag, startPoint x: 474, startPoint y: 107, endPoint x: 496, endPoint y: 110, distance: 22.5
type paper-slider "146"
click at [496, 110] on div at bounding box center [493, 107] width 22 height 22
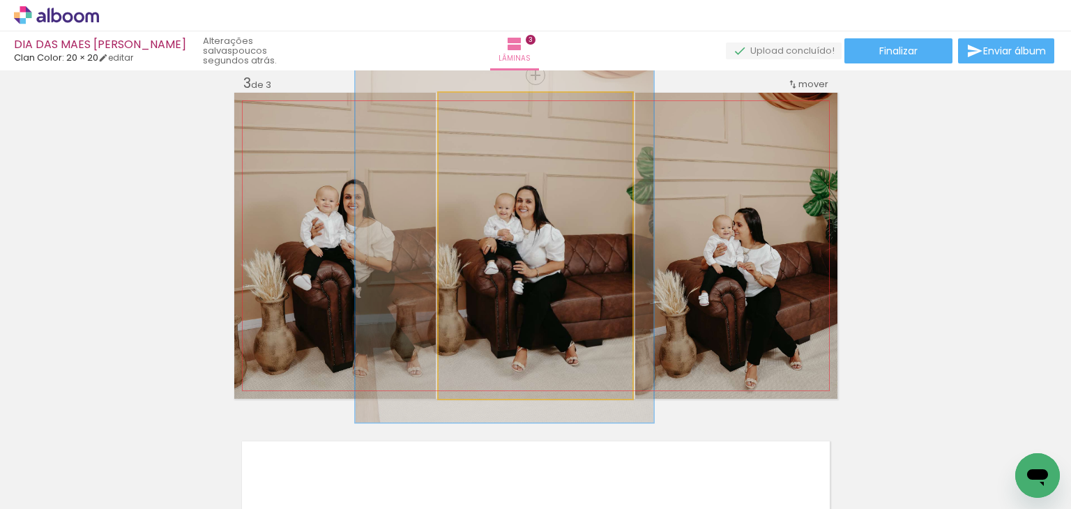
drag, startPoint x: 547, startPoint y: 241, endPoint x: 521, endPoint y: 199, distance: 49.7
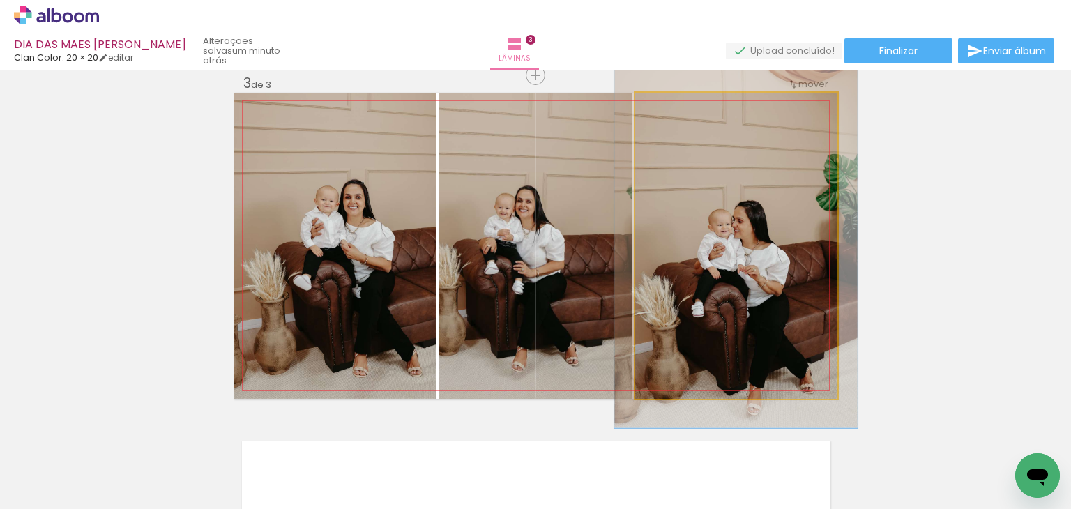
drag, startPoint x: 667, startPoint y: 109, endPoint x: 678, endPoint y: 109, distance: 11.2
type paper-slider "123"
click at [678, 109] on div at bounding box center [677, 107] width 22 height 22
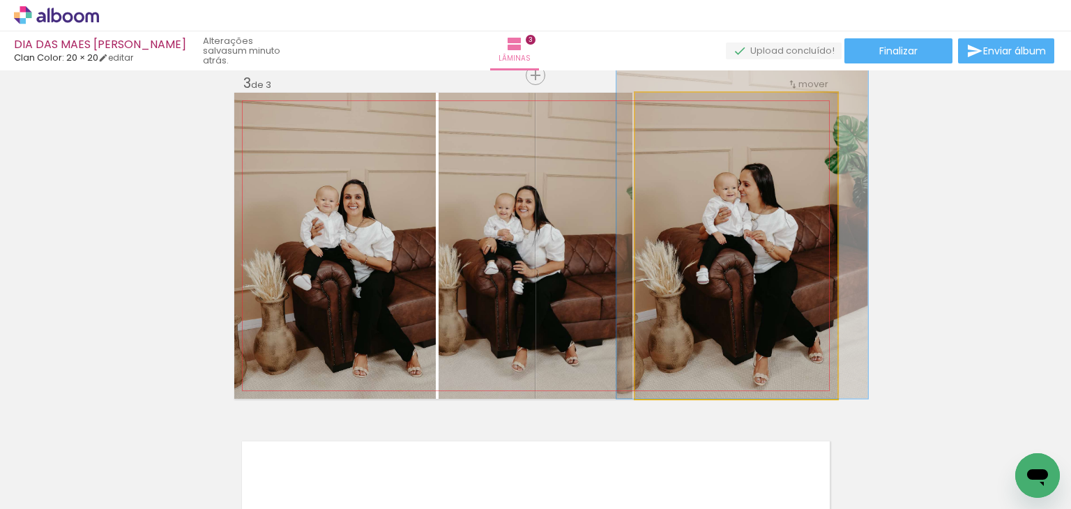
drag, startPoint x: 755, startPoint y: 296, endPoint x: 759, endPoint y: 250, distance: 46.9
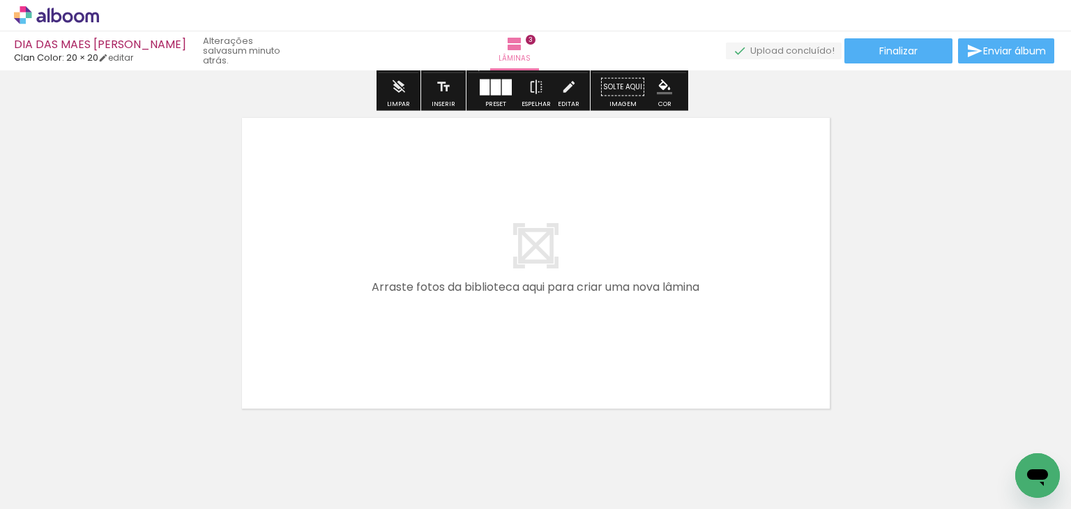
scroll to position [1049, 0]
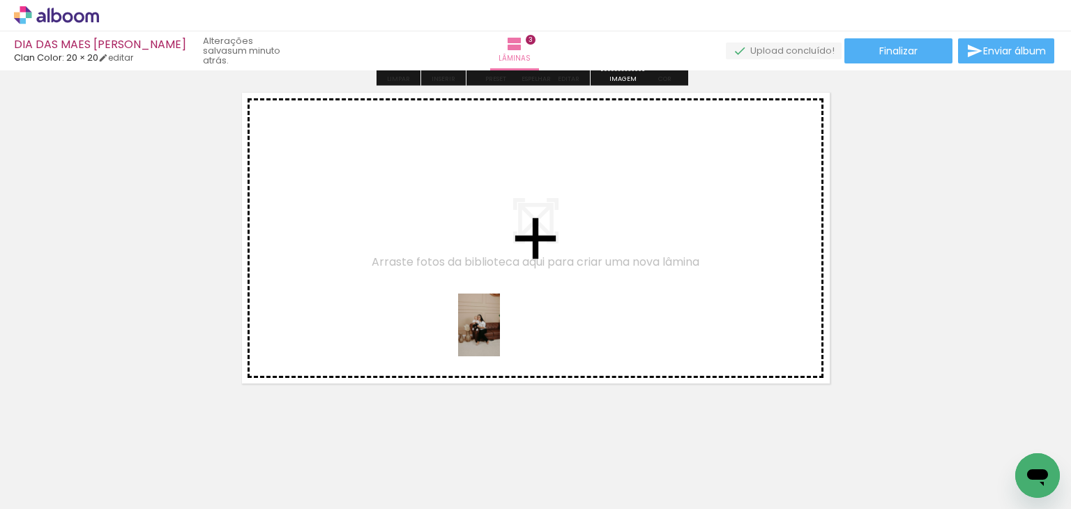
drag, startPoint x: 605, startPoint y: 474, endPoint x: 500, endPoint y: 335, distance: 174.2
click at [500, 335] on quentale-workspace at bounding box center [535, 254] width 1071 height 509
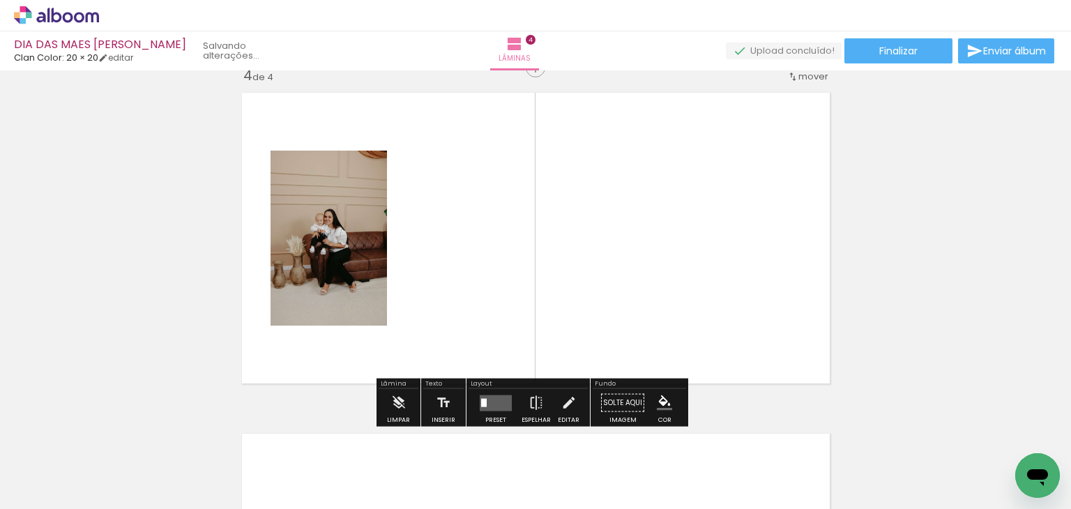
scroll to position [1040, 0]
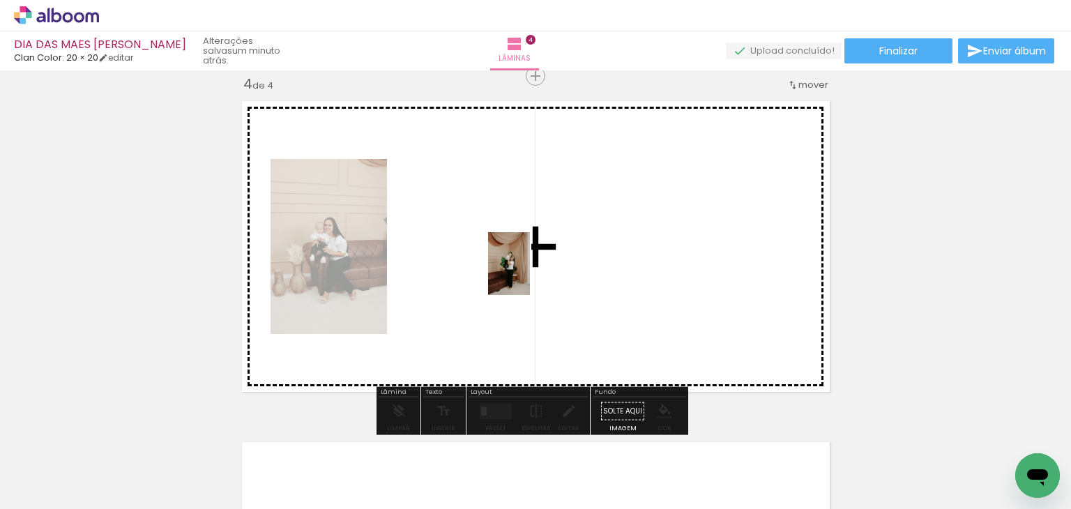
drag, startPoint x: 763, startPoint y: 460, endPoint x: 530, endPoint y: 274, distance: 297.7
click at [530, 273] on quentale-workspace at bounding box center [535, 254] width 1071 height 509
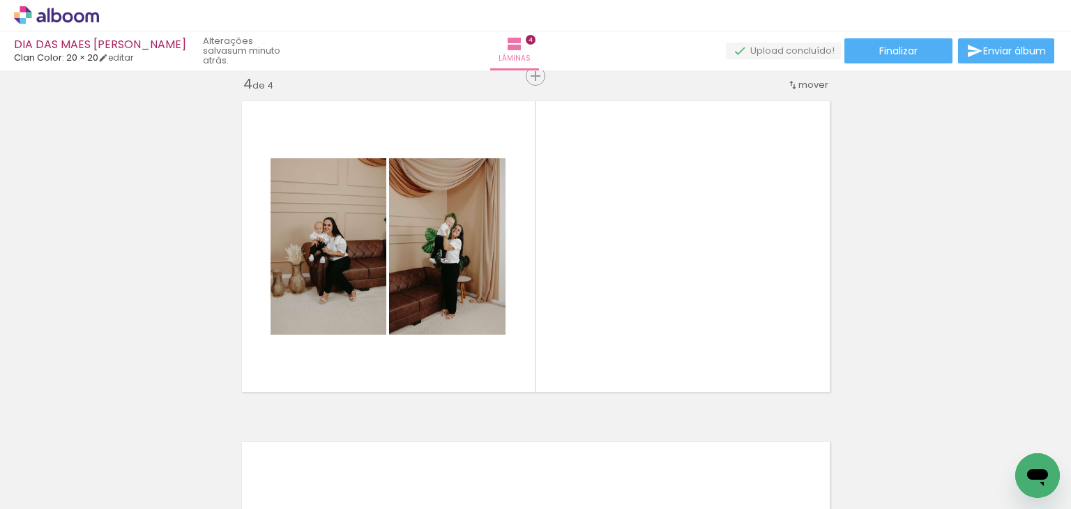
scroll to position [0, 396]
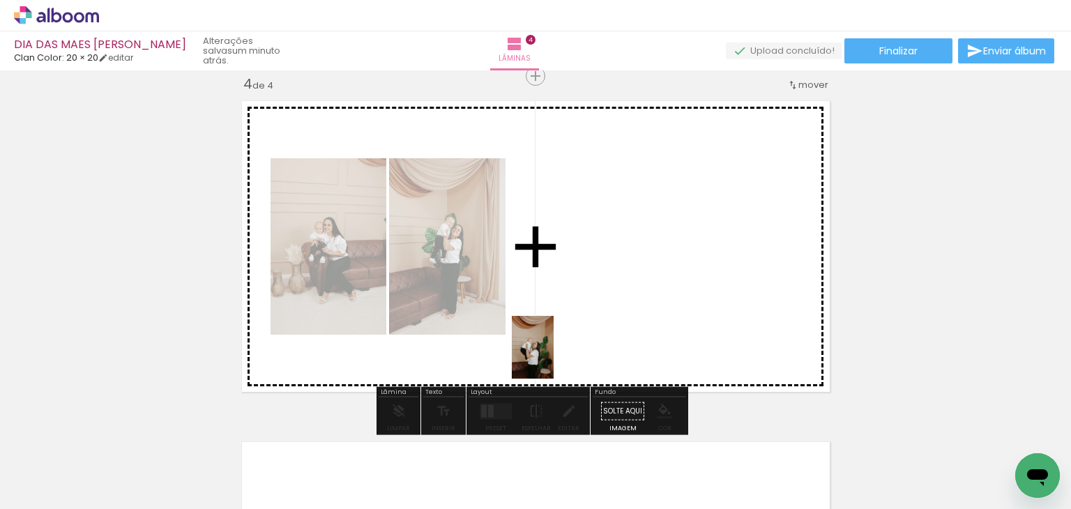
drag, startPoint x: 457, startPoint y: 480, endPoint x: 555, endPoint y: 366, distance: 150.4
click at [563, 347] on quentale-workspace at bounding box center [535, 254] width 1071 height 509
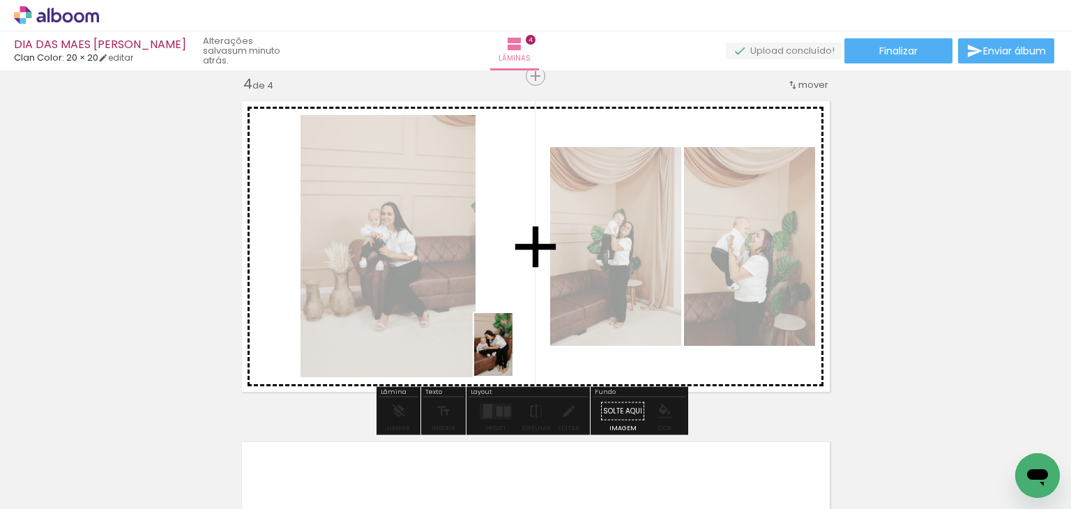
drag, startPoint x: 526, startPoint y: 476, endPoint x: 516, endPoint y: 355, distance: 121.0
click at [516, 355] on quentale-workspace at bounding box center [535, 254] width 1071 height 509
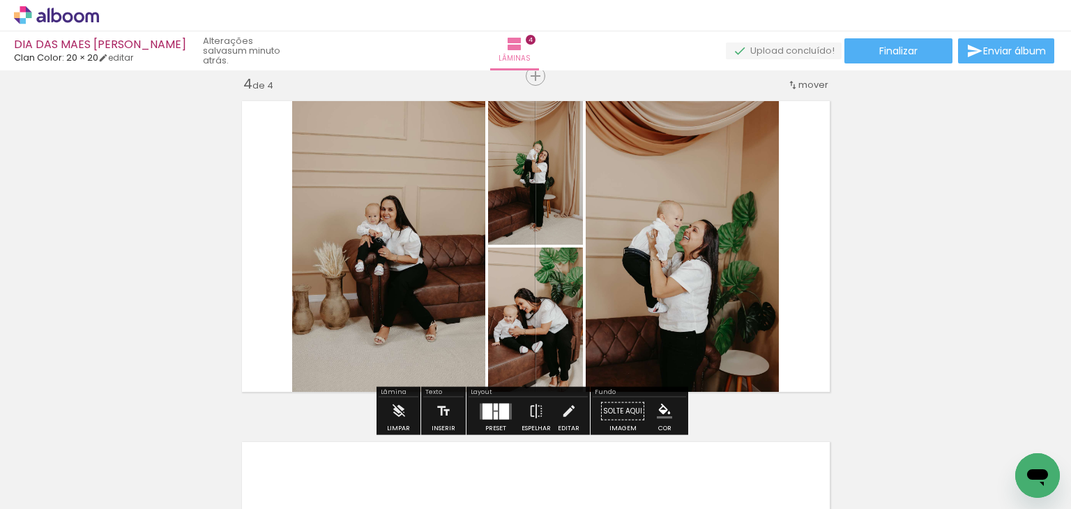
click at [483, 405] on div at bounding box center [488, 411] width 10 height 16
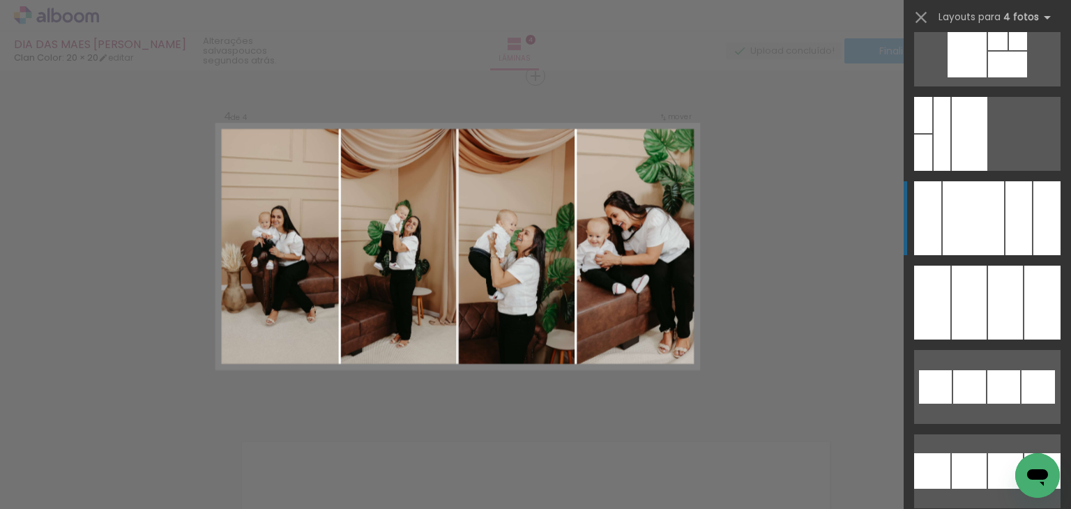
scroll to position [9971, 0]
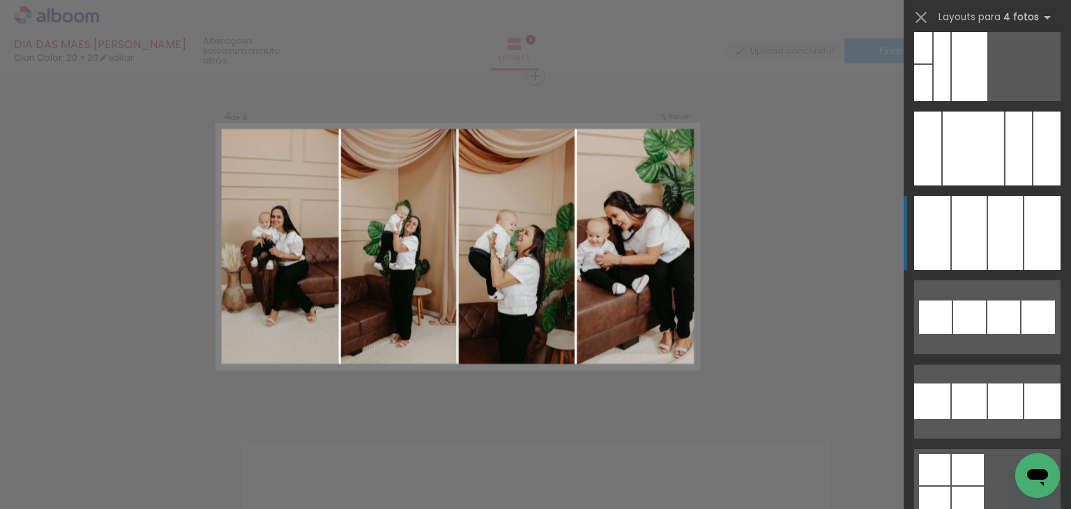
click at [988, 254] on div at bounding box center [1005, 233] width 35 height 74
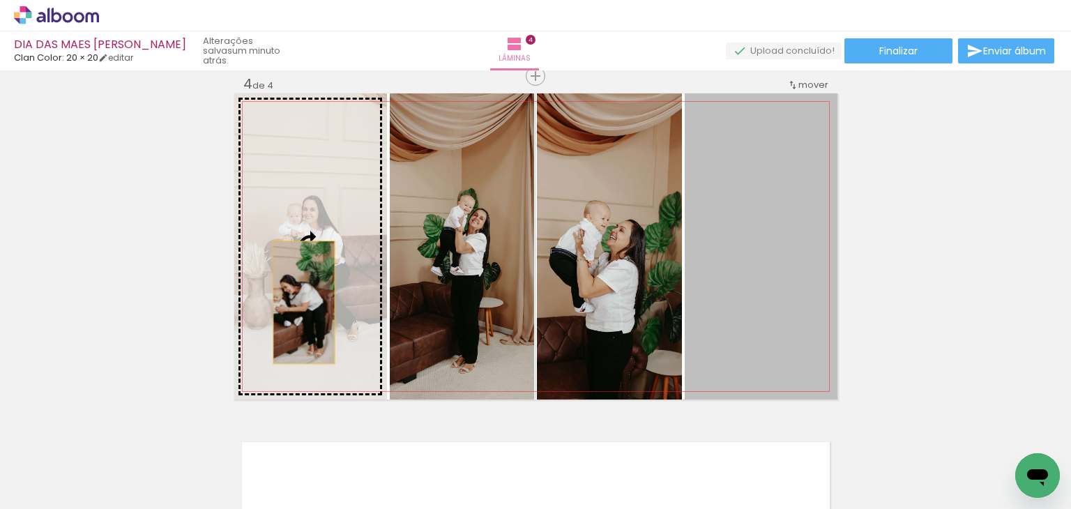
drag, startPoint x: 743, startPoint y: 279, endPoint x: 298, endPoint y: 302, distance: 445.5
click at [0, 0] on slot at bounding box center [0, 0] width 0 height 0
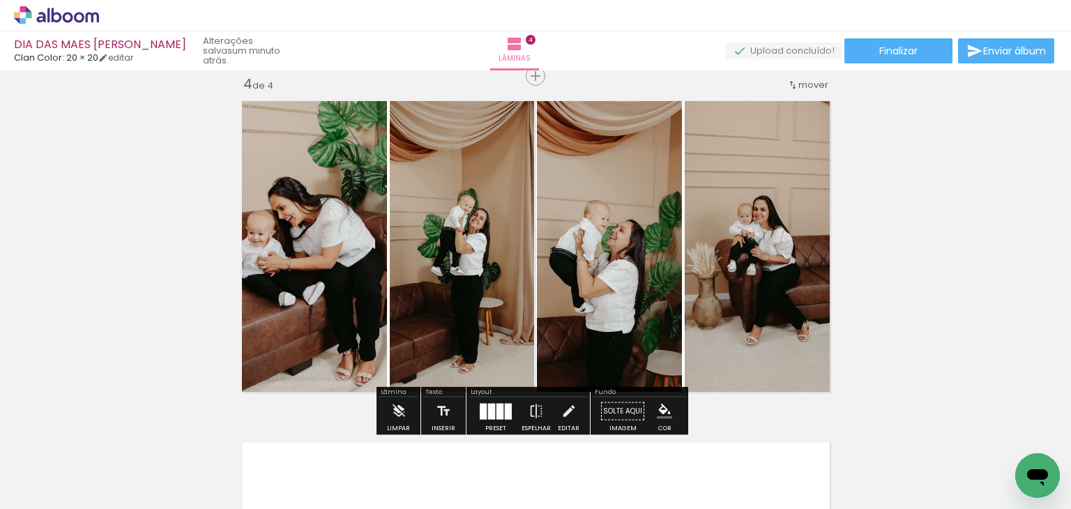
click at [496, 413] on div at bounding box center [499, 411] width 7 height 16
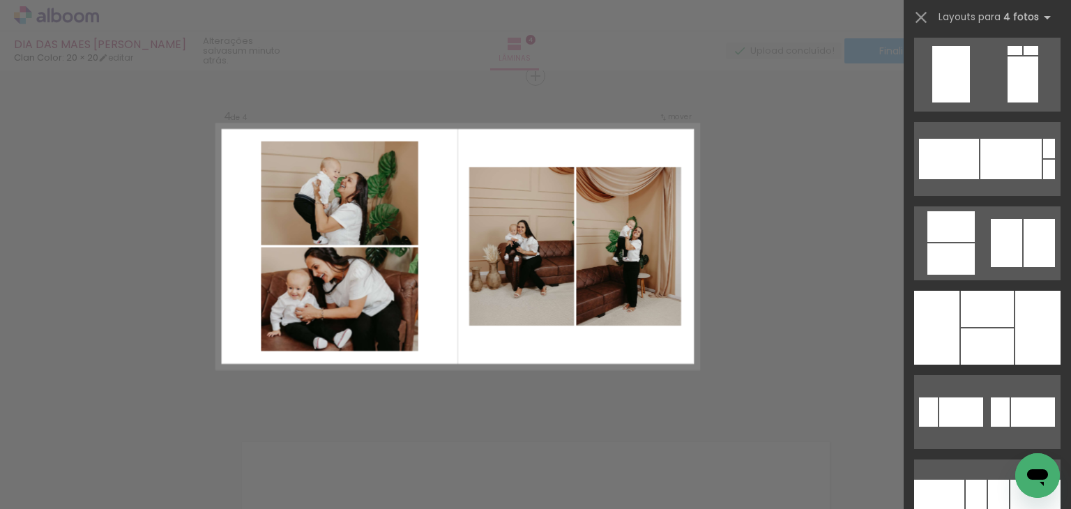
scroll to position [12983, 0]
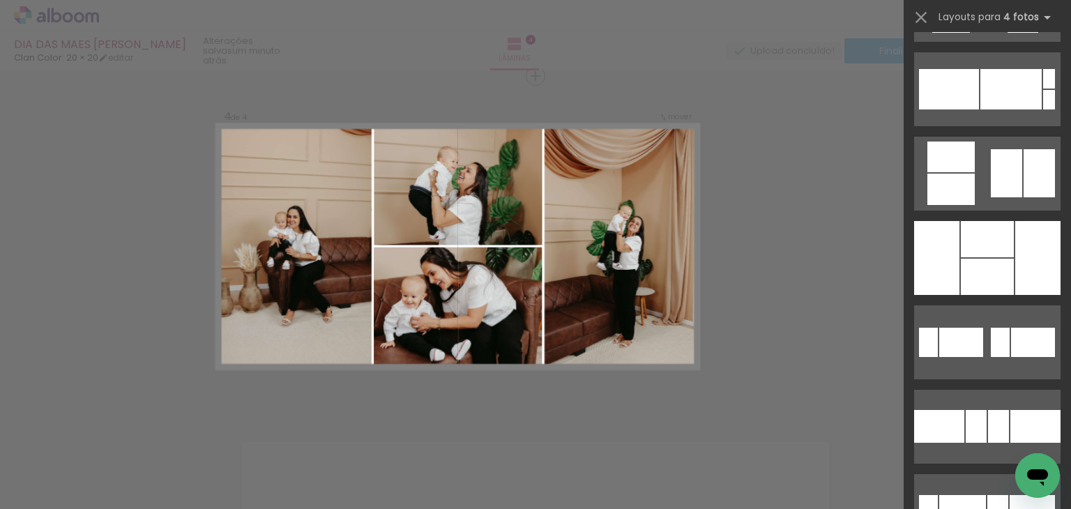
click at [1024, 282] on div at bounding box center [1037, 258] width 45 height 74
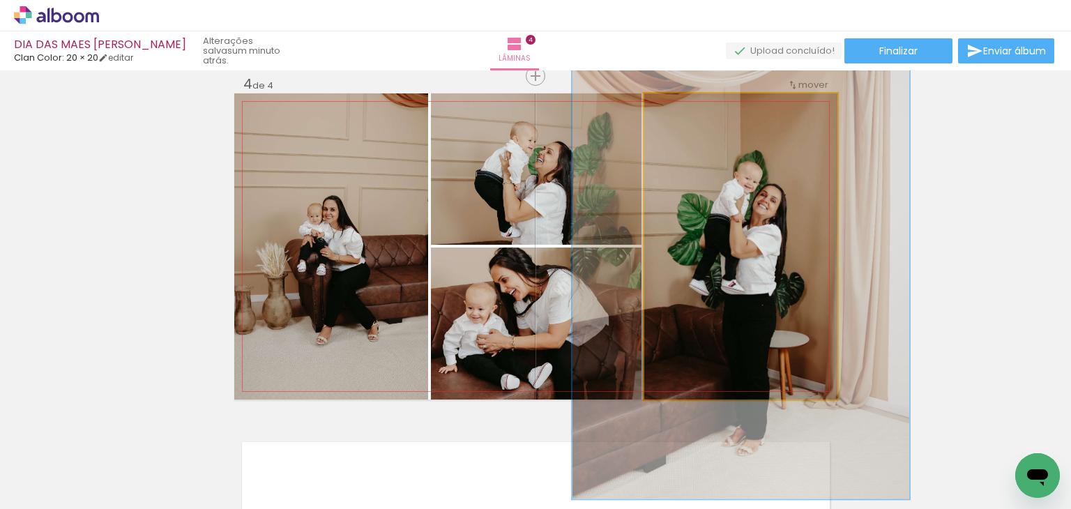
drag, startPoint x: 675, startPoint y: 109, endPoint x: 706, endPoint y: 101, distance: 32.3
click at [706, 101] on div at bounding box center [708, 108] width 22 height 22
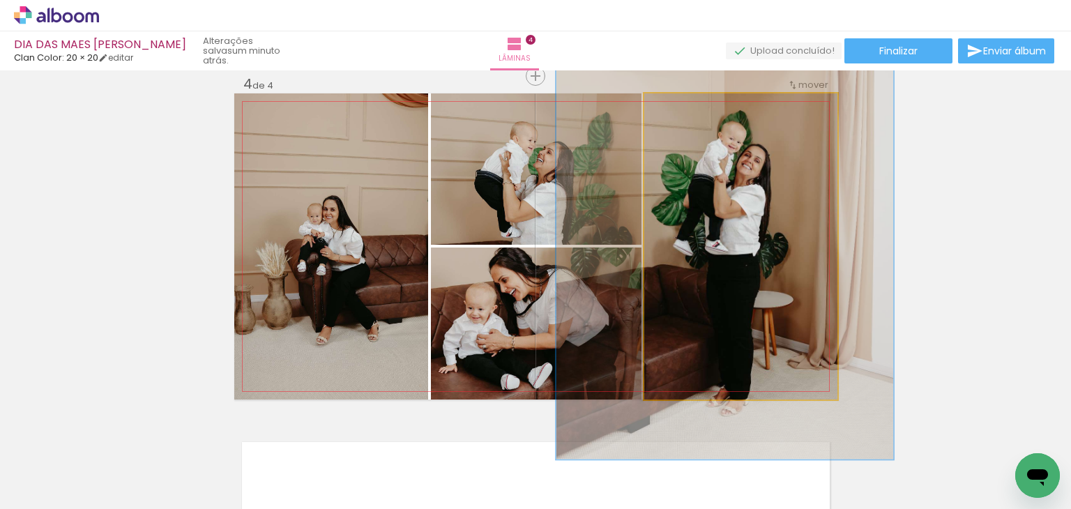
drag, startPoint x: 780, startPoint y: 208, endPoint x: 765, endPoint y: 169, distance: 41.7
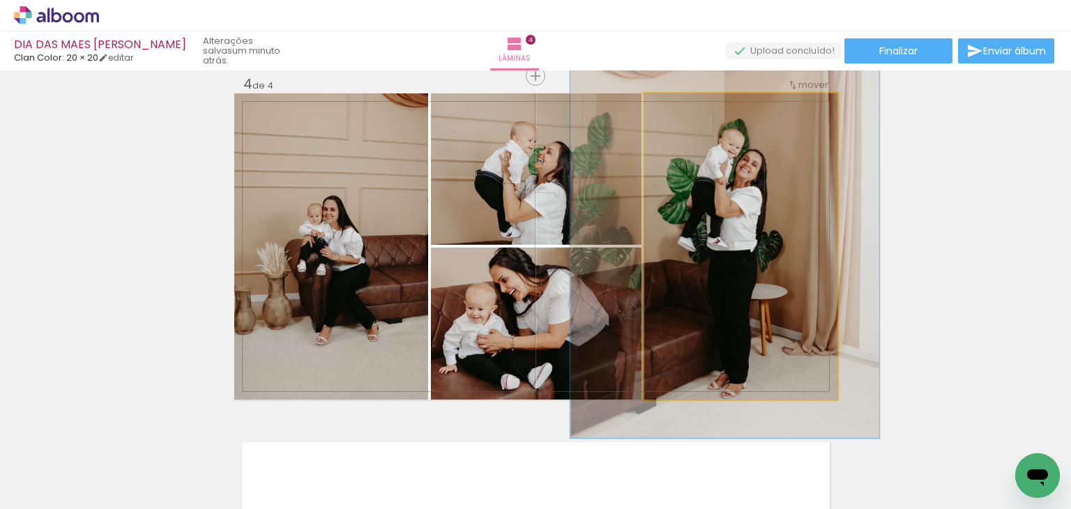
type paper-slider "151"
click at [697, 115] on div at bounding box center [704, 108] width 22 height 22
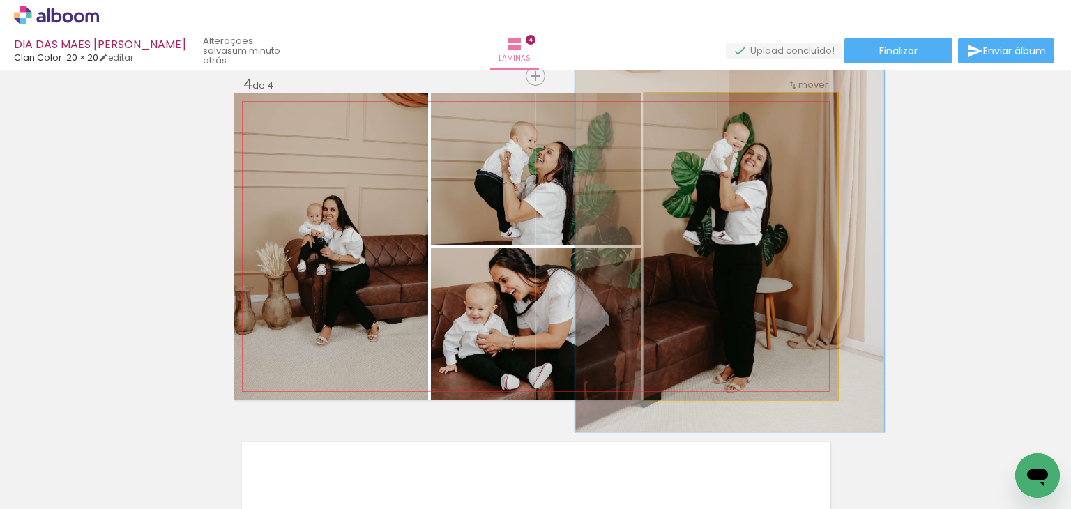
drag, startPoint x: 778, startPoint y: 217, endPoint x: 783, endPoint y: 211, distance: 8.0
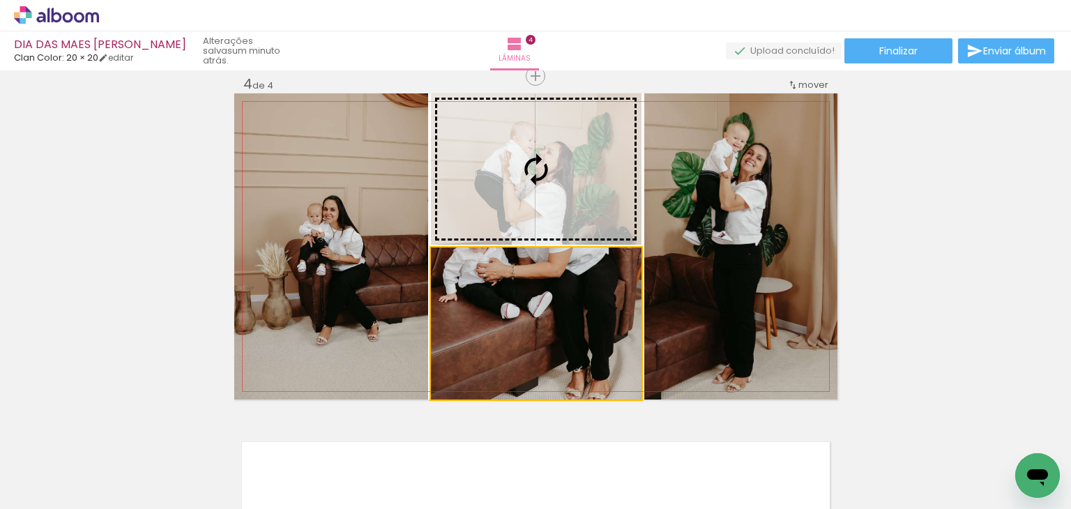
drag, startPoint x: 466, startPoint y: 318, endPoint x: 457, endPoint y: 191, distance: 127.2
click at [0, 0] on slot at bounding box center [0, 0] width 0 height 0
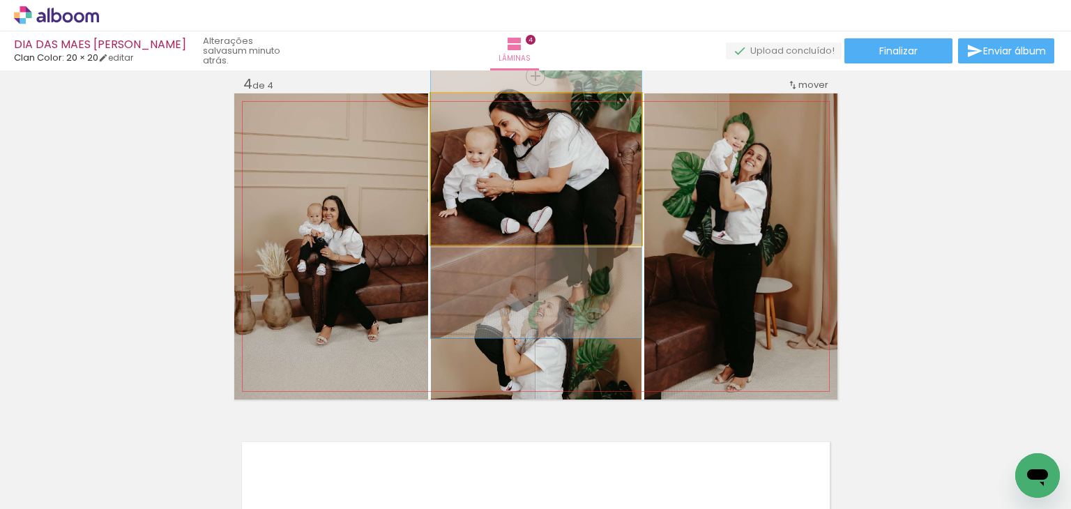
drag, startPoint x: 487, startPoint y: 182, endPoint x: 506, endPoint y: 179, distance: 19.1
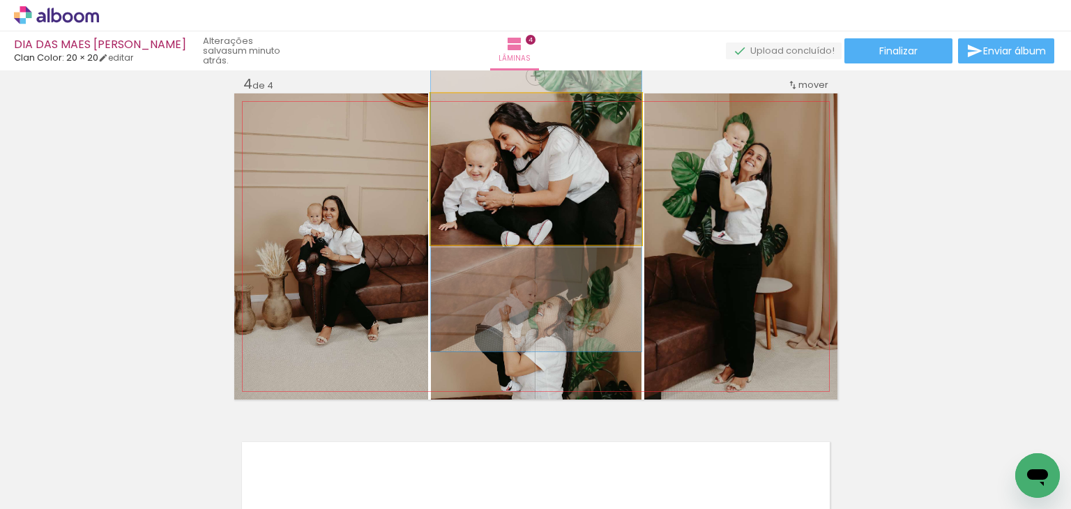
drag, startPoint x: 504, startPoint y: 190, endPoint x: 502, endPoint y: 203, distance: 12.7
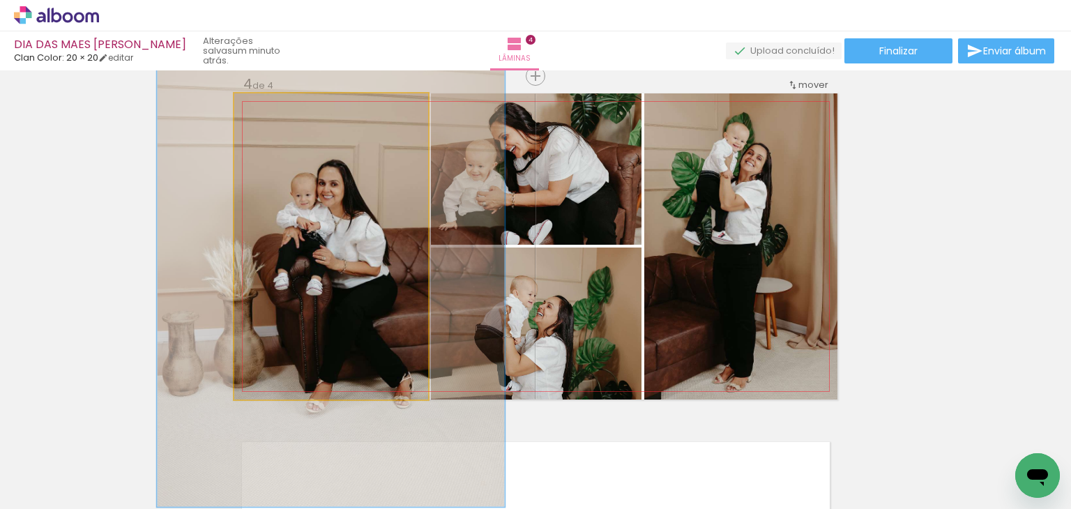
drag, startPoint x: 263, startPoint y: 101, endPoint x: 303, endPoint y: 124, distance: 45.9
type paper-slider "184"
click at [301, 121] on quentale-photo at bounding box center [331, 246] width 194 height 306
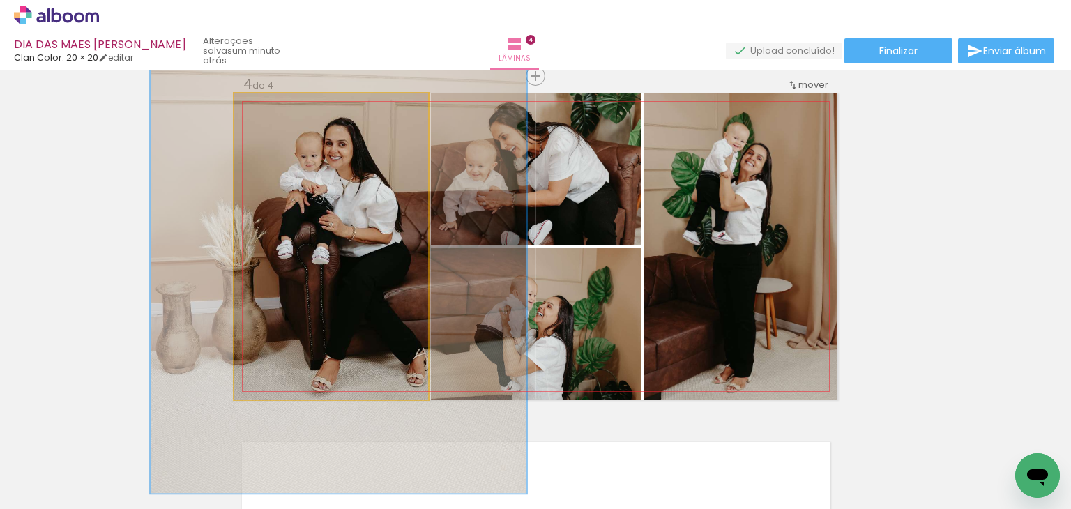
drag, startPoint x: 327, startPoint y: 261, endPoint x: 335, endPoint y: 227, distance: 35.0
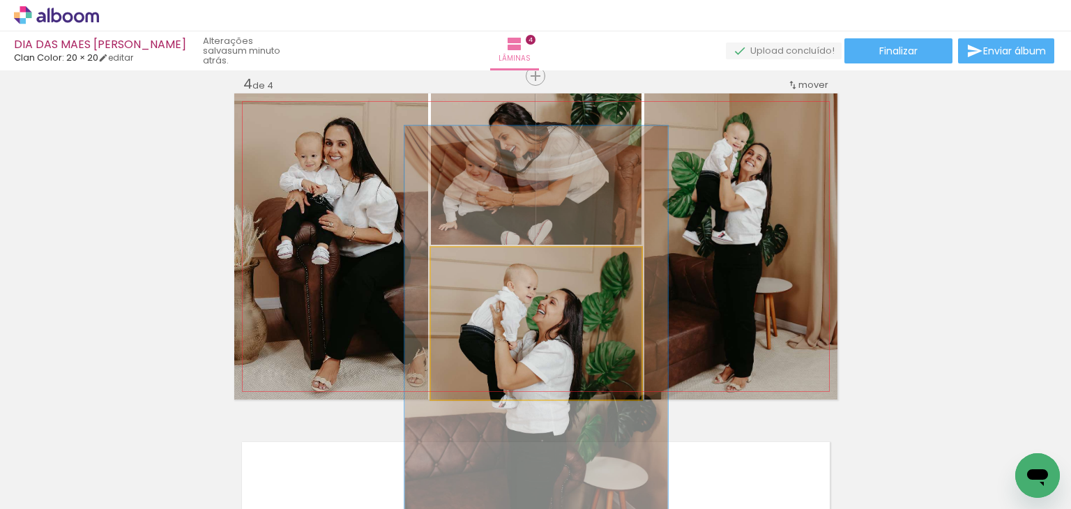
drag, startPoint x: 462, startPoint y: 265, endPoint x: 474, endPoint y: 263, distance: 12.0
type paper-slider "125"
click at [474, 263] on div at bounding box center [475, 262] width 22 height 22
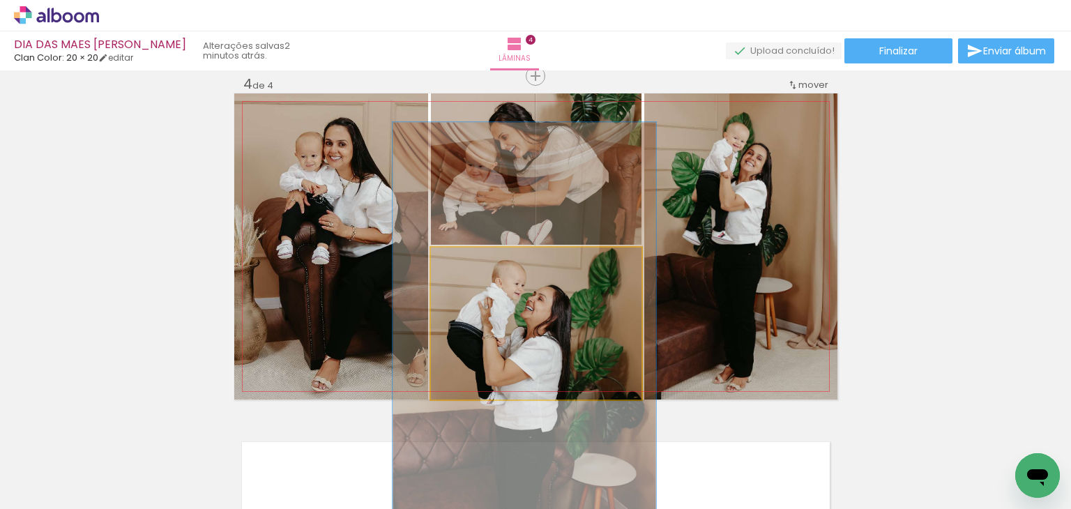
drag, startPoint x: 597, startPoint y: 331, endPoint x: 593, endPoint y: 322, distance: 10.0
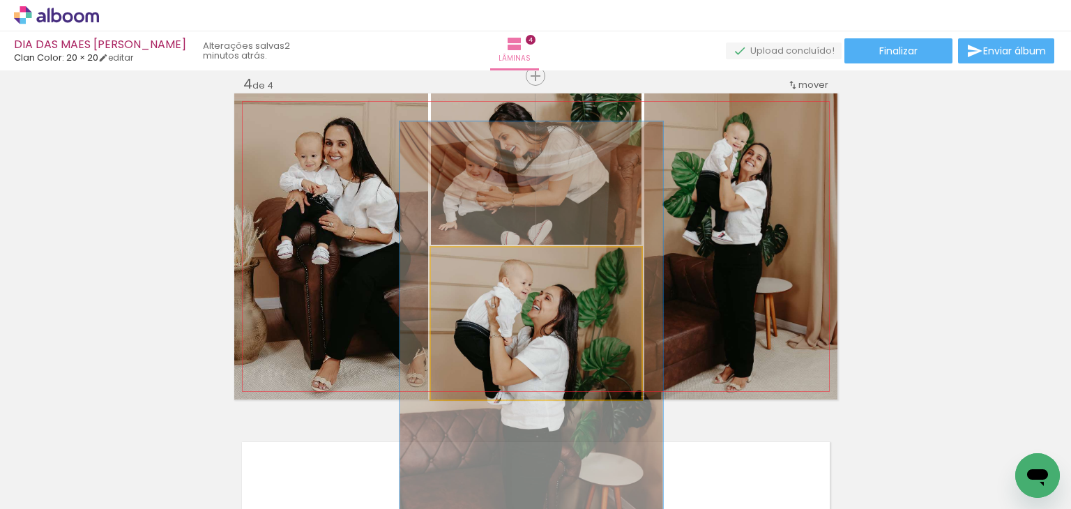
drag, startPoint x: 593, startPoint y: 322, endPoint x: 600, endPoint y: 321, distance: 7.0
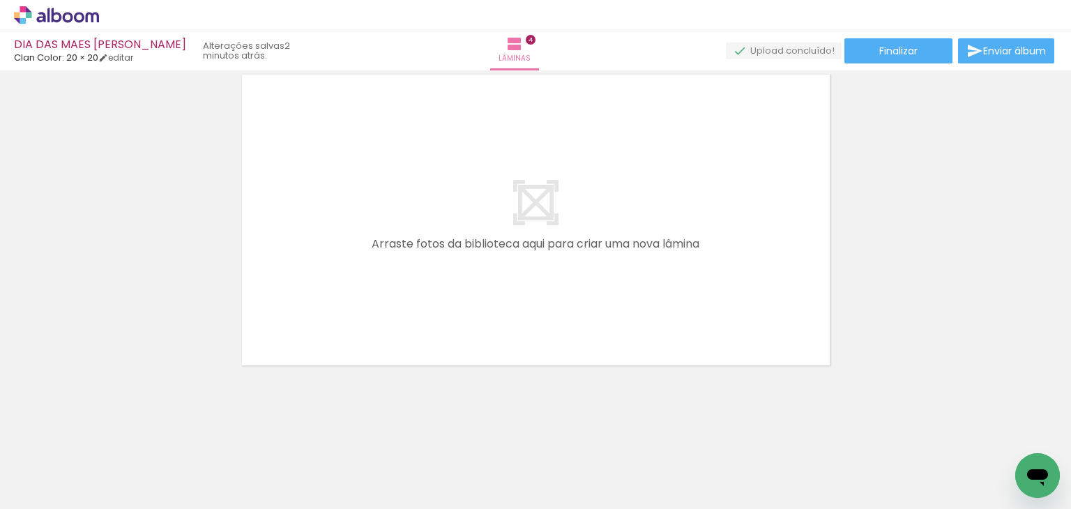
scroll to position [0, 597]
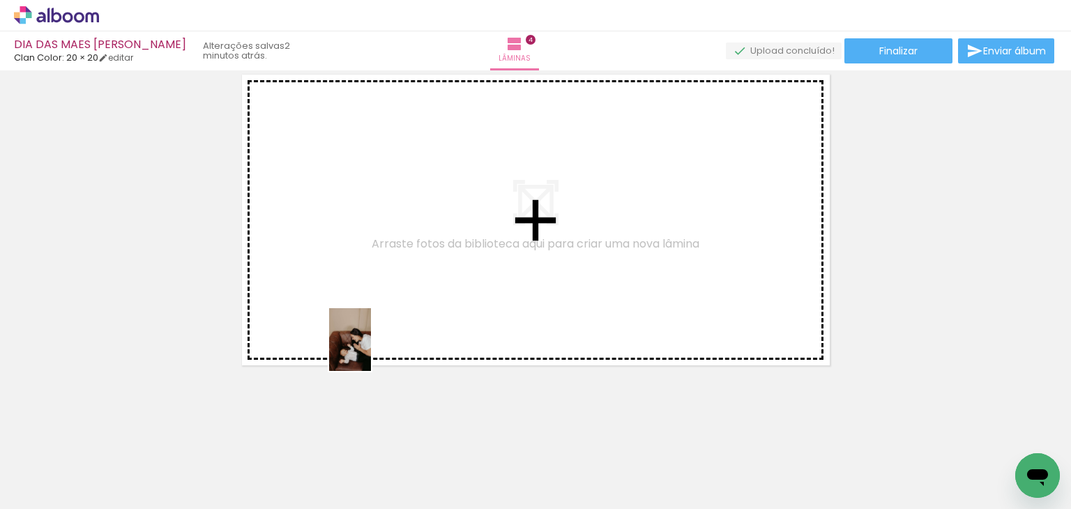
drag, startPoint x: 399, startPoint y: 459, endPoint x: 371, endPoint y: 350, distance: 112.3
click at [371, 350] on quentale-workspace at bounding box center [535, 254] width 1071 height 509
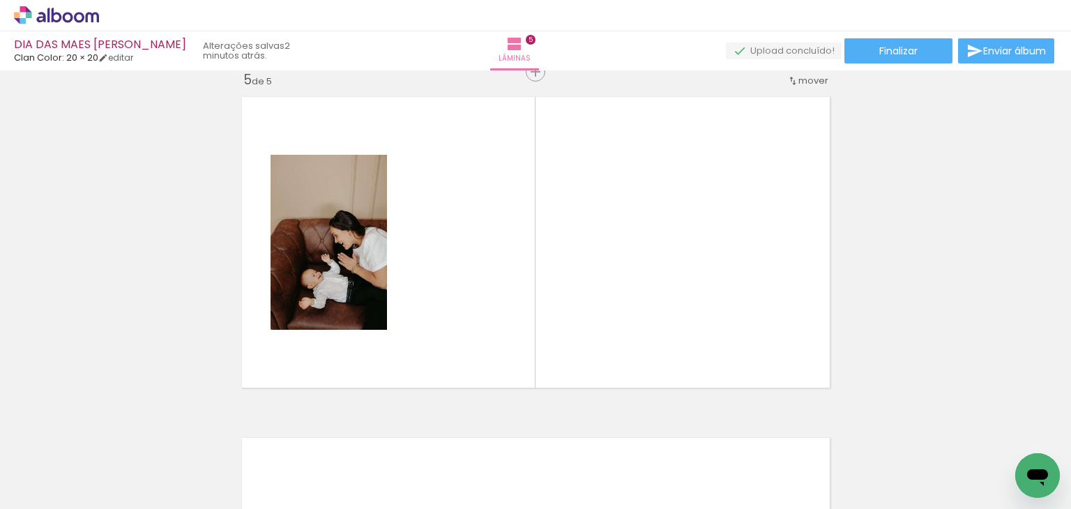
scroll to position [1381, 0]
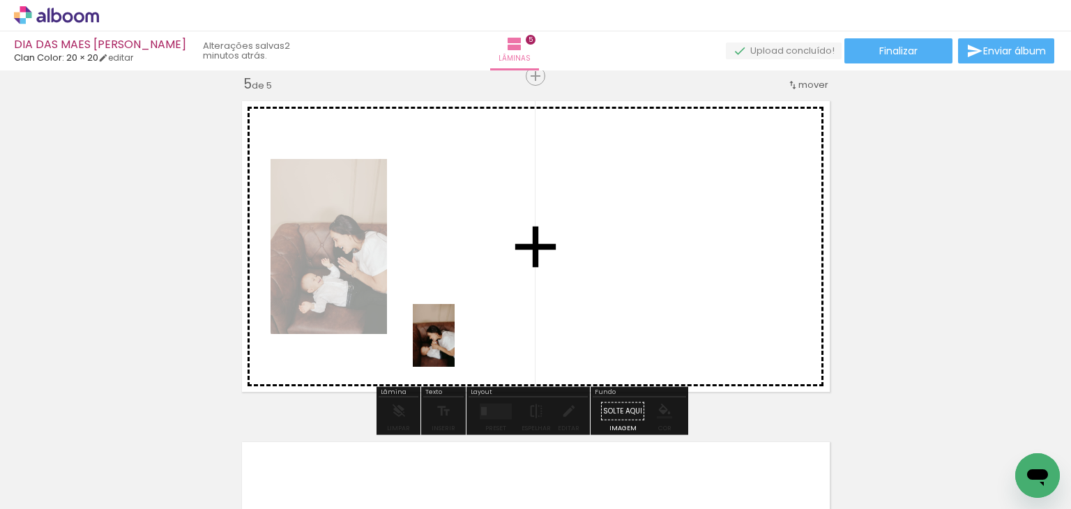
drag, startPoint x: 488, startPoint y: 464, endPoint x: 455, endPoint y: 336, distance: 131.9
click at [455, 336] on quentale-workspace at bounding box center [535, 254] width 1071 height 509
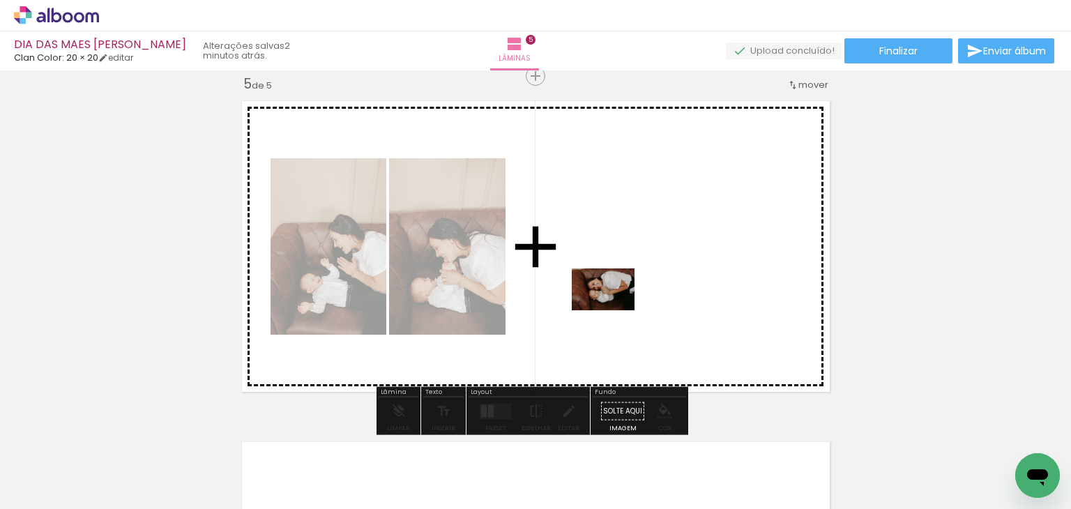
drag, startPoint x: 572, startPoint y: 470, endPoint x: 614, endPoint y: 310, distance: 165.1
click at [614, 310] on quentale-workspace at bounding box center [535, 254] width 1071 height 509
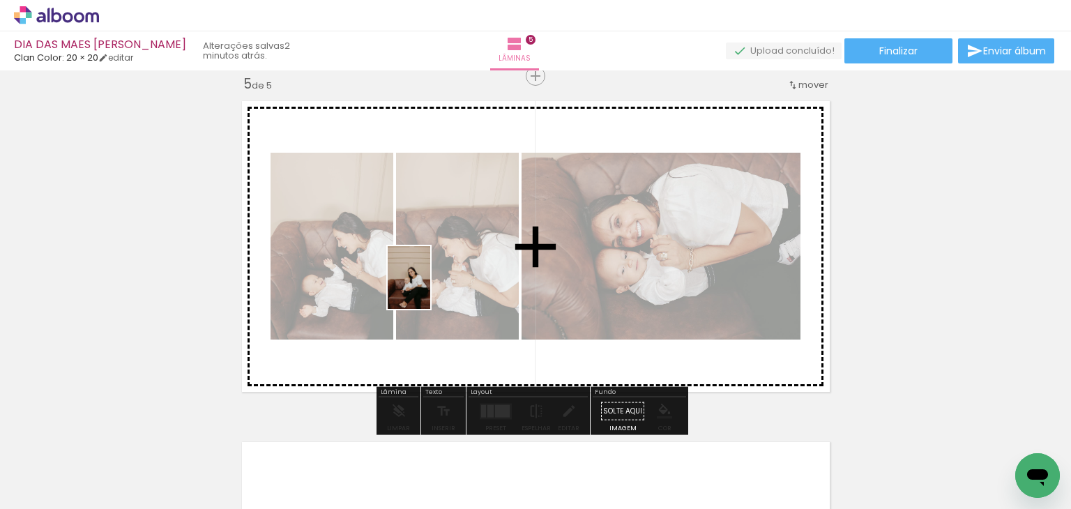
drag, startPoint x: 618, startPoint y: 450, endPoint x: 430, endPoint y: 288, distance: 248.7
click at [430, 288] on quentale-workspace at bounding box center [535, 254] width 1071 height 509
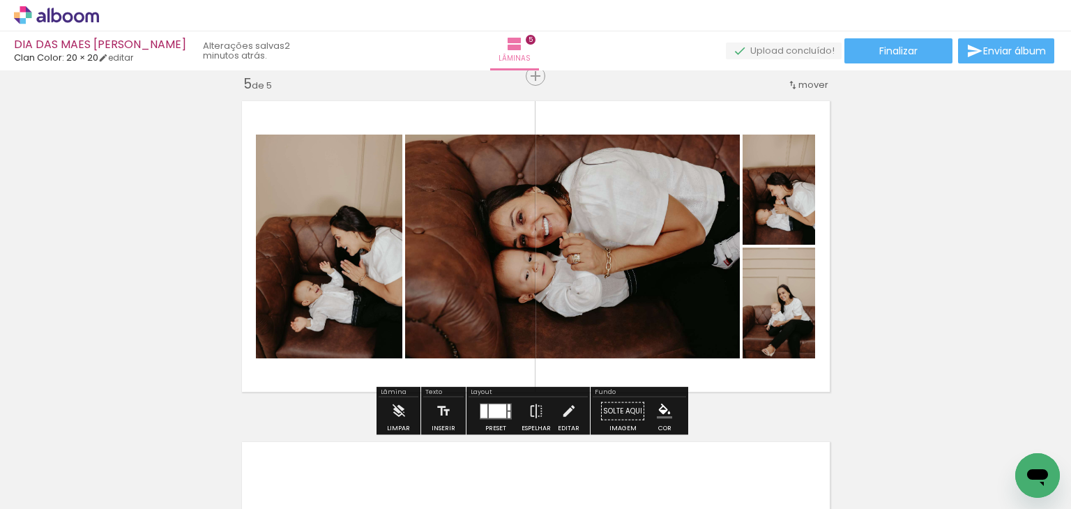
click at [489, 409] on div at bounding box center [497, 411] width 17 height 14
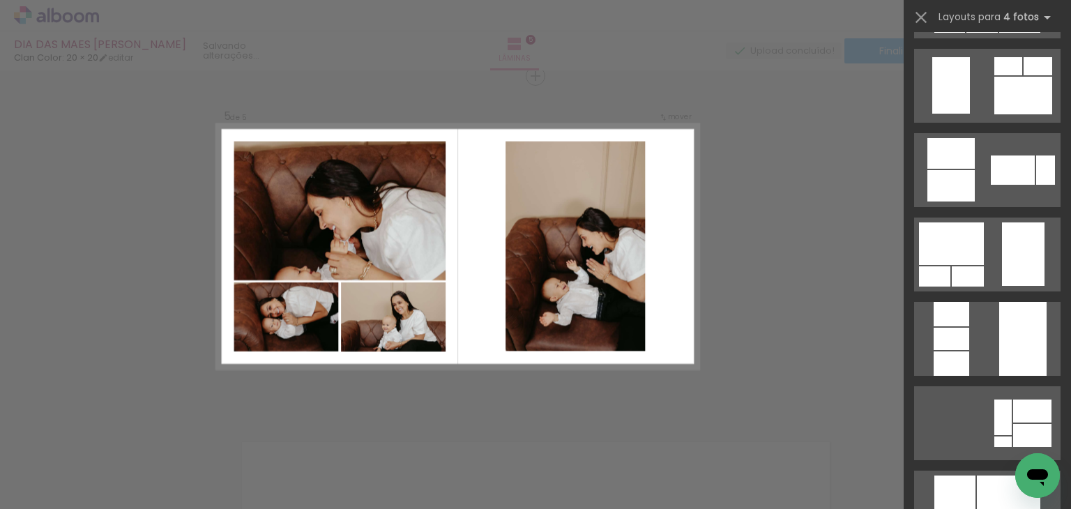
scroll to position [19456, 0]
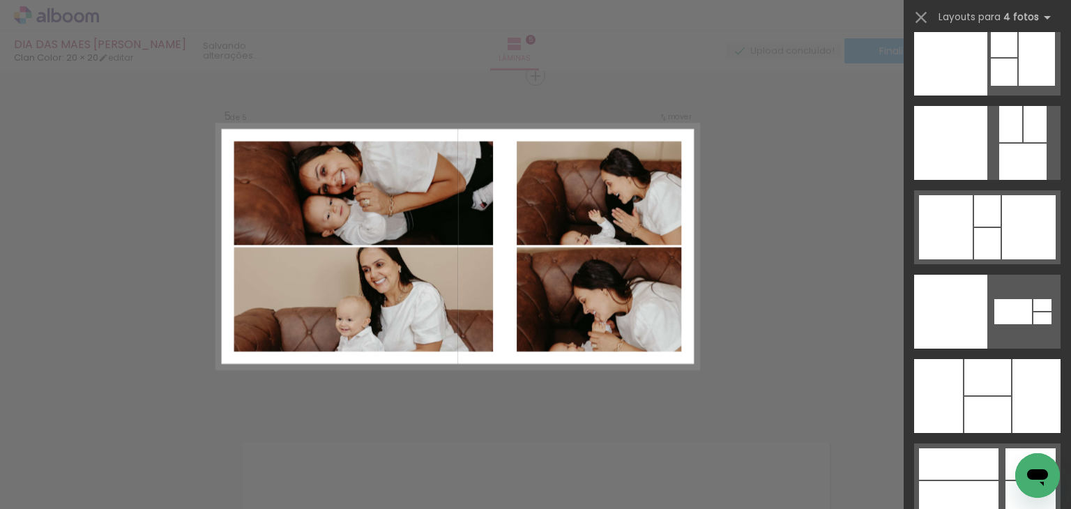
scroll to position [28519, 0]
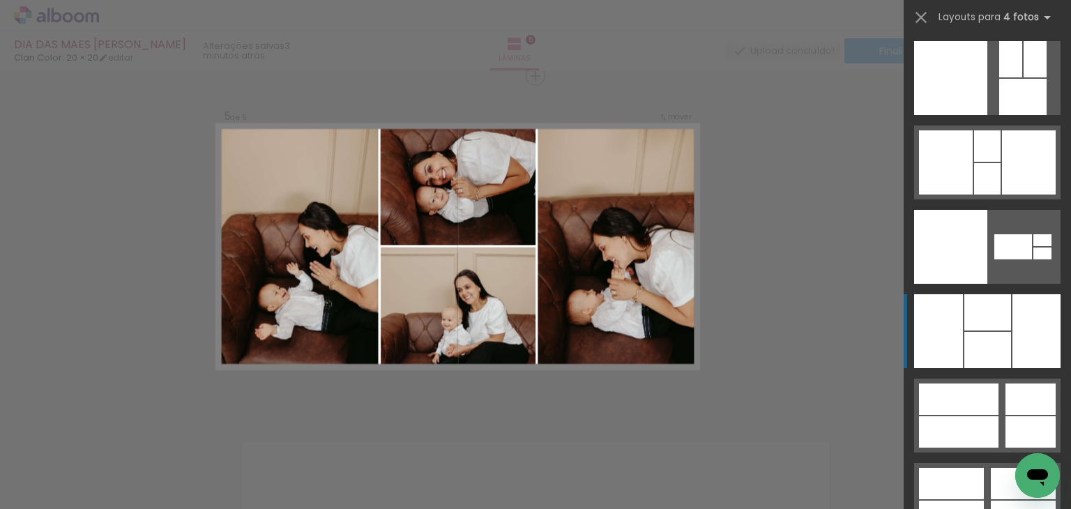
click at [1012, 324] on div at bounding box center [1036, 331] width 48 height 74
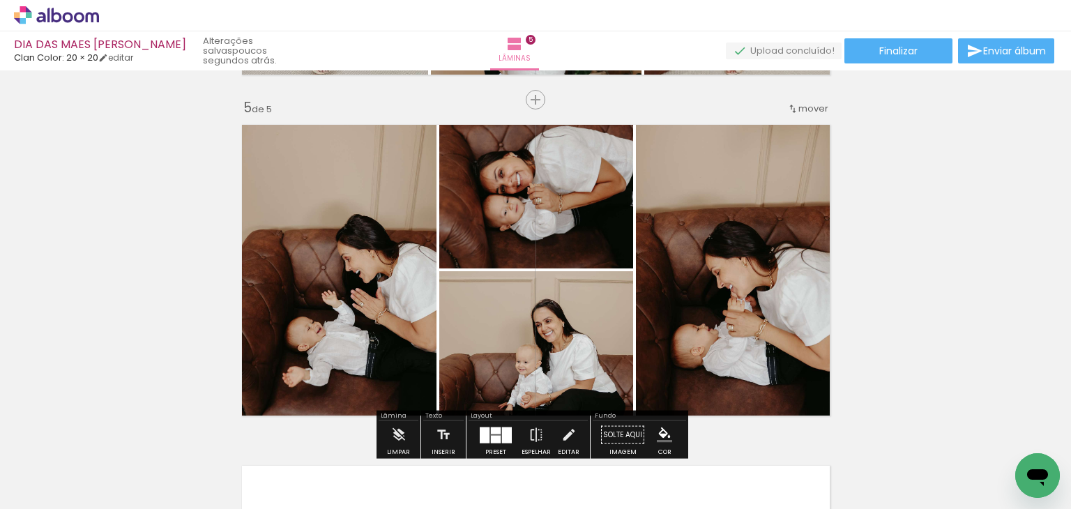
scroll to position [1381, 0]
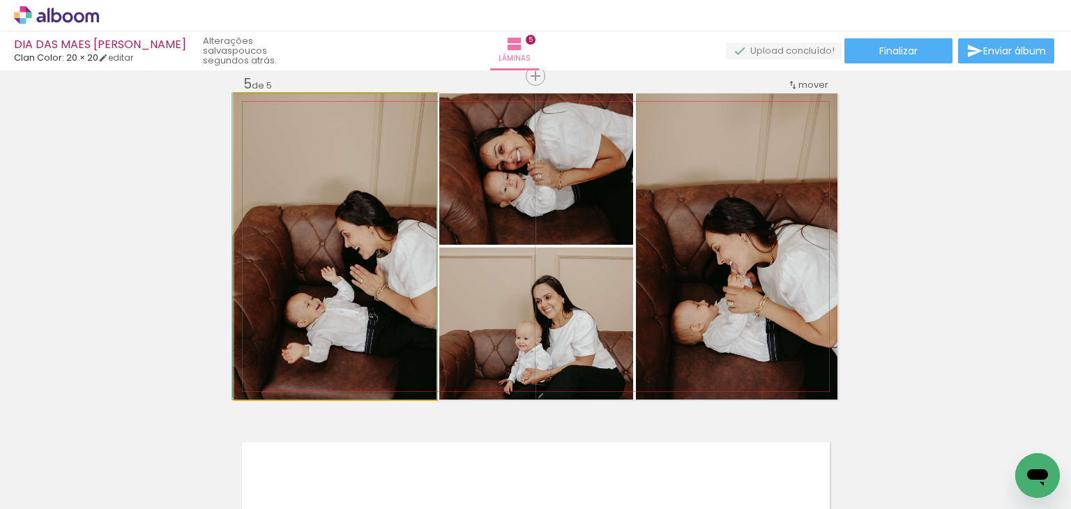
drag, startPoint x: 341, startPoint y: 302, endPoint x: 325, endPoint y: 303, distance: 16.1
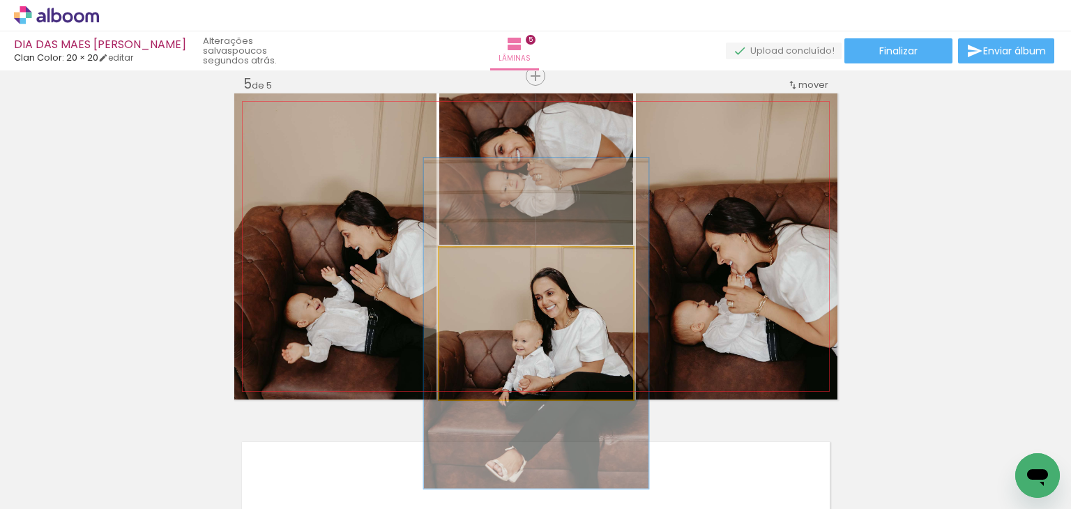
drag, startPoint x: 463, startPoint y: 265, endPoint x: 471, endPoint y: 266, distance: 7.7
click at [473, 266] on div at bounding box center [479, 262] width 13 height 13
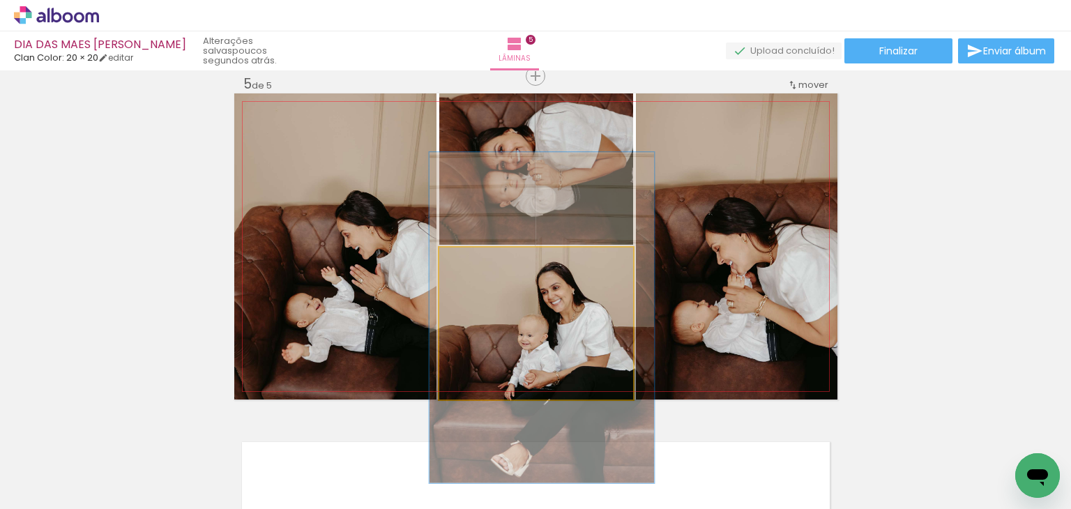
drag, startPoint x: 563, startPoint y: 300, endPoint x: 569, endPoint y: 294, distance: 7.9
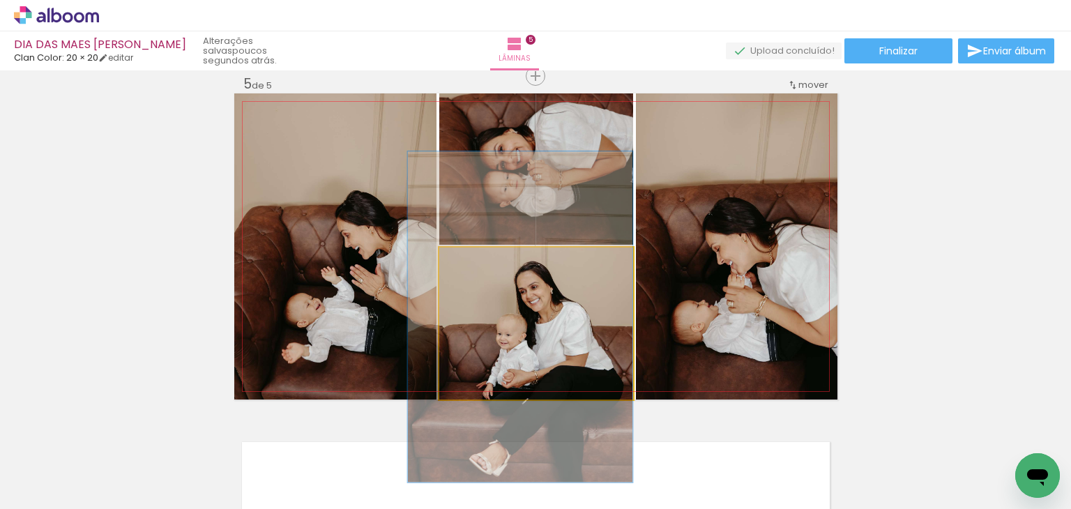
drag, startPoint x: 569, startPoint y: 294, endPoint x: 521, endPoint y: 294, distance: 48.1
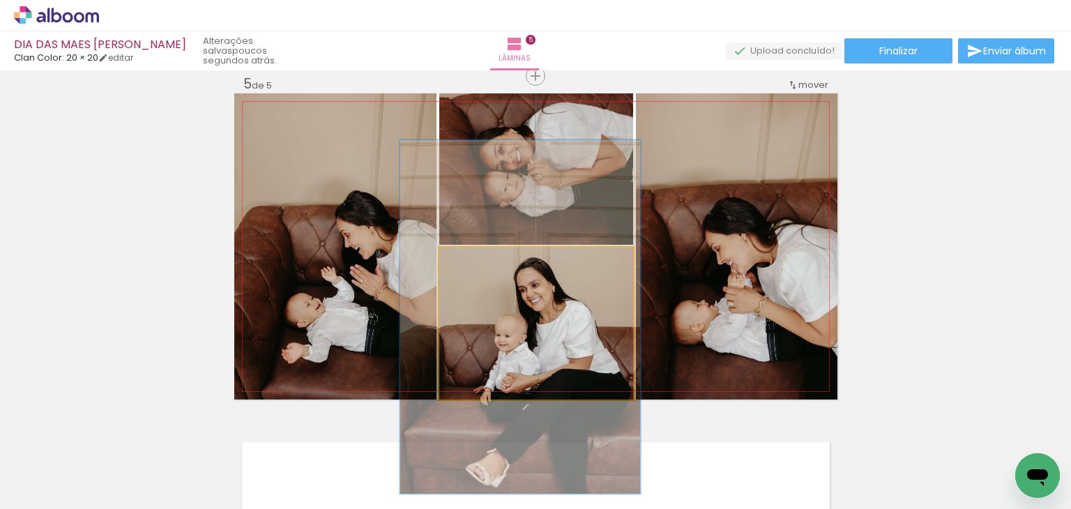
click at [483, 268] on div at bounding box center [484, 262] width 22 height 22
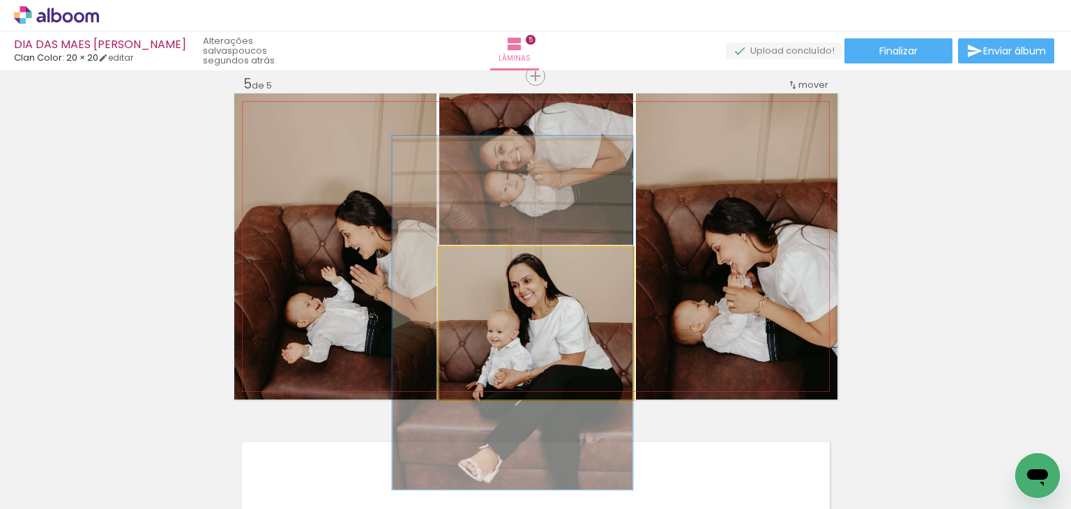
drag, startPoint x: 509, startPoint y: 316, endPoint x: 474, endPoint y: 312, distance: 35.1
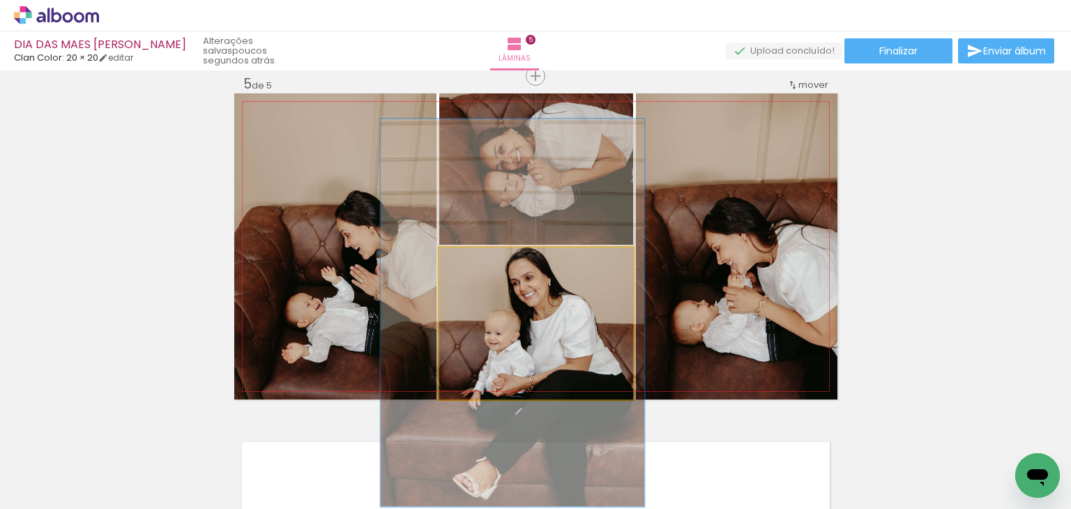
type paper-slider "136"
click at [480, 266] on div at bounding box center [491, 262] width 22 height 22
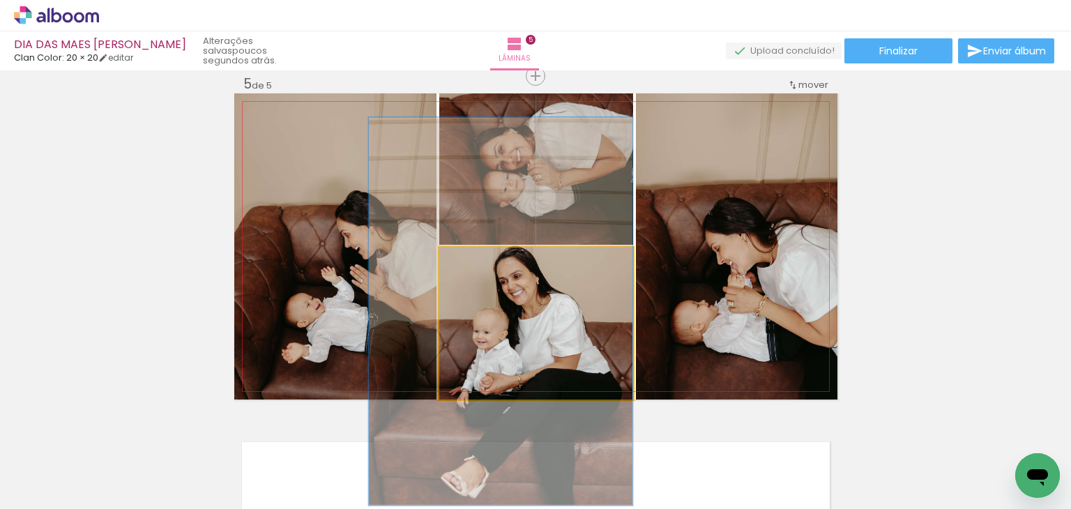
drag, startPoint x: 483, startPoint y: 302, endPoint x: 463, endPoint y: 303, distance: 20.2
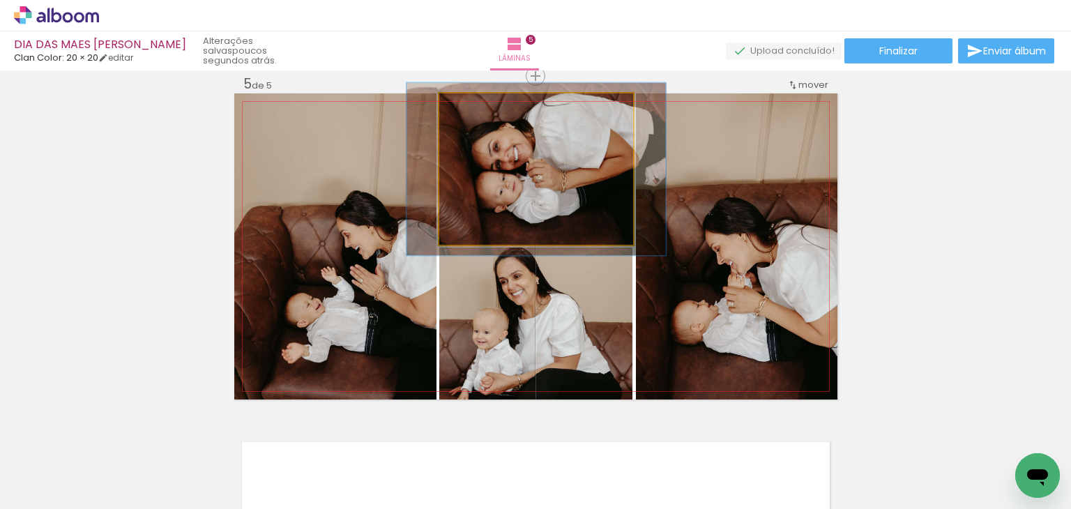
drag, startPoint x: 472, startPoint y: 109, endPoint x: 480, endPoint y: 112, distance: 8.2
type paper-slider "116"
click at [480, 112] on div at bounding box center [478, 108] width 22 height 22
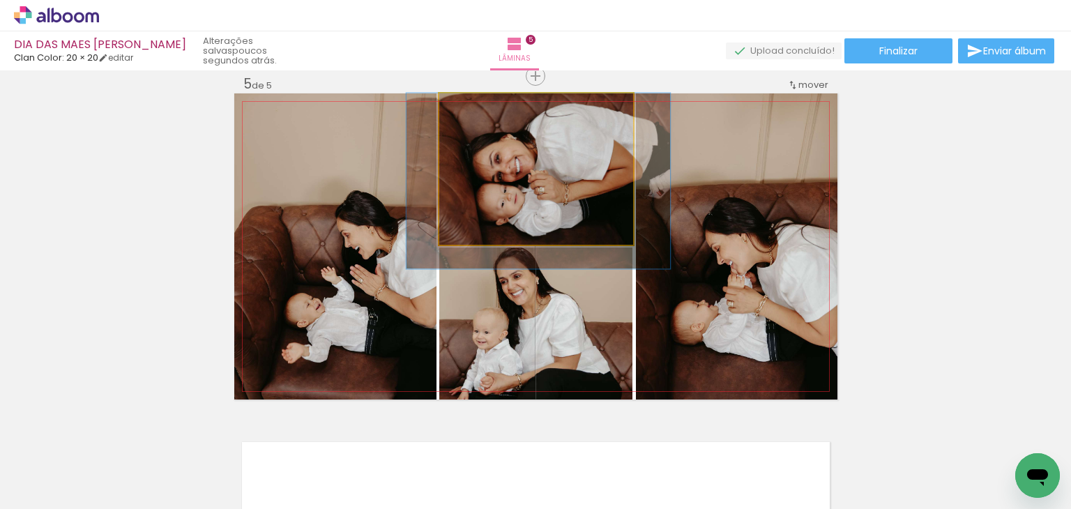
drag, startPoint x: 534, startPoint y: 155, endPoint x: 536, endPoint y: 171, distance: 15.5
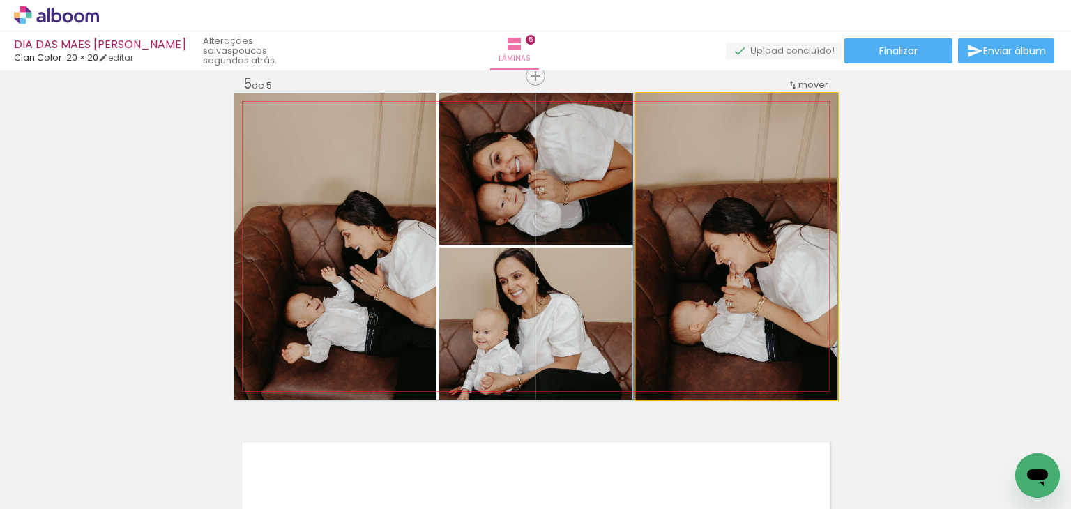
drag, startPoint x: 715, startPoint y: 216, endPoint x: 692, endPoint y: 219, distance: 23.2
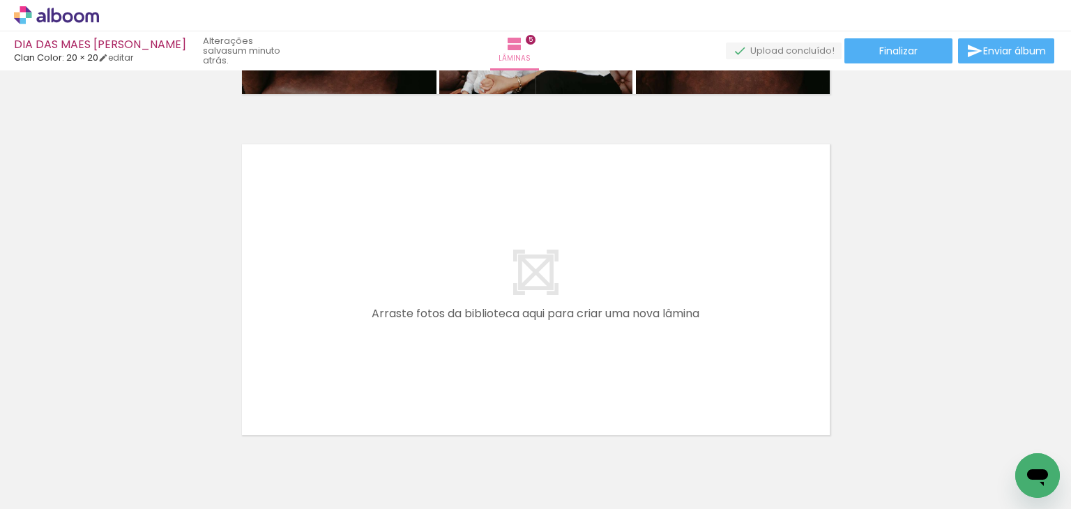
scroll to position [0, 862]
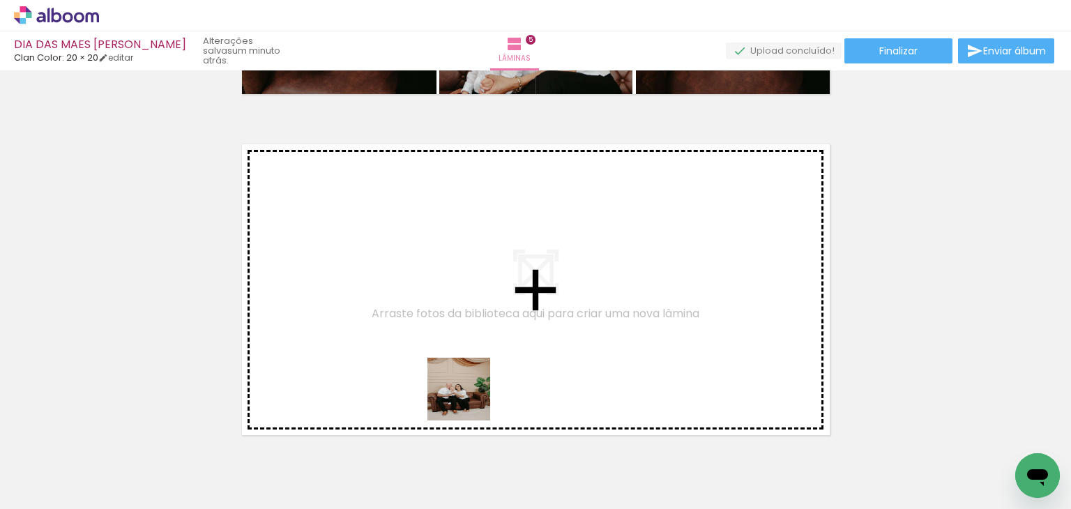
drag, startPoint x: 473, startPoint y: 453, endPoint x: 461, endPoint y: 368, distance: 85.9
click at [461, 368] on quentale-workspace at bounding box center [535, 254] width 1071 height 509
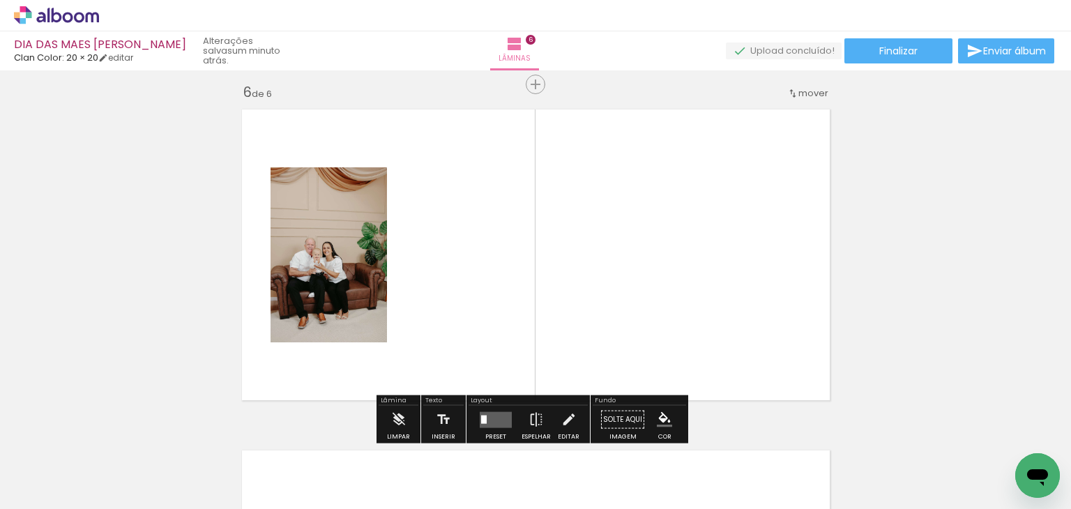
scroll to position [1722, 0]
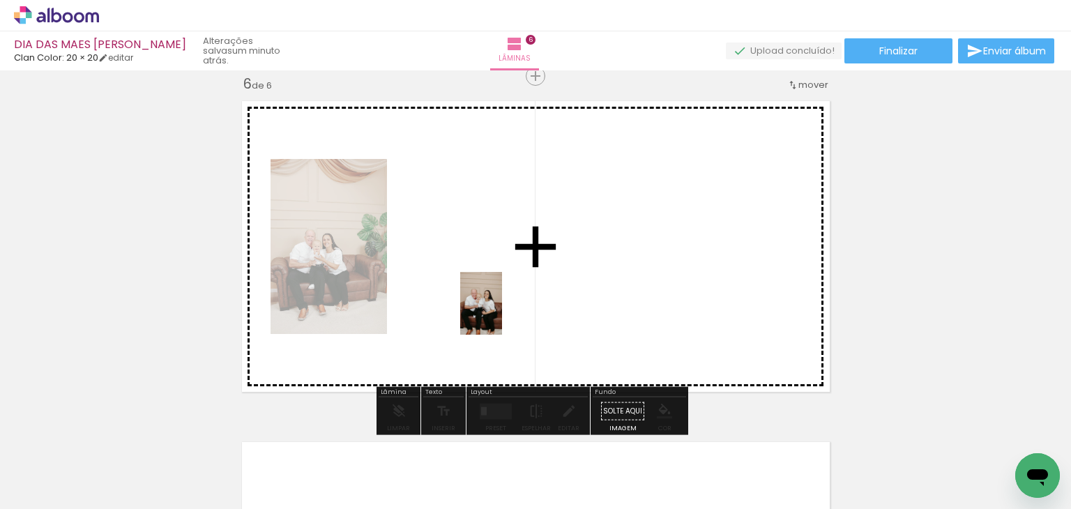
drag, startPoint x: 541, startPoint y: 464, endPoint x: 502, endPoint y: 314, distance: 154.9
click at [502, 314] on quentale-workspace at bounding box center [535, 254] width 1071 height 509
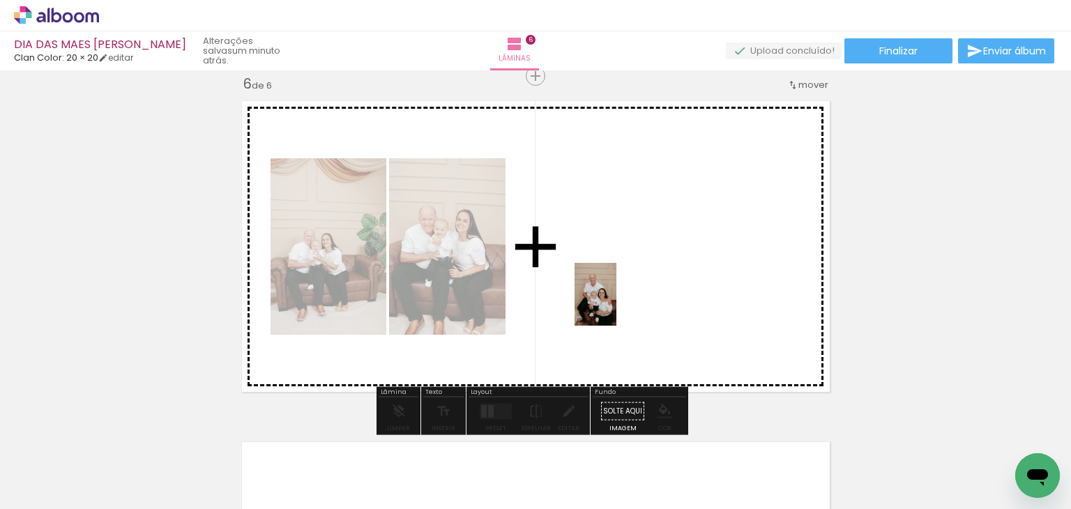
drag, startPoint x: 647, startPoint y: 393, endPoint x: 616, endPoint y: 305, distance: 93.1
click at [616, 305] on quentale-workspace at bounding box center [535, 254] width 1071 height 509
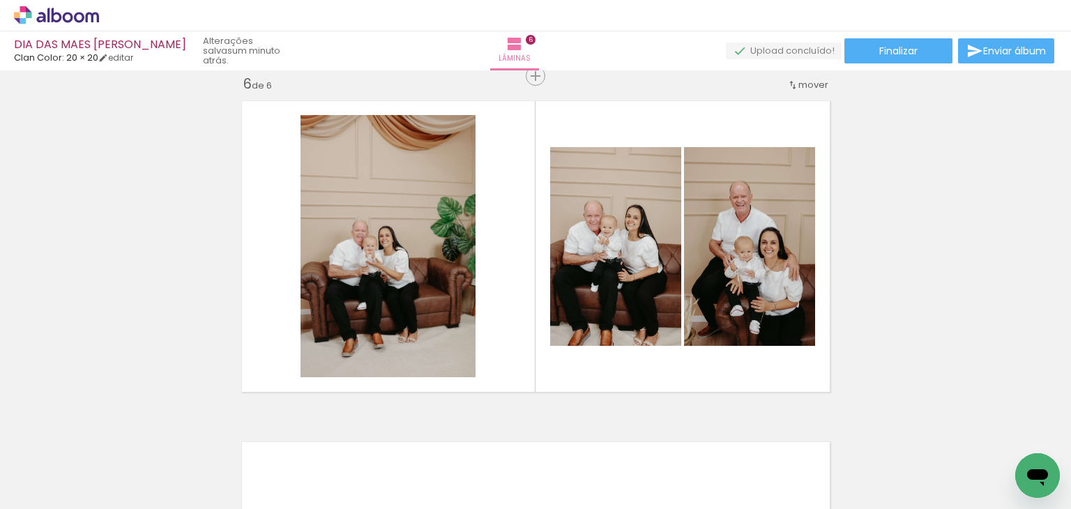
scroll to position [0, 1403]
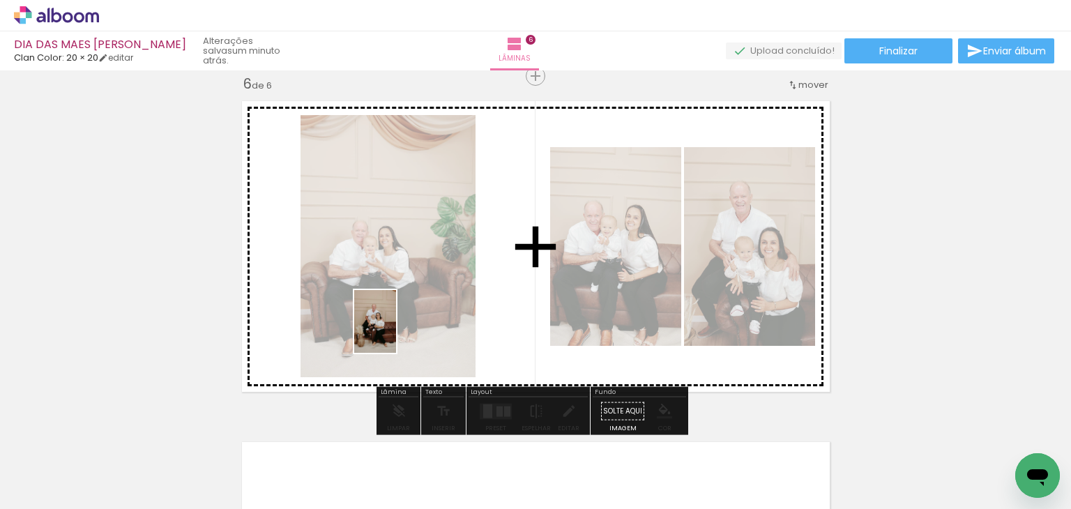
drag, startPoint x: 229, startPoint y: 466, endPoint x: 396, endPoint y: 332, distance: 214.3
click at [396, 332] on quentale-workspace at bounding box center [535, 254] width 1071 height 509
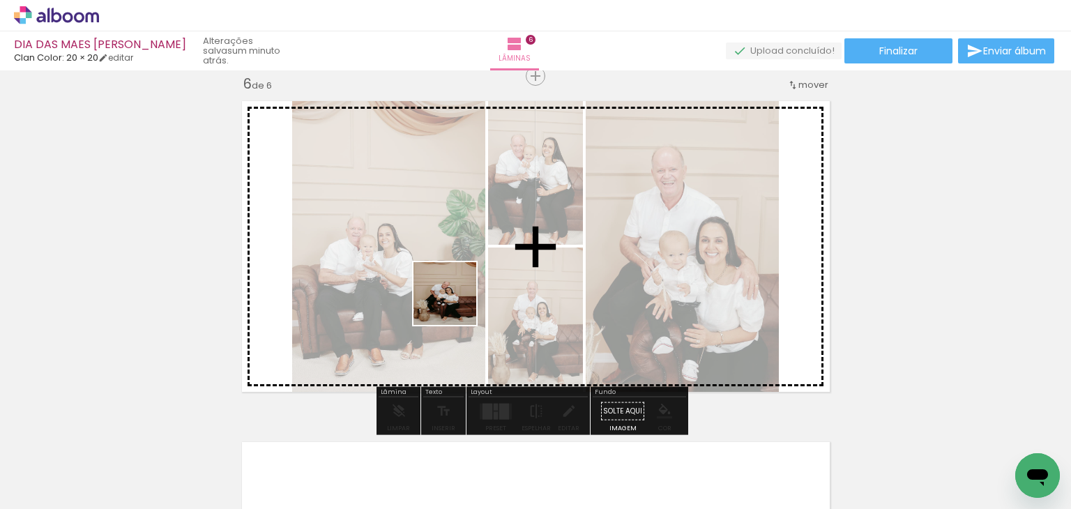
drag, startPoint x: 310, startPoint y: 455, endPoint x: 425, endPoint y: 384, distance: 135.9
click at [460, 296] on quentale-workspace at bounding box center [535, 254] width 1071 height 509
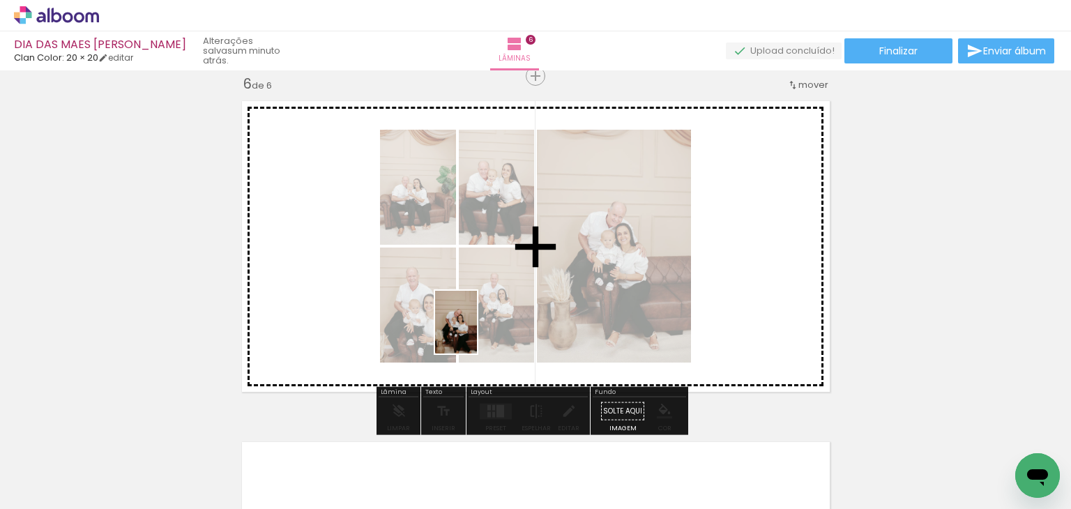
drag, startPoint x: 390, startPoint y: 457, endPoint x: 480, endPoint y: 308, distance: 173.9
click at [492, 308] on quentale-workspace at bounding box center [535, 254] width 1071 height 509
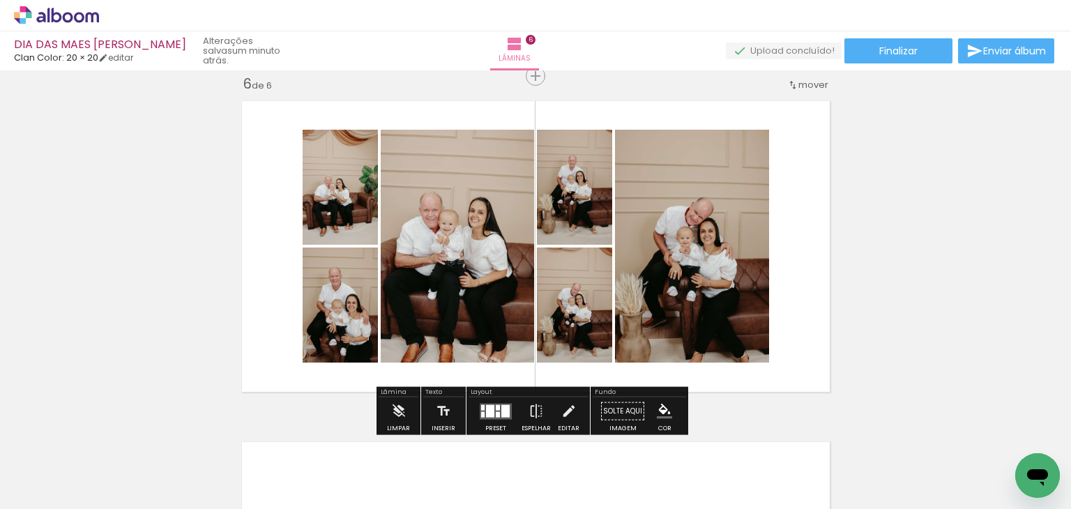
click at [490, 405] on div at bounding box center [490, 410] width 8 height 13
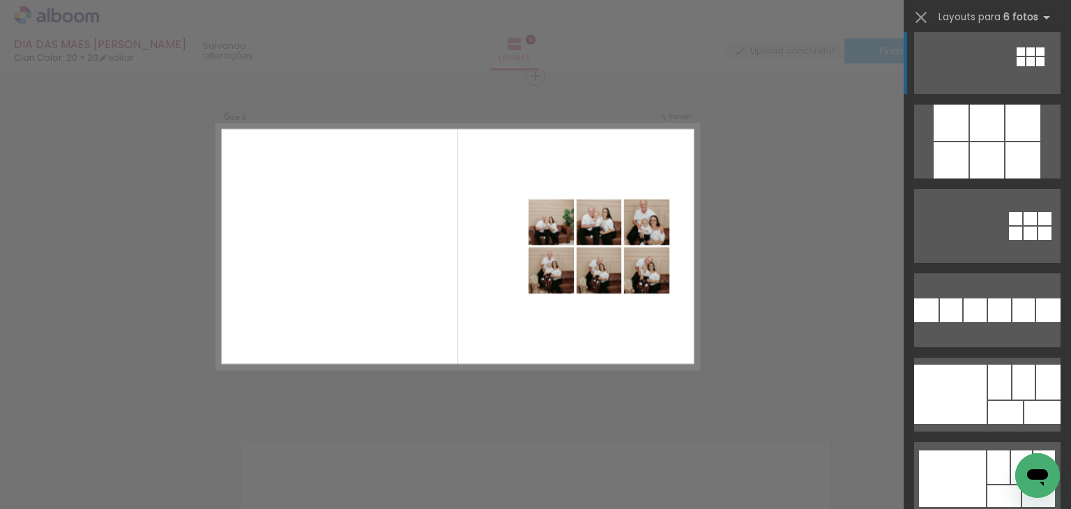
scroll to position [15410, 0]
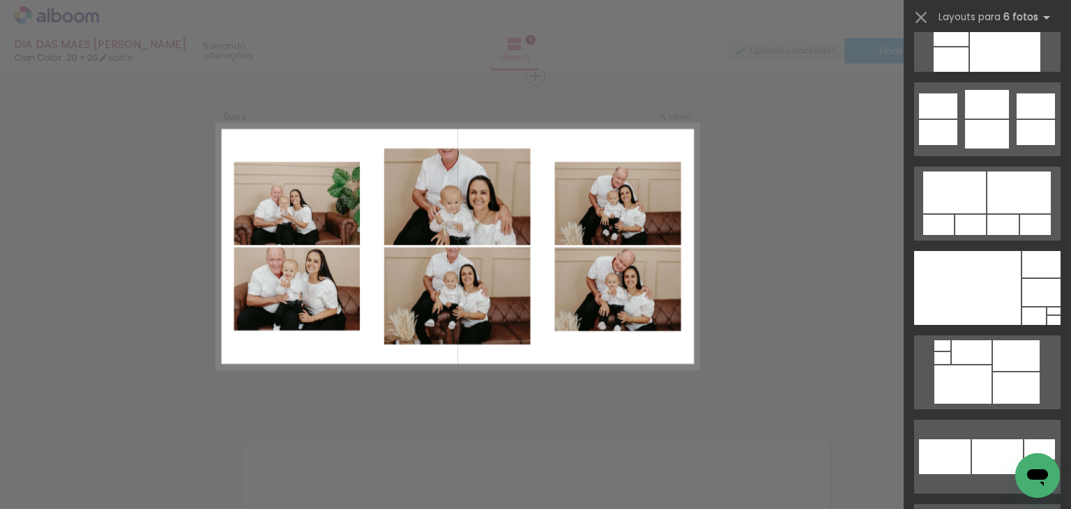
scroll to position [35218, 0]
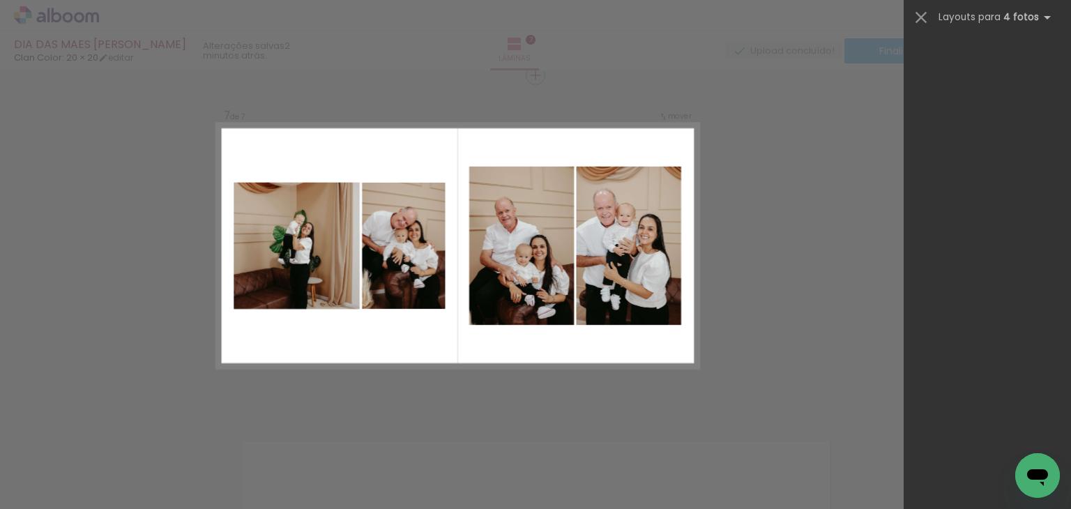
scroll to position [0, 1403]
